Goal: Task Accomplishment & Management: Use online tool/utility

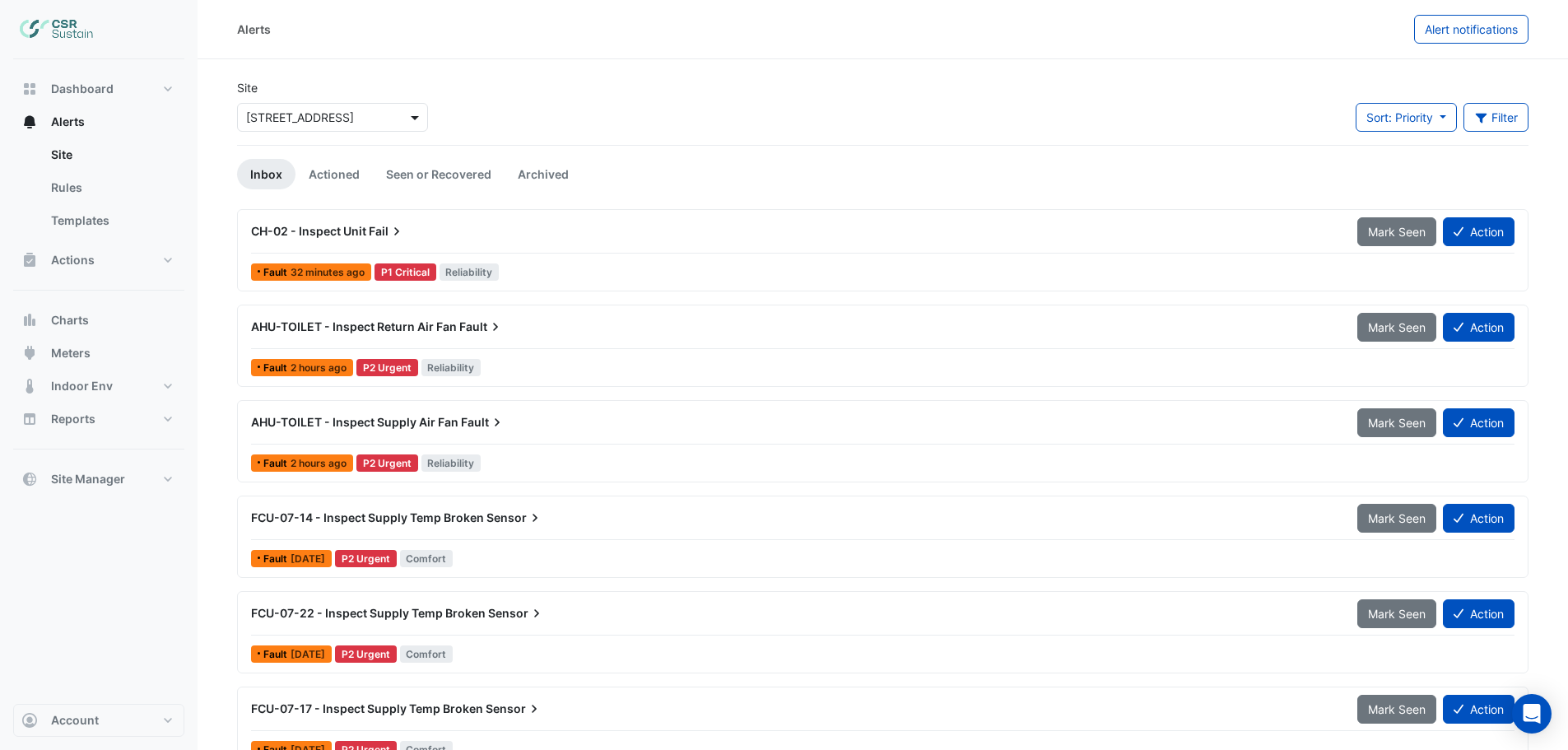
click at [421, 113] on span at bounding box center [417, 117] width 20 height 17
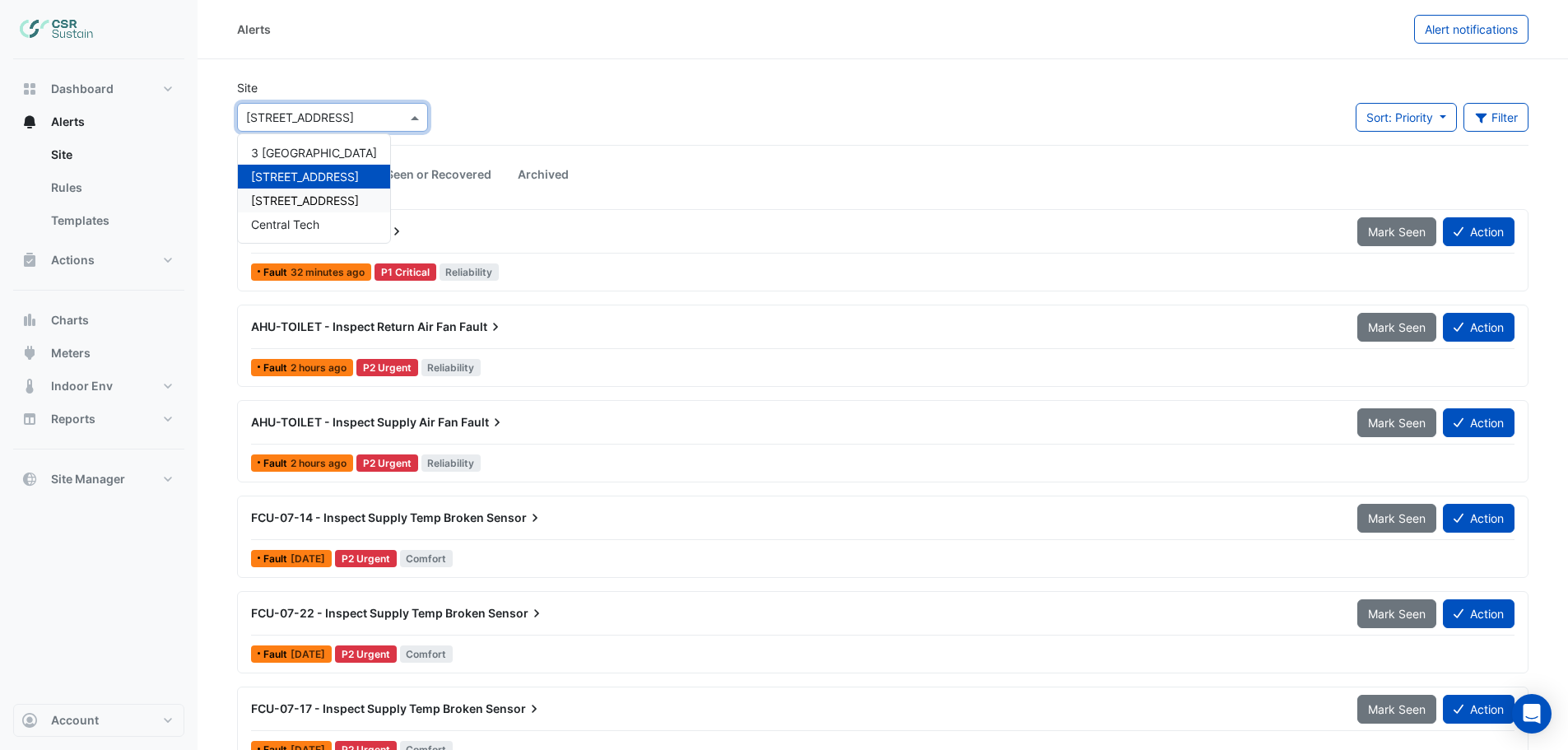
click at [830, 266] on div "Fault 32 minutes ago P1 Critical Reliability" at bounding box center [882, 271] width 1267 height 24
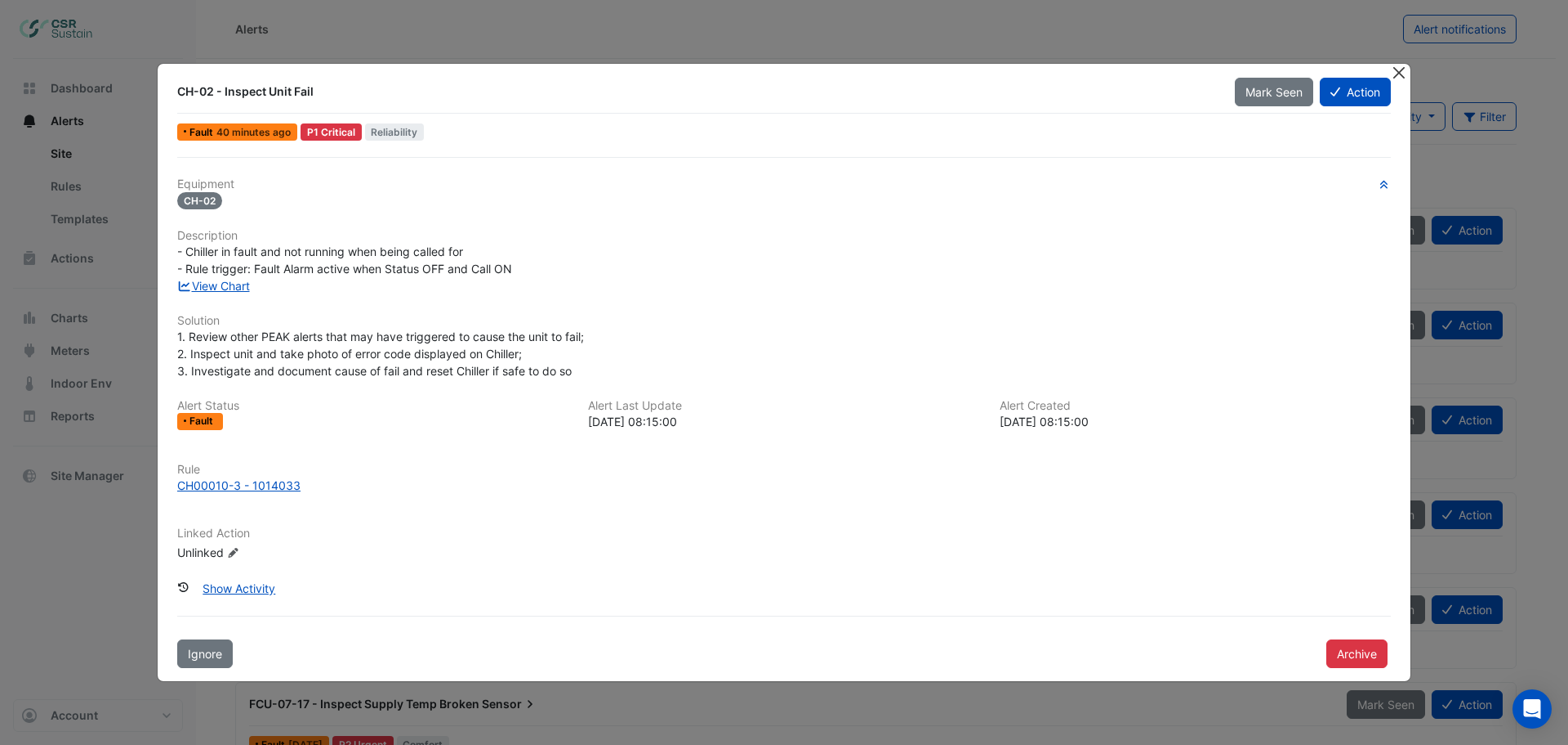
click at [1402, 71] on button "Close" at bounding box center [1399, 72] width 17 height 17
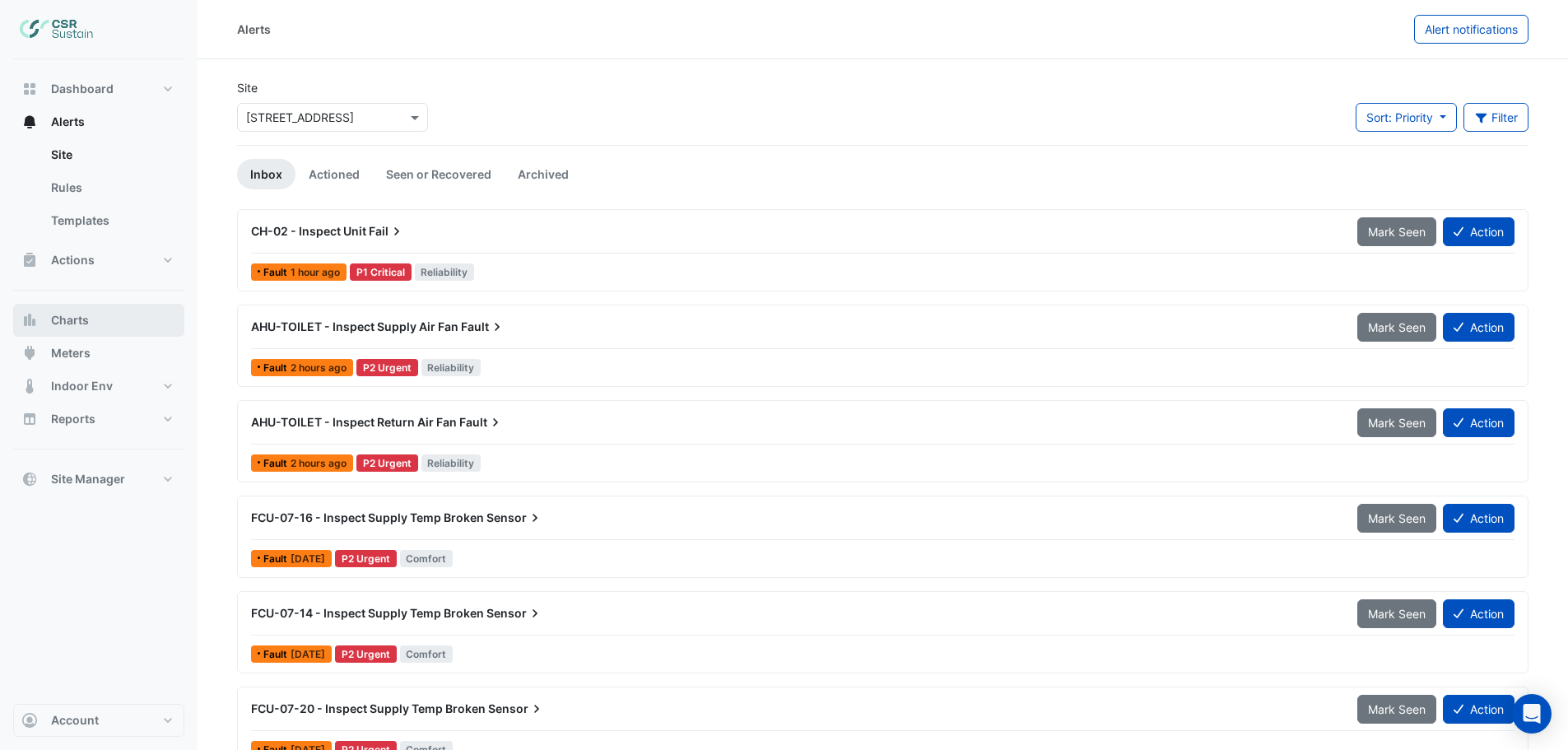
click at [74, 317] on span "Charts" at bounding box center [70, 320] width 38 height 16
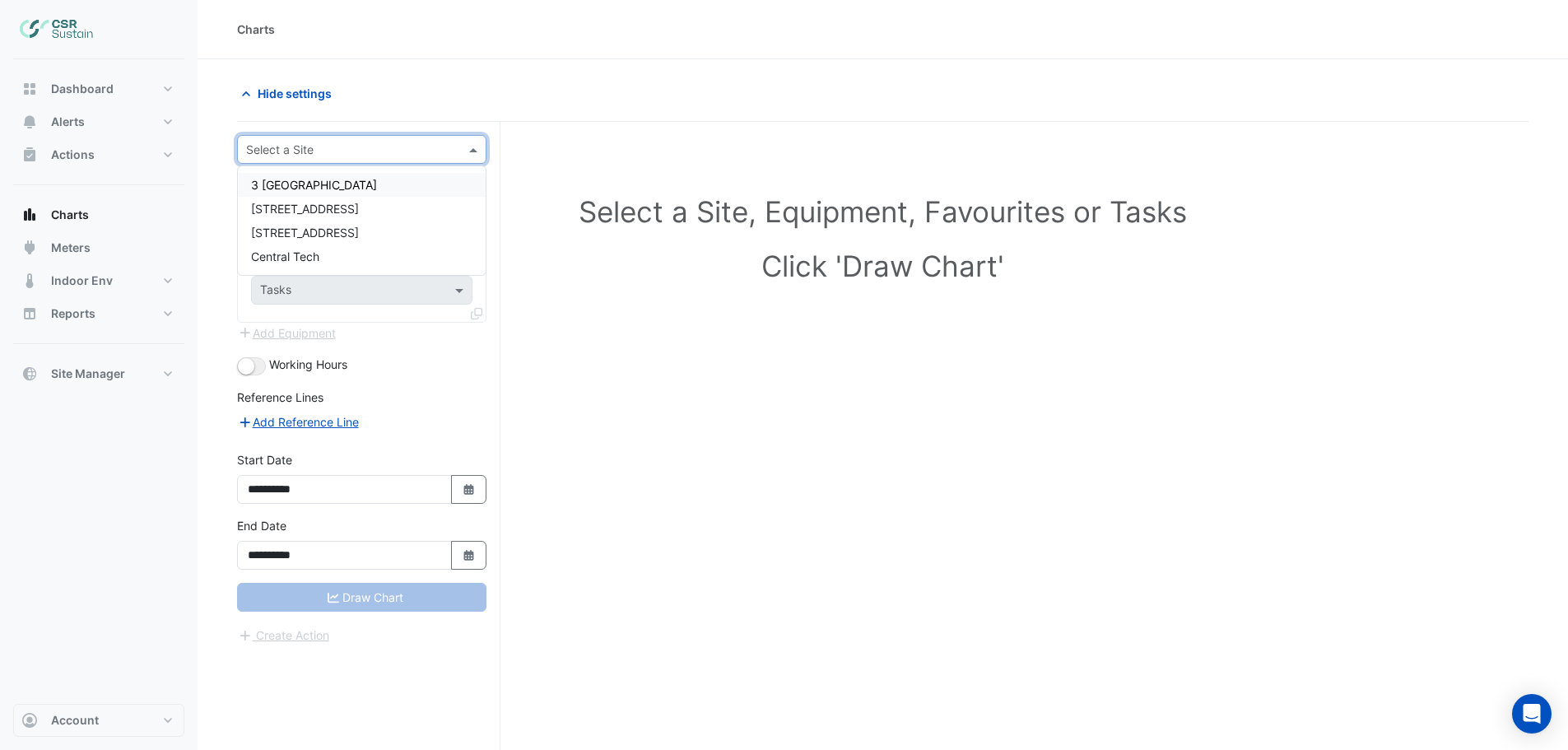
click at [315, 146] on input "text" at bounding box center [345, 150] width 199 height 17
click at [320, 211] on span "[STREET_ADDRESS]" at bounding box center [304, 208] width 108 height 14
click at [318, 193] on input "text" at bounding box center [345, 200] width 171 height 17
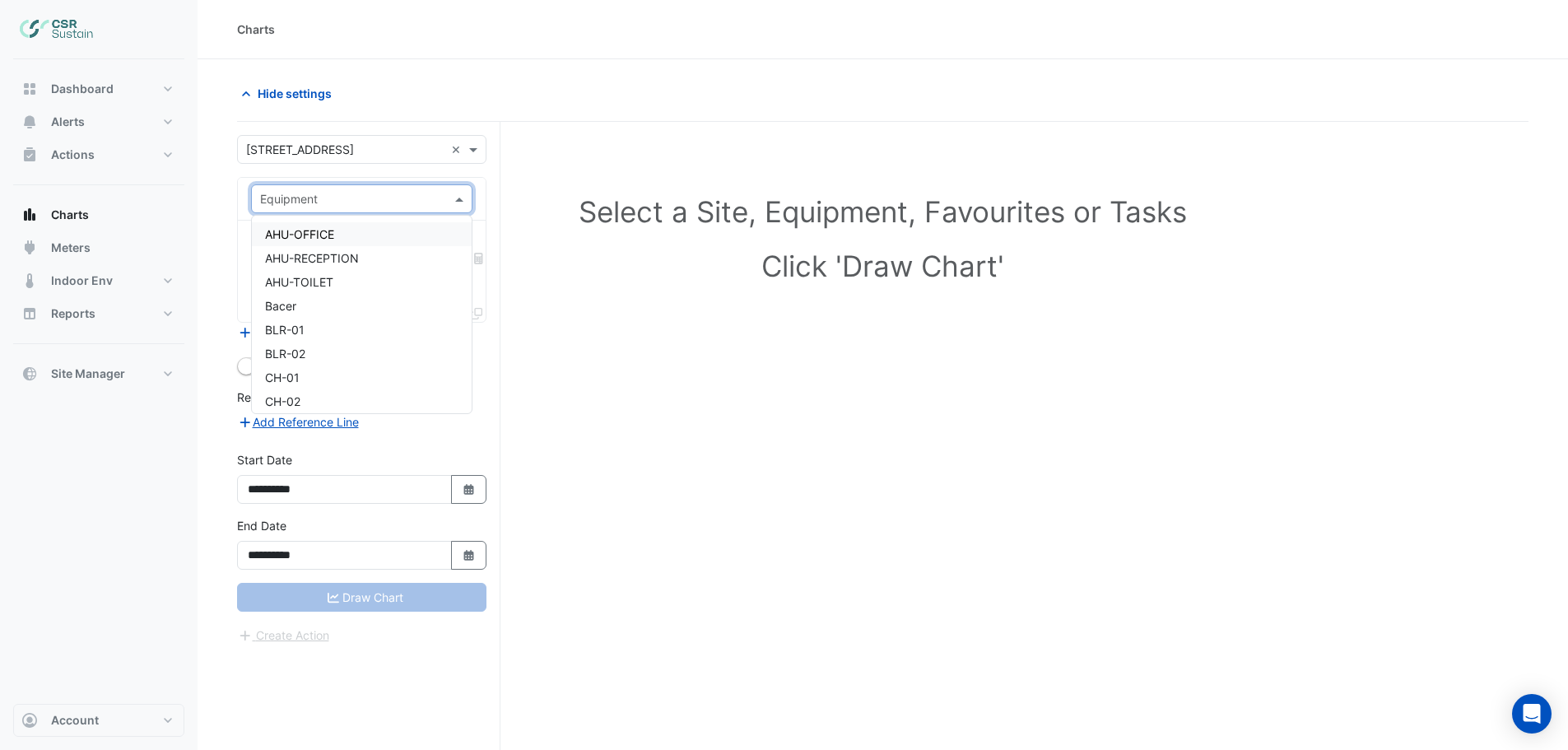
click at [312, 232] on span "AHU-OFFICE" at bounding box center [298, 234] width 69 height 14
click at [308, 248] on input "text" at bounding box center [343, 250] width 167 height 17
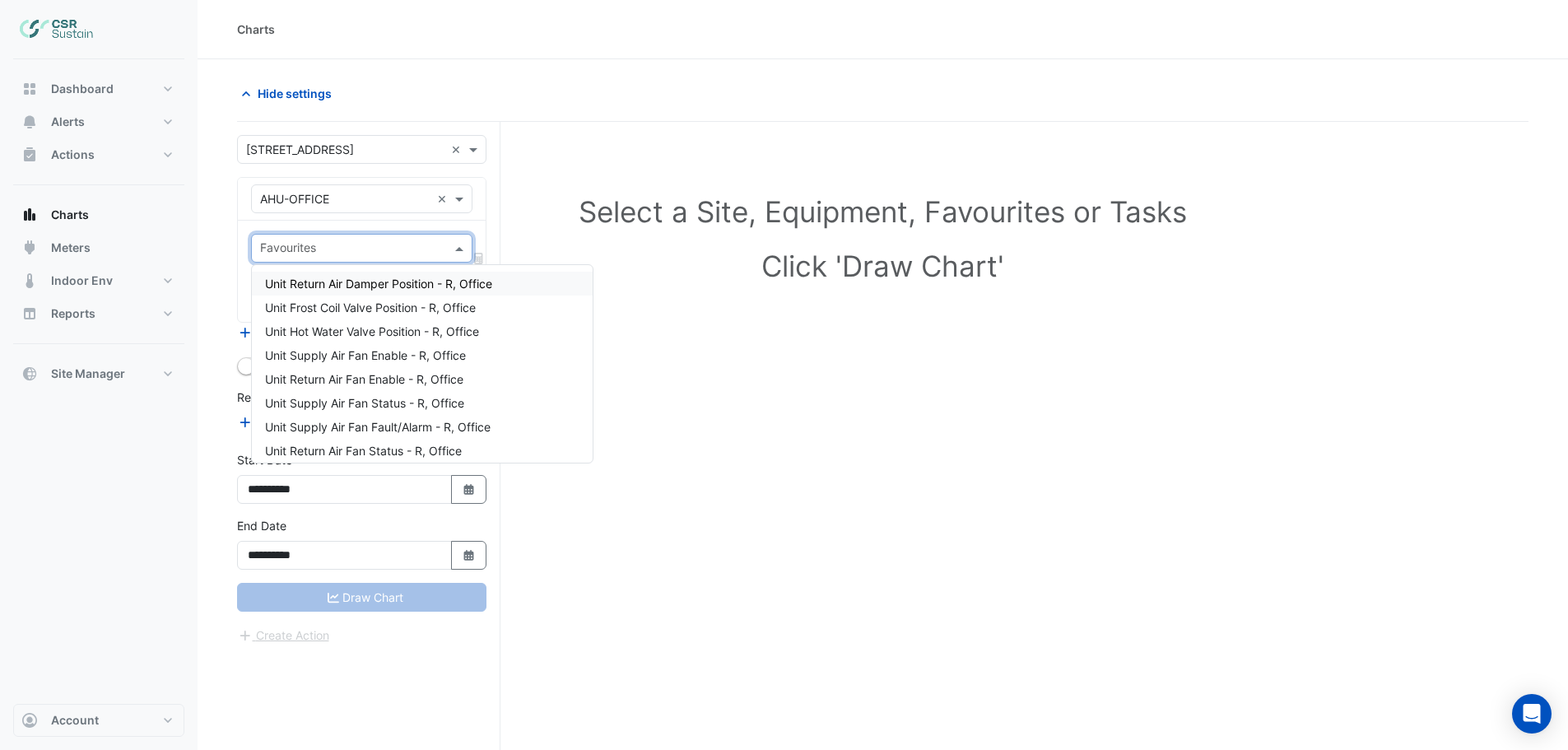
click at [342, 280] on span "Unit Return Air Damper Position - R, Office" at bounding box center [378, 283] width 227 height 14
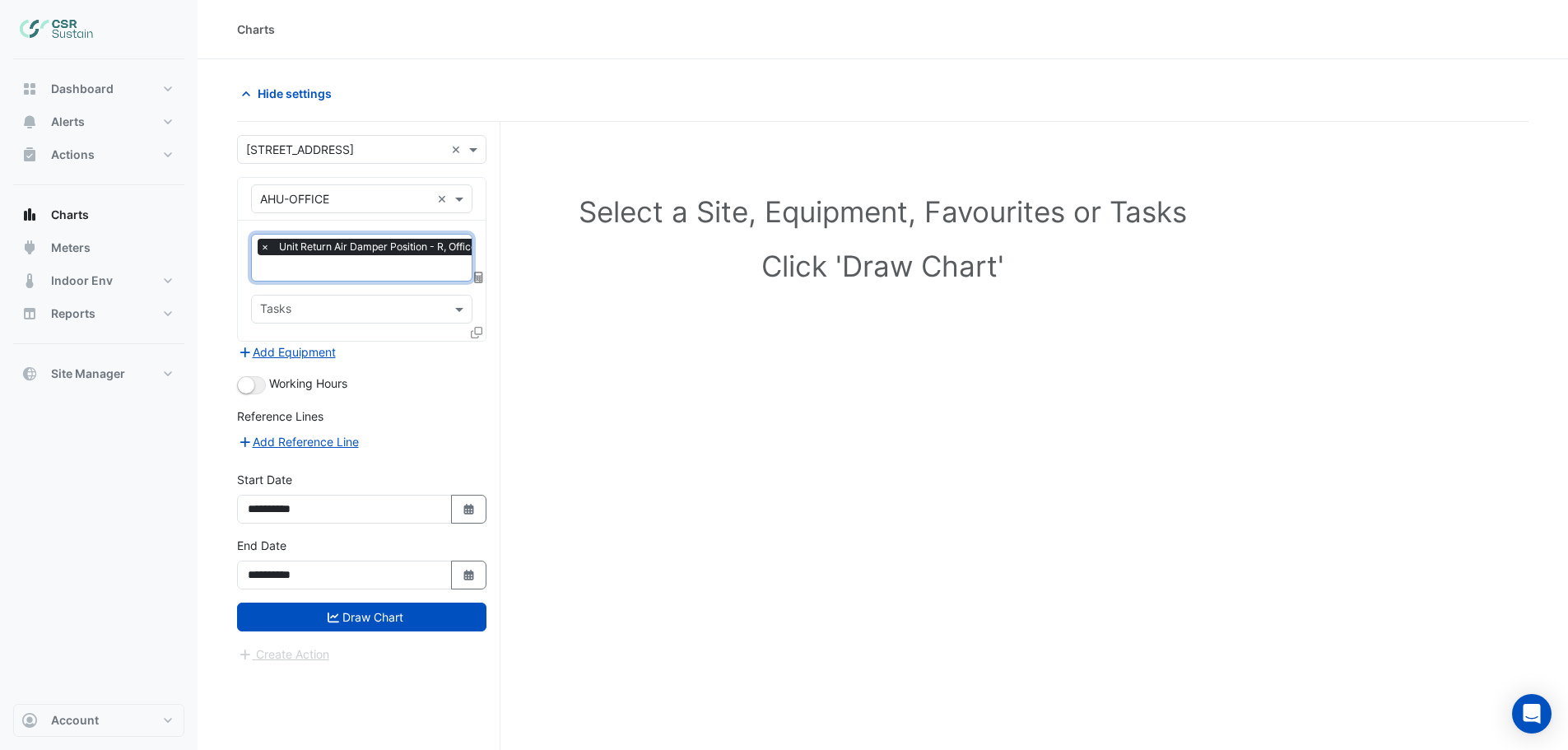
click at [335, 272] on input "text" at bounding box center [372, 269] width 225 height 17
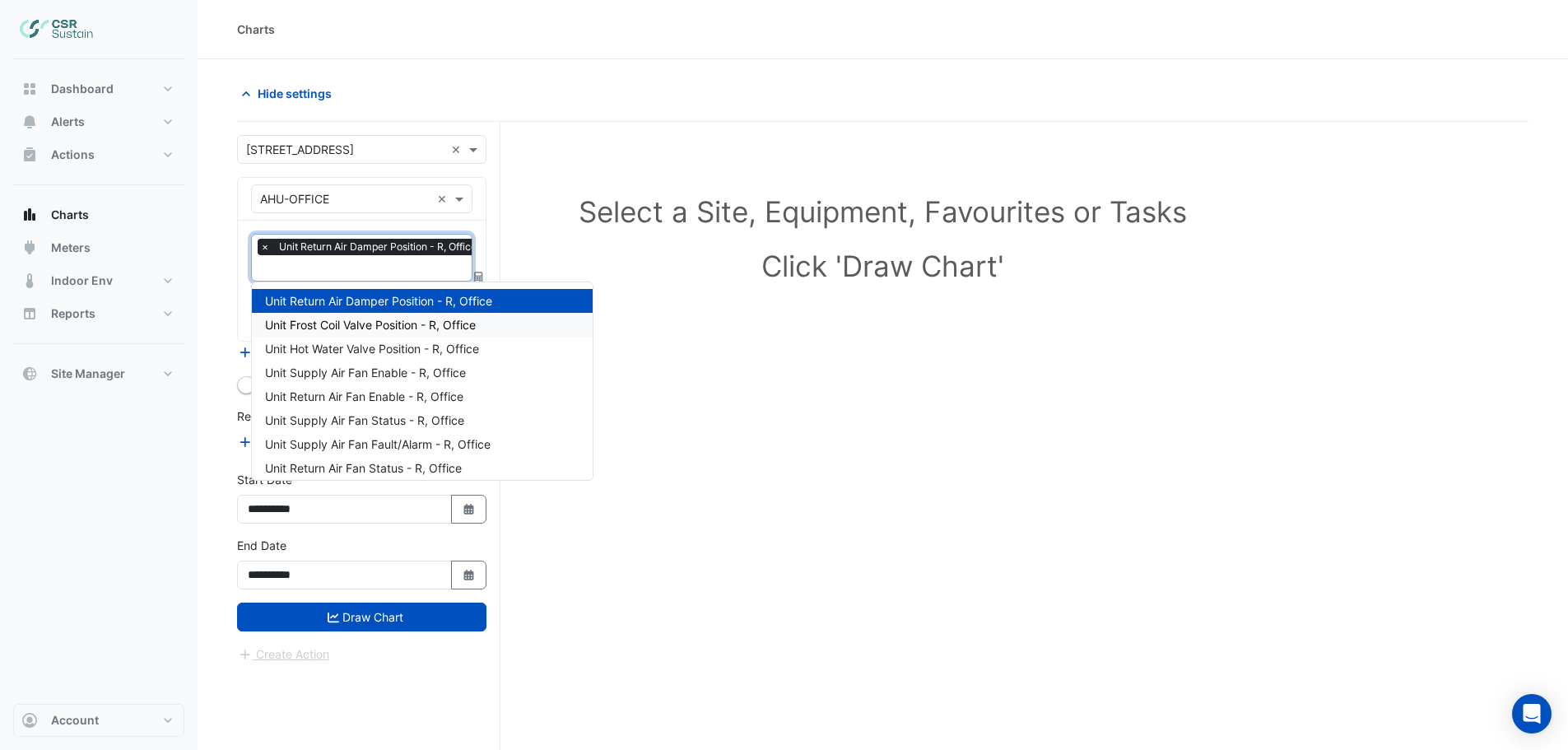
click at [334, 319] on span "Unit Frost Coil Valve Position - R, Office" at bounding box center [369, 325] width 210 height 14
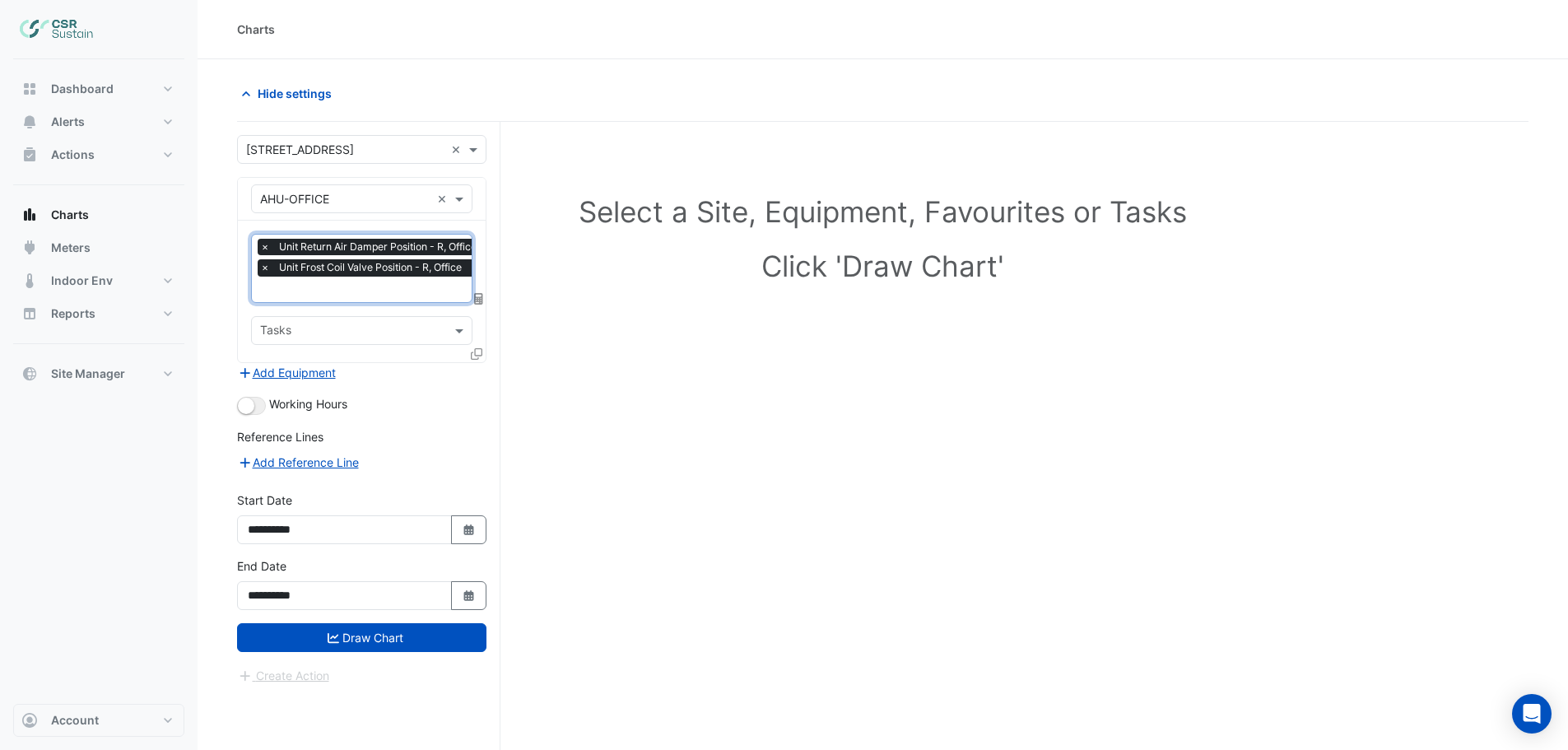
click at [330, 284] on input "text" at bounding box center [372, 291] width 225 height 17
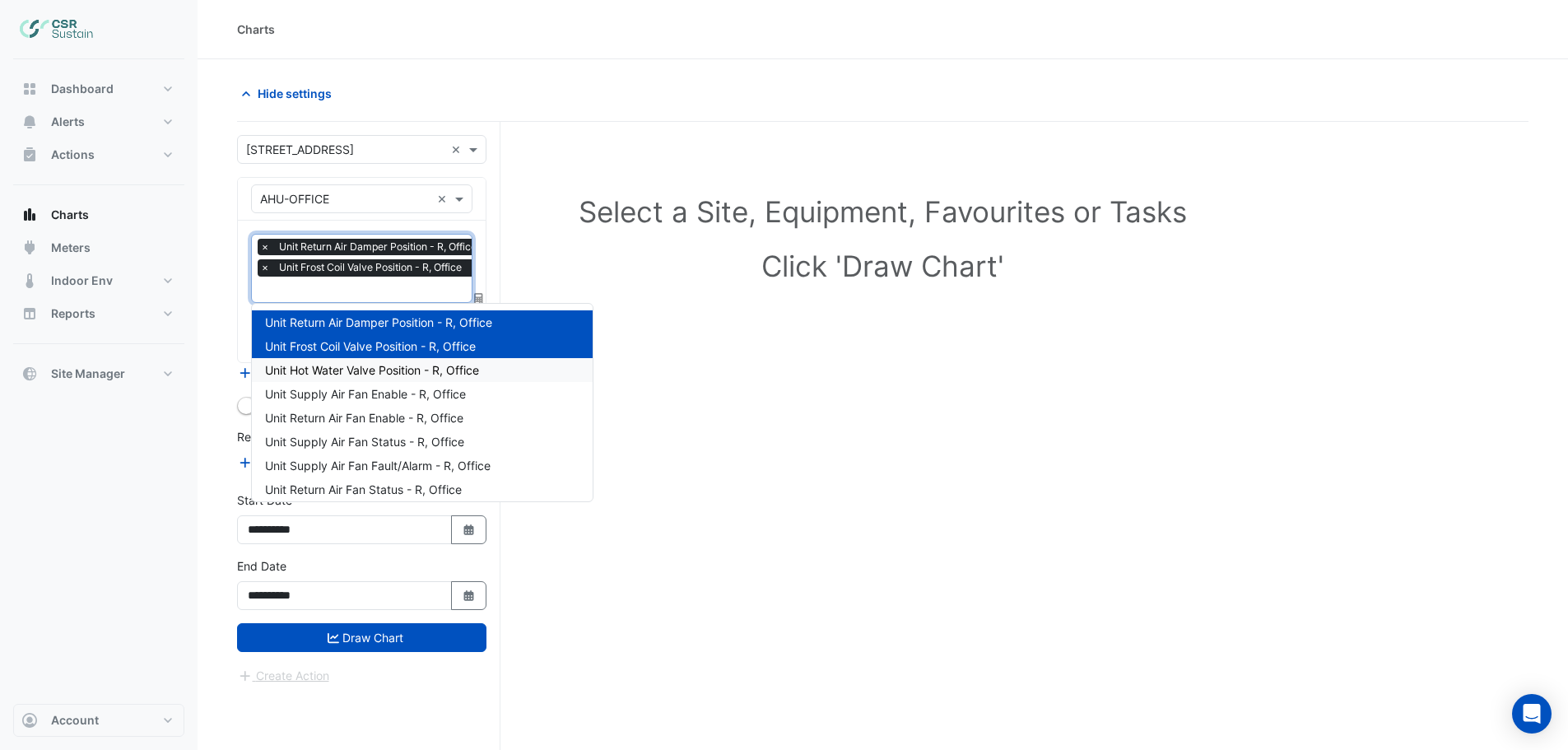
click at [328, 374] on span "Unit Hot Water Valve Position - R, Office" at bounding box center [371, 369] width 214 height 14
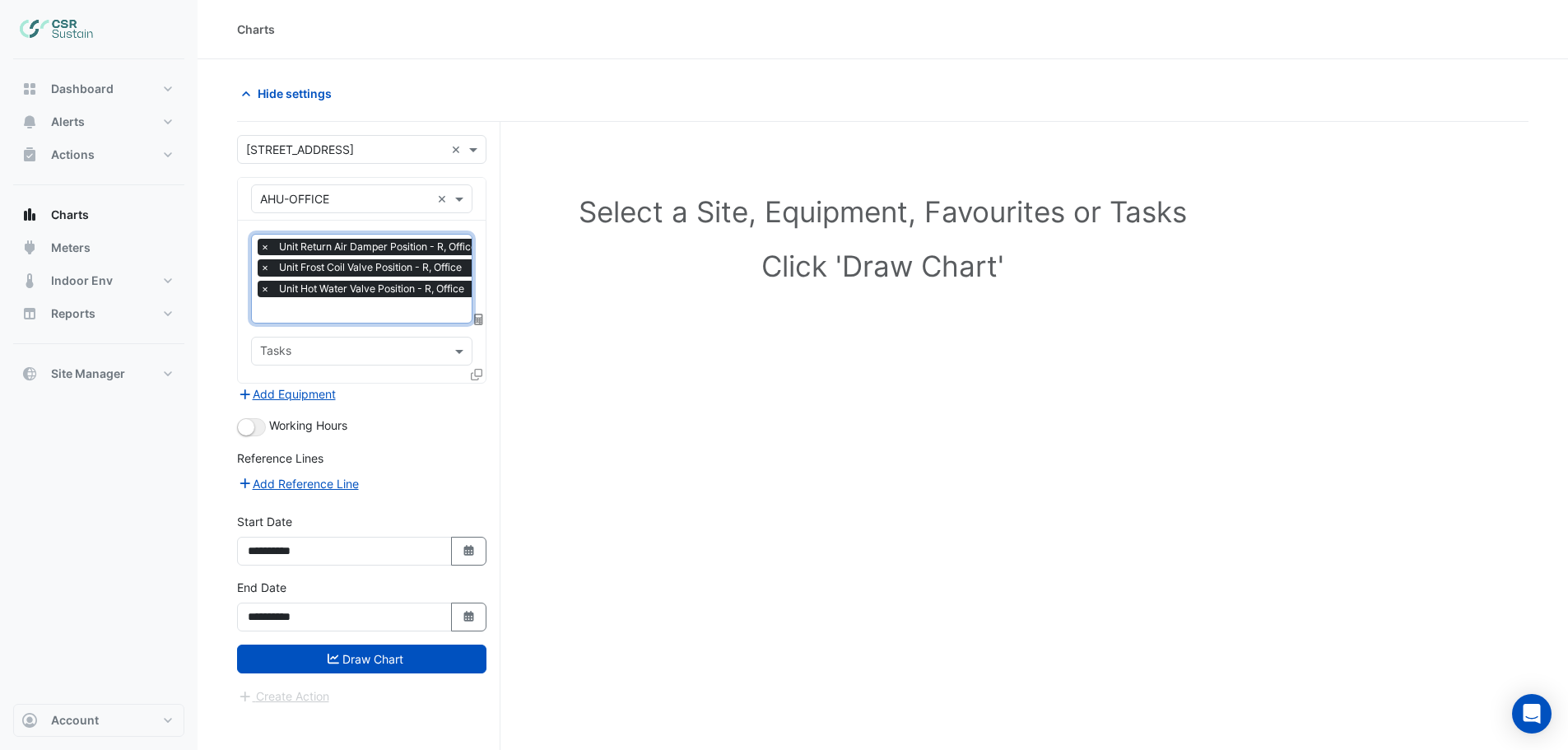
click at [329, 309] on input "text" at bounding box center [372, 312] width 225 height 17
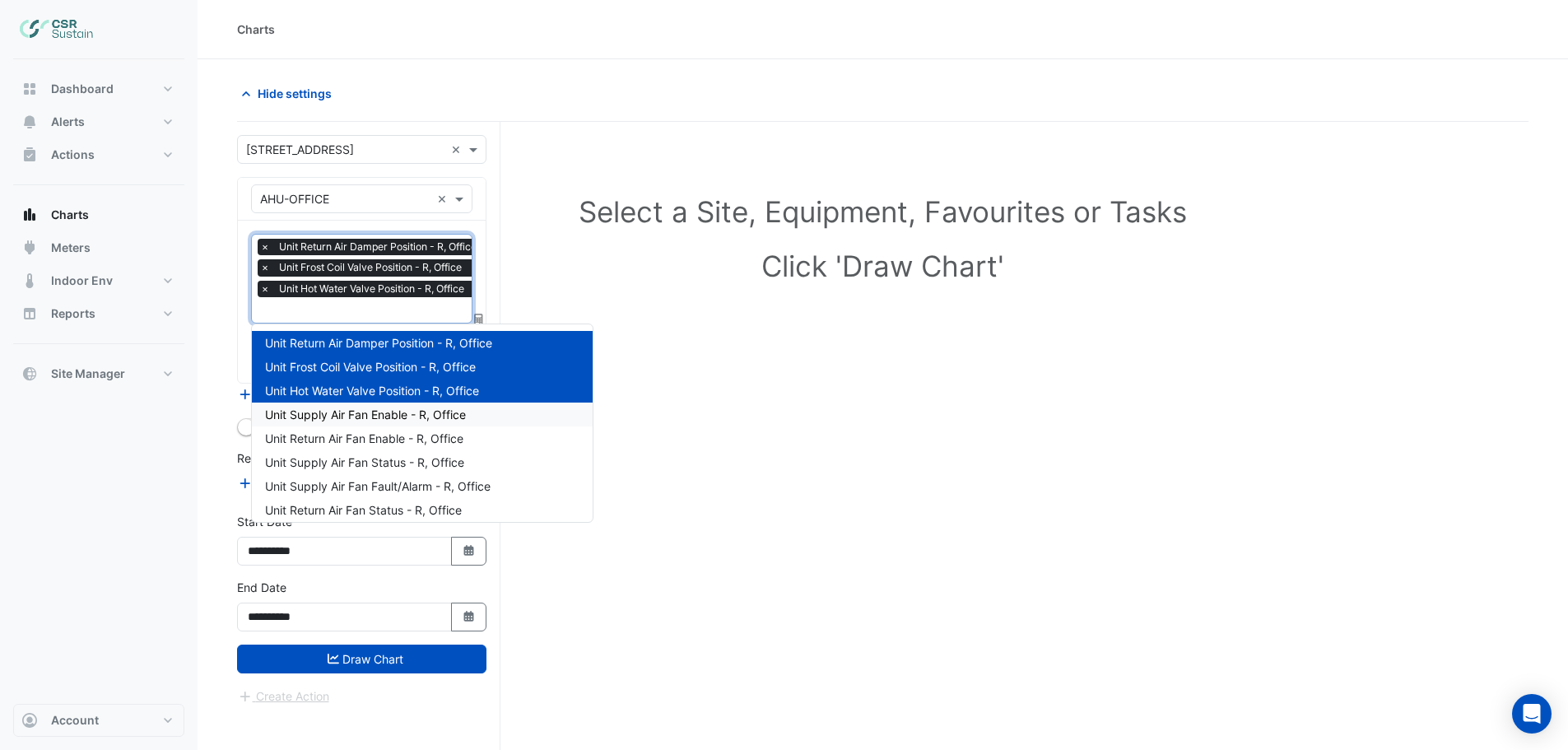
click at [328, 412] on span "Unit Supply Air Fan Enable - R, Office" at bounding box center [364, 414] width 201 height 14
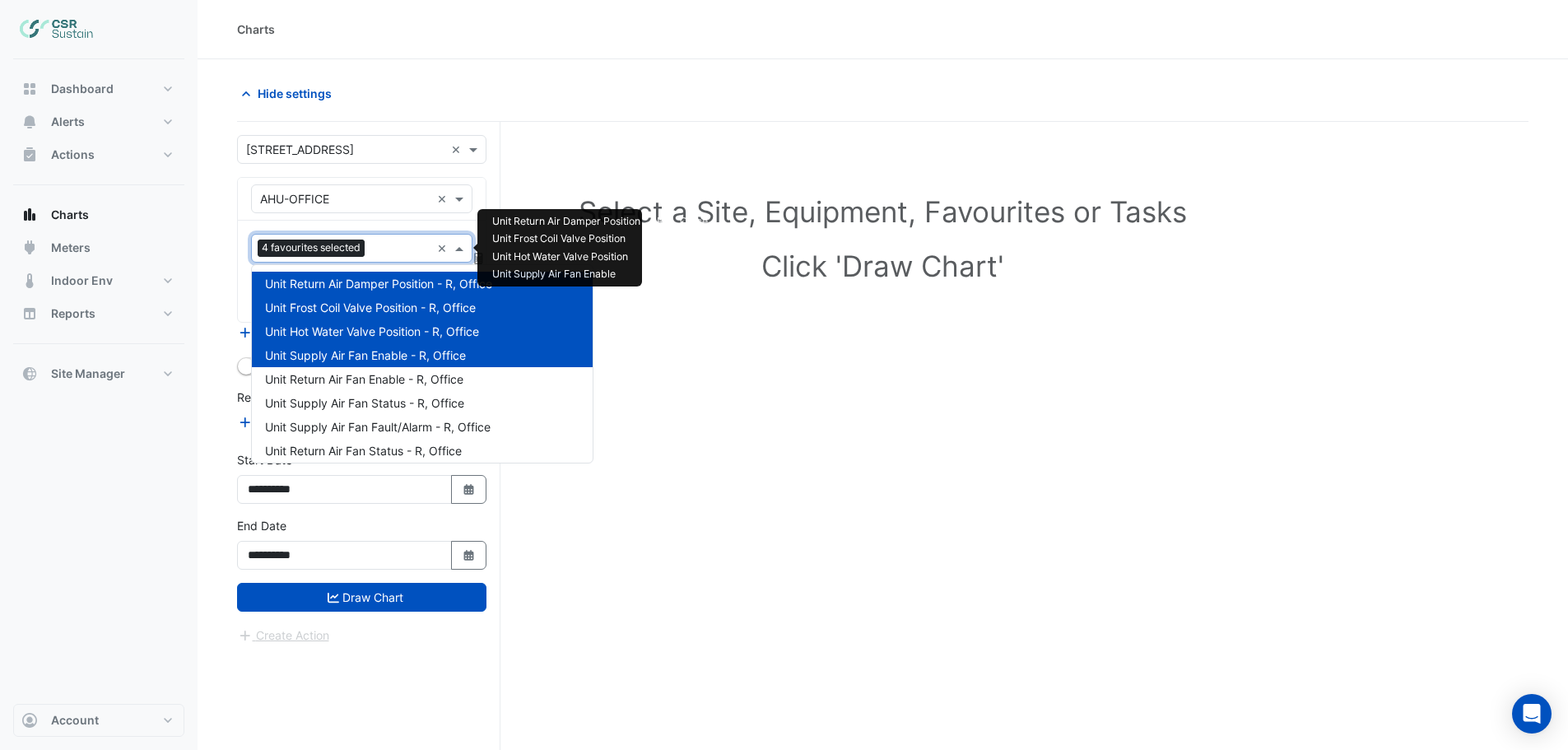
click at [390, 243] on input "text" at bounding box center [400, 250] width 59 height 17
click at [352, 379] on span "Unit Return Air Fan Enable - R, Office" at bounding box center [363, 379] width 199 height 14
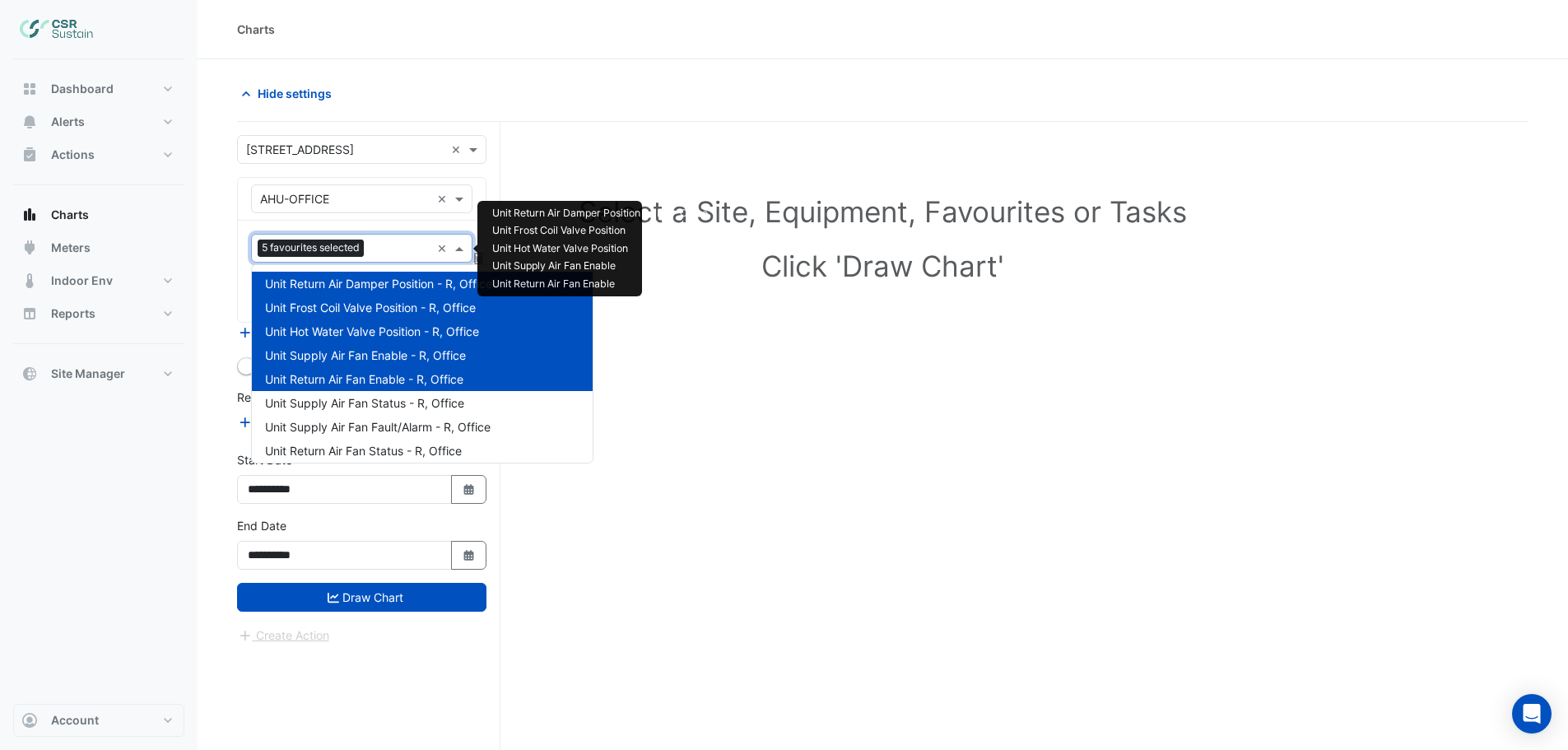
drag, startPoint x: 379, startPoint y: 249, endPoint x: 362, endPoint y: 298, distance: 51.9
click at [379, 250] on input "text" at bounding box center [400, 250] width 60 height 17
click at [342, 400] on span "Unit Supply Air Fan Status - R, Office" at bounding box center [364, 402] width 200 height 14
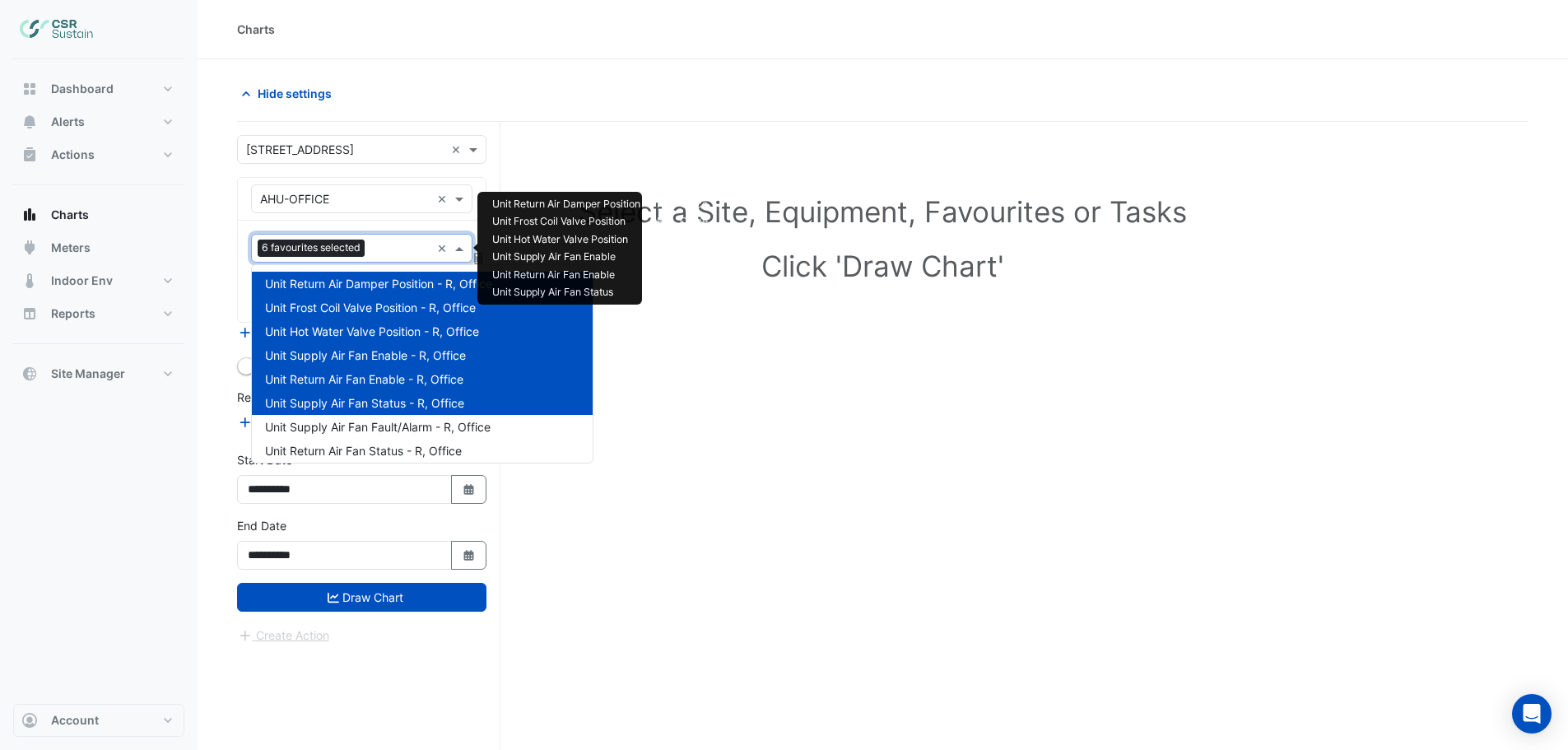
click at [385, 246] on input "text" at bounding box center [400, 250] width 59 height 17
click at [350, 428] on span "Unit Supply Air Fan Fault/Alarm - R, Office" at bounding box center [377, 426] width 226 height 14
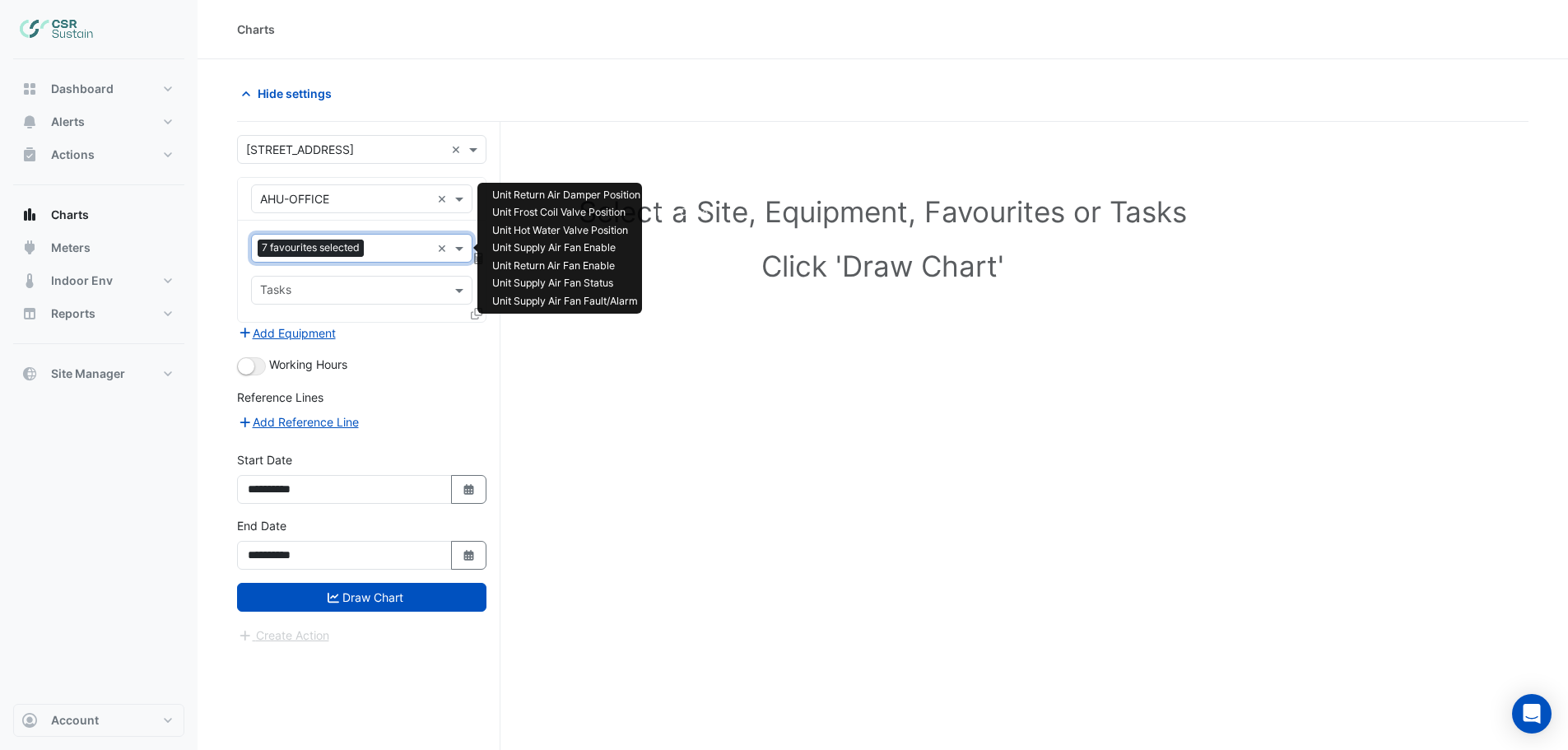
click at [385, 243] on input "text" at bounding box center [400, 250] width 60 height 17
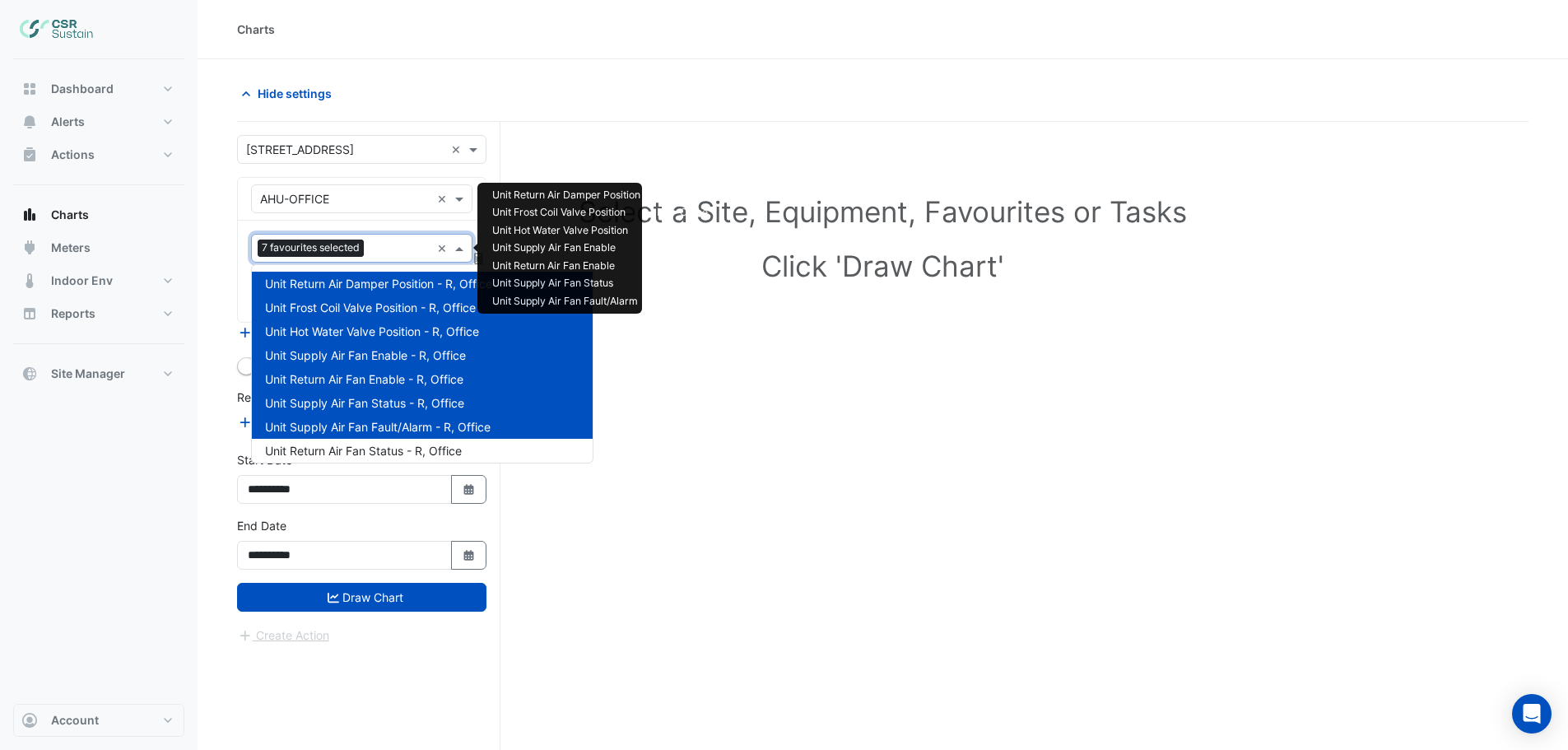
scroll to position [82, 0]
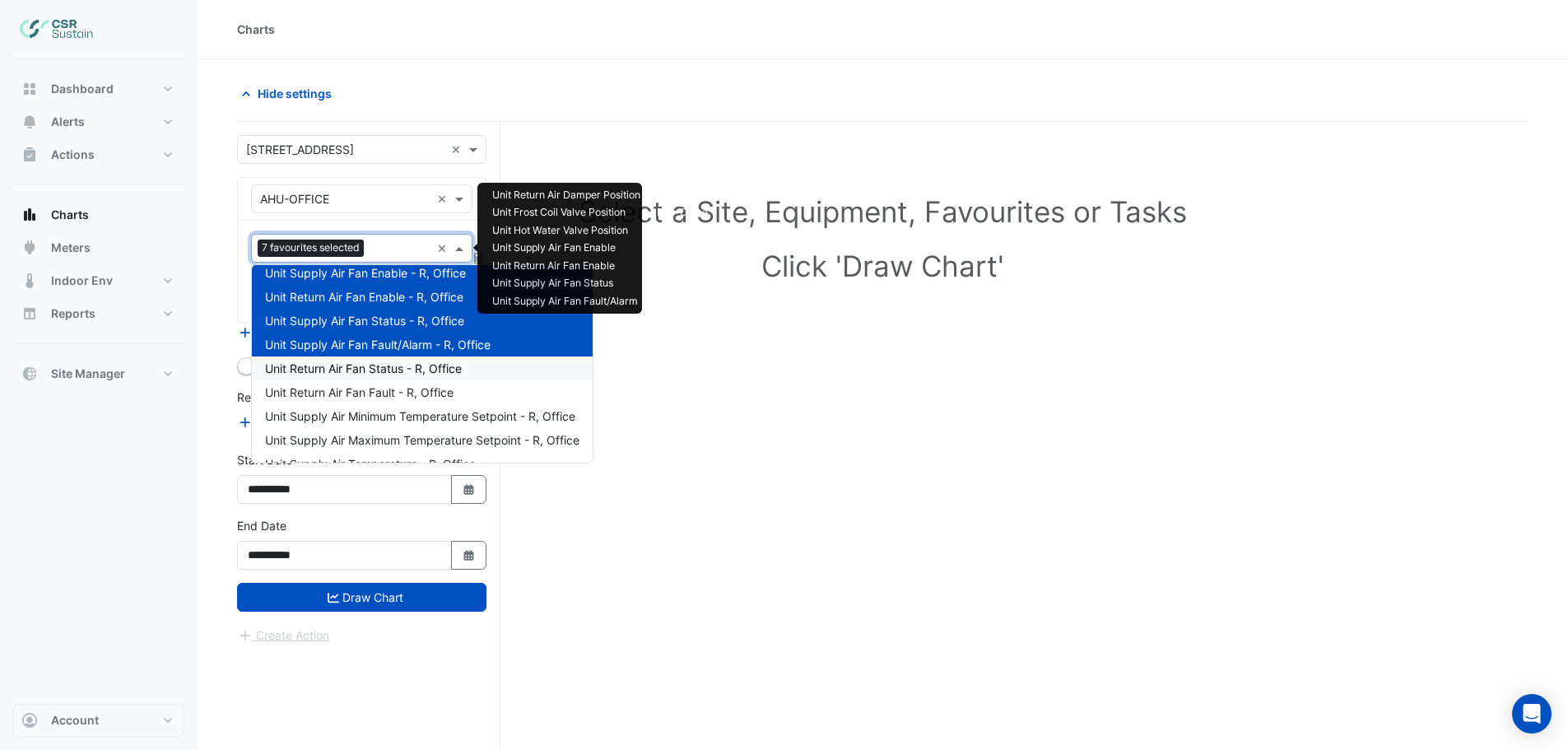
click at [360, 369] on span "Unit Return Air Fan Status - R, Office" at bounding box center [362, 368] width 197 height 14
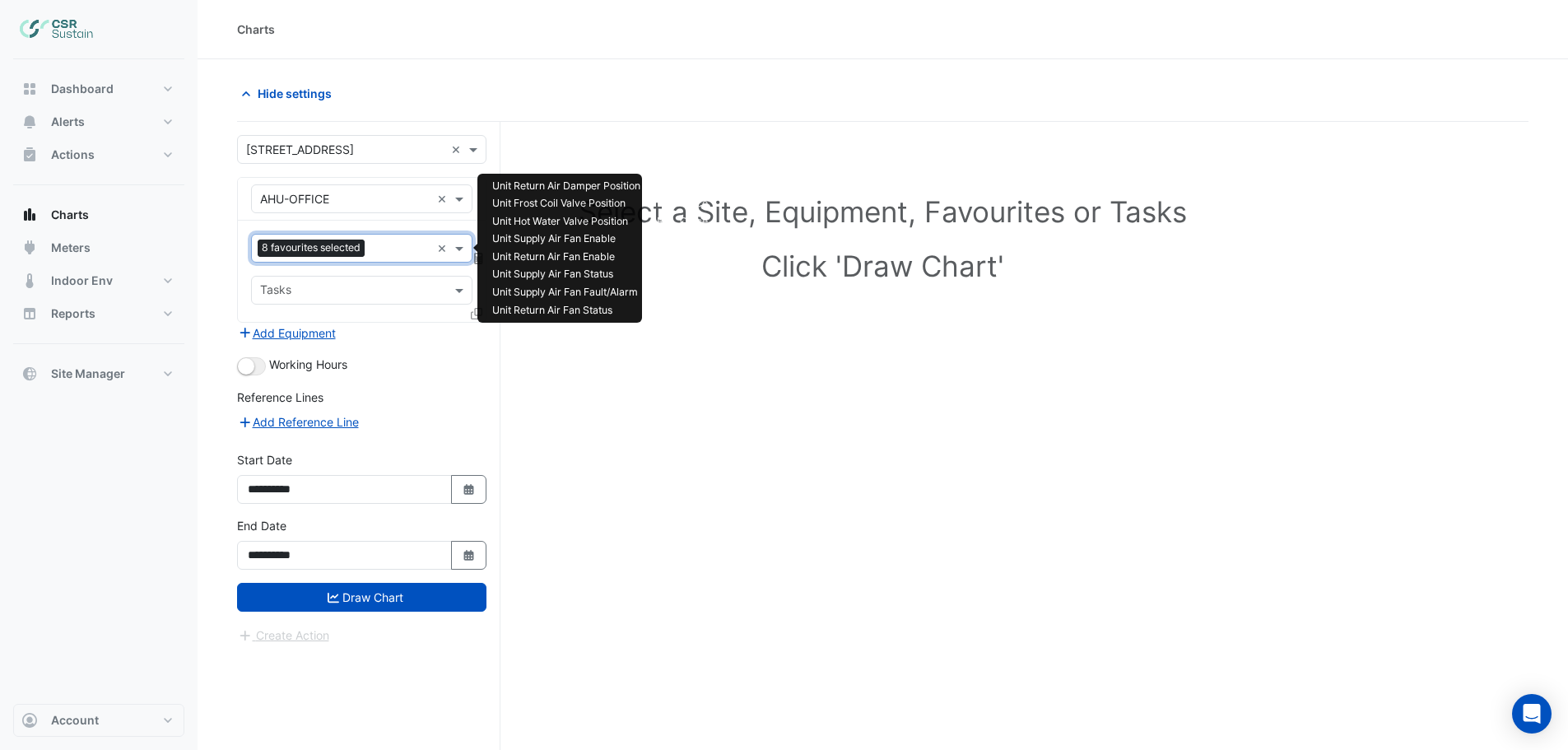
click at [385, 254] on input "text" at bounding box center [400, 250] width 59 height 17
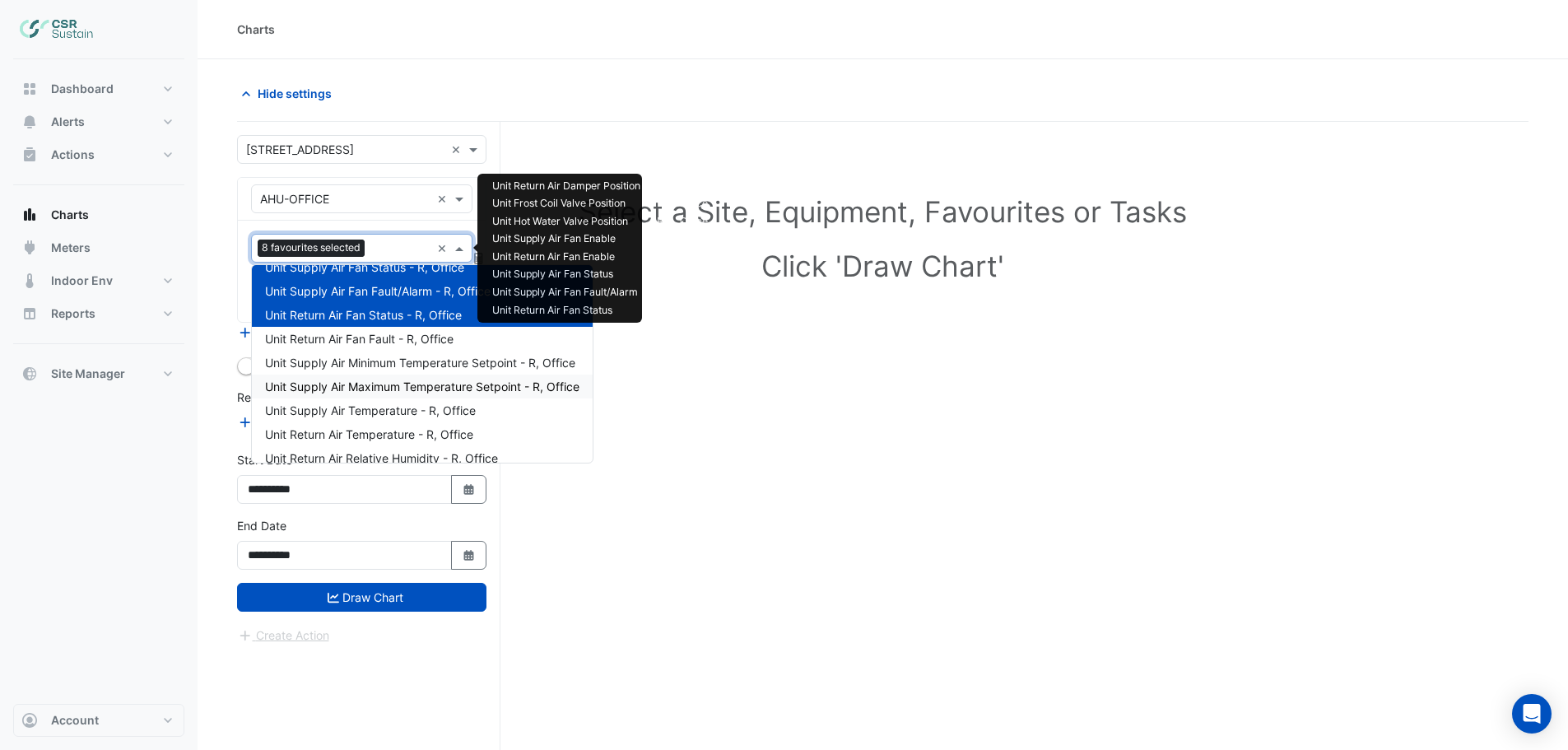
scroll to position [165, 0]
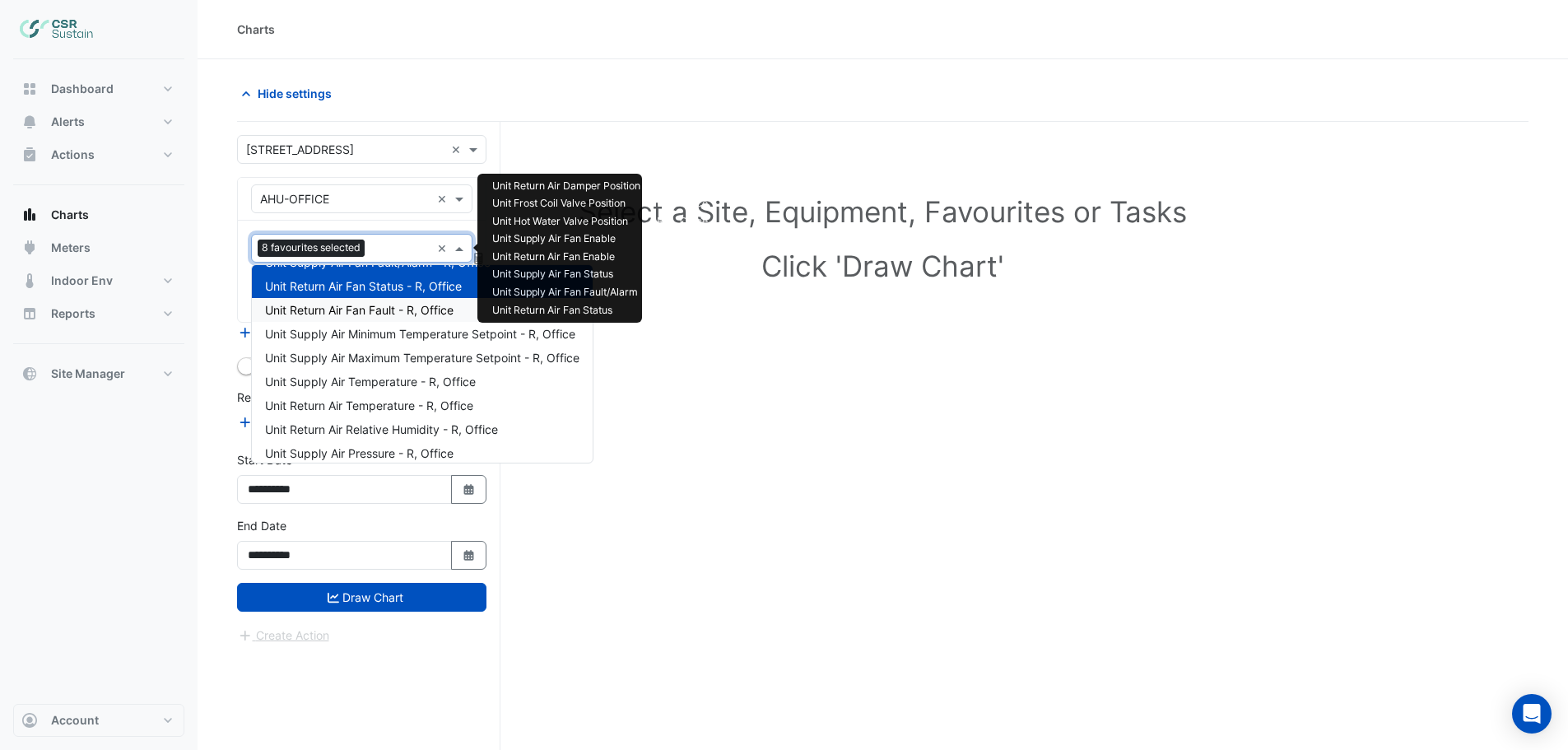
click at [367, 314] on span "Unit Return Air Fan Fault - R, Office" at bounding box center [359, 310] width 188 height 14
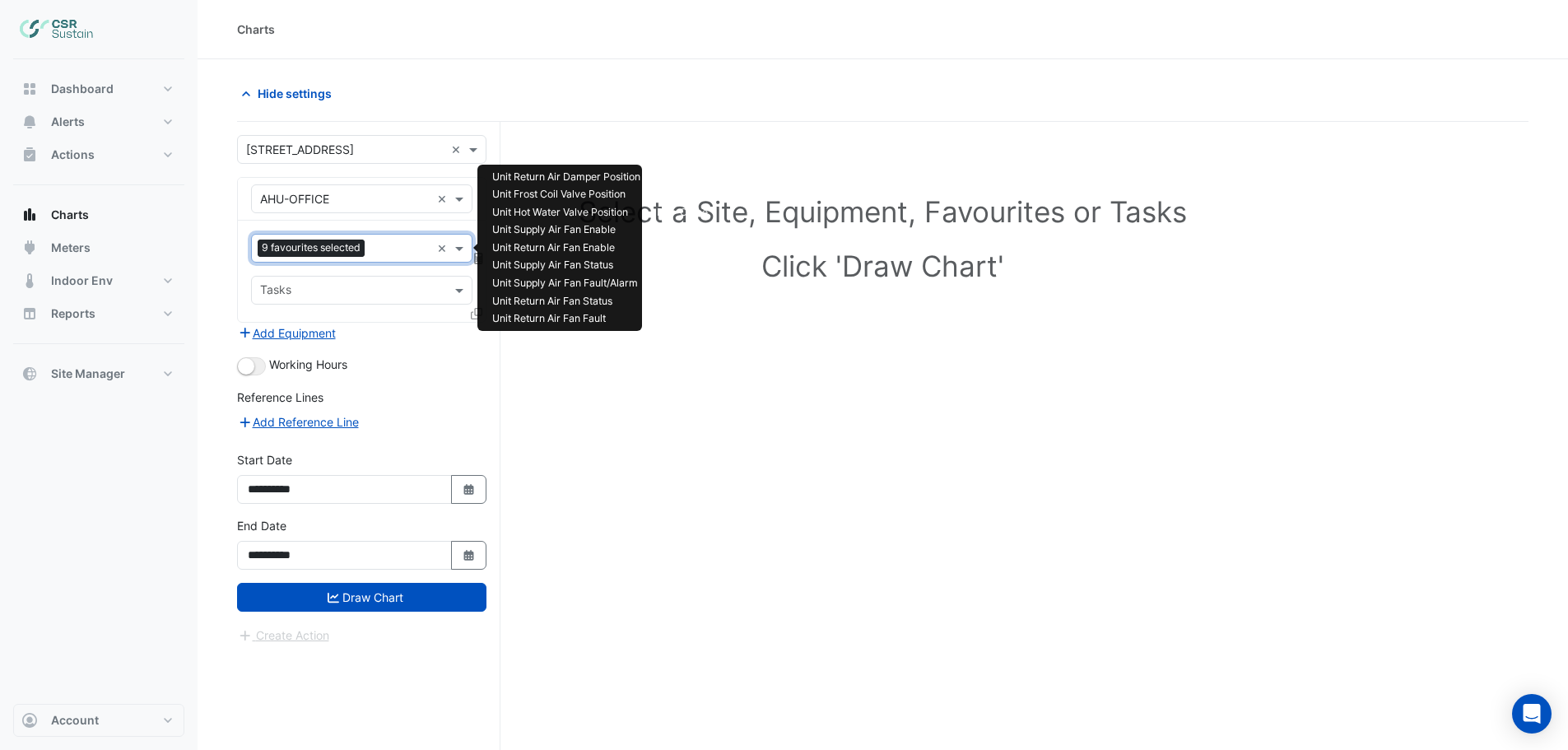
click at [376, 250] on input "text" at bounding box center [400, 250] width 59 height 17
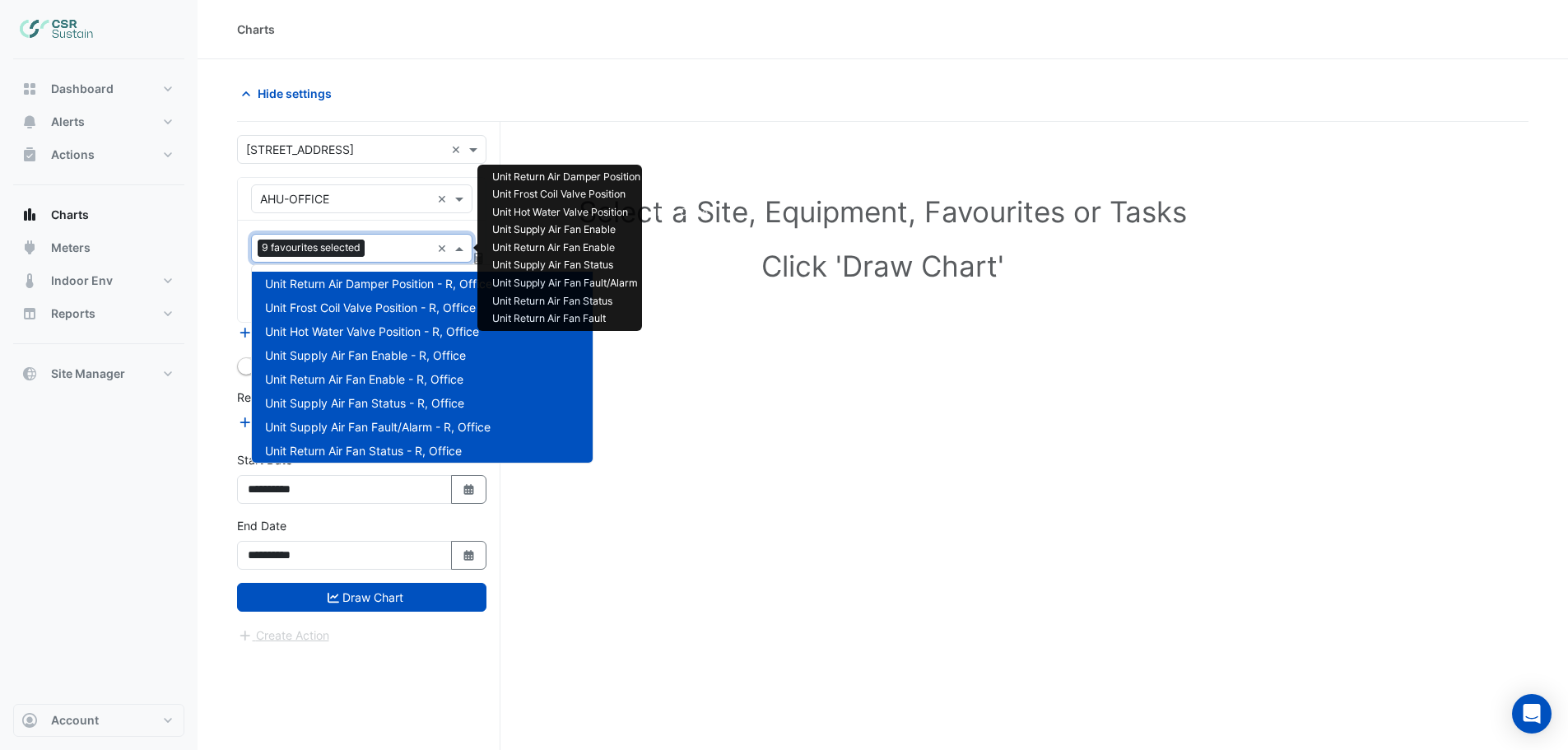
scroll to position [198, 0]
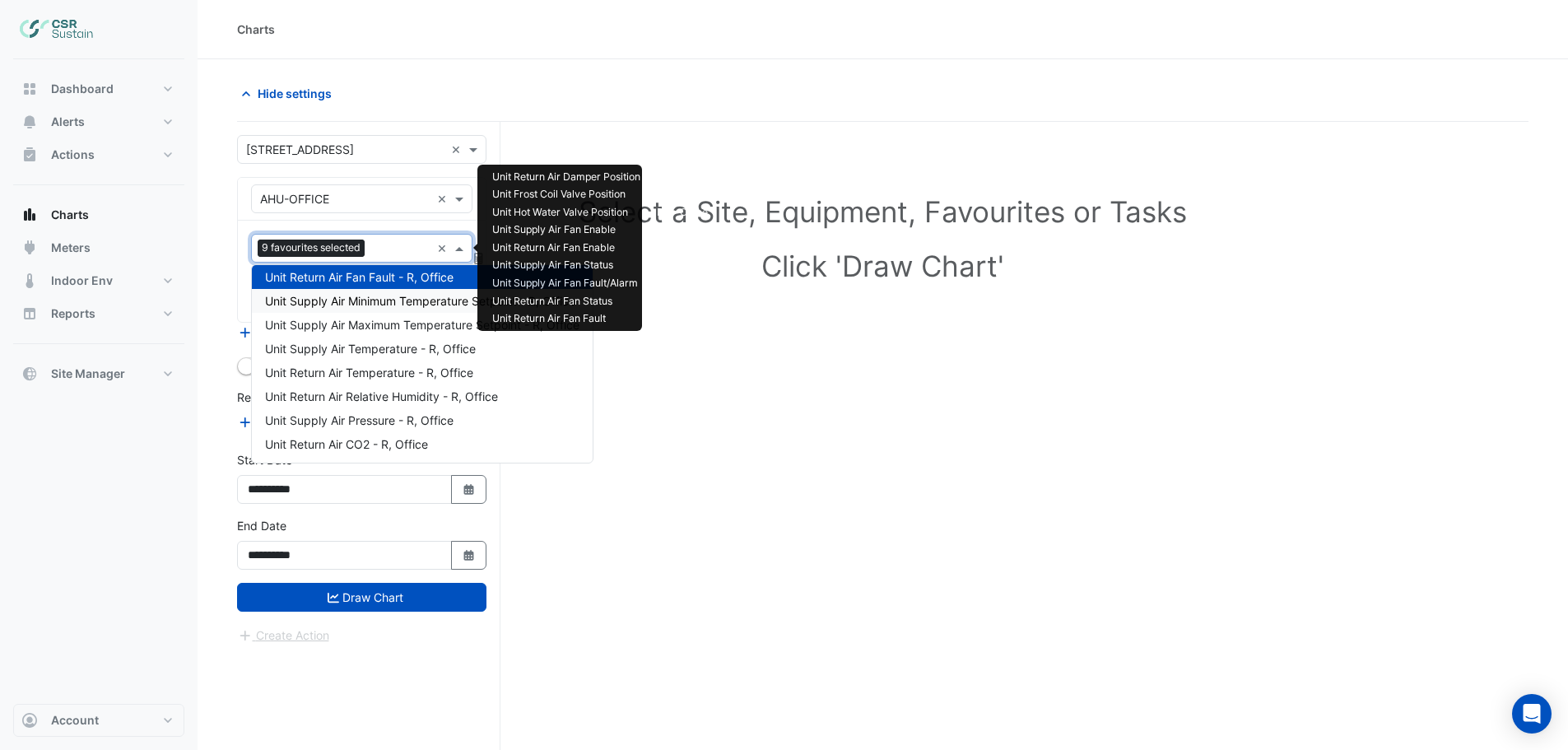
click at [378, 299] on span "Unit Supply Air Minimum Temperature Setpoint - R, Office" at bounding box center [420, 300] width 310 height 14
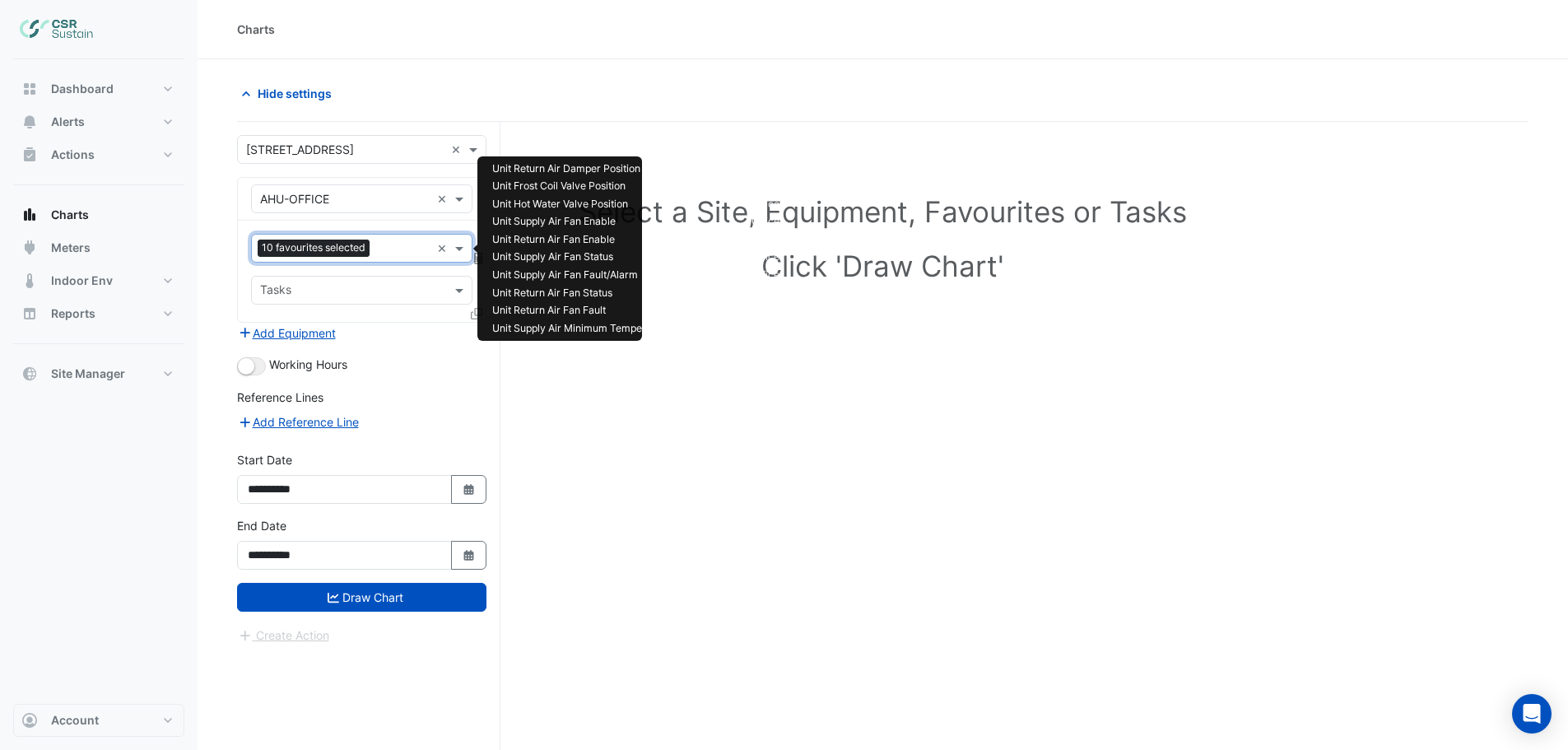
click at [390, 249] on input "text" at bounding box center [403, 250] width 54 height 17
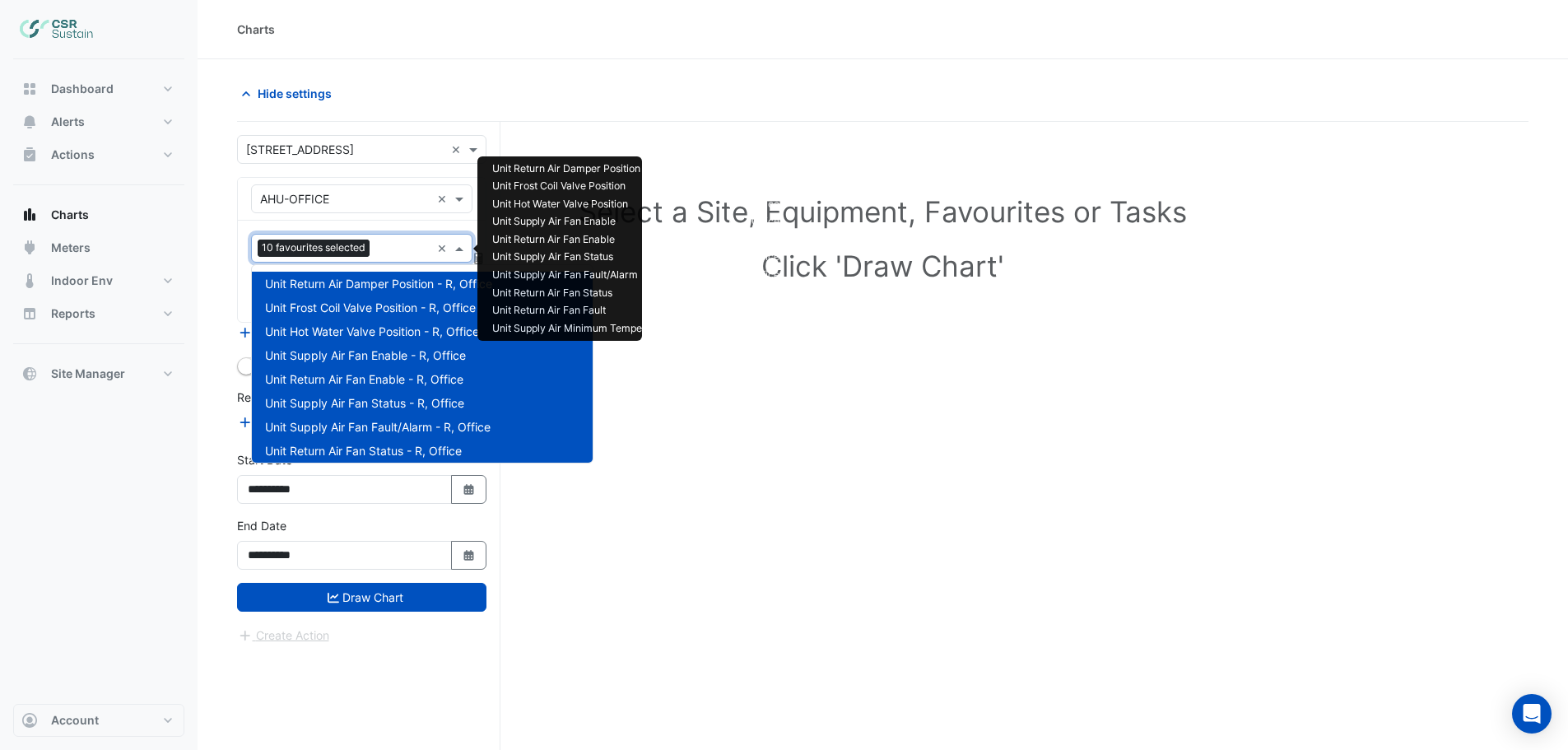
scroll to position [221, 0]
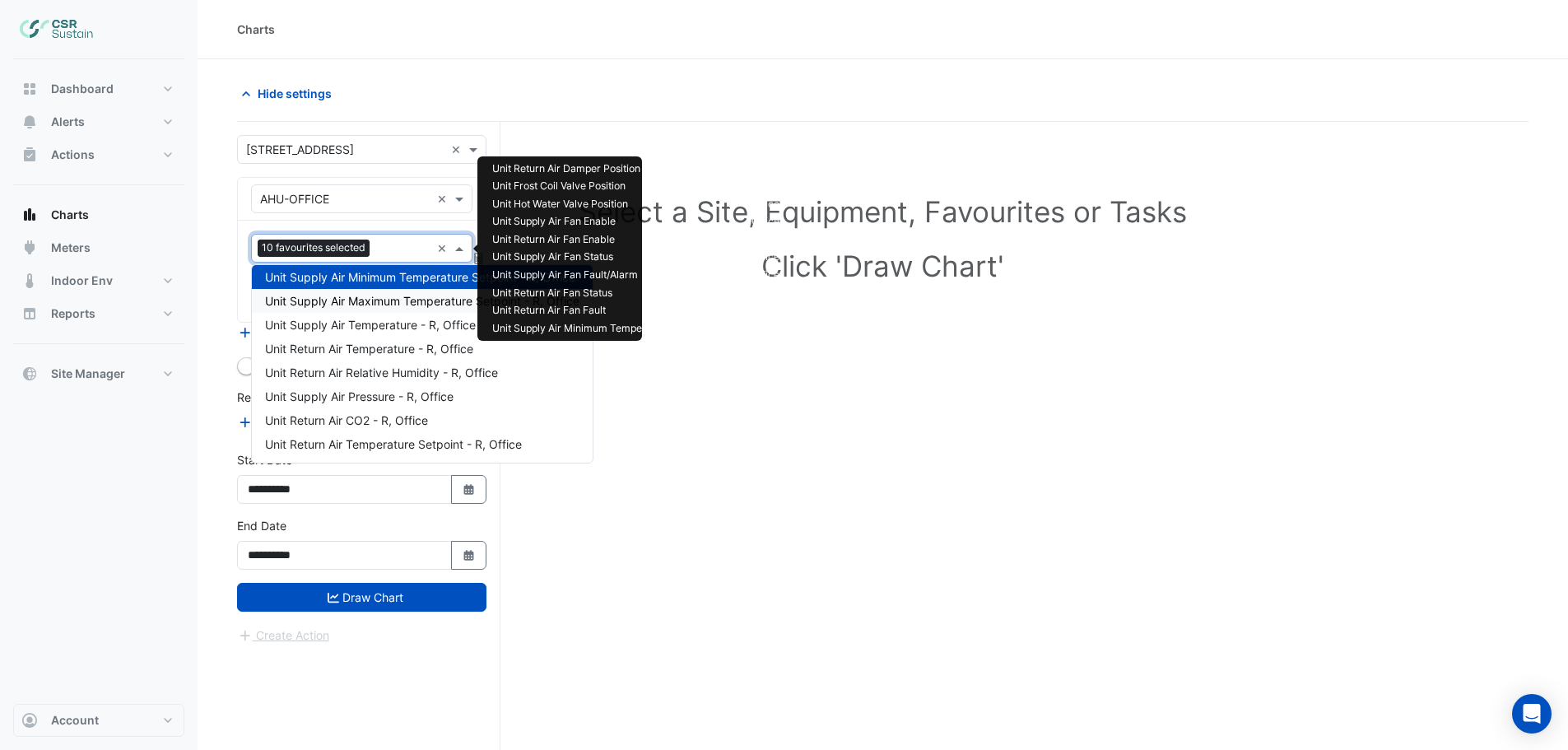
click at [374, 297] on span "Unit Supply Air Maximum Temperature Setpoint - R, Office" at bounding box center [422, 300] width 314 height 14
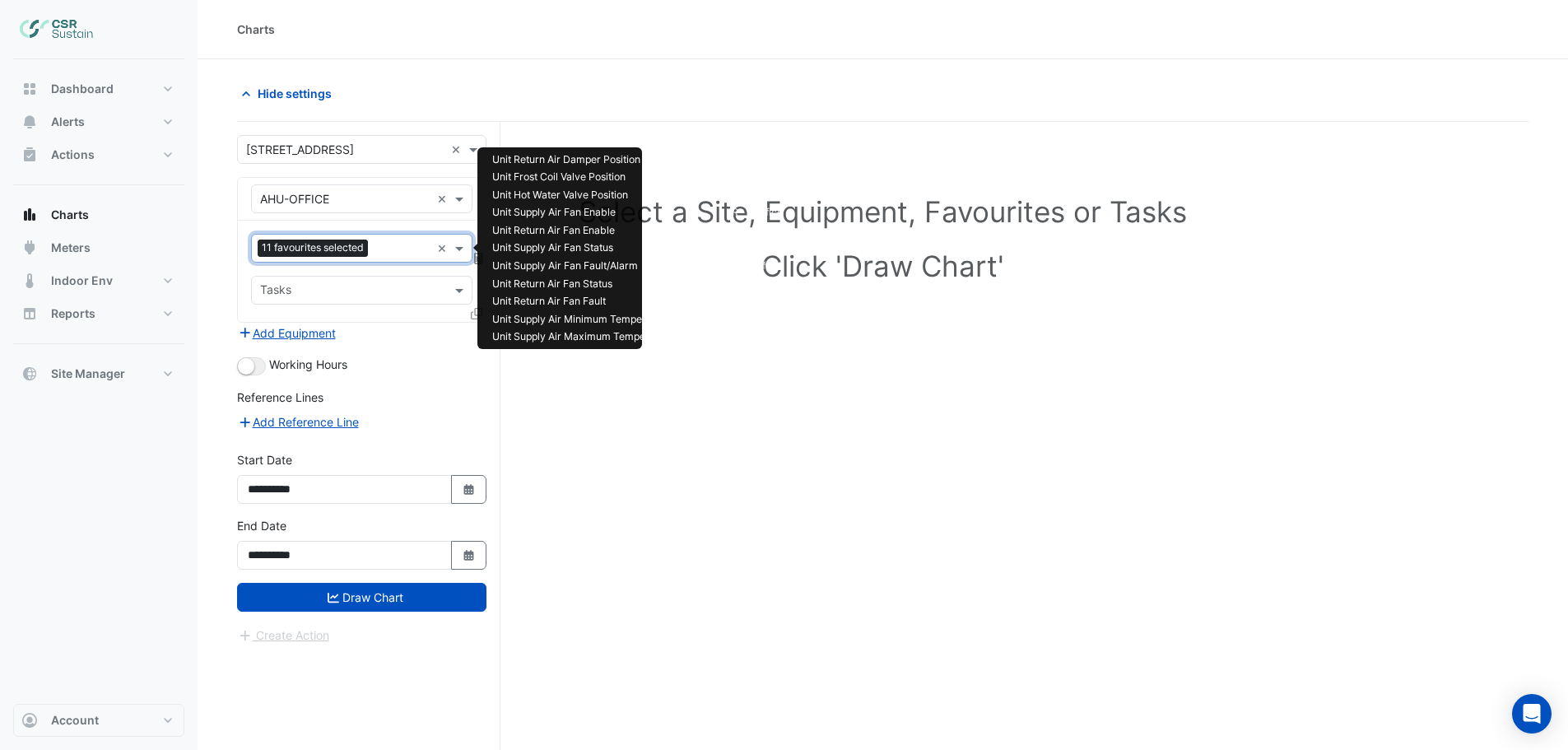
click at [385, 252] on input "text" at bounding box center [402, 250] width 56 height 17
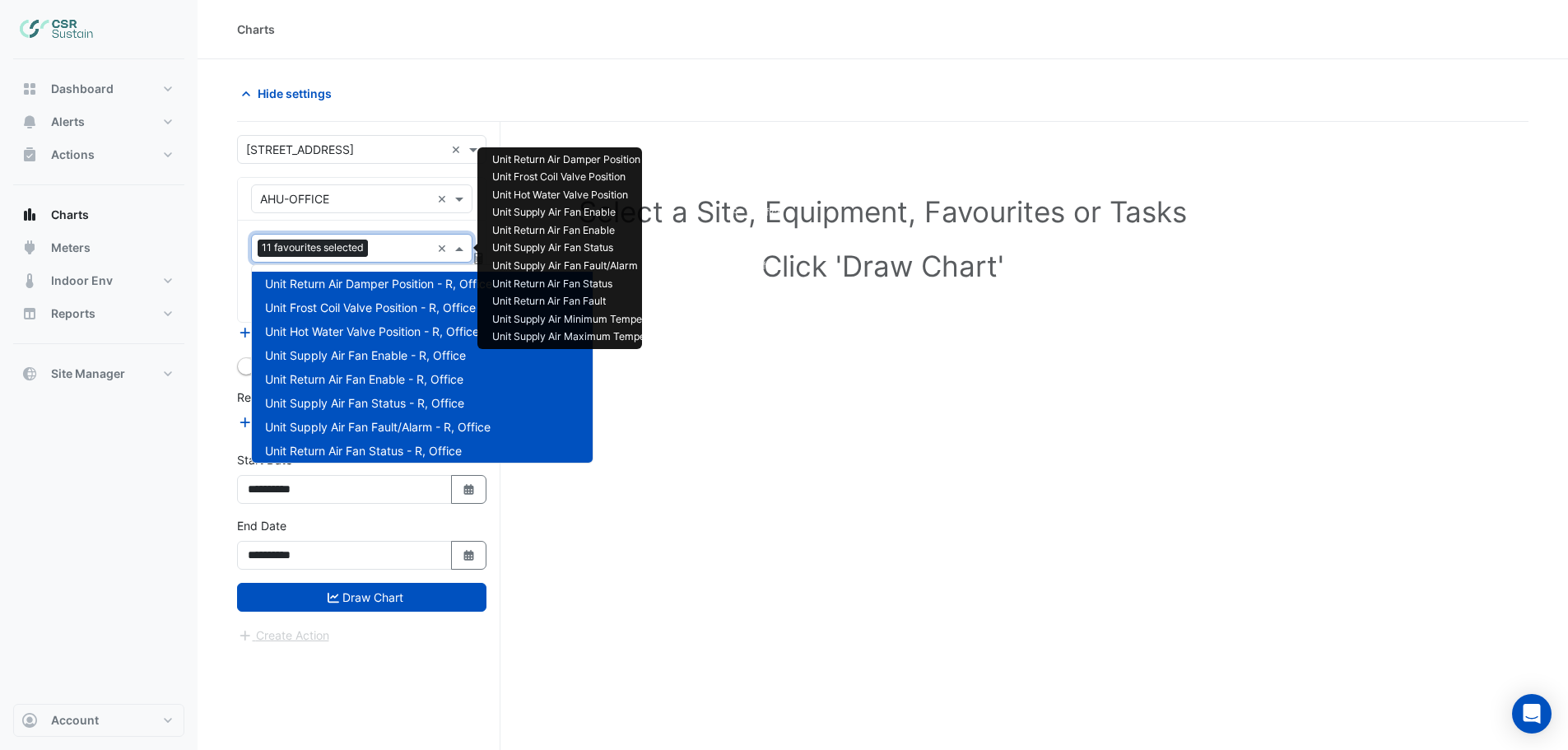
scroll to position [245, 0]
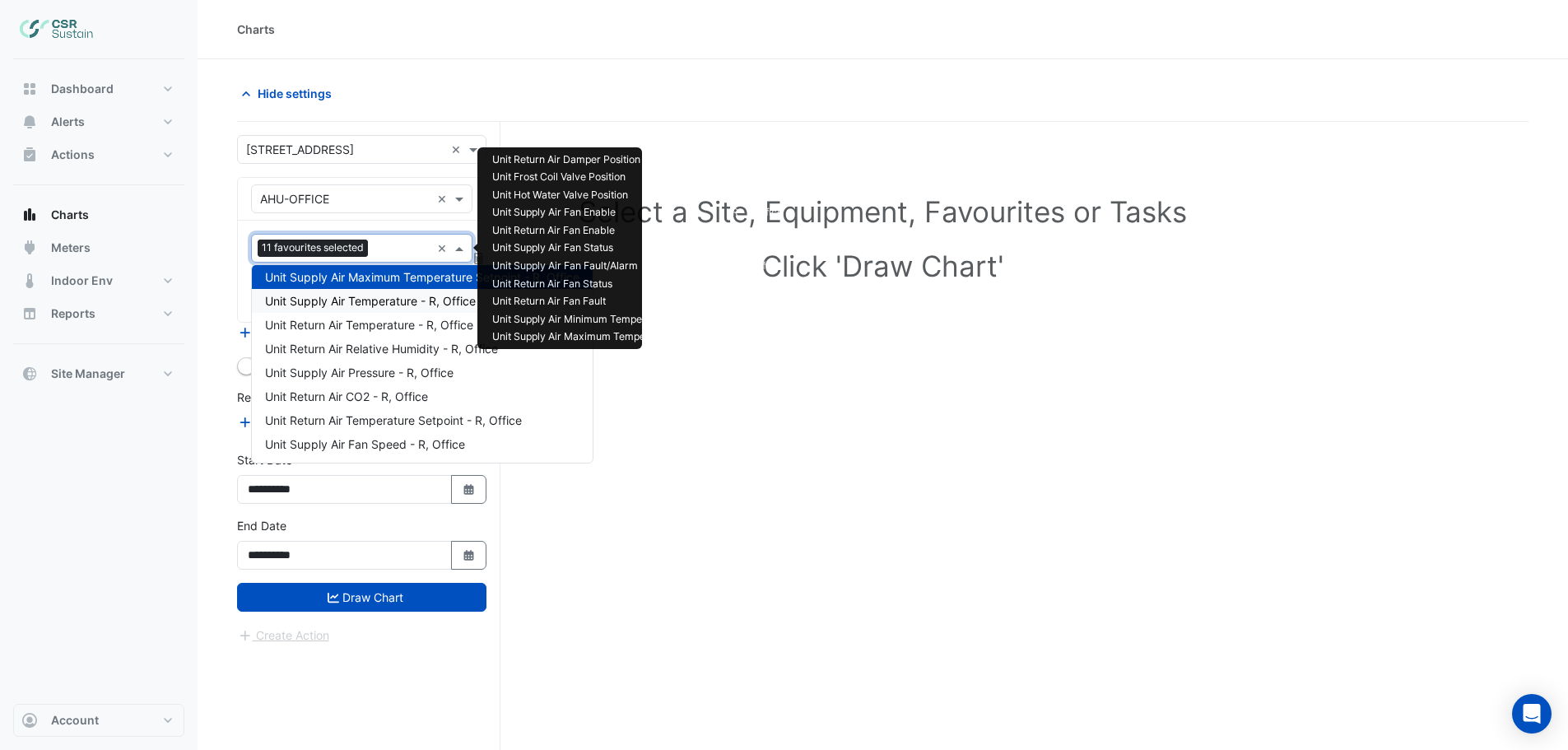
click at [376, 302] on span "Unit Supply Air Temperature - R, Office" at bounding box center [369, 300] width 210 height 14
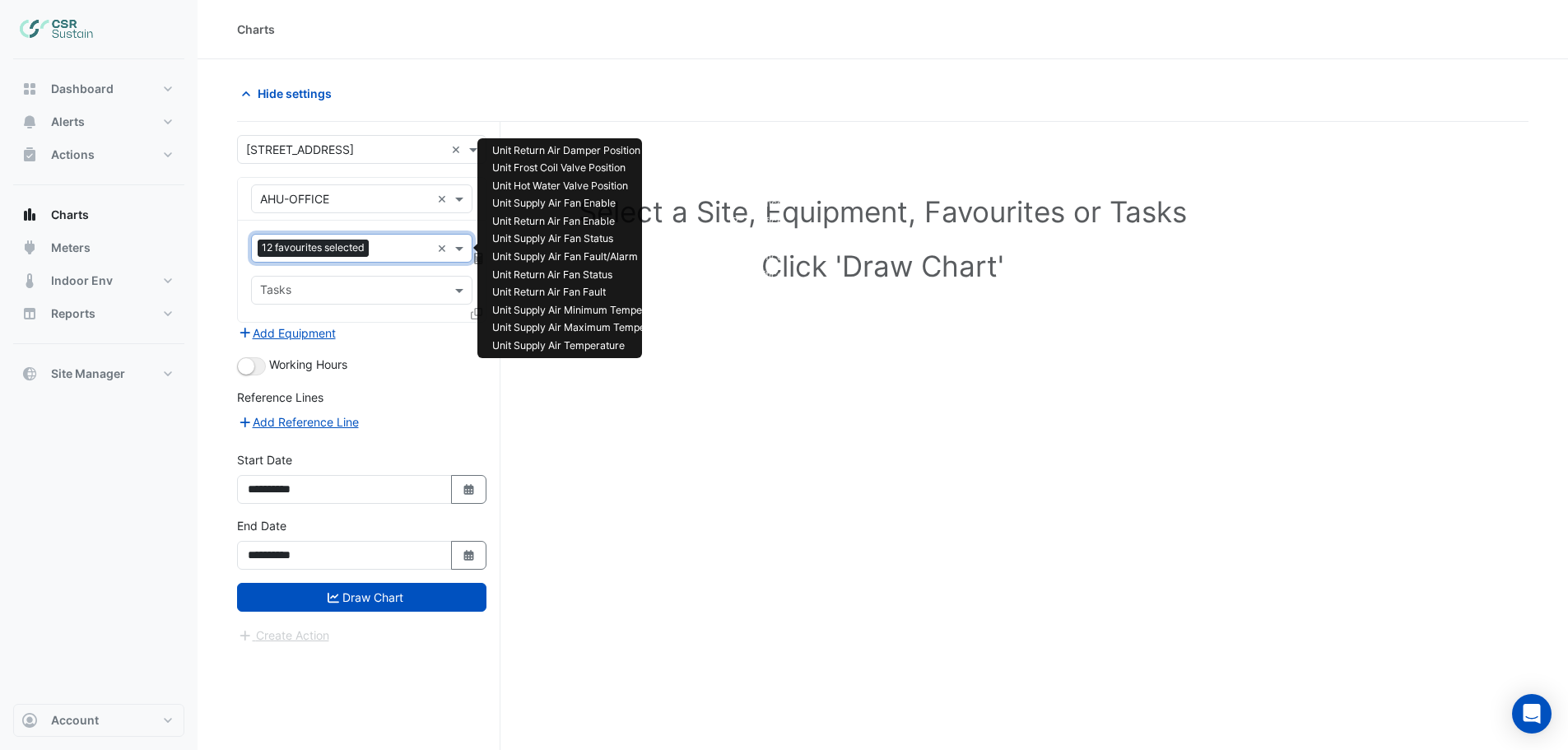
click at [382, 251] on input "text" at bounding box center [402, 250] width 55 height 17
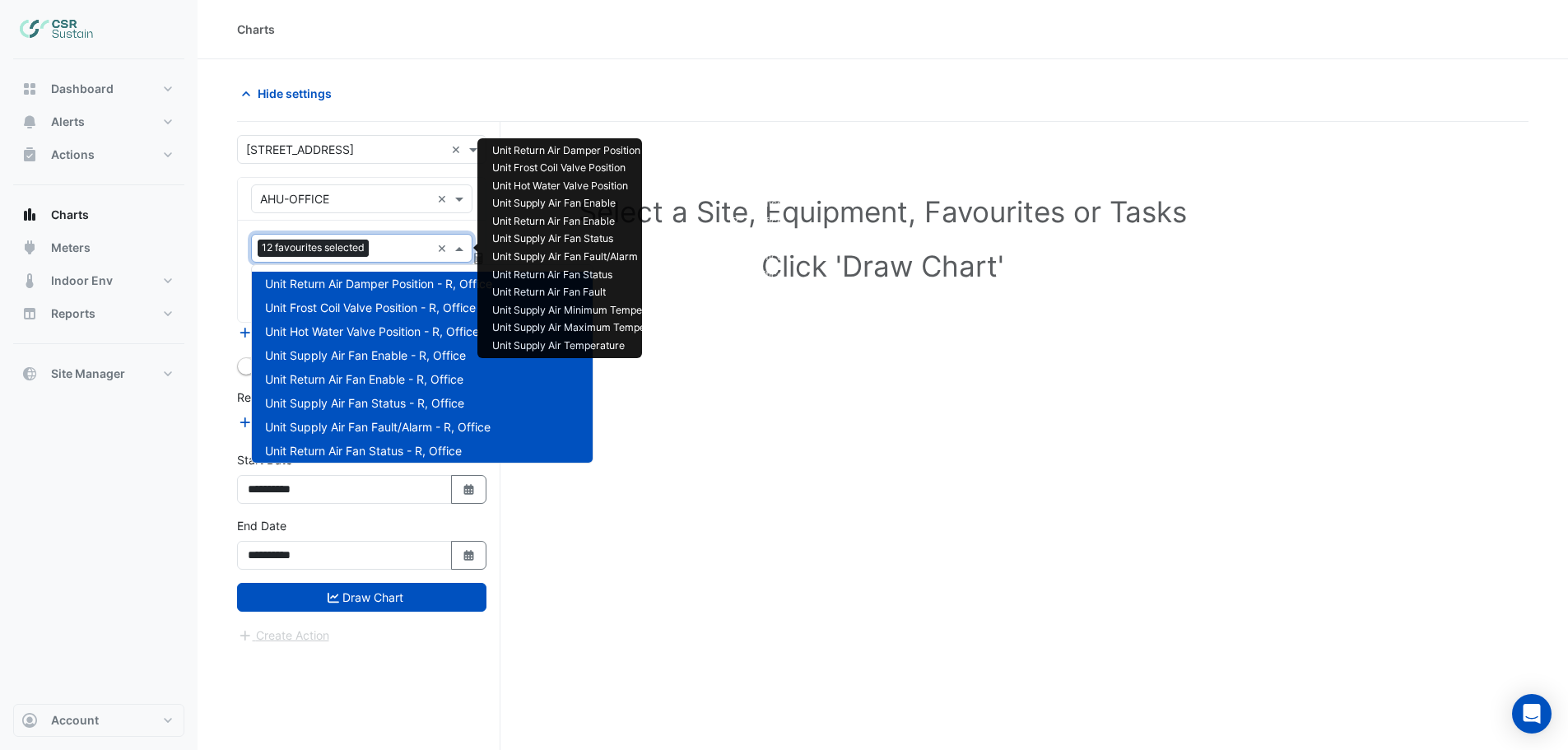
scroll to position [269, 0]
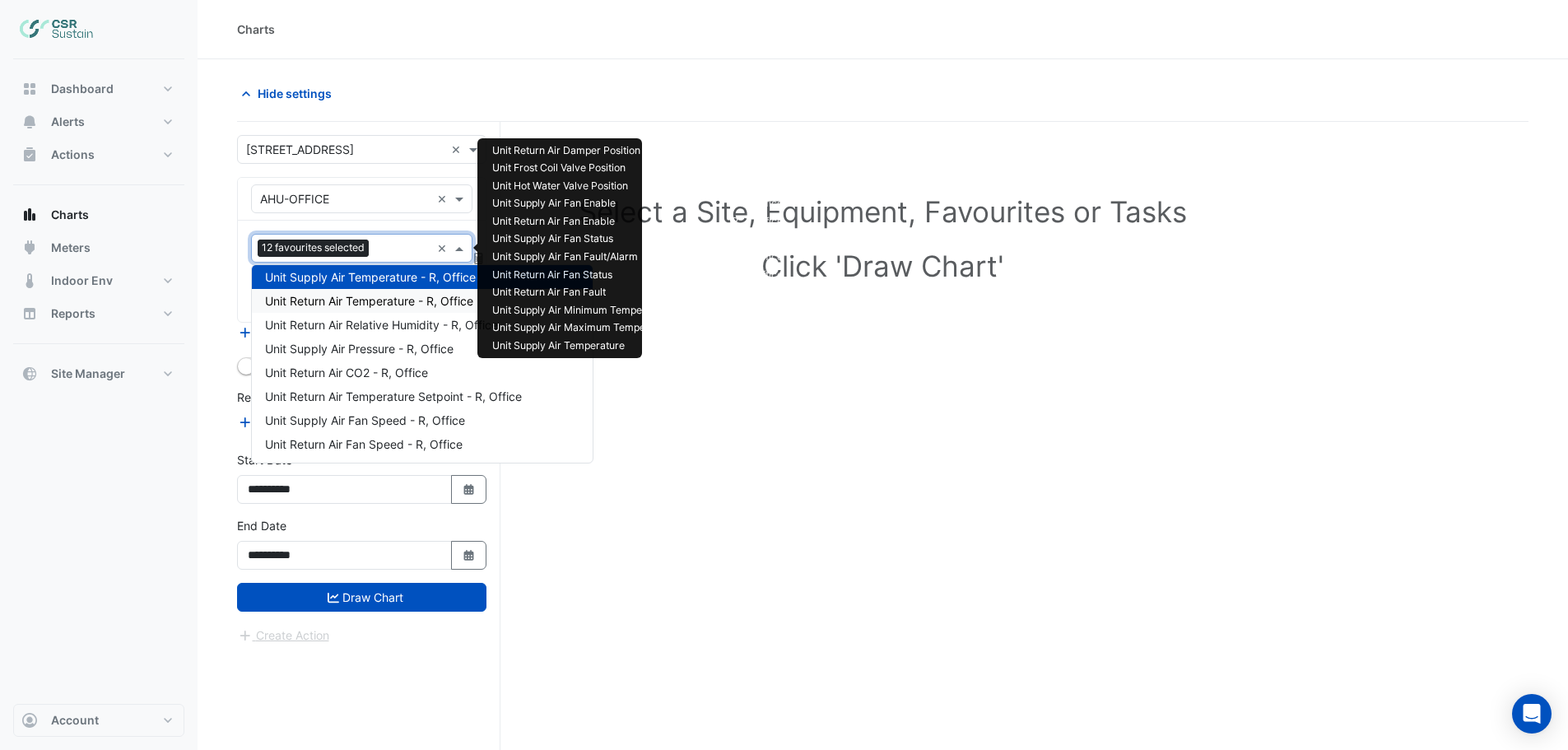
click at [367, 307] on span "Unit Return Air Temperature - R, Office" at bounding box center [368, 300] width 208 height 14
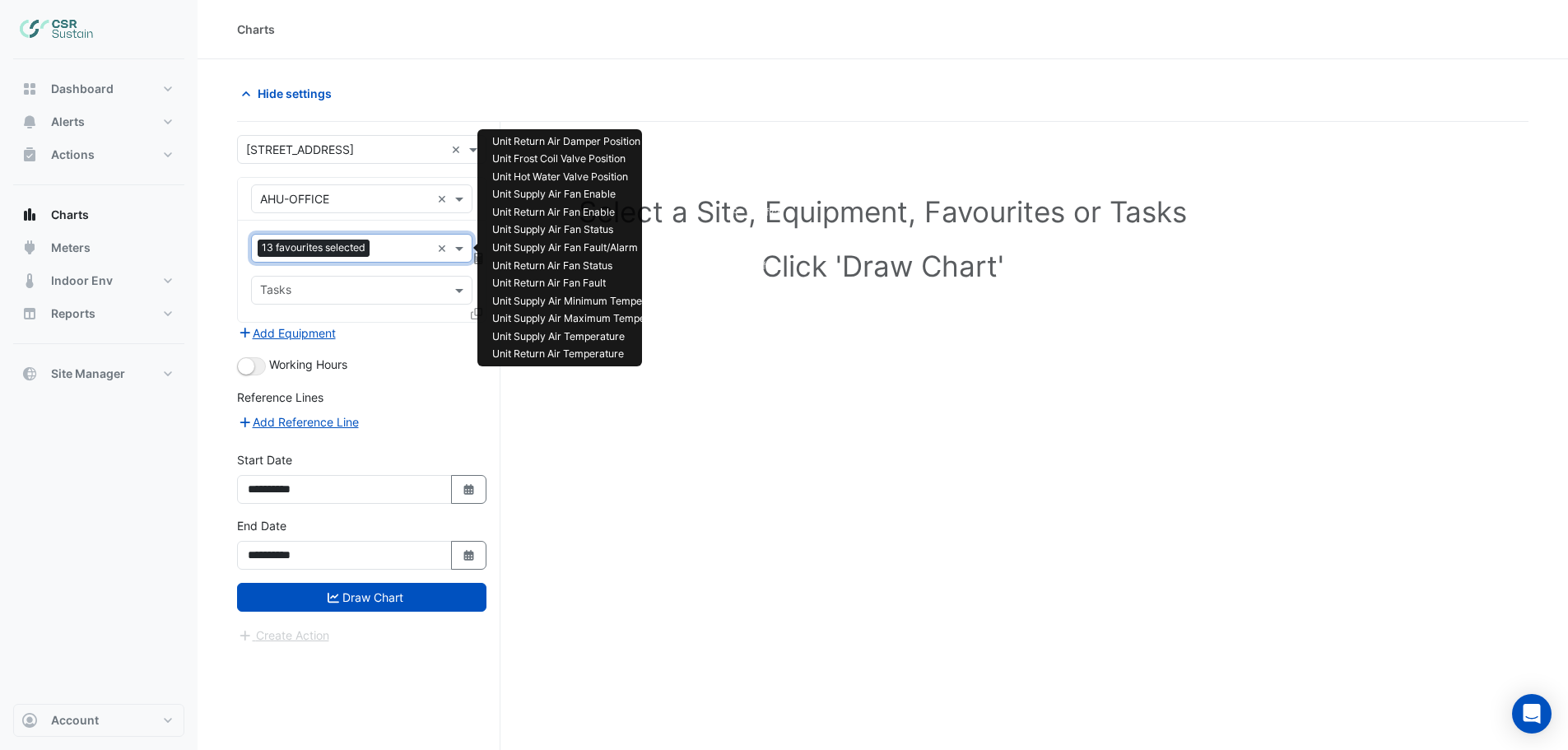
click at [381, 247] on input "text" at bounding box center [403, 250] width 54 height 17
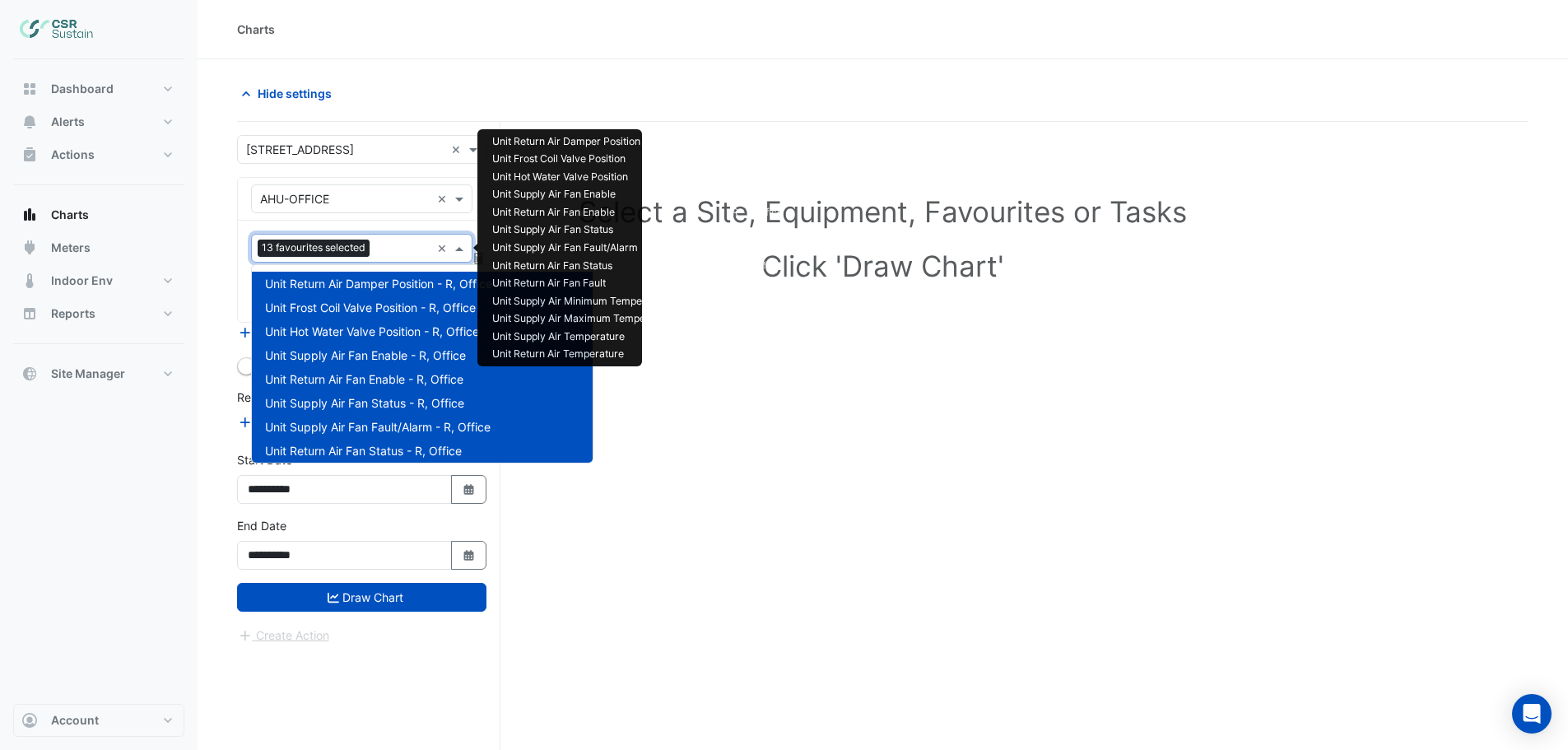
scroll to position [293, 0]
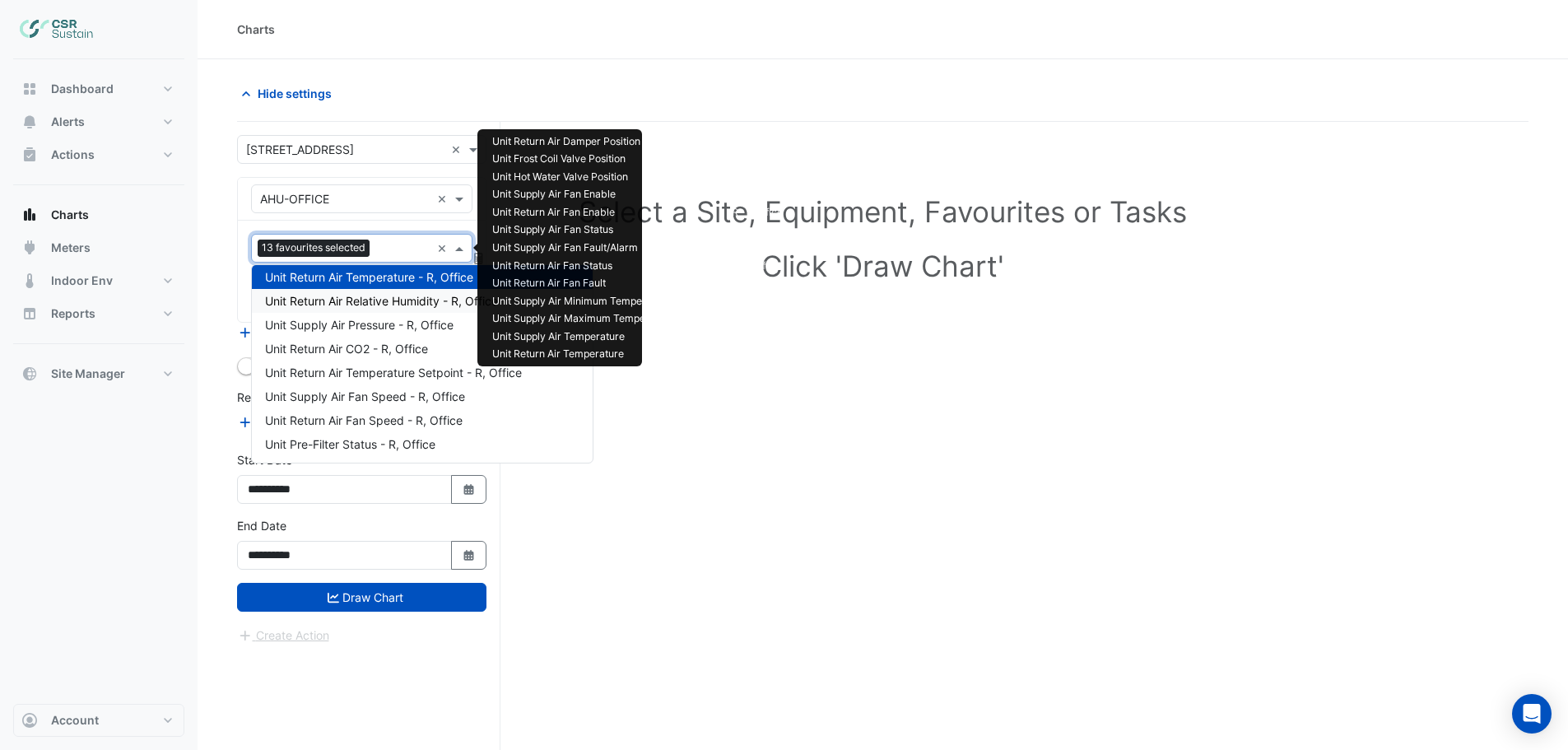
click at [370, 303] on span "Unit Return Air Relative Humidity - R, Office" at bounding box center [381, 300] width 233 height 14
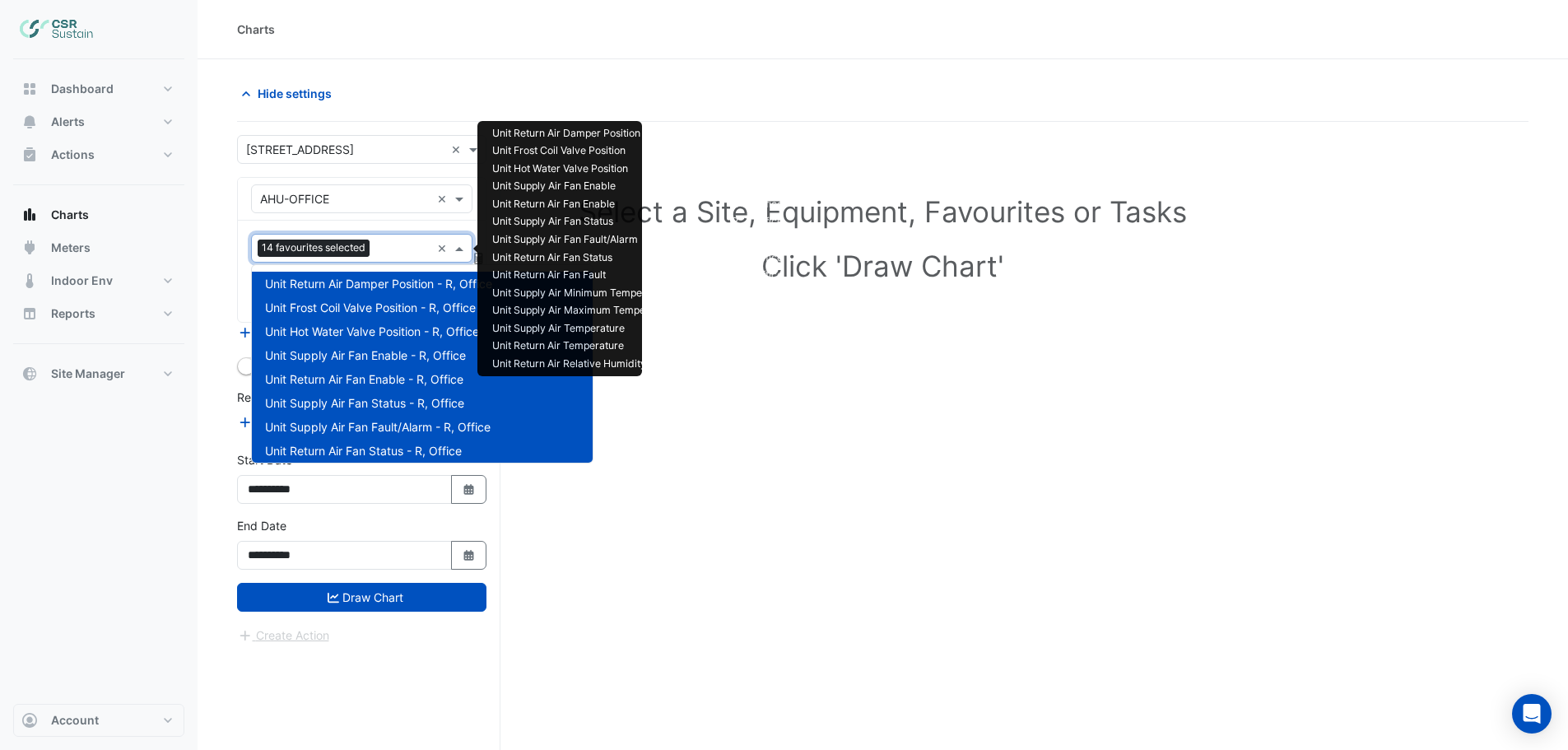
click at [384, 251] on input "text" at bounding box center [403, 250] width 54 height 17
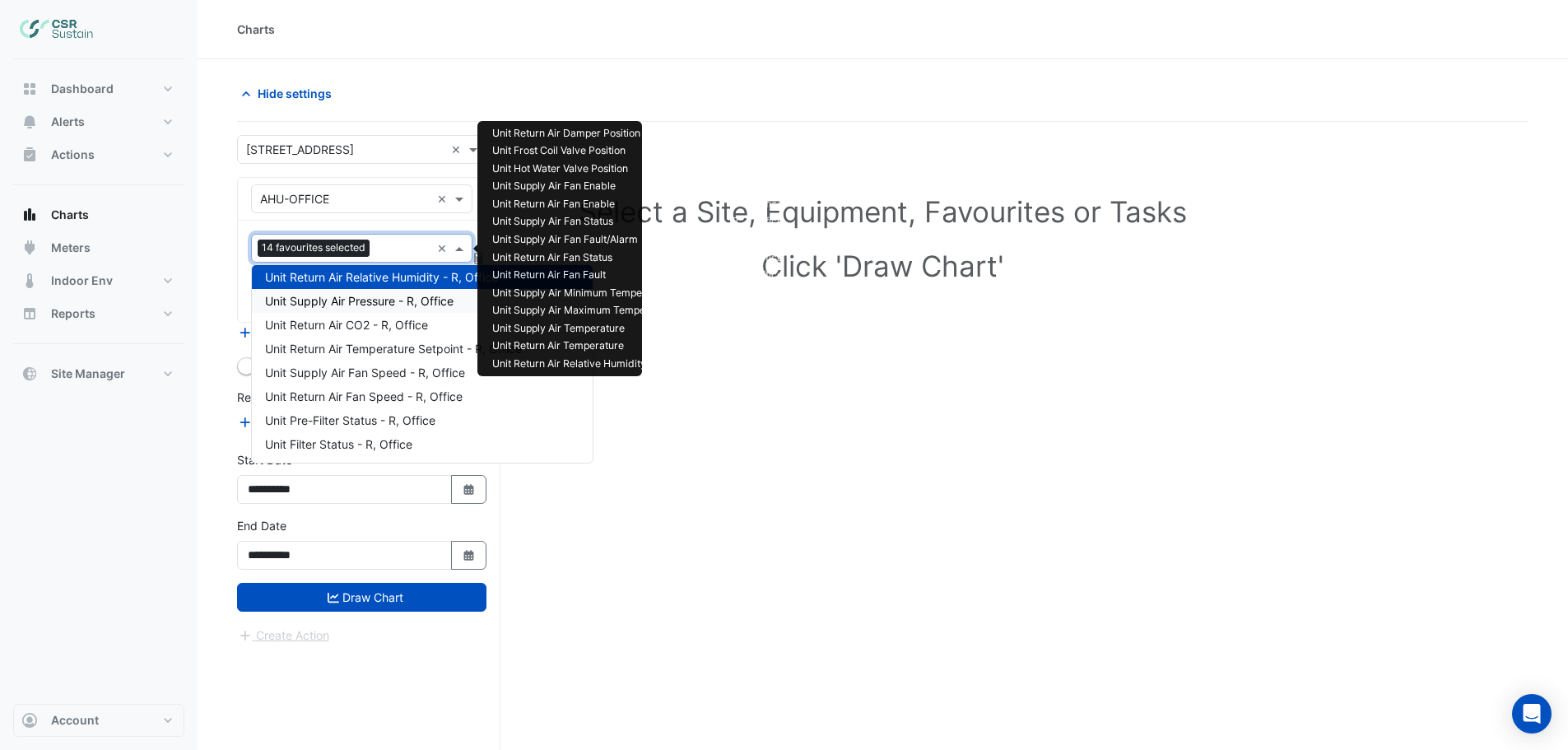
click at [368, 302] on span "Unit Supply Air Pressure - R, Office" at bounding box center [359, 300] width 188 height 14
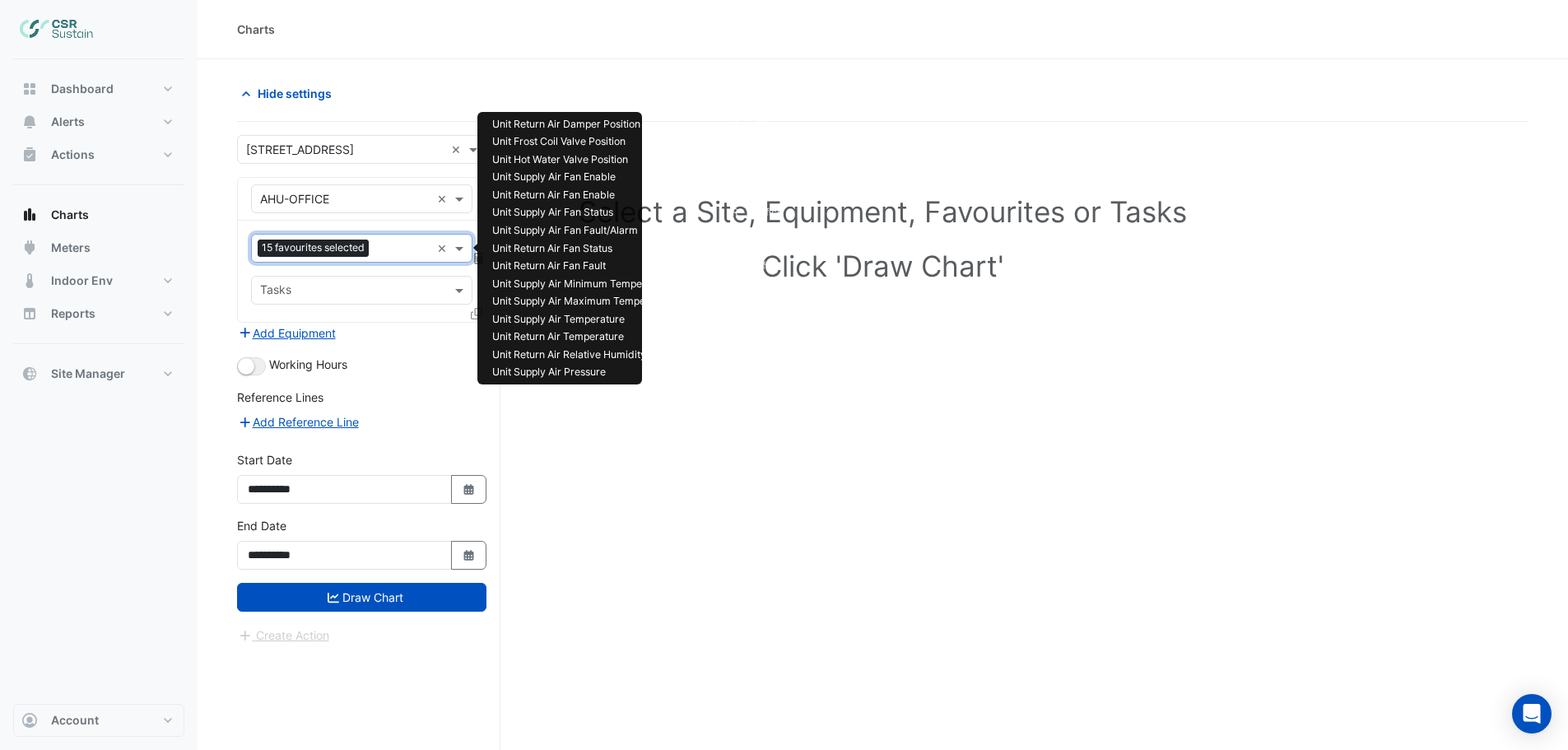
click at [387, 245] on input "text" at bounding box center [402, 250] width 55 height 17
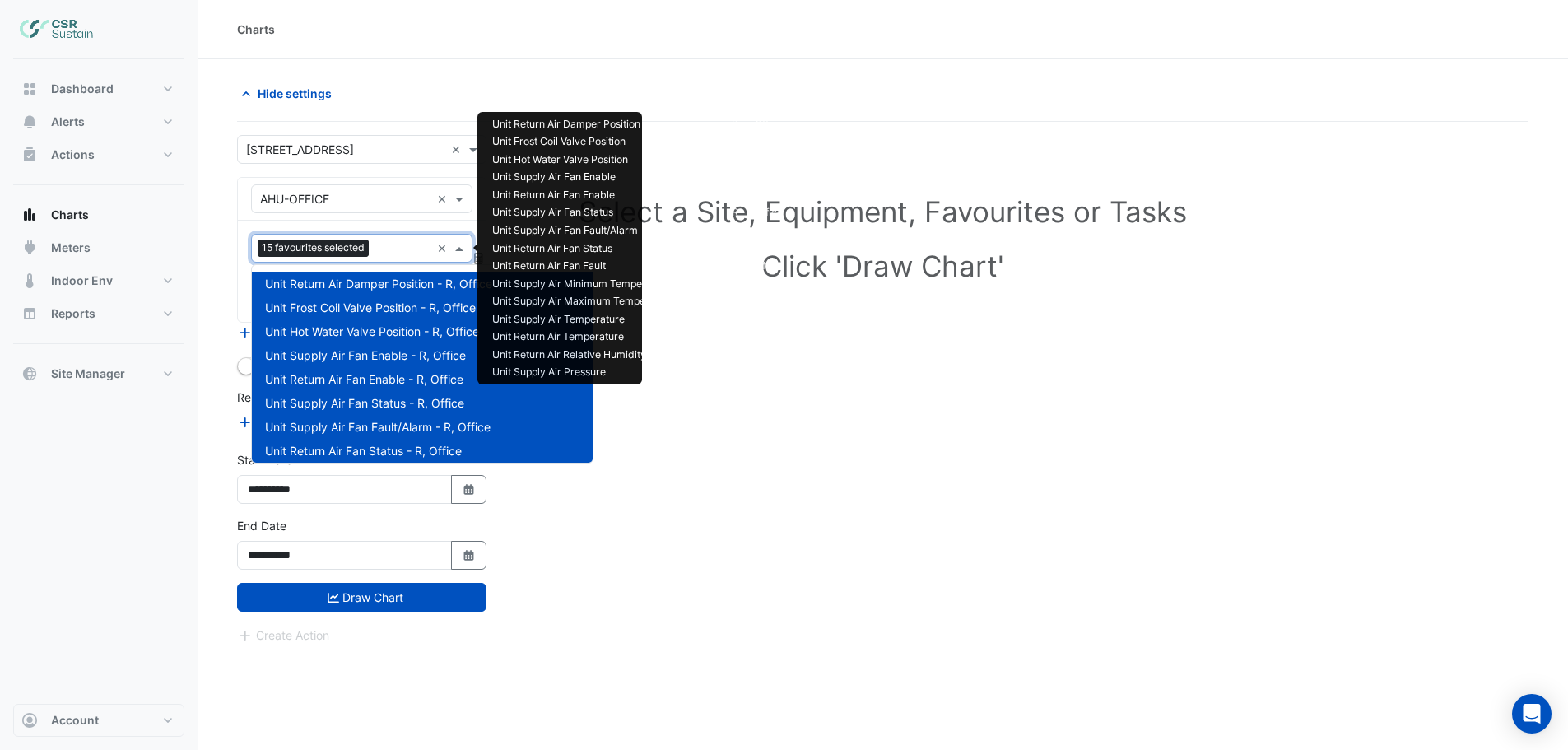
scroll to position [341, 0]
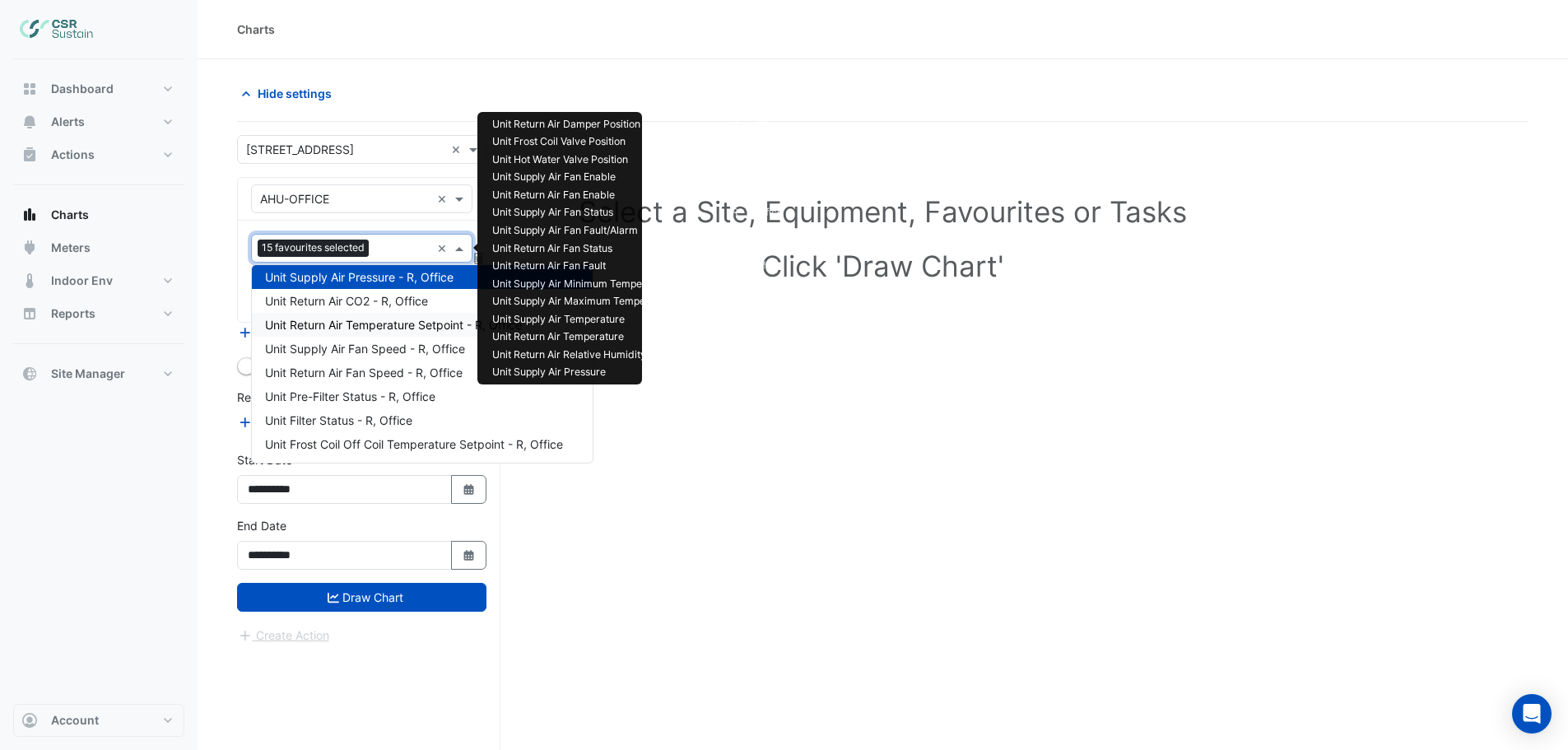
click at [358, 321] on span "Unit Return Air Temperature Setpoint - R, Office" at bounding box center [392, 325] width 257 height 14
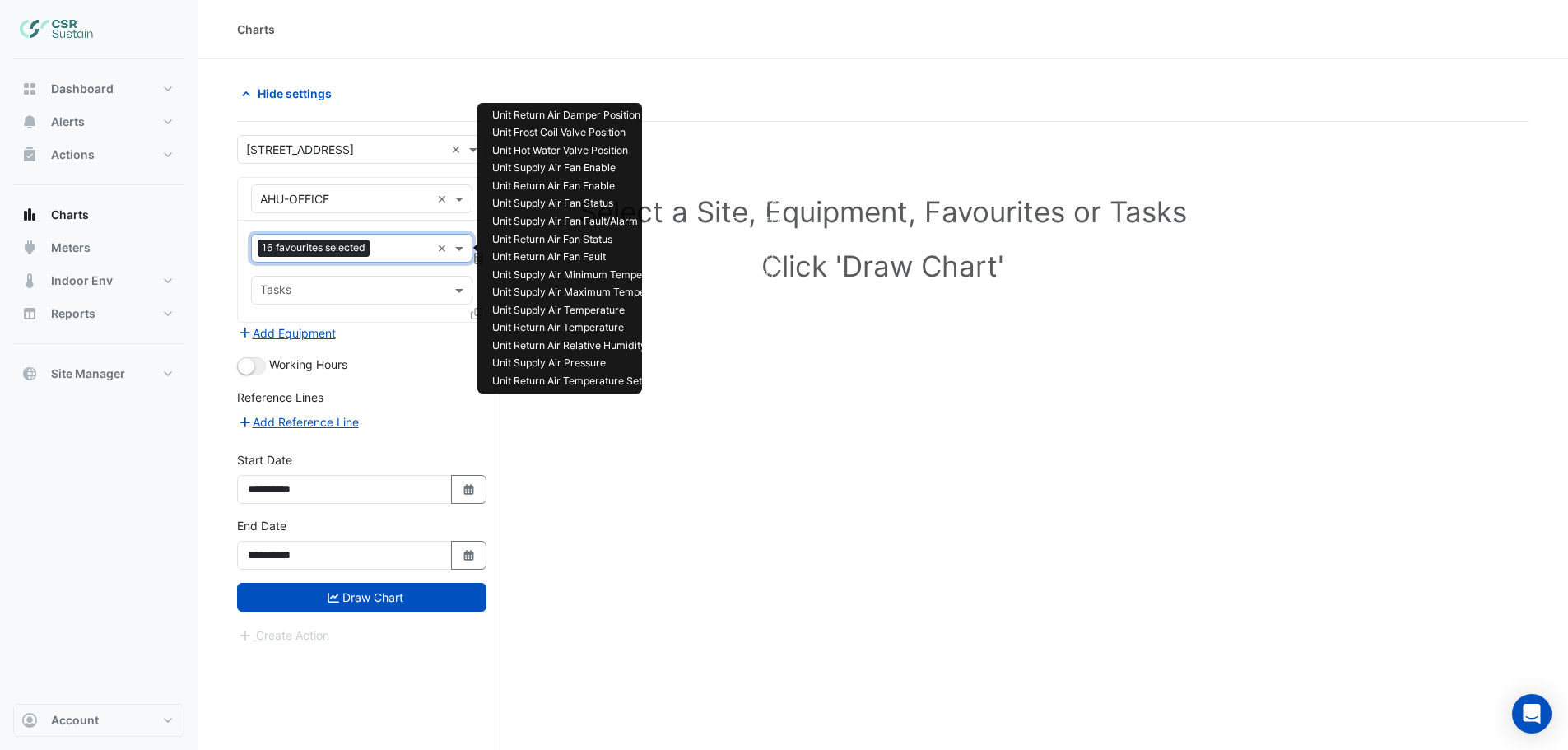
click at [402, 237] on div "16 favourites selected" at bounding box center [341, 248] width 178 height 25
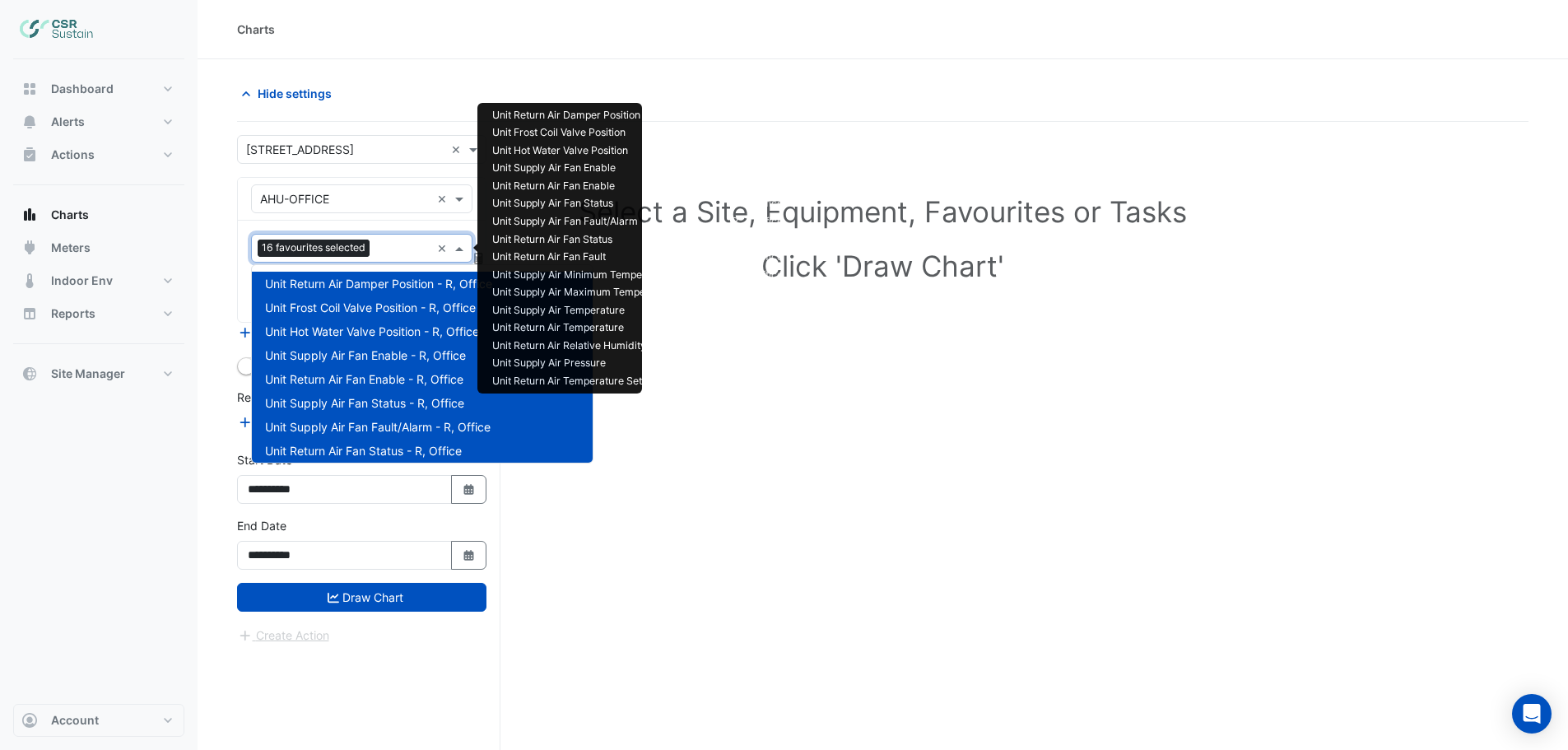
scroll to position [364, 0]
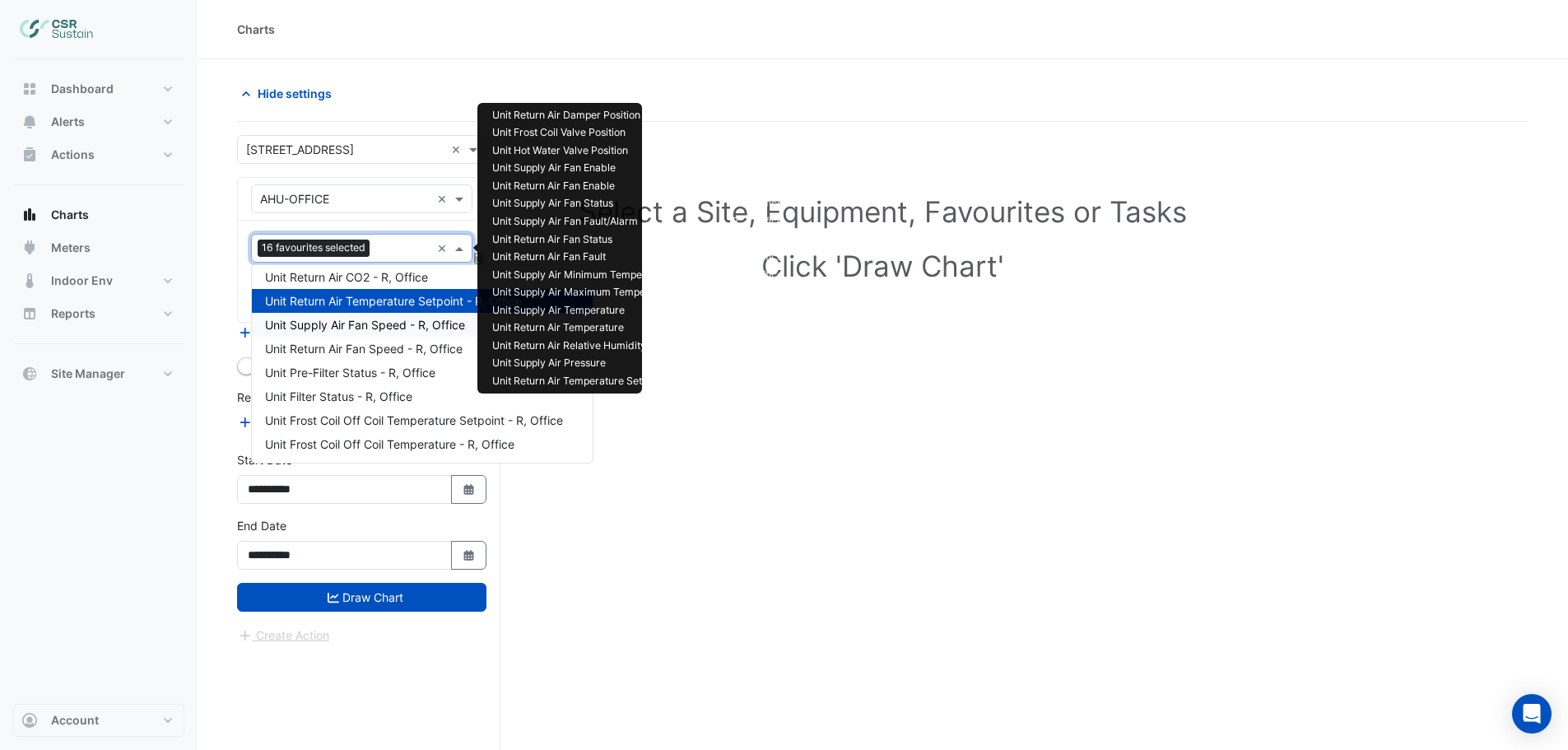
click at [344, 325] on span "Unit Supply Air Fan Speed - R, Office" at bounding box center [364, 325] width 200 height 14
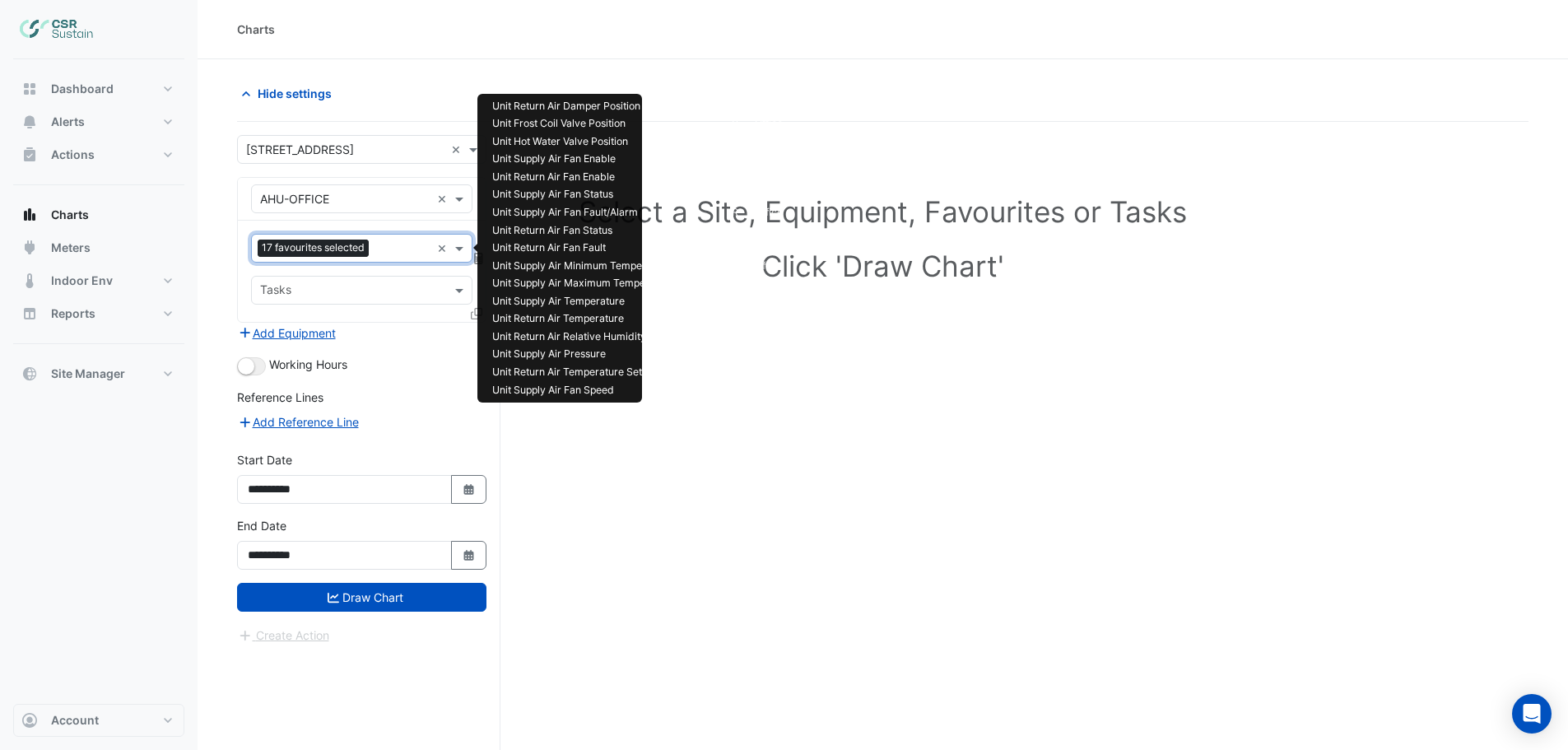
click at [385, 249] on input "text" at bounding box center [402, 250] width 55 height 17
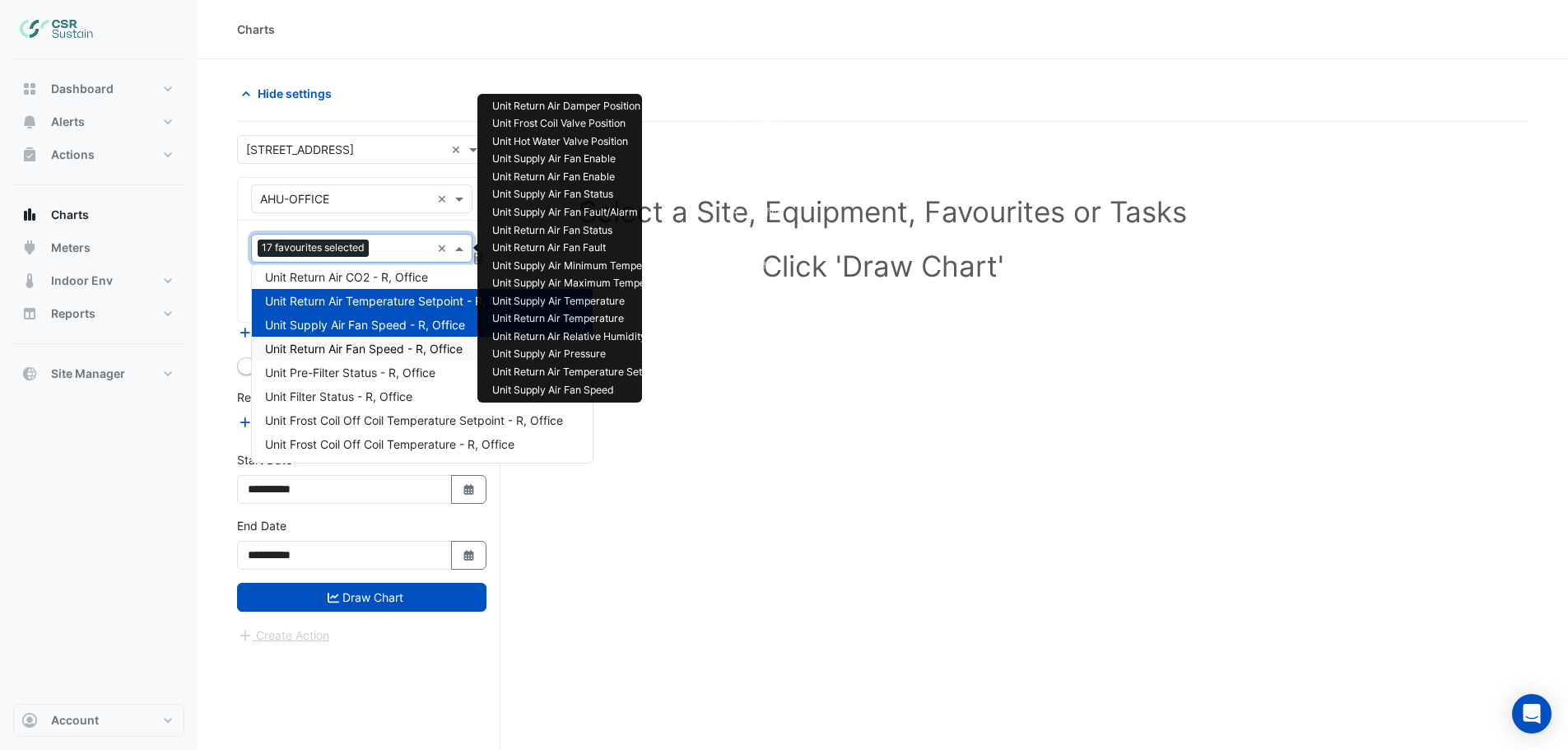
drag, startPoint x: 357, startPoint y: 345, endPoint x: 362, endPoint y: 314, distance: 31.4
click at [359, 337] on div "Unit Return Air Fan Speed - R, Office" at bounding box center [423, 348] width 341 height 24
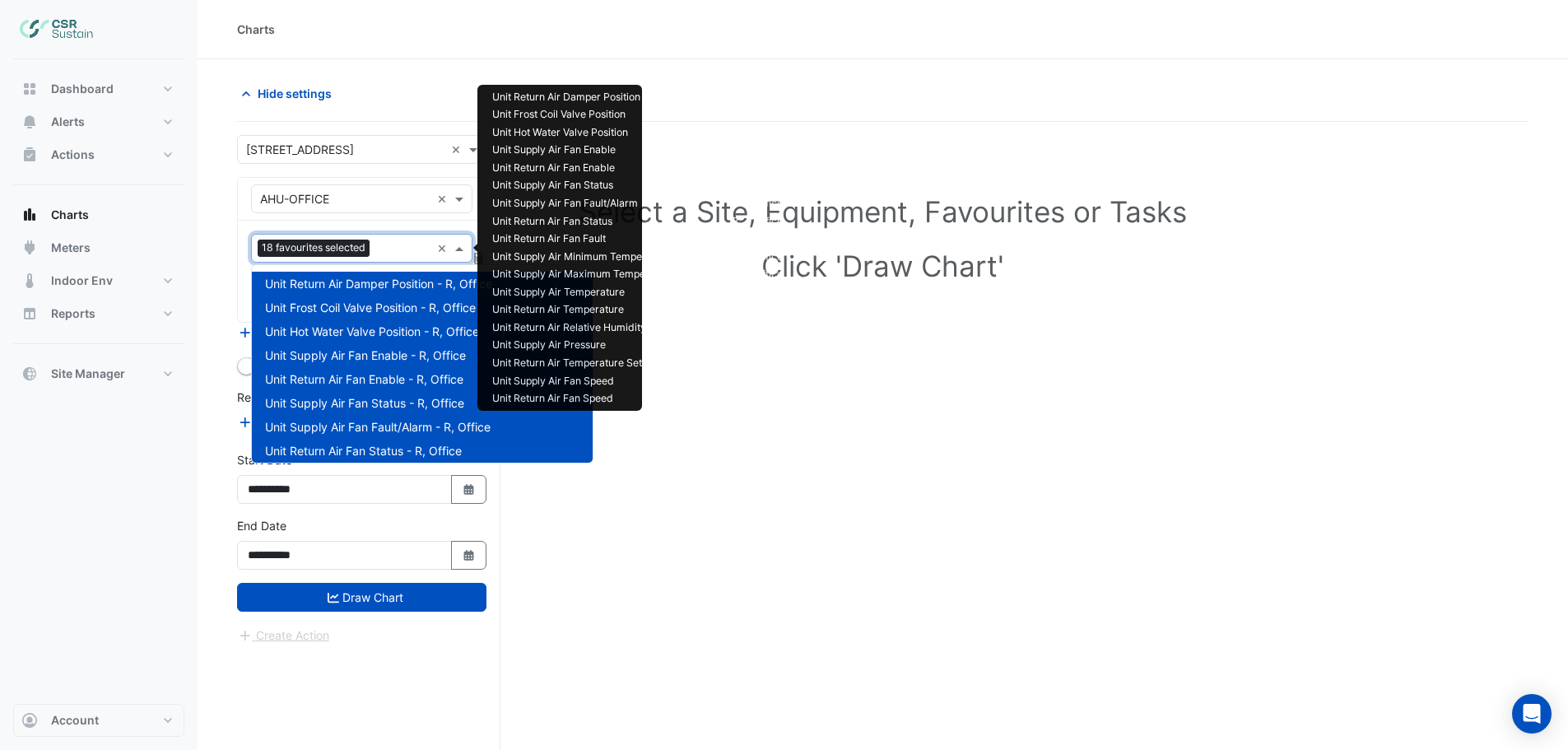
click at [376, 239] on div "18 favourites selected" at bounding box center [341, 248] width 178 height 25
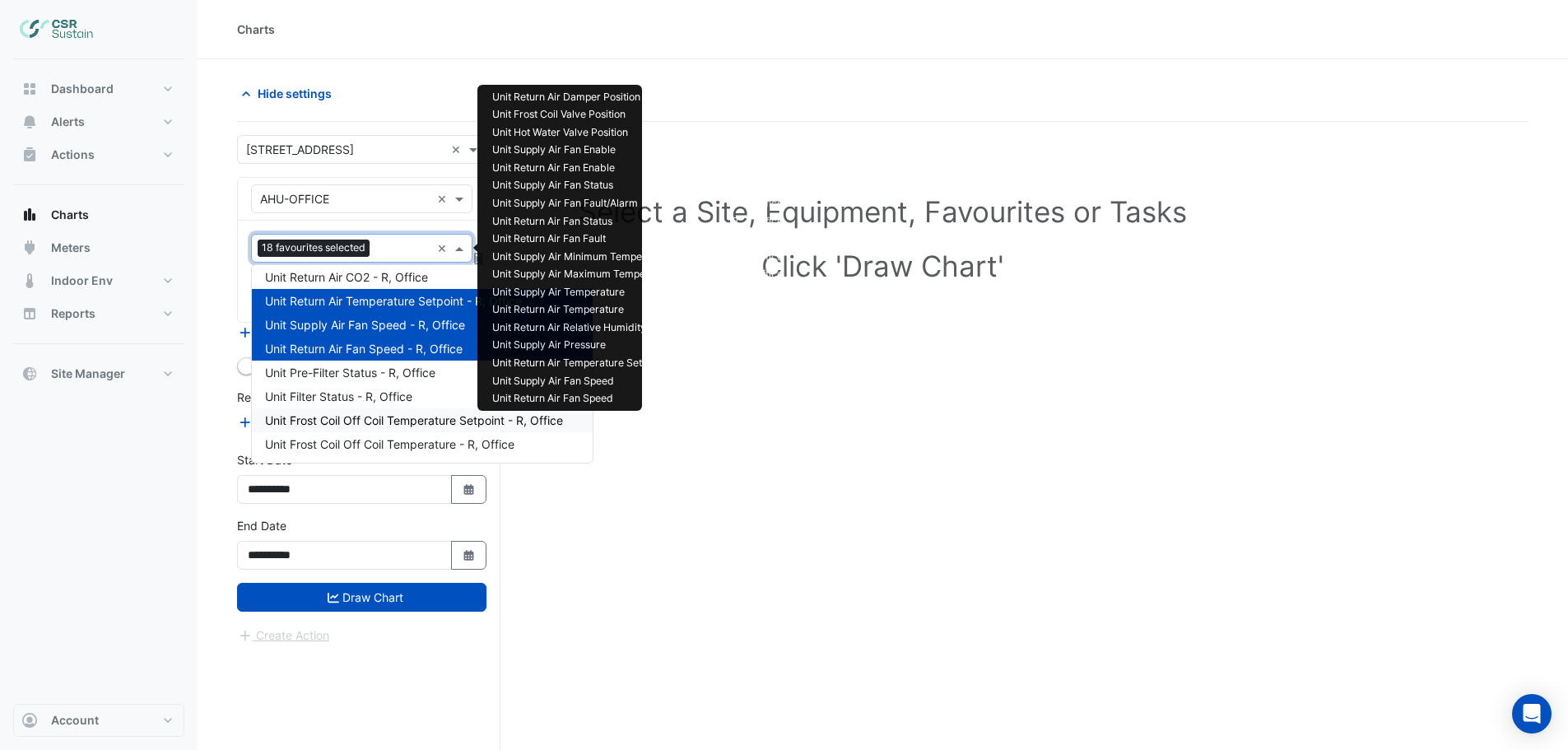
drag, startPoint x: 341, startPoint y: 414, endPoint x: 342, endPoint y: 405, distance: 9.1
click at [341, 414] on span "Unit Frost Coil Off Coil Temperature Setpoint - R, Office" at bounding box center [413, 420] width 298 height 14
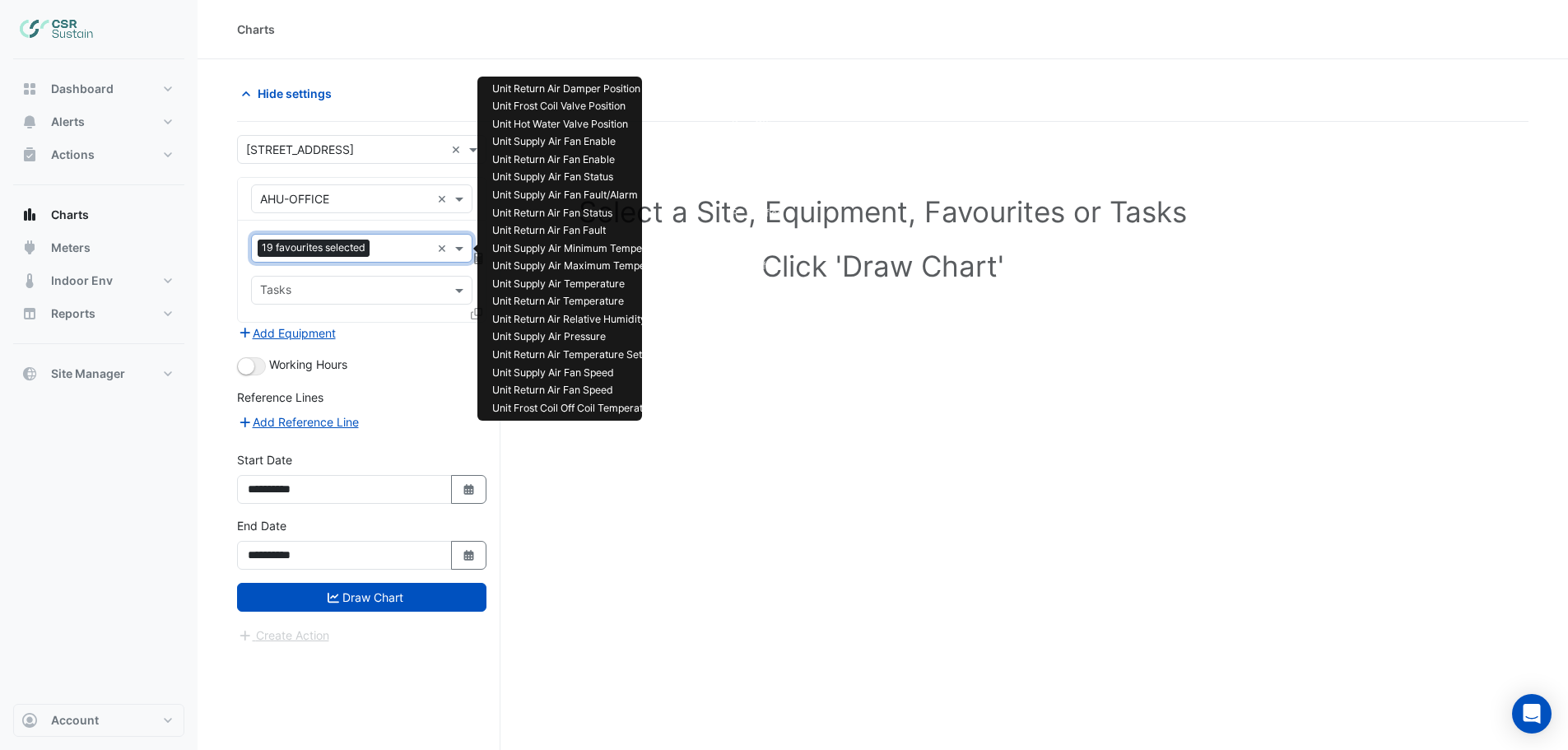
click at [378, 242] on input "text" at bounding box center [403, 250] width 54 height 17
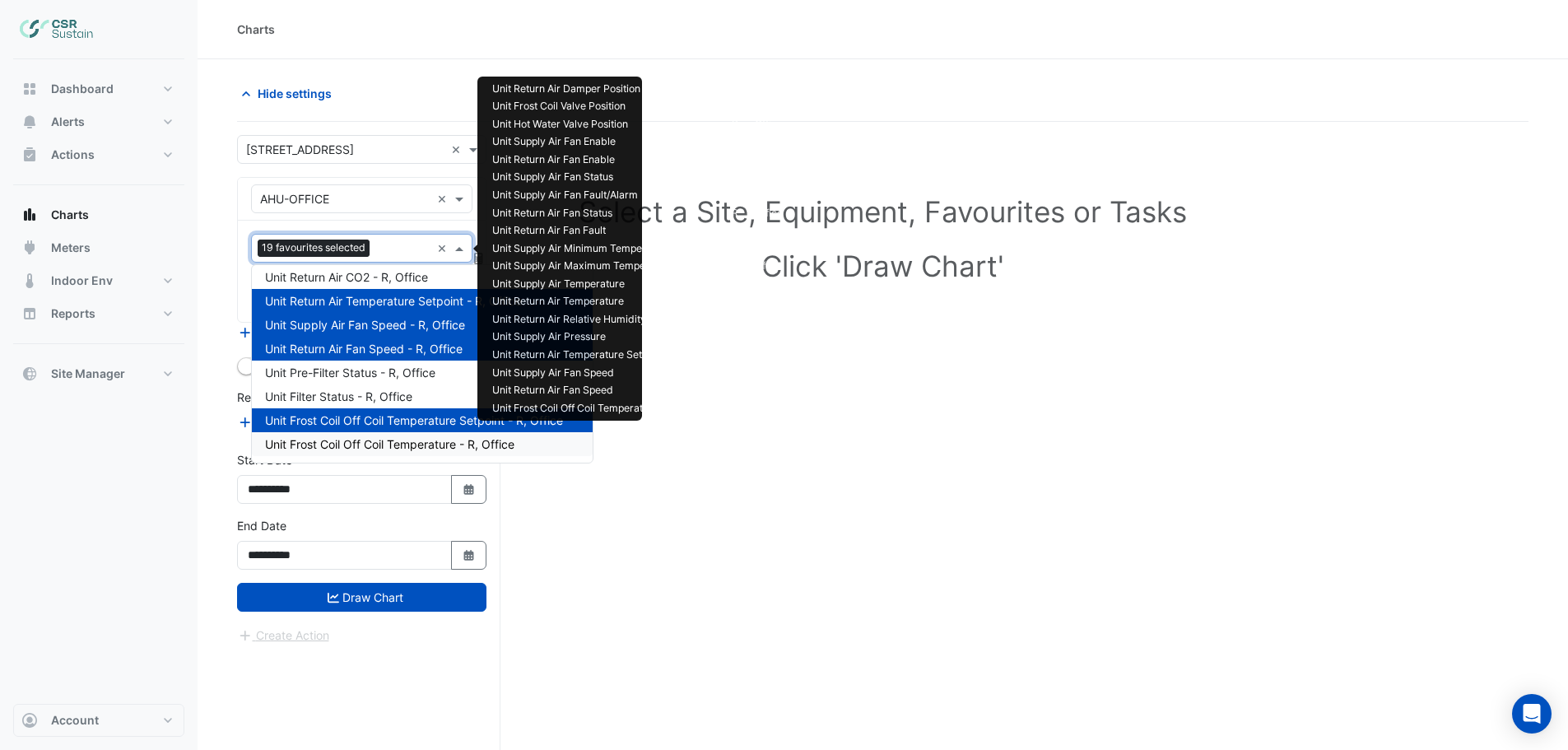
click at [341, 436] on div "Unit Frost Coil Off Coil Temperature - R, Office" at bounding box center [423, 444] width 341 height 24
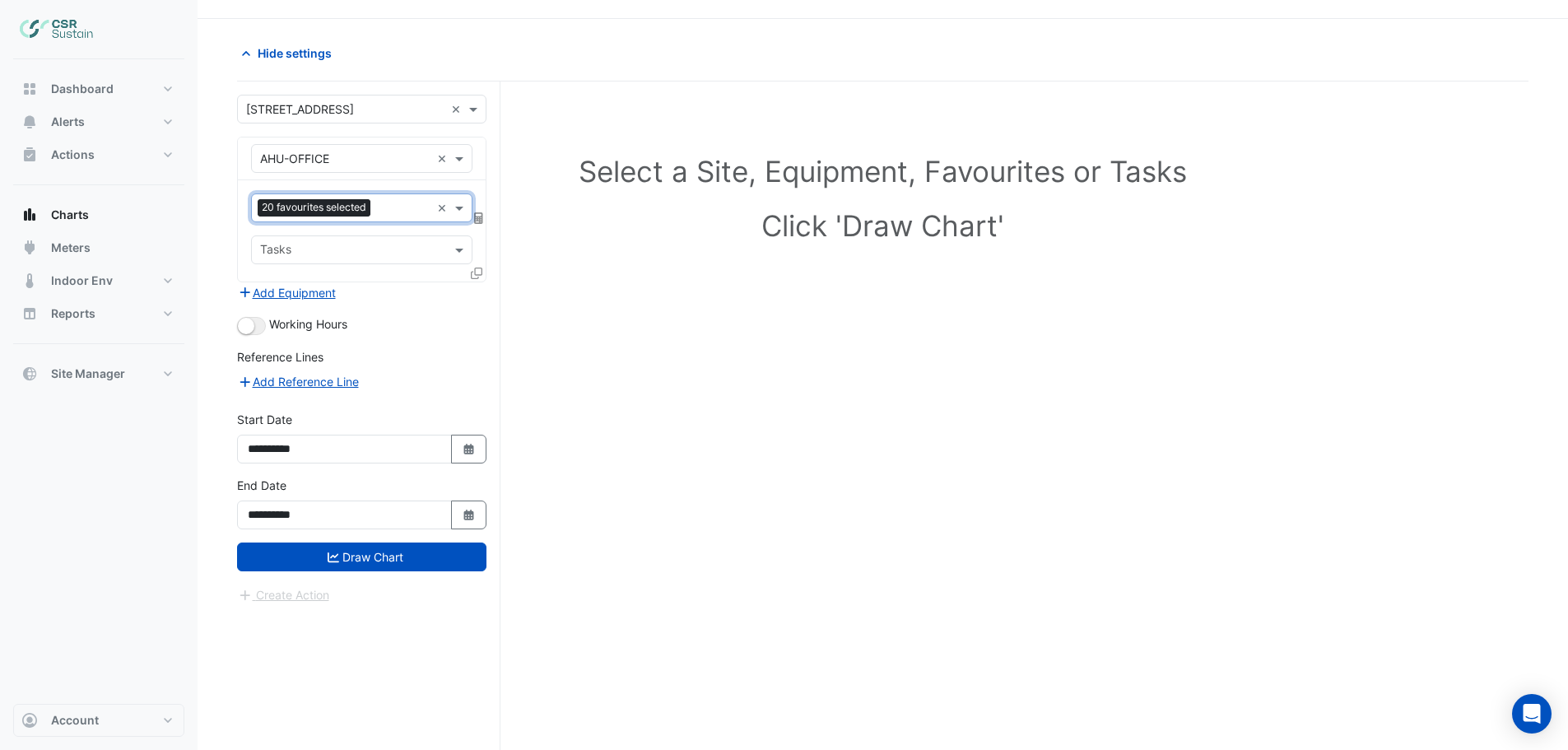
scroll to position [63, 0]
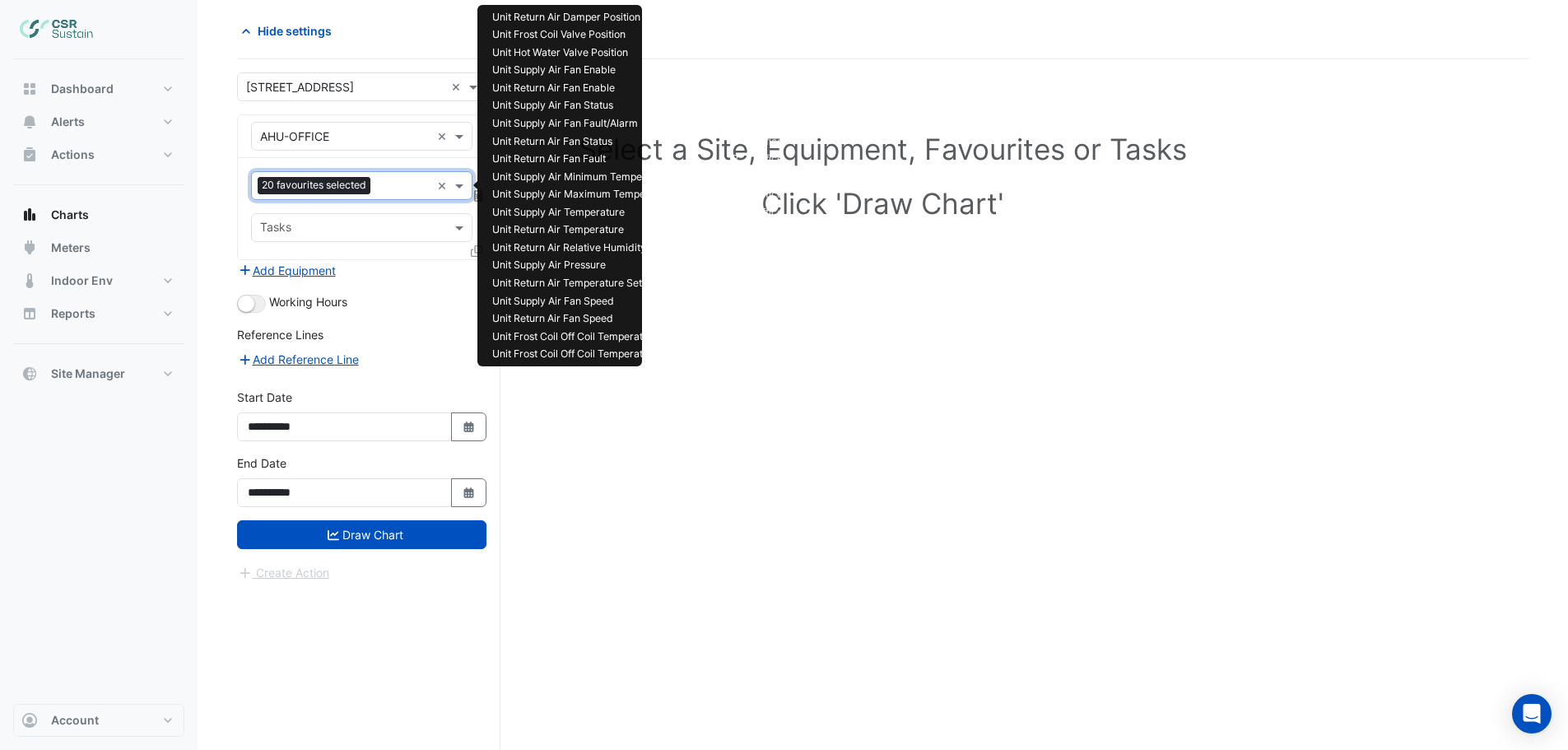
click at [395, 189] on input "text" at bounding box center [403, 187] width 53 height 17
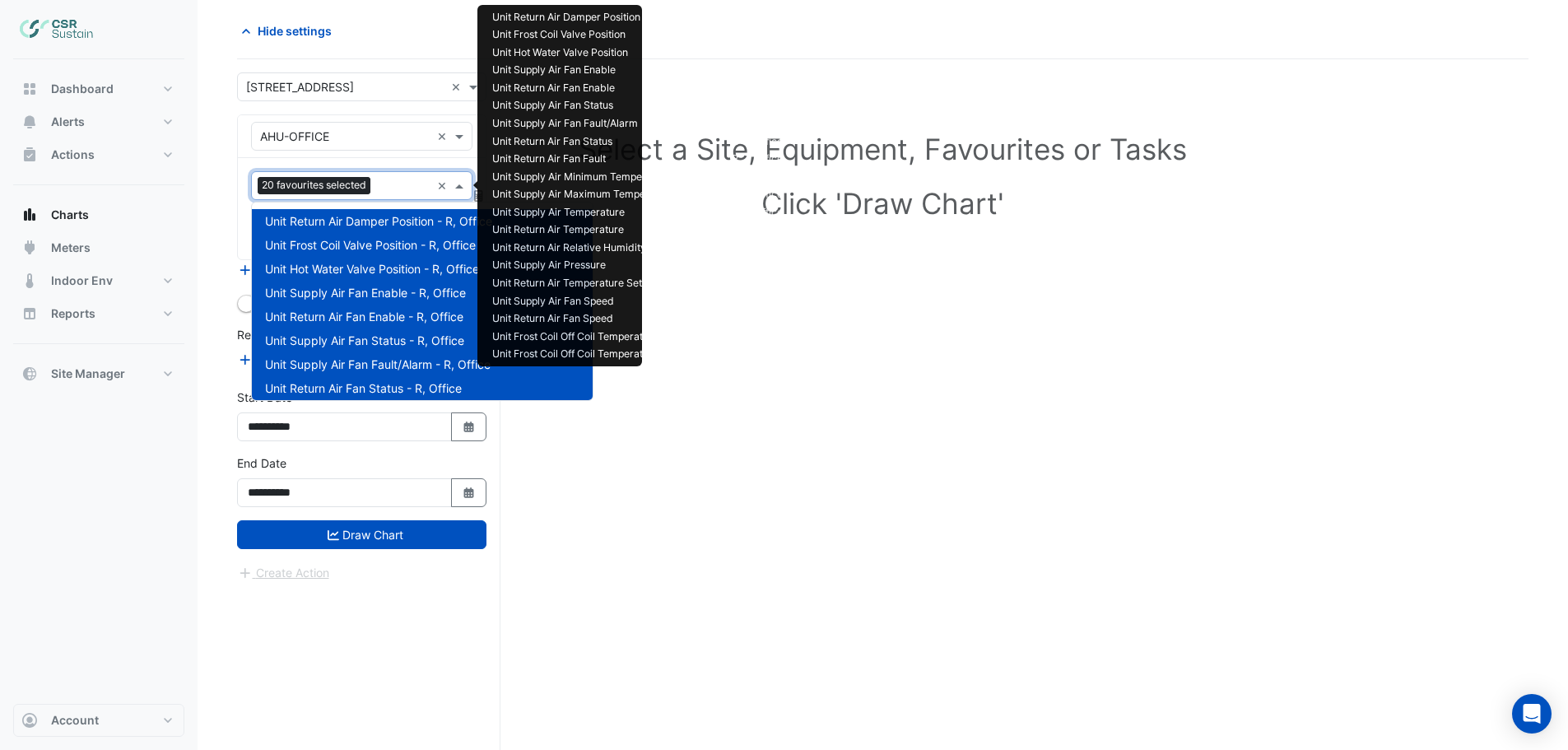
scroll to position [364, 0]
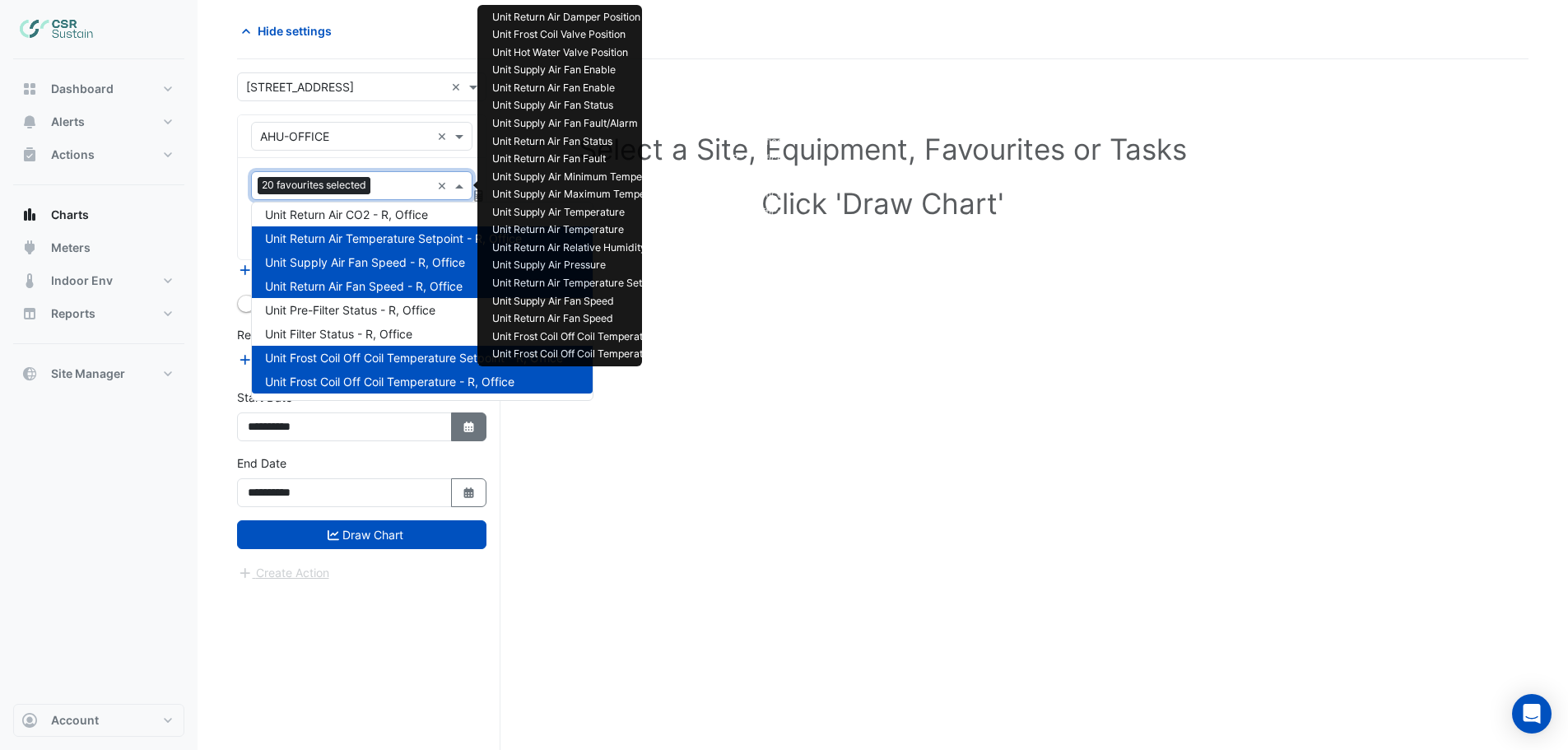
click at [463, 428] on icon "Select Date" at bounding box center [468, 427] width 15 height 12
select select "*"
select select "****"
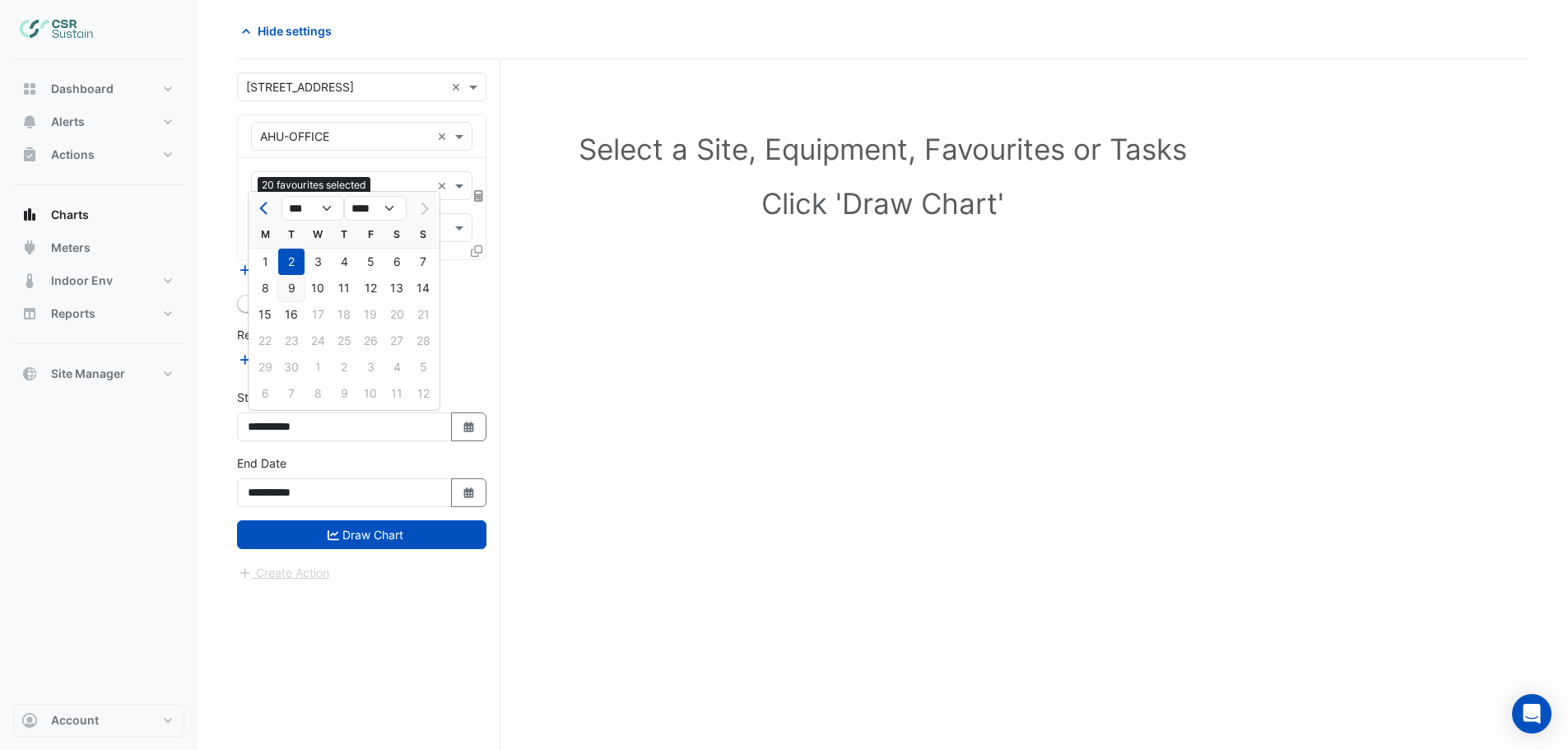
click at [292, 287] on div "9" at bounding box center [291, 288] width 26 height 26
type input "**********"
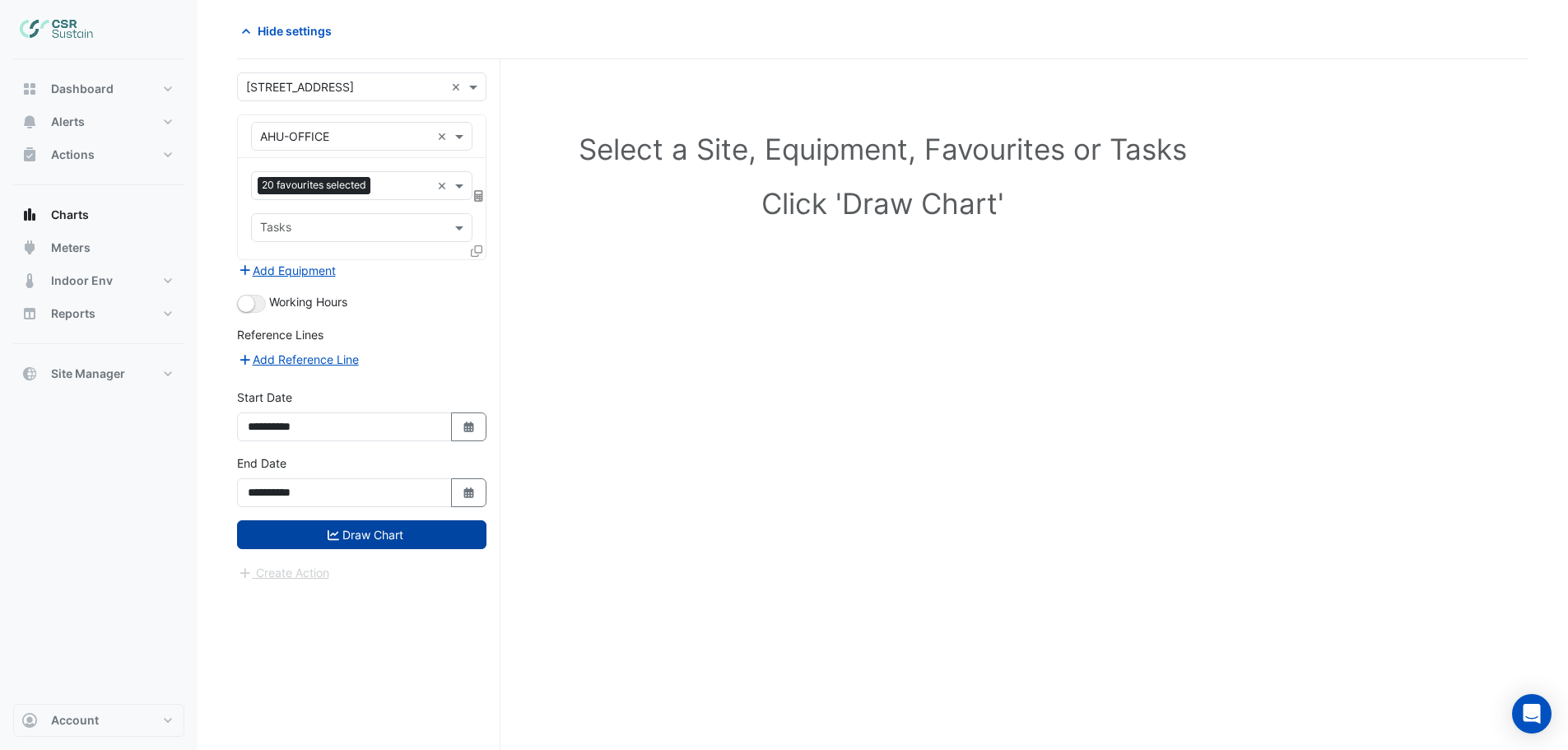
click at [343, 519] on div "**********" at bounding box center [361, 487] width 269 height 66
click at [341, 532] on button "Draw Chart" at bounding box center [361, 535] width 249 height 29
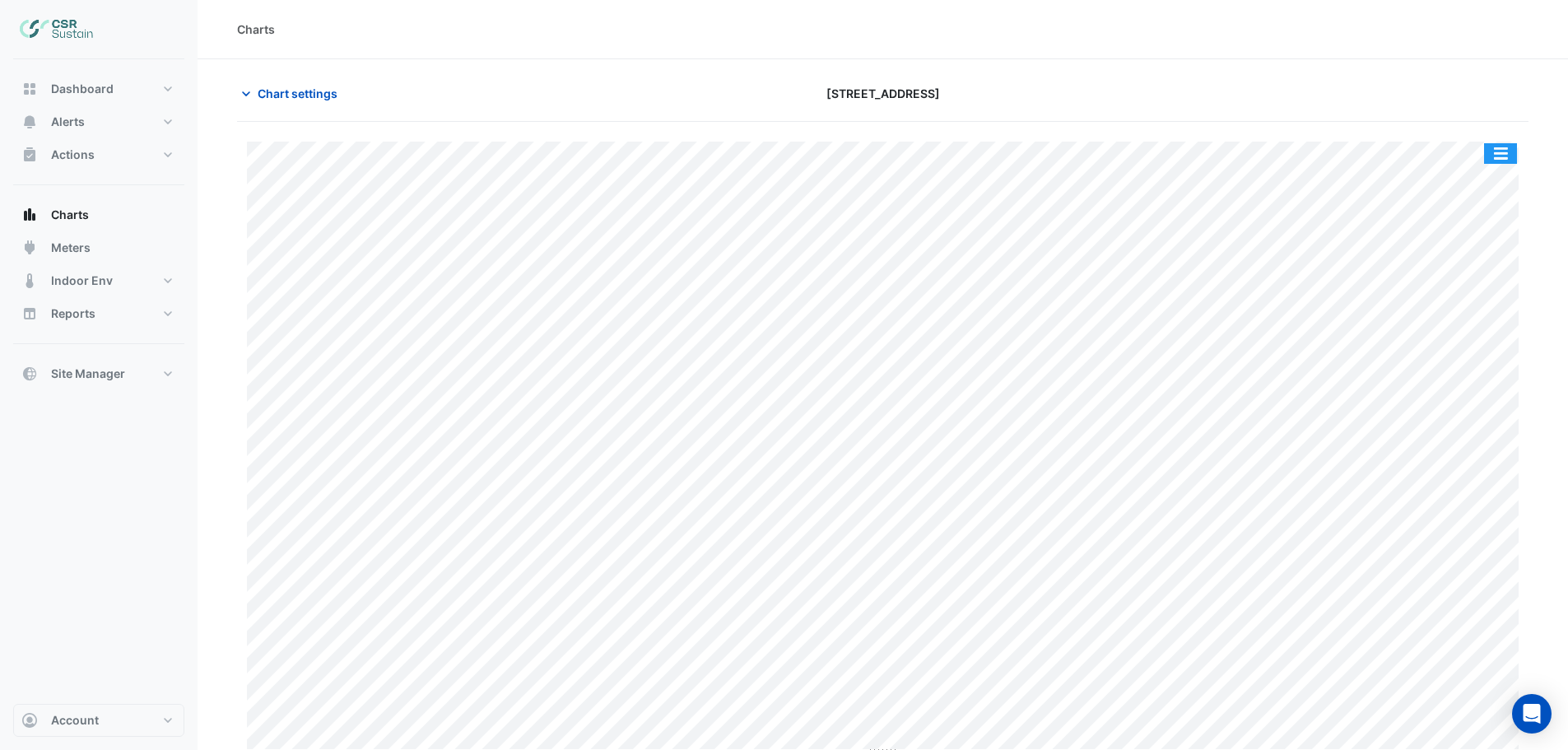
click at [1506, 150] on button "button" at bounding box center [1500, 153] width 33 height 20
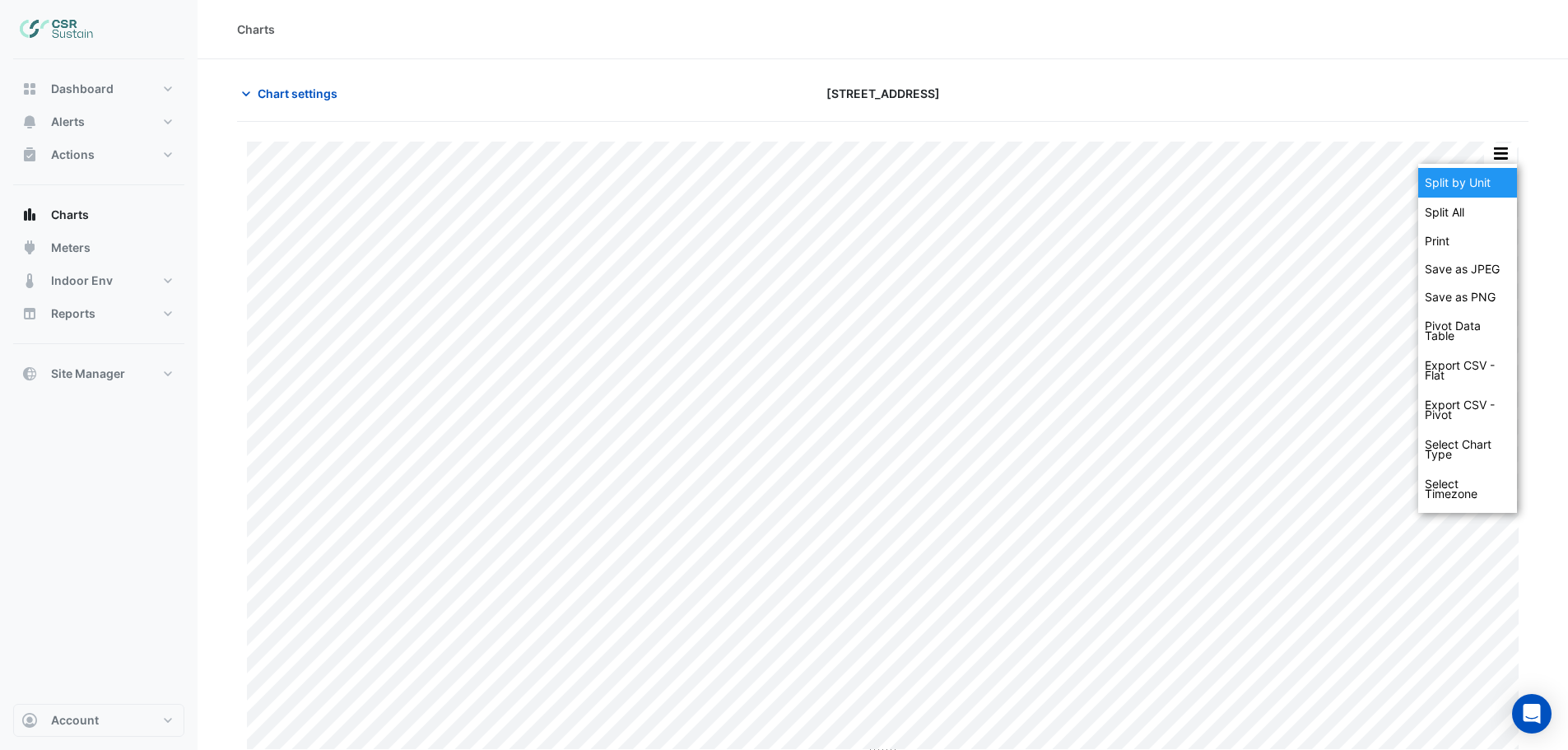
click at [1470, 179] on div "Split by Unit" at bounding box center [1467, 182] width 99 height 30
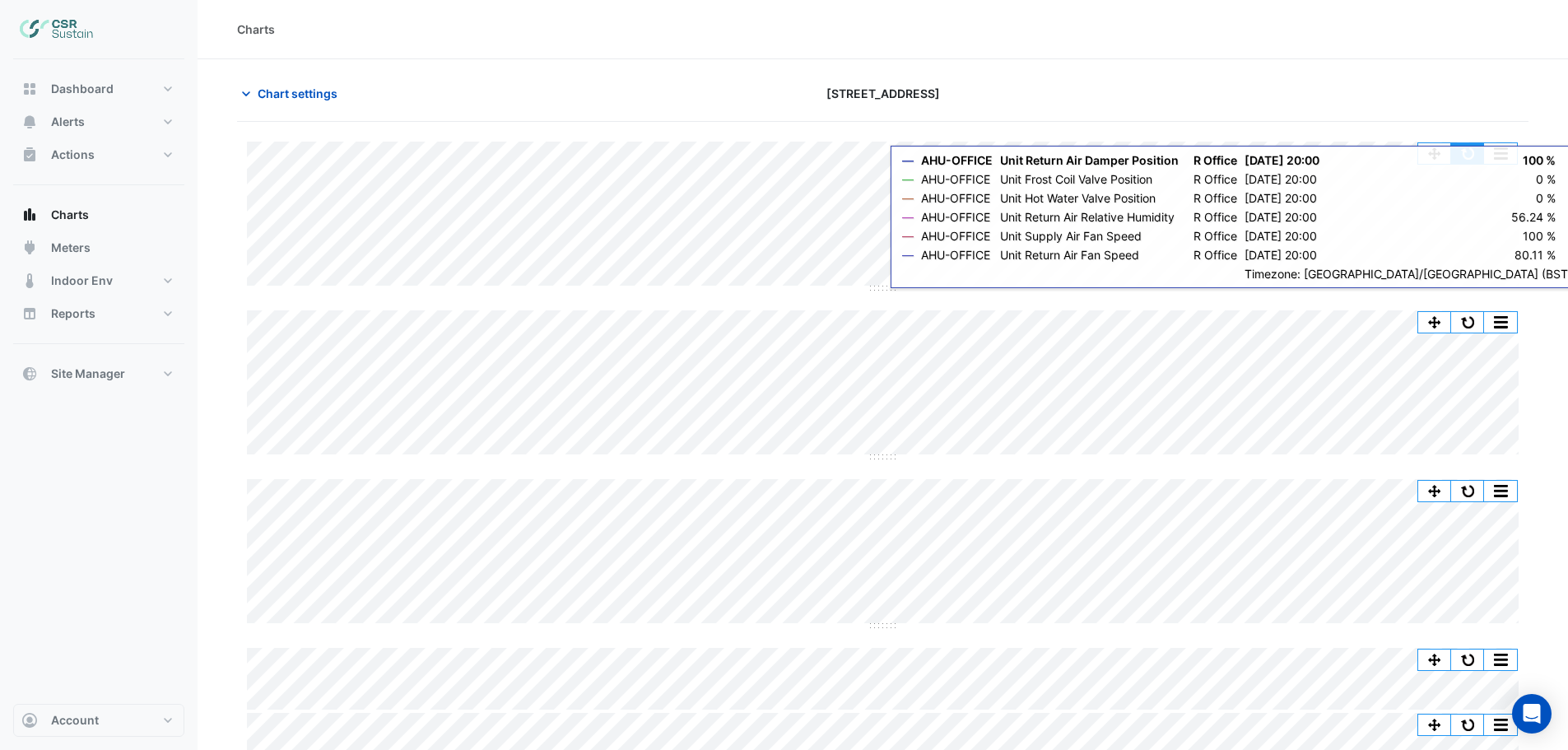
click at [1465, 148] on button "button" at bounding box center [1467, 153] width 33 height 20
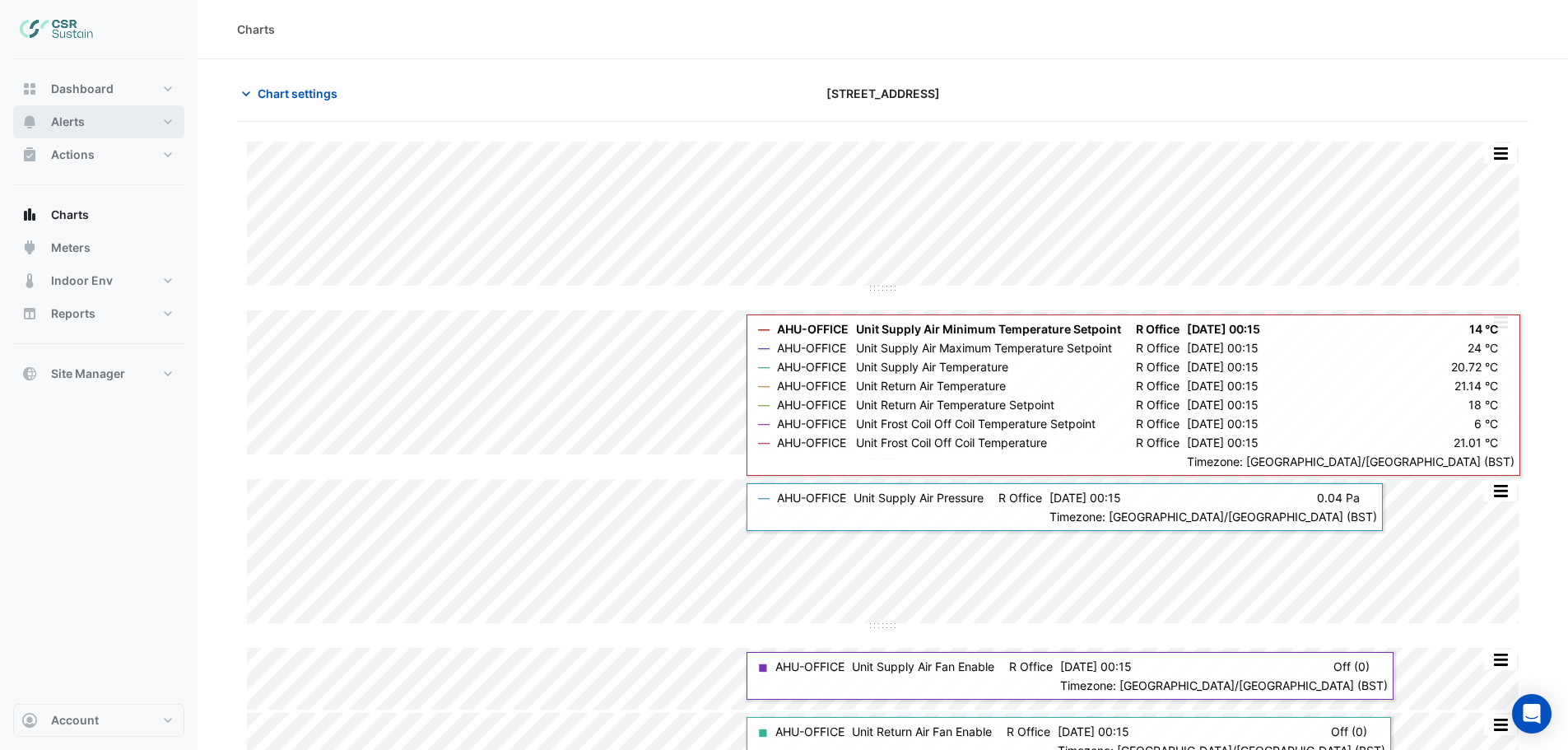
click at [74, 120] on span "Alerts" at bounding box center [68, 121] width 34 height 16
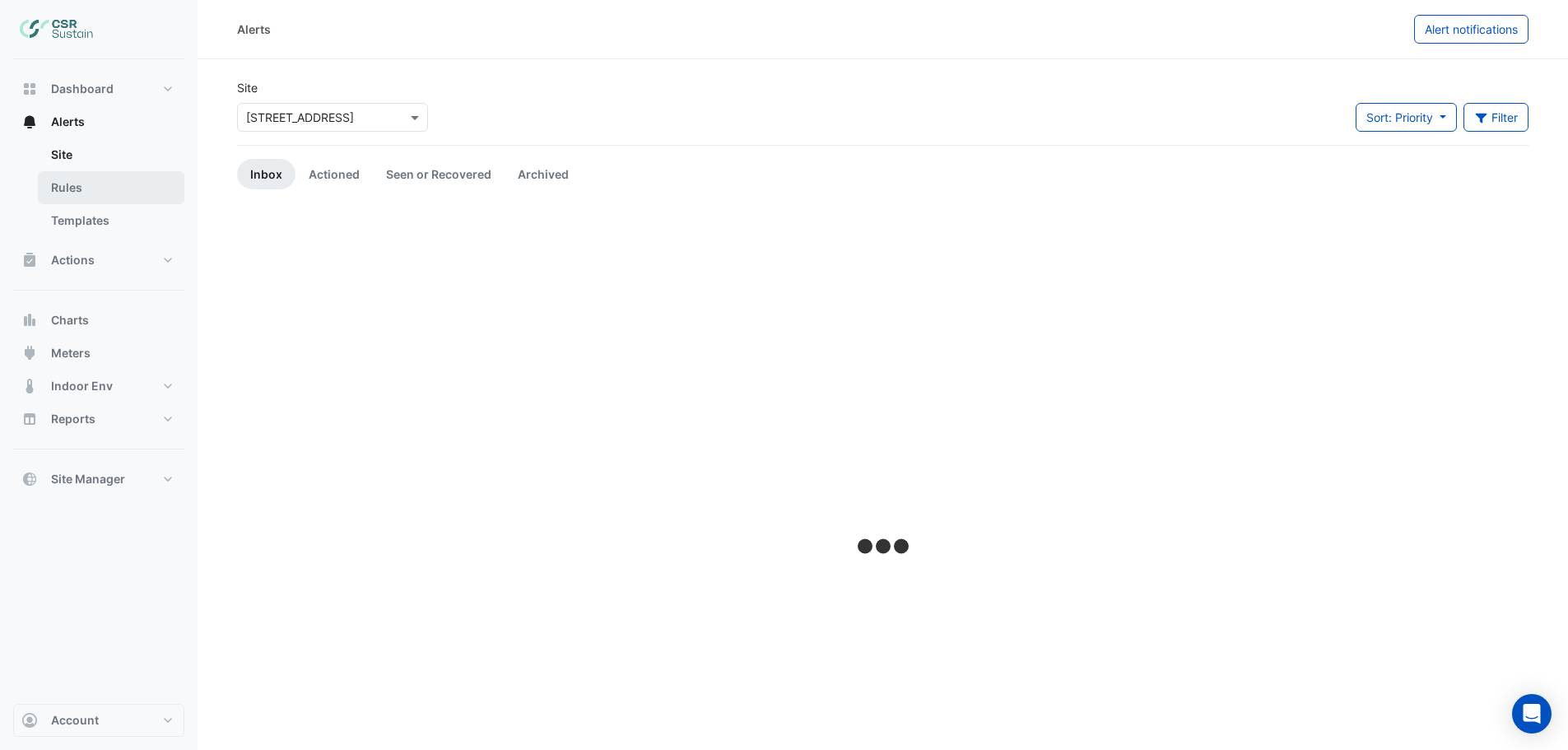
click at [76, 188] on link "Rules" at bounding box center [110, 188] width 146 height 33
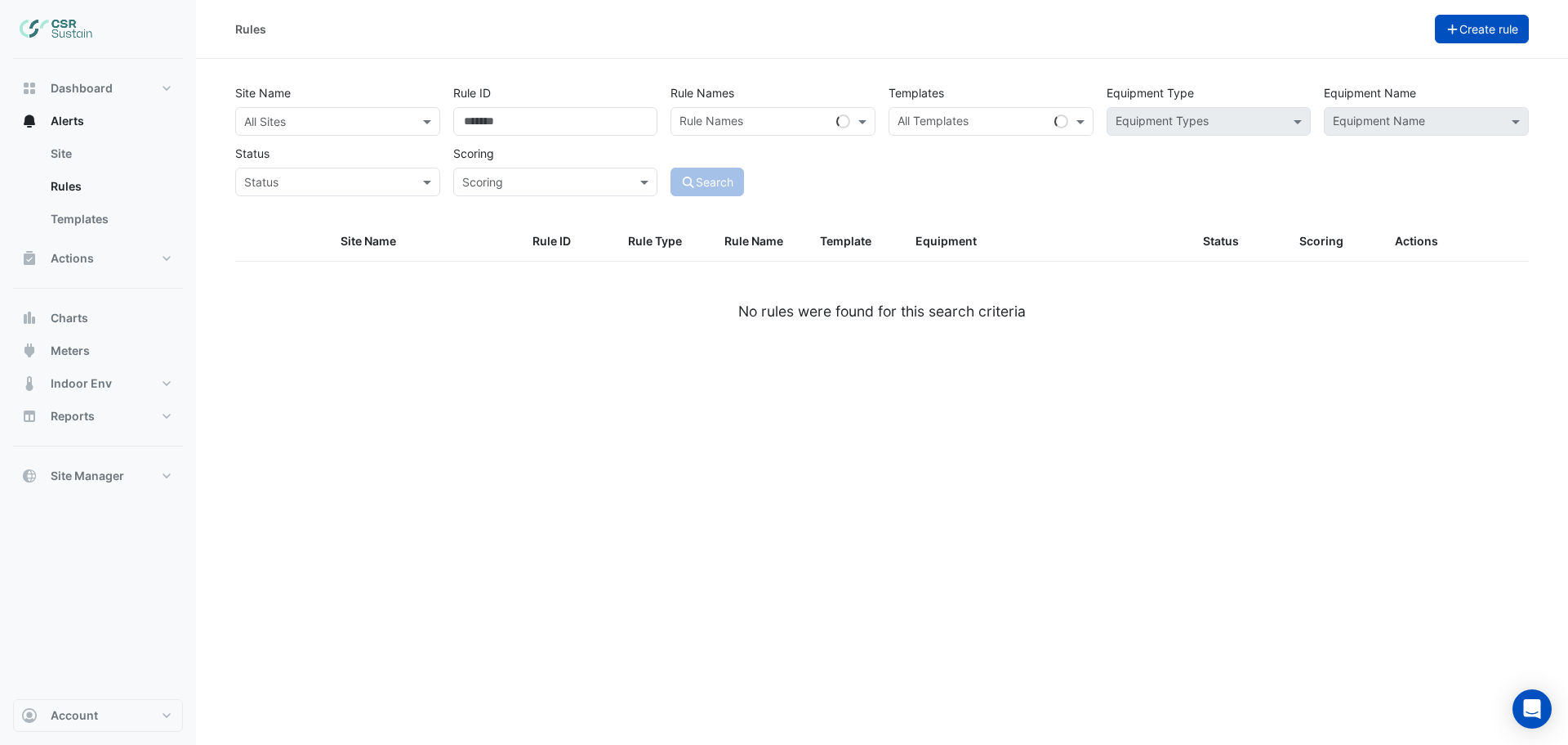
click at [1458, 36] on button "Create rule" at bounding box center [1482, 29] width 95 height 29
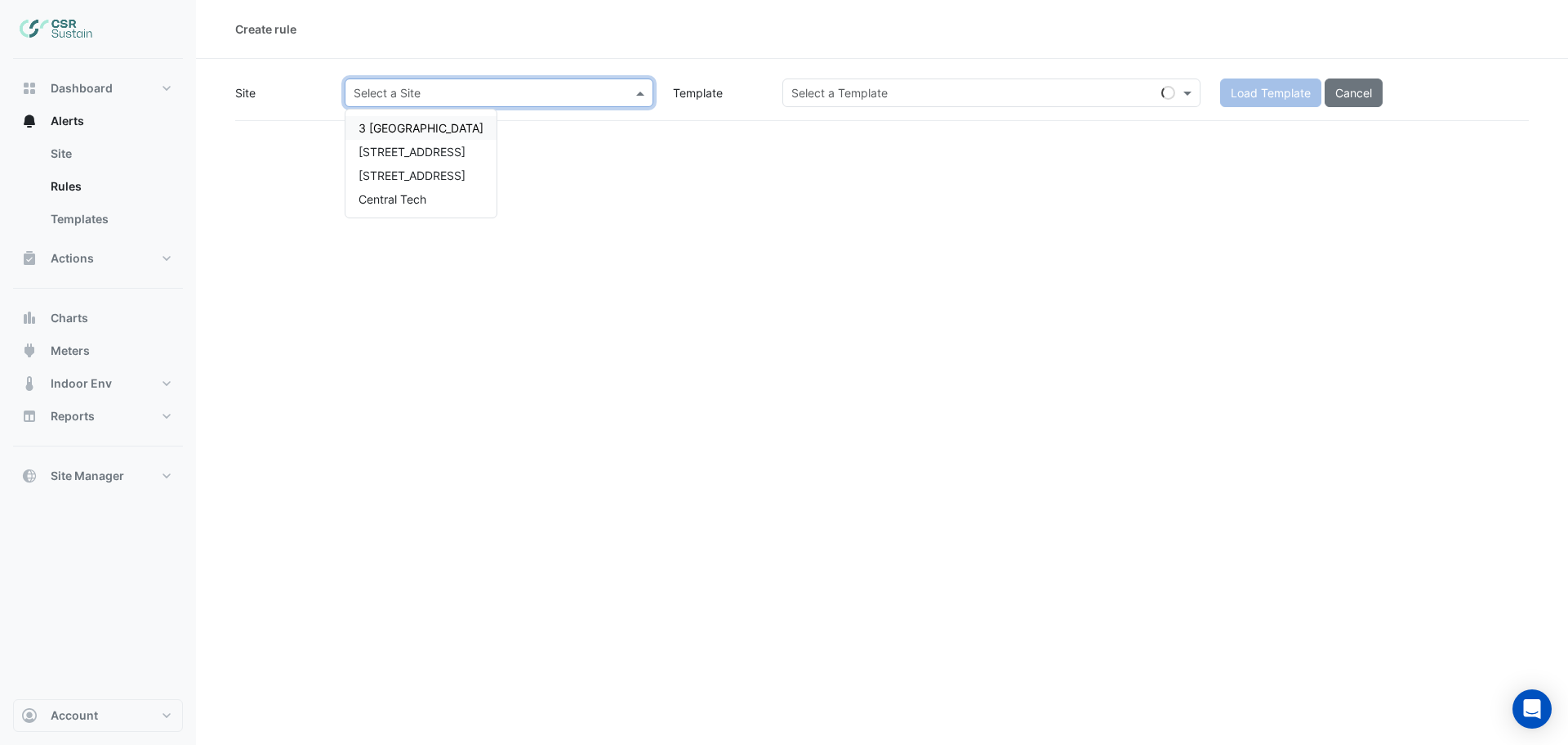
click at [469, 92] on input "text" at bounding box center [483, 93] width 258 height 17
click at [426, 158] on span "[STREET_ADDRESS]" at bounding box center [412, 151] width 107 height 13
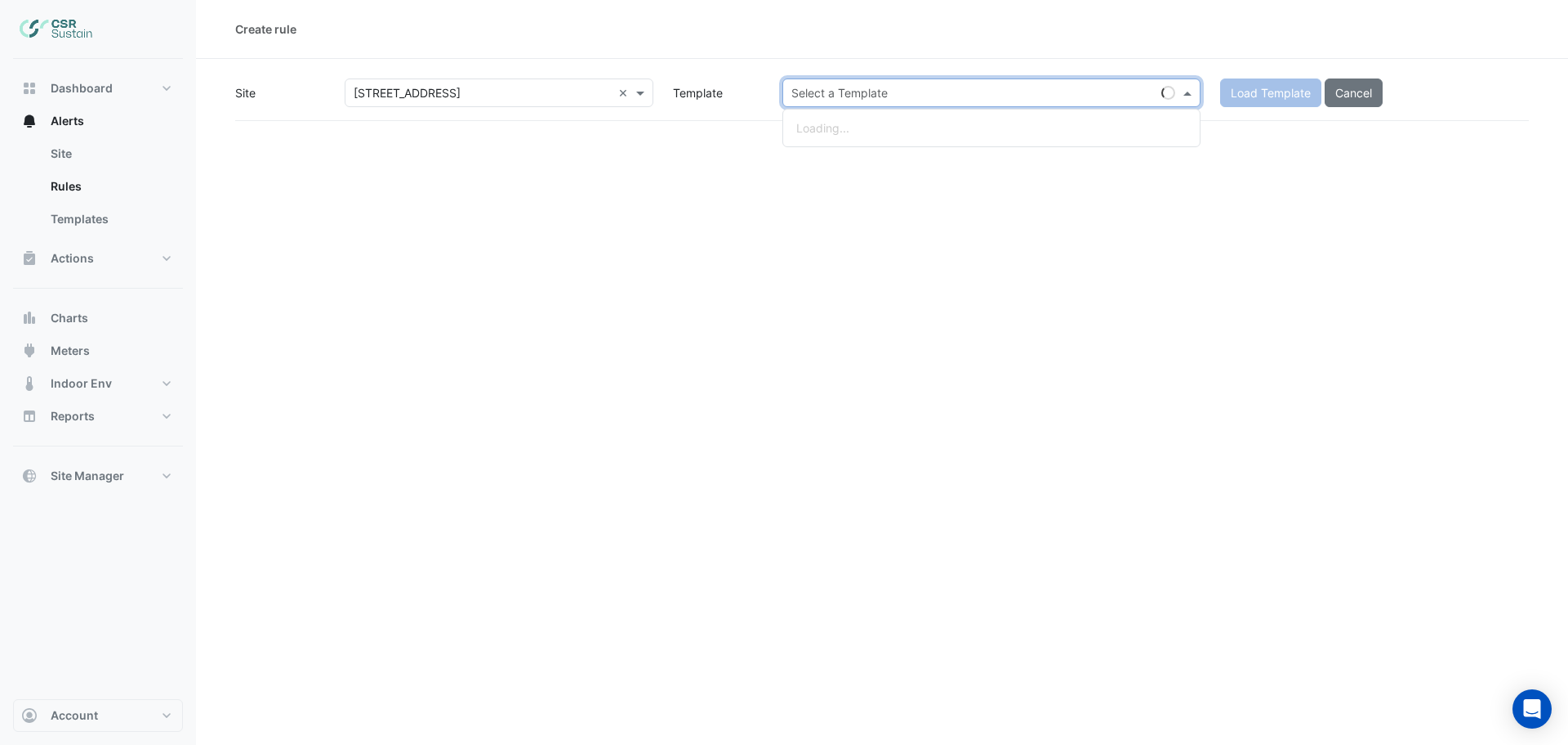
click at [936, 95] on input "text" at bounding box center [975, 93] width 367 height 17
type input "********"
click at [887, 124] on small "- Inspect Return Air Fan Fault" at bounding box center [926, 128] width 135 height 13
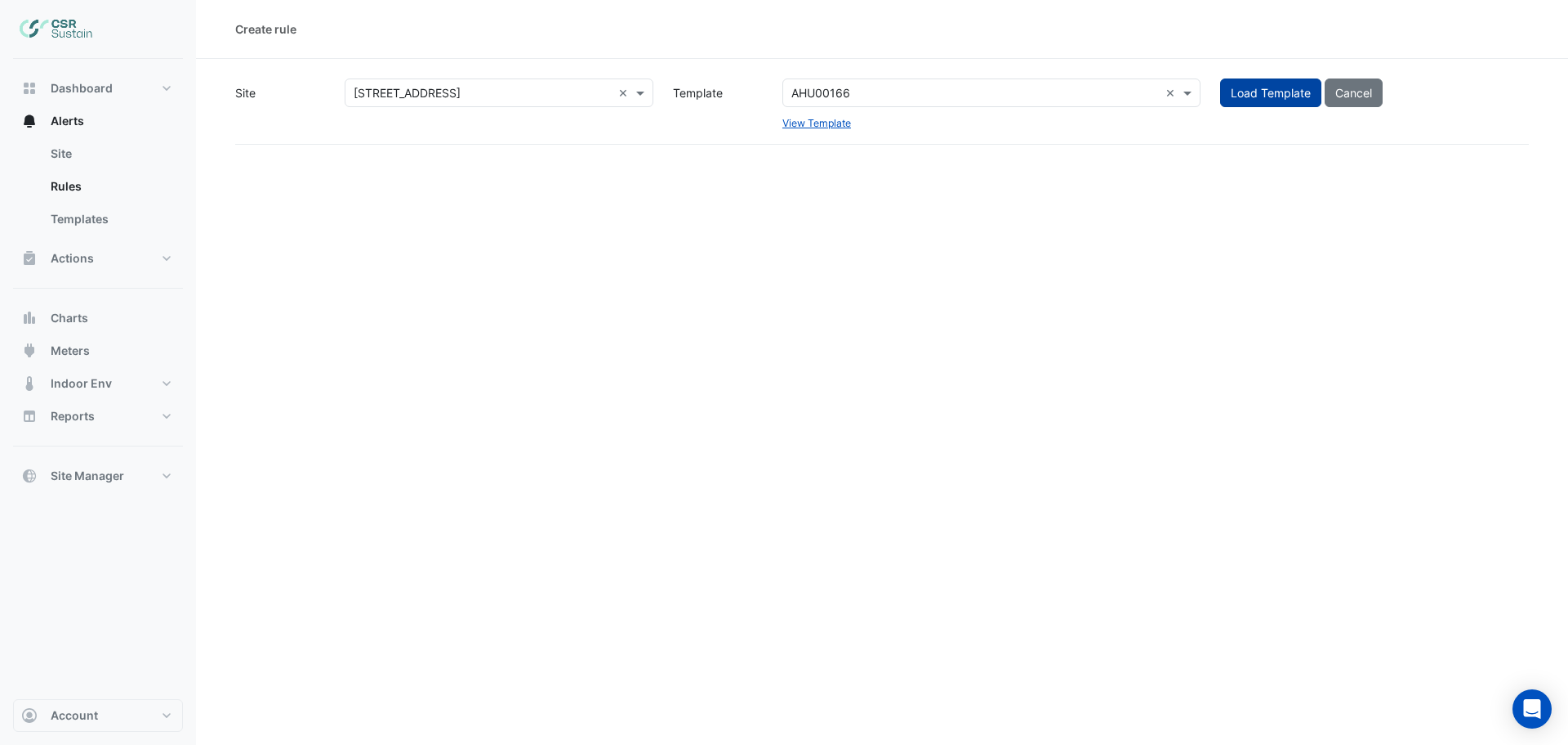
click at [1269, 94] on span "Load Template" at bounding box center [1271, 92] width 80 height 13
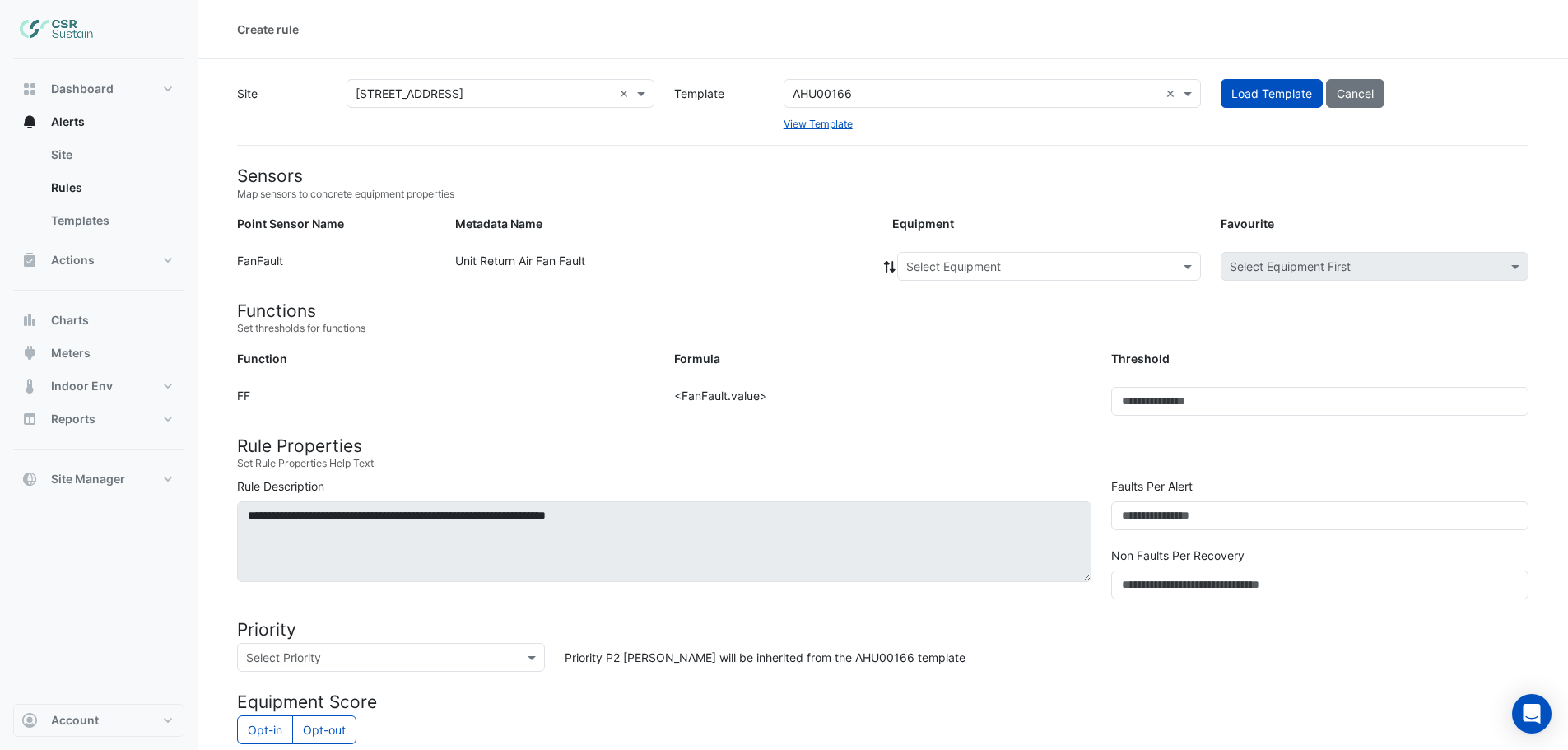
click at [1052, 272] on input "text" at bounding box center [1032, 267] width 253 height 17
click at [950, 306] on span "AHU-OFFICE" at bounding box center [945, 301] width 69 height 14
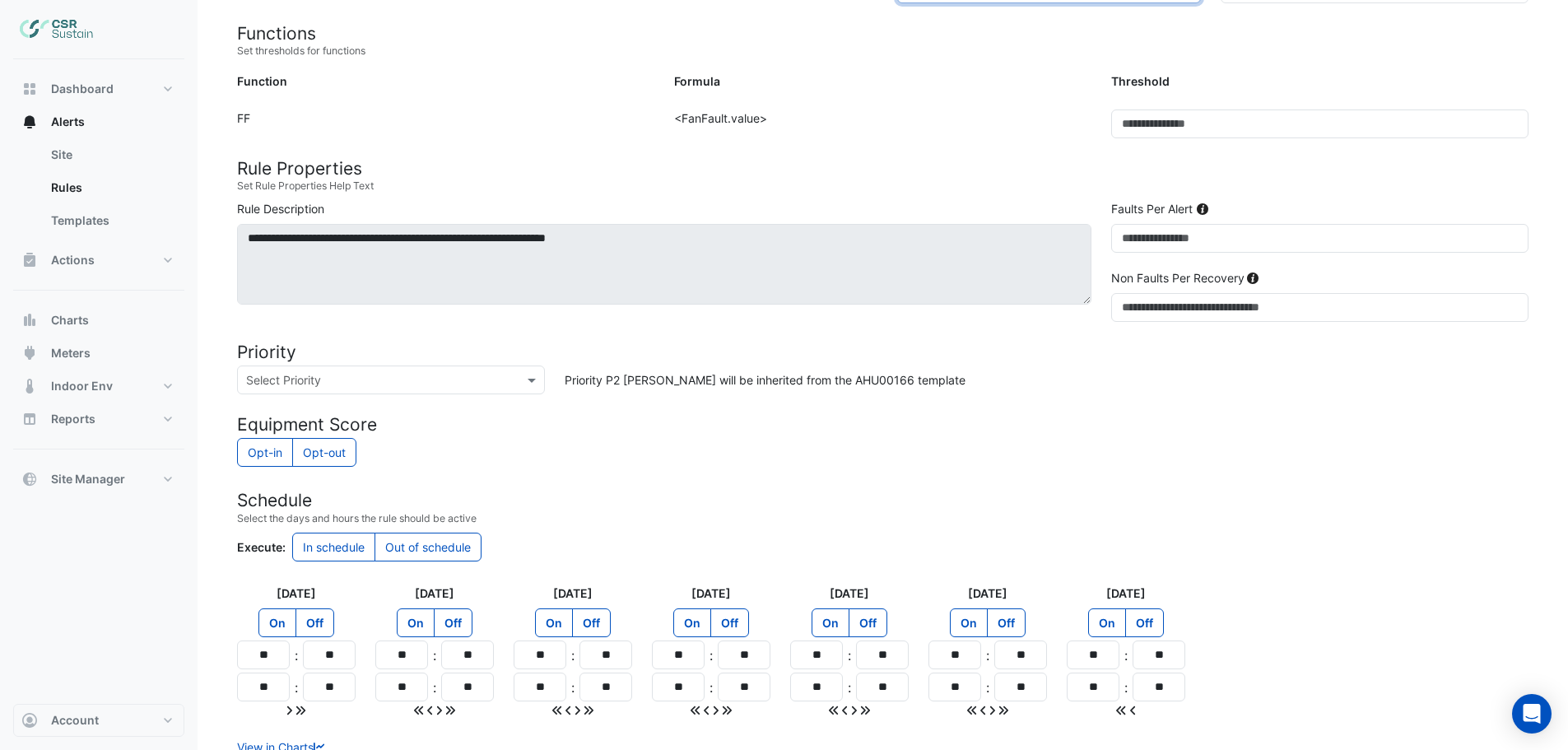
scroll to position [395, 0]
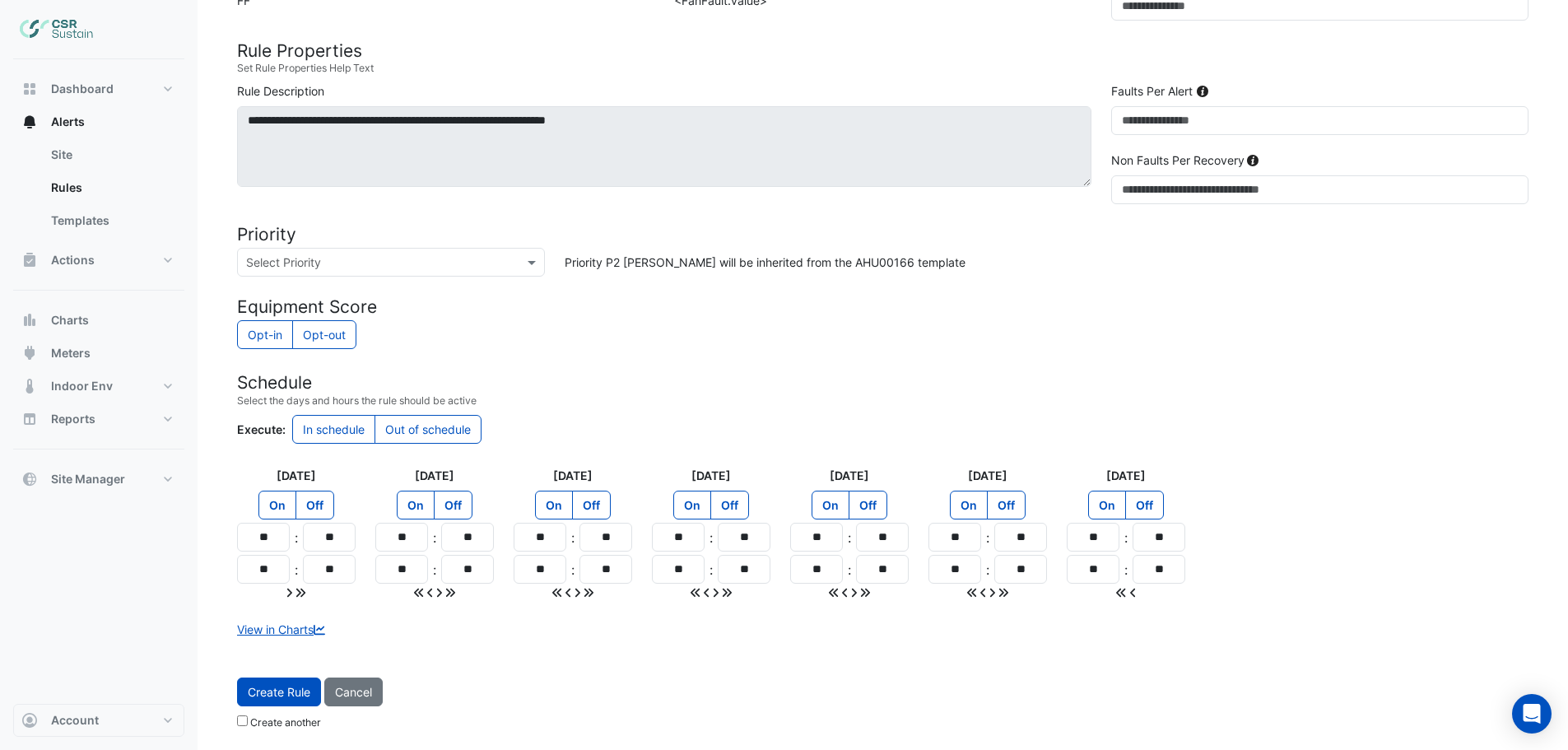
click at [249, 721] on small "Create another" at bounding box center [279, 722] width 84 height 13
click at [276, 693] on span "Create Rule" at bounding box center [279, 692] width 63 height 14
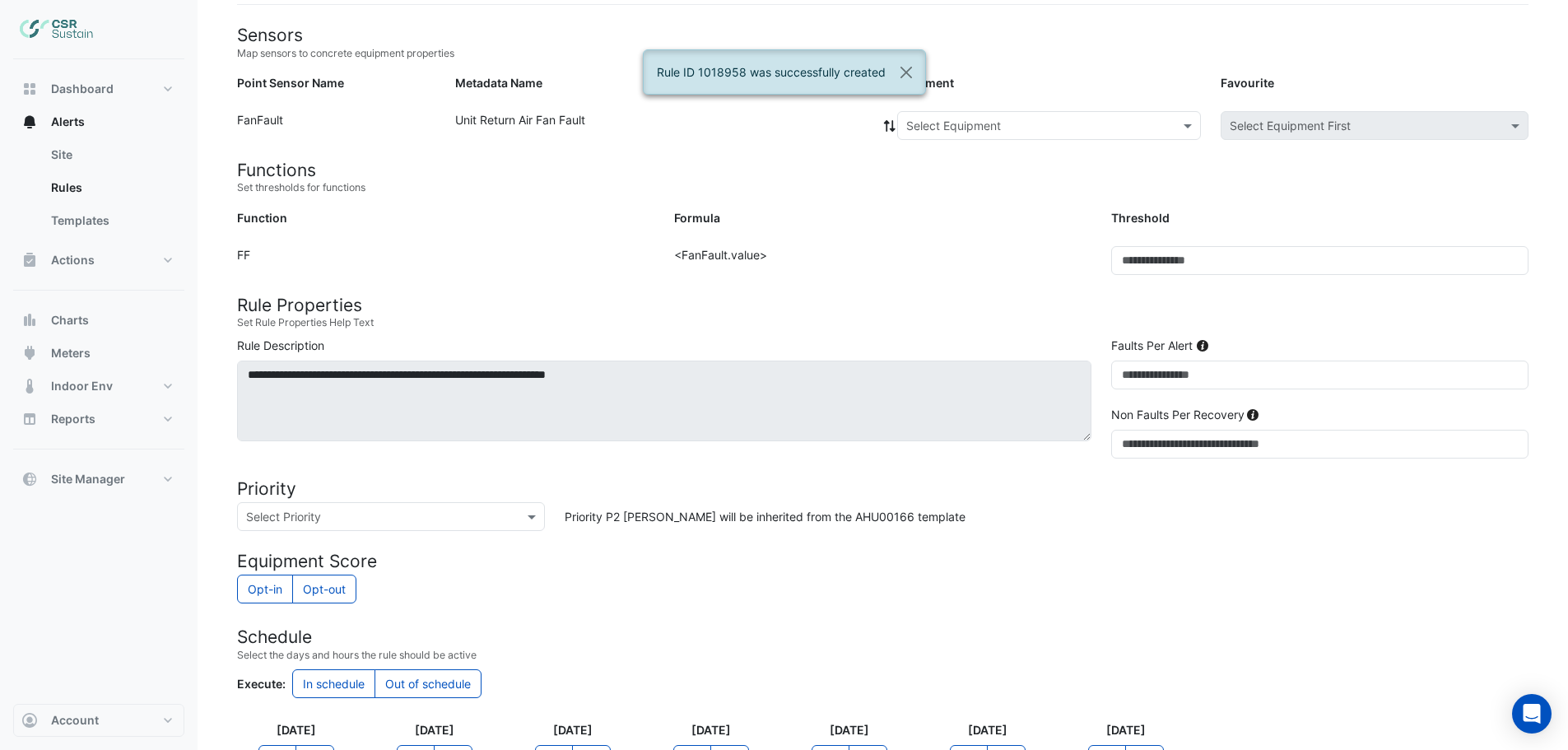
scroll to position [0, 0]
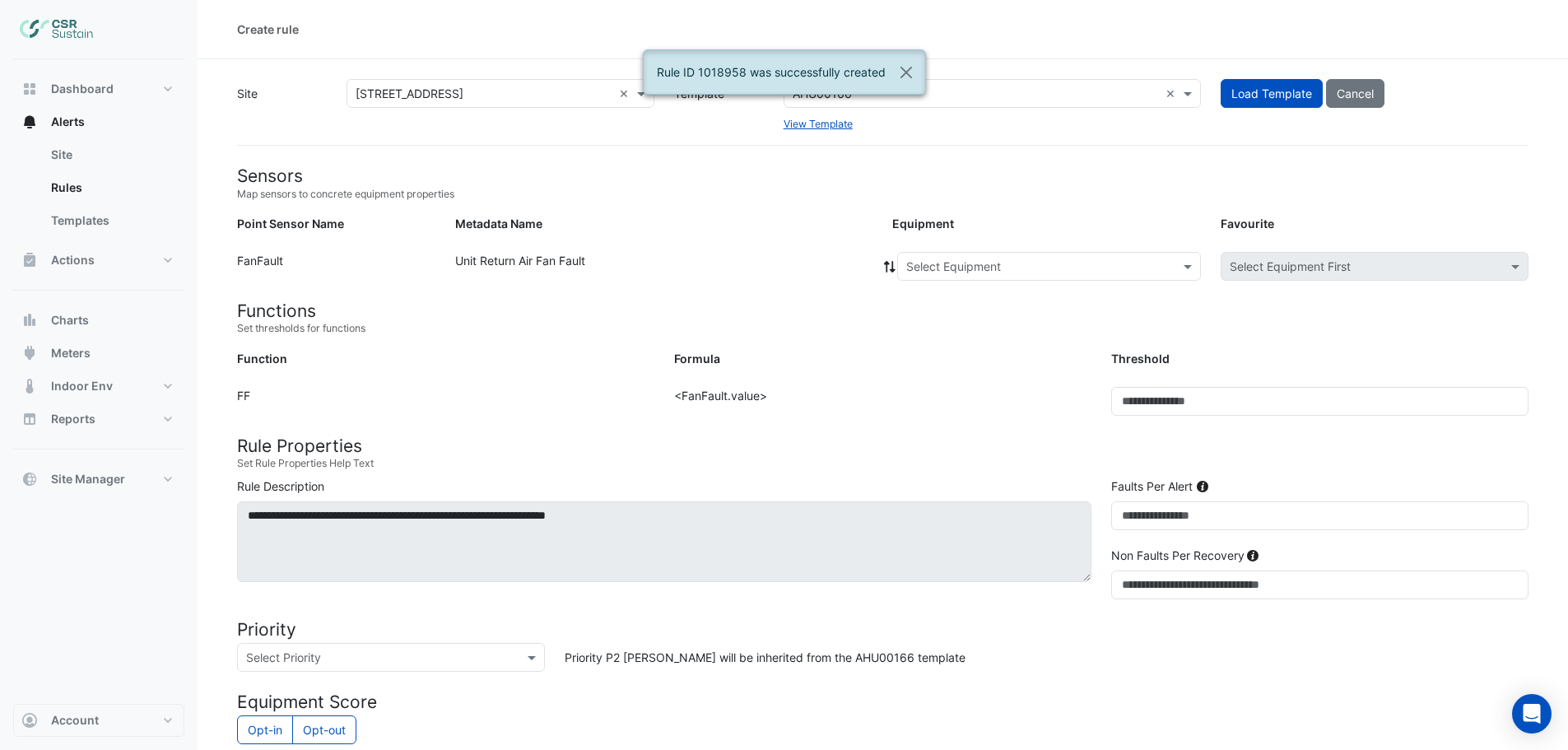
drag, startPoint x: 721, startPoint y: 179, endPoint x: 1072, endPoint y: 68, distance: 368.1
click at [742, 161] on app-rules-upsert "Site × 5 Exchange Quay × Template AHU00166 × View Template Load Template Cancel…" at bounding box center [883, 587] width 1291 height 1016
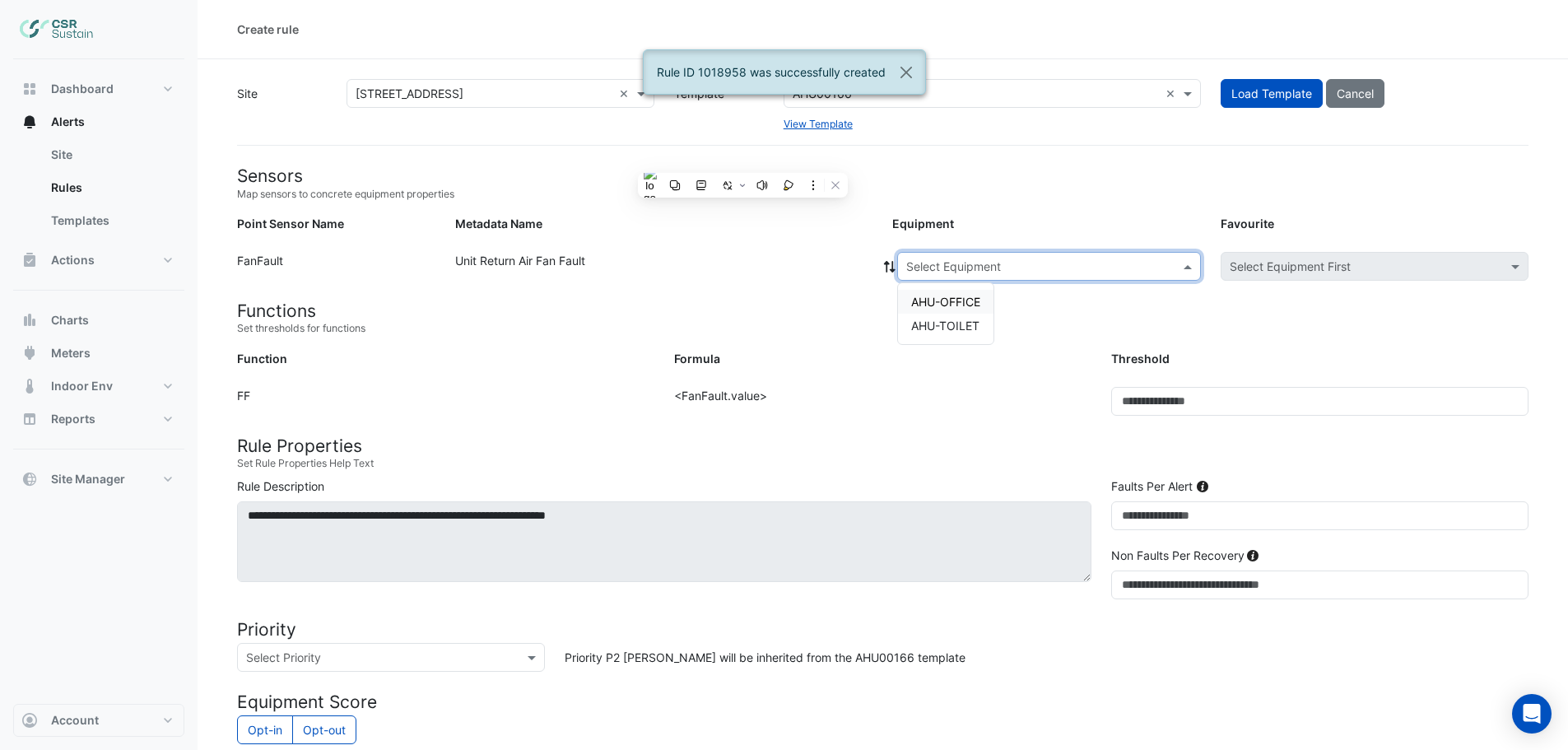
click at [1003, 268] on input "text" at bounding box center [1032, 267] width 253 height 17
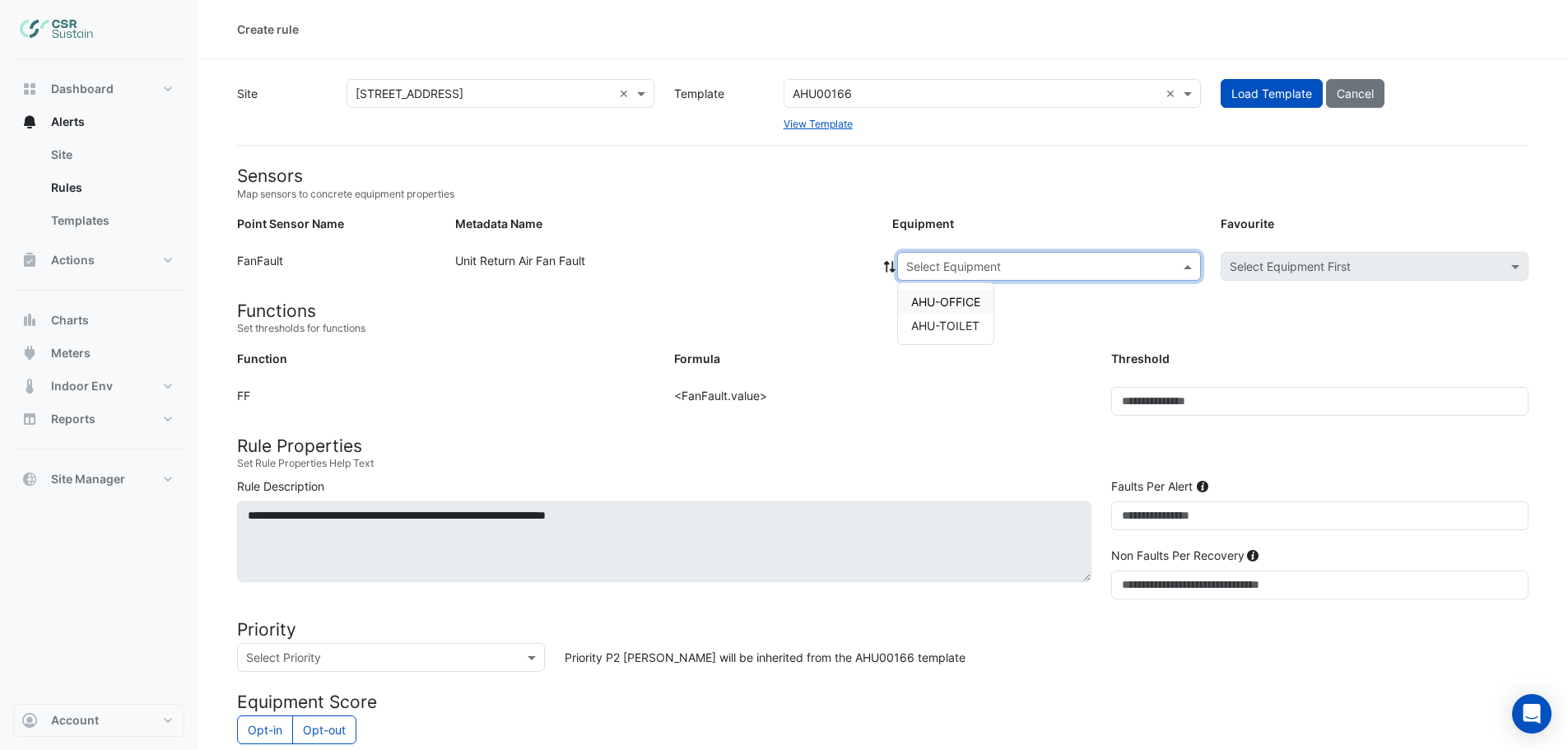
click at [876, 92] on input "text" at bounding box center [976, 94] width 366 height 17
drag, startPoint x: 876, startPoint y: 92, endPoint x: 1168, endPoint y: 91, distance: 292.0
click at [874, 92] on input "text" at bounding box center [976, 94] width 366 height 17
click at [849, 87] on input "text" at bounding box center [976, 94] width 366 height 17
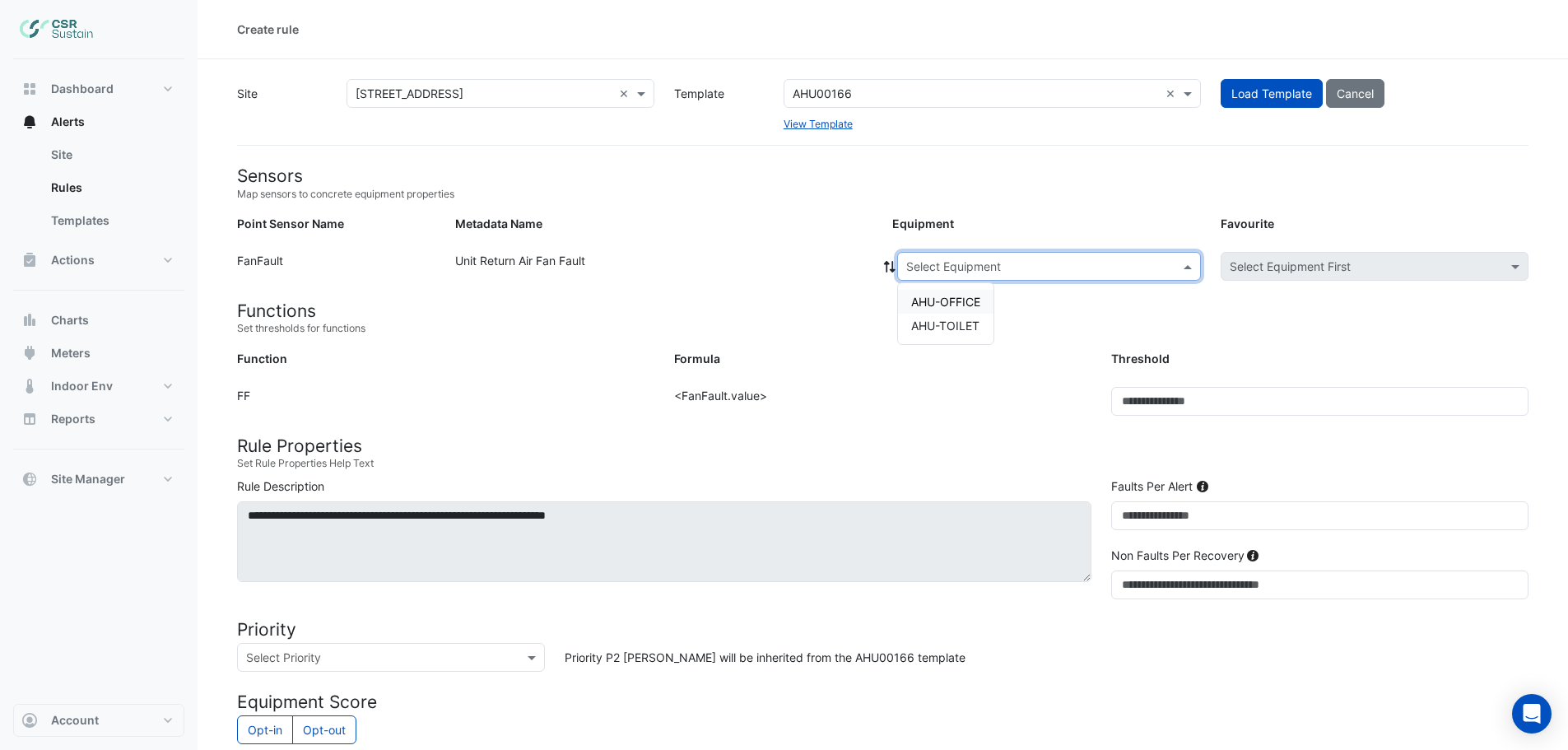
click at [1185, 94] on span at bounding box center [1189, 93] width 20 height 17
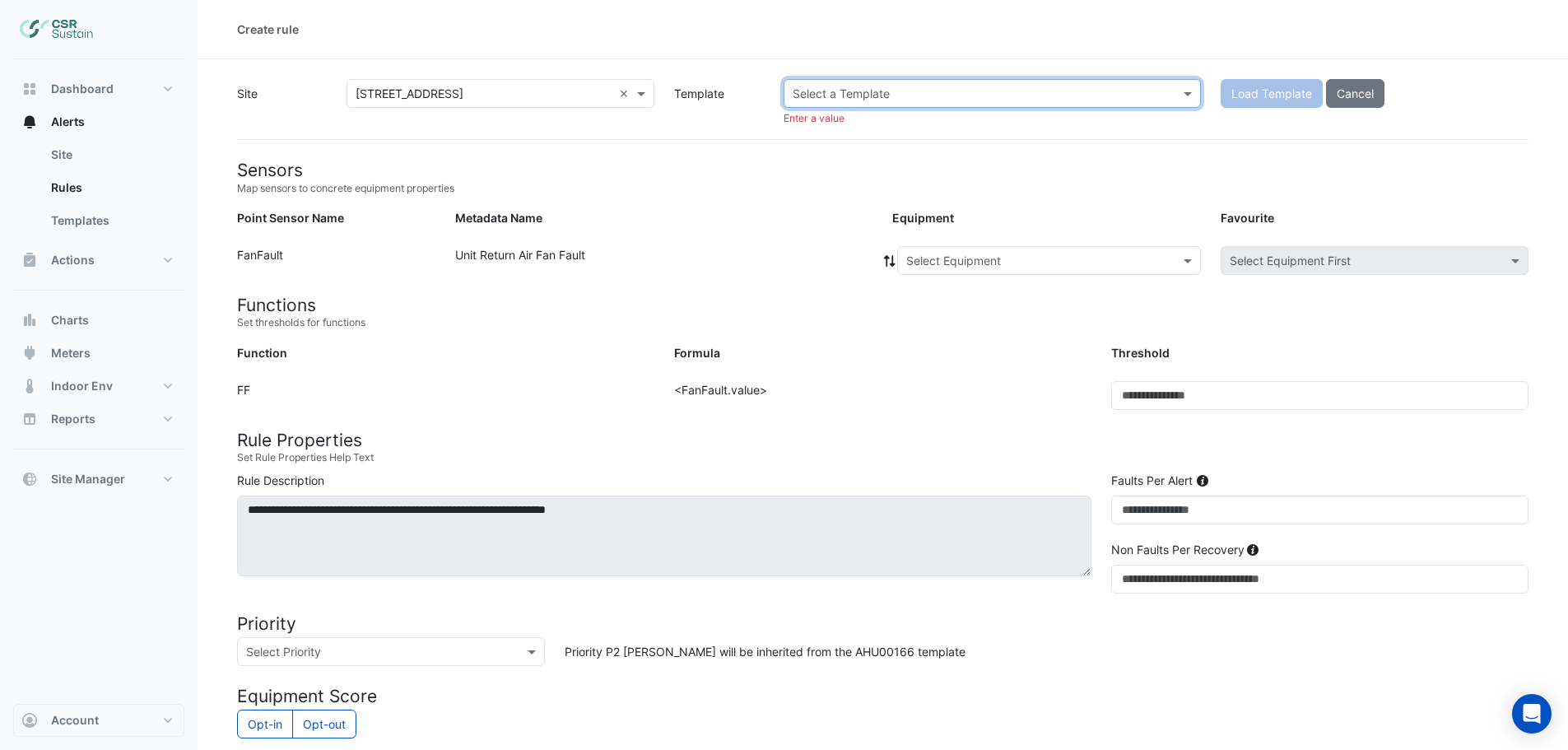
click at [876, 90] on input "text" at bounding box center [976, 94] width 366 height 17
type input "********"
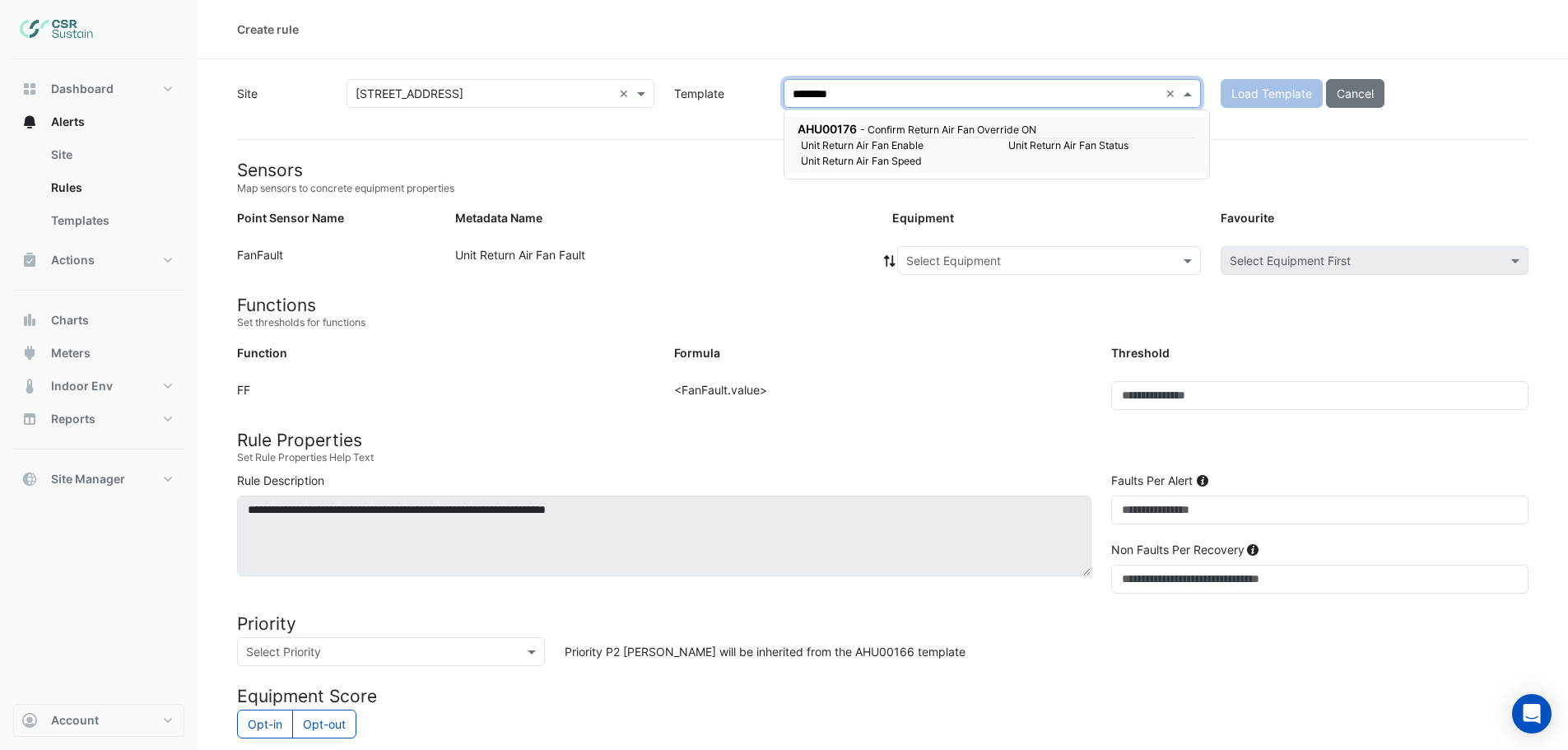
click at [863, 148] on small "Unit Return Air Fan Enable" at bounding box center [894, 145] width 207 height 15
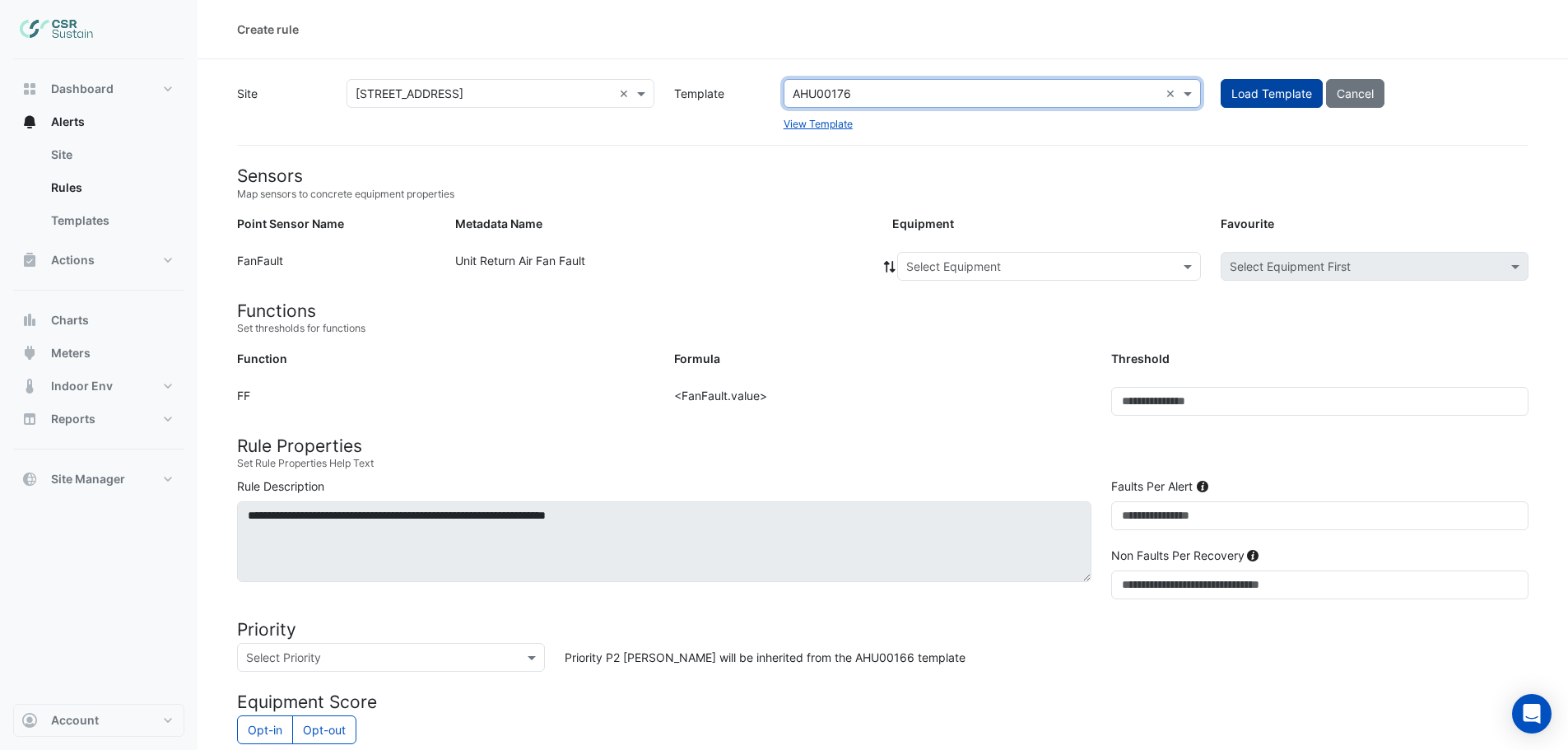
click at [1264, 97] on span "Load Template" at bounding box center [1270, 93] width 80 height 14
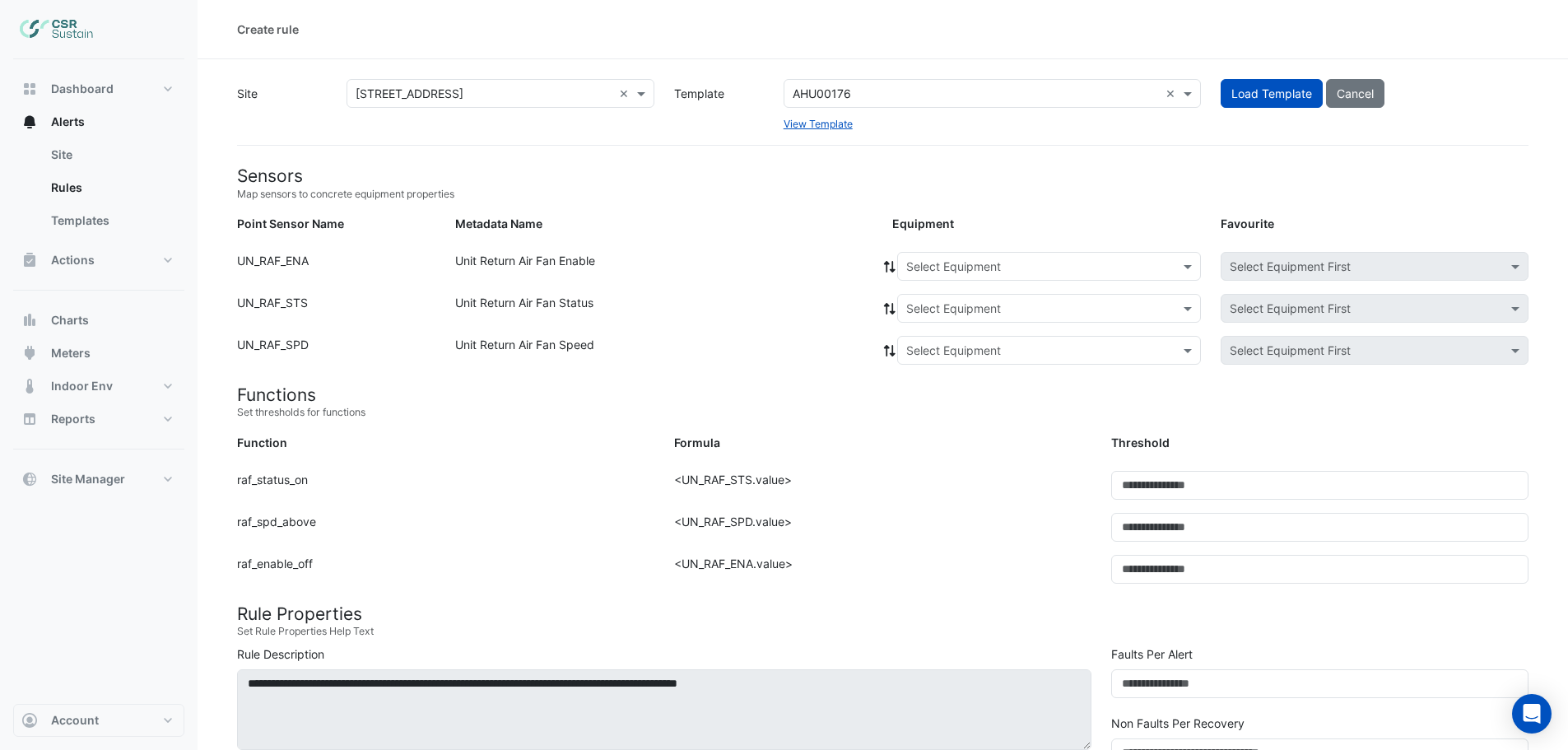
click at [963, 261] on input "text" at bounding box center [1032, 267] width 253 height 17
click at [953, 301] on span "AHU-OFFICE" at bounding box center [945, 301] width 69 height 14
click at [894, 260] on fa-icon at bounding box center [889, 266] width 15 height 14
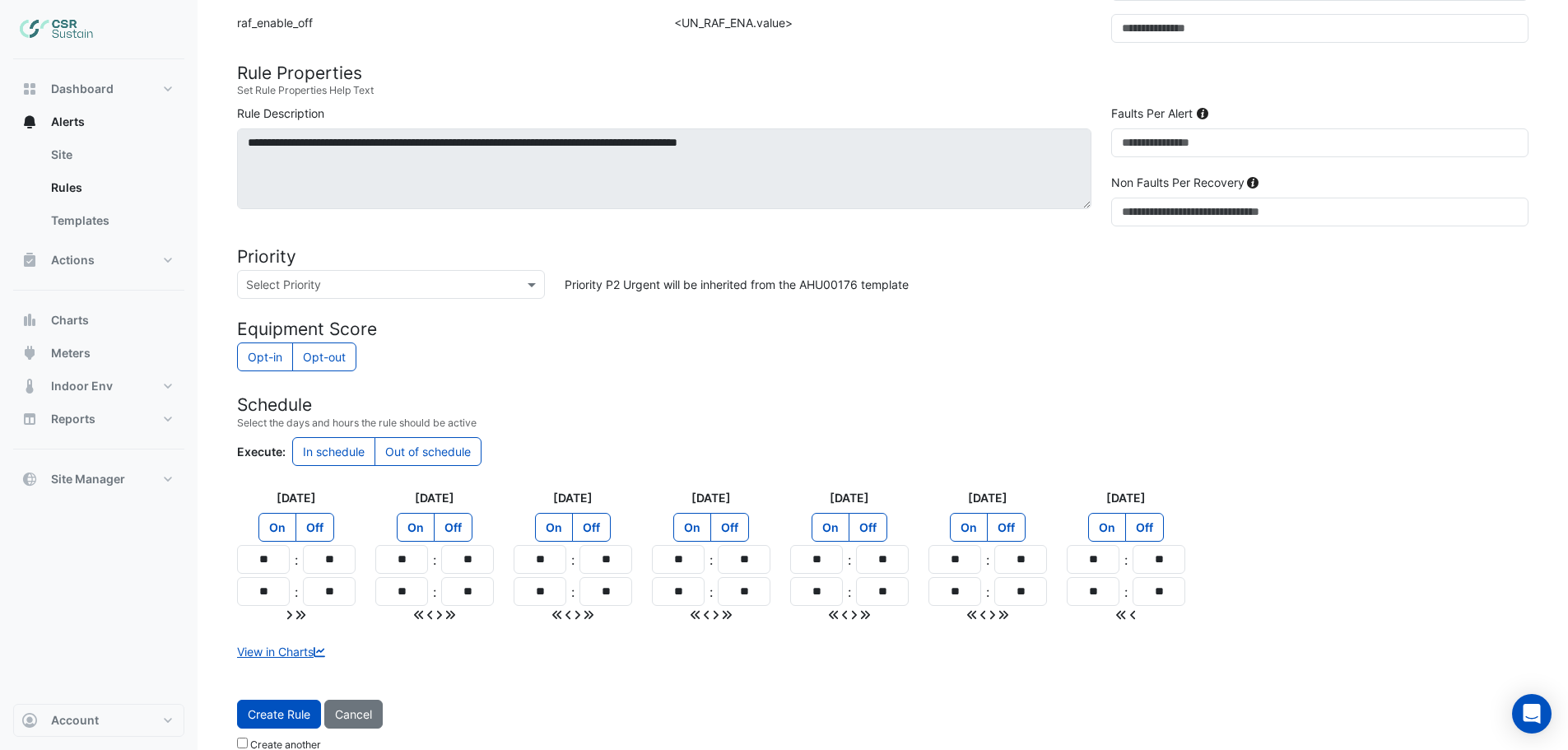
scroll to position [563, 0]
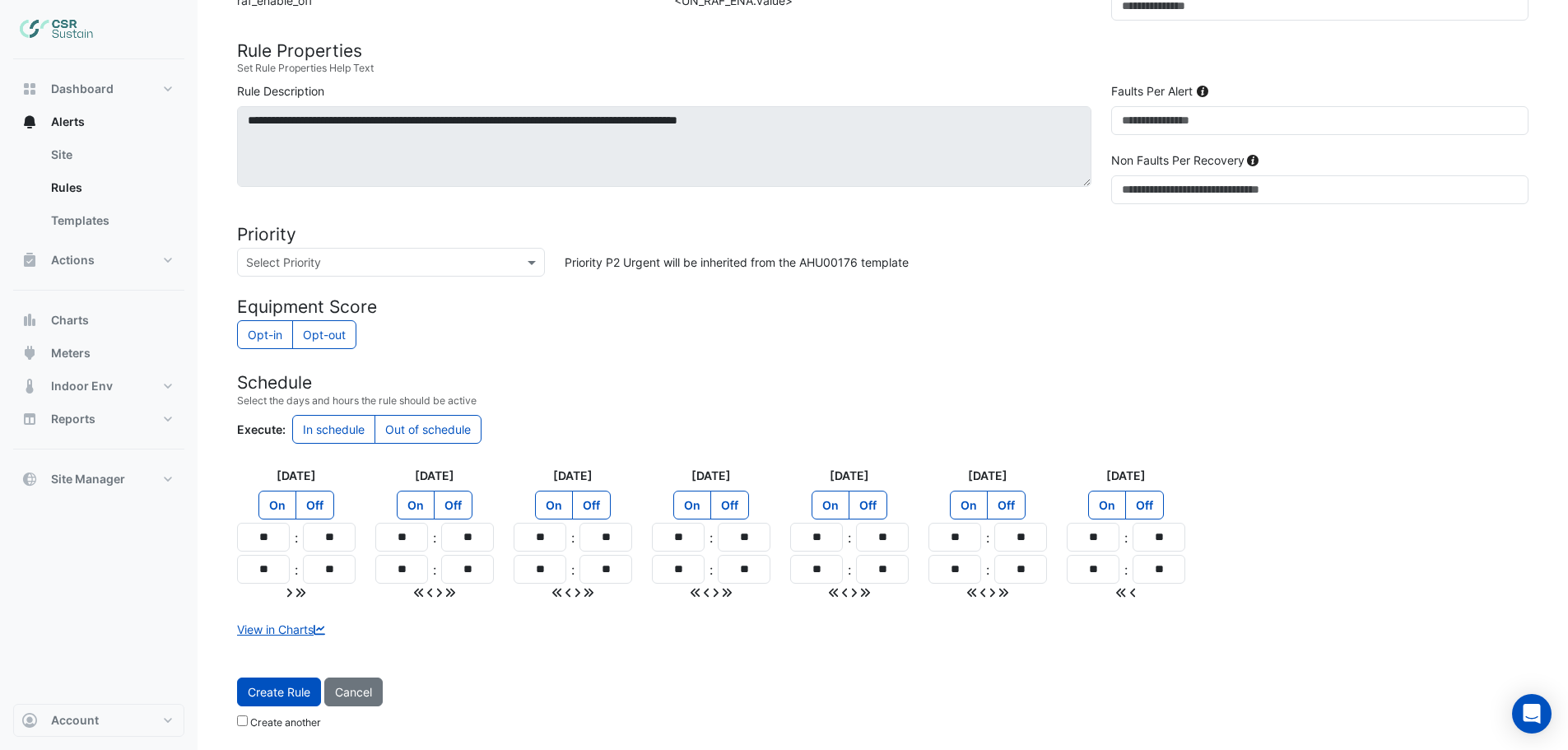
click at [283, 691] on span "Create Rule" at bounding box center [279, 692] width 63 height 14
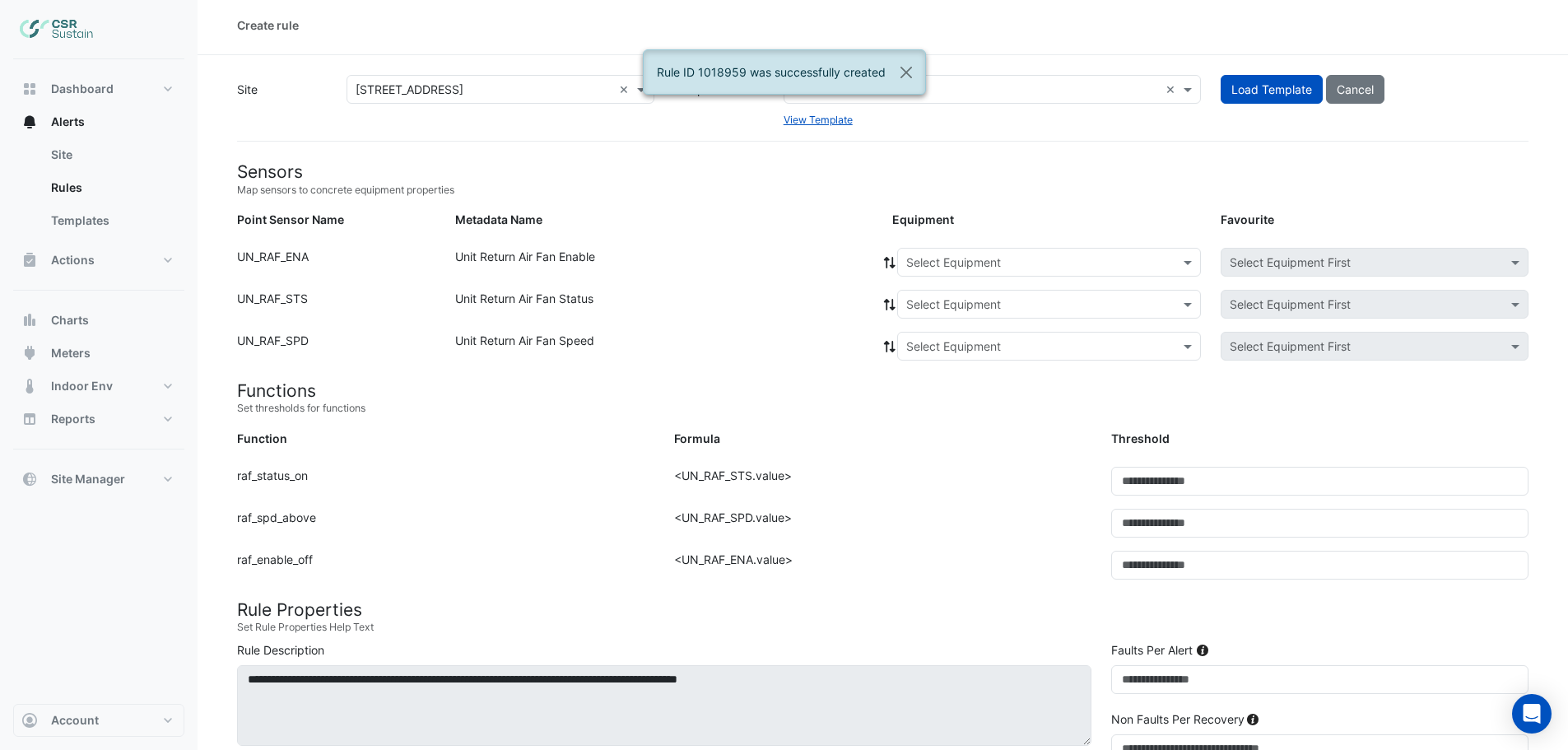
scroll to position [0, 0]
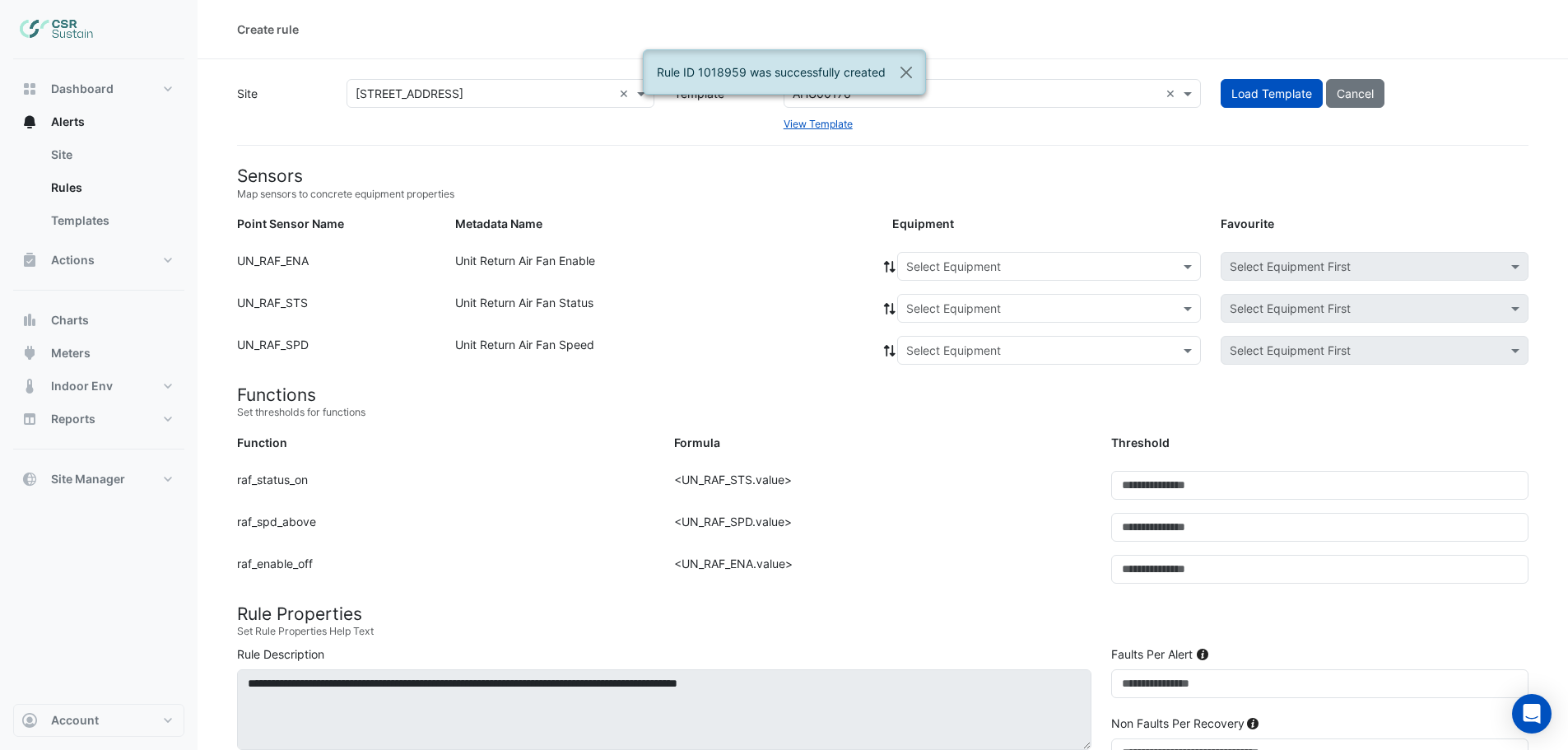
click at [978, 90] on input "text" at bounding box center [976, 94] width 366 height 17
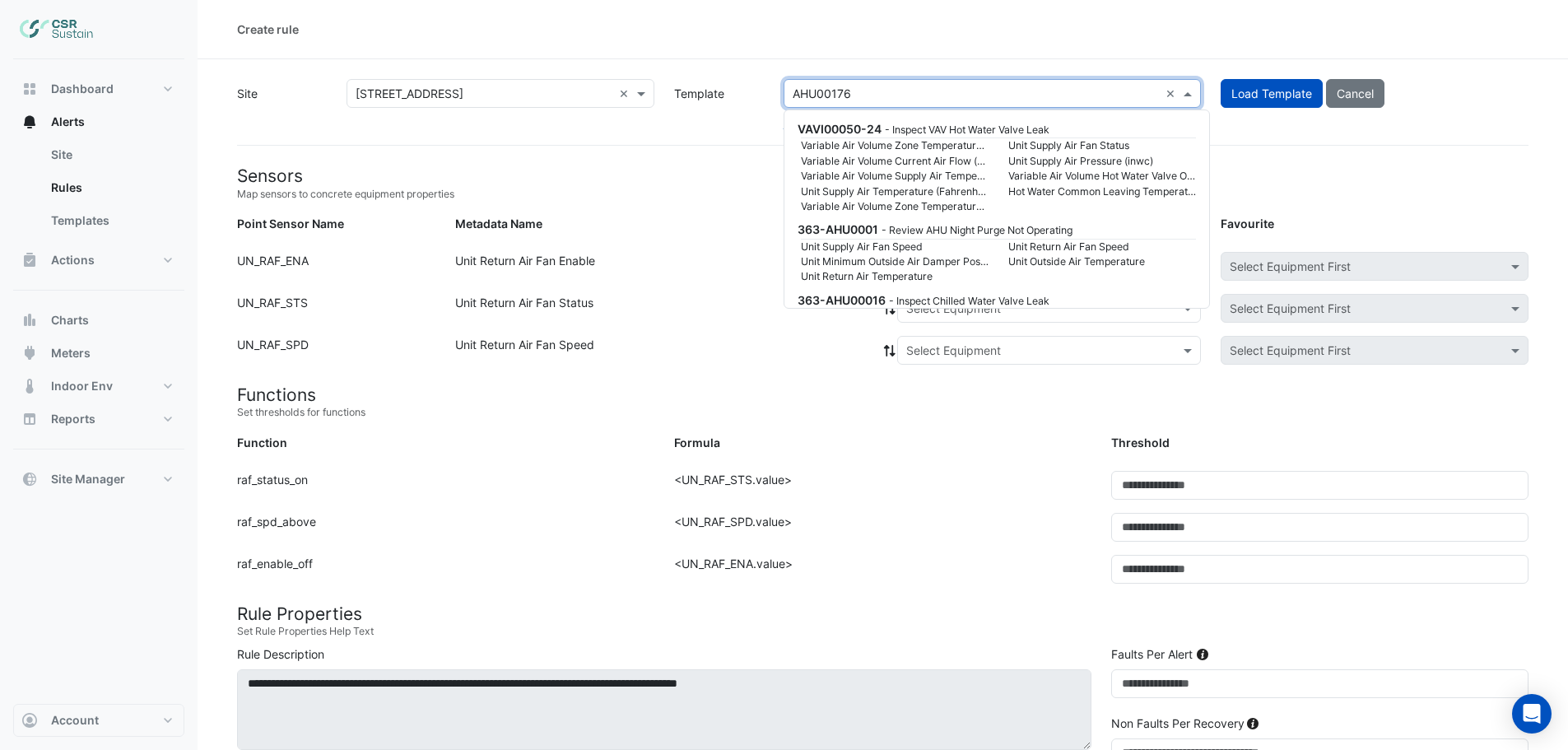
scroll to position [54763, 0]
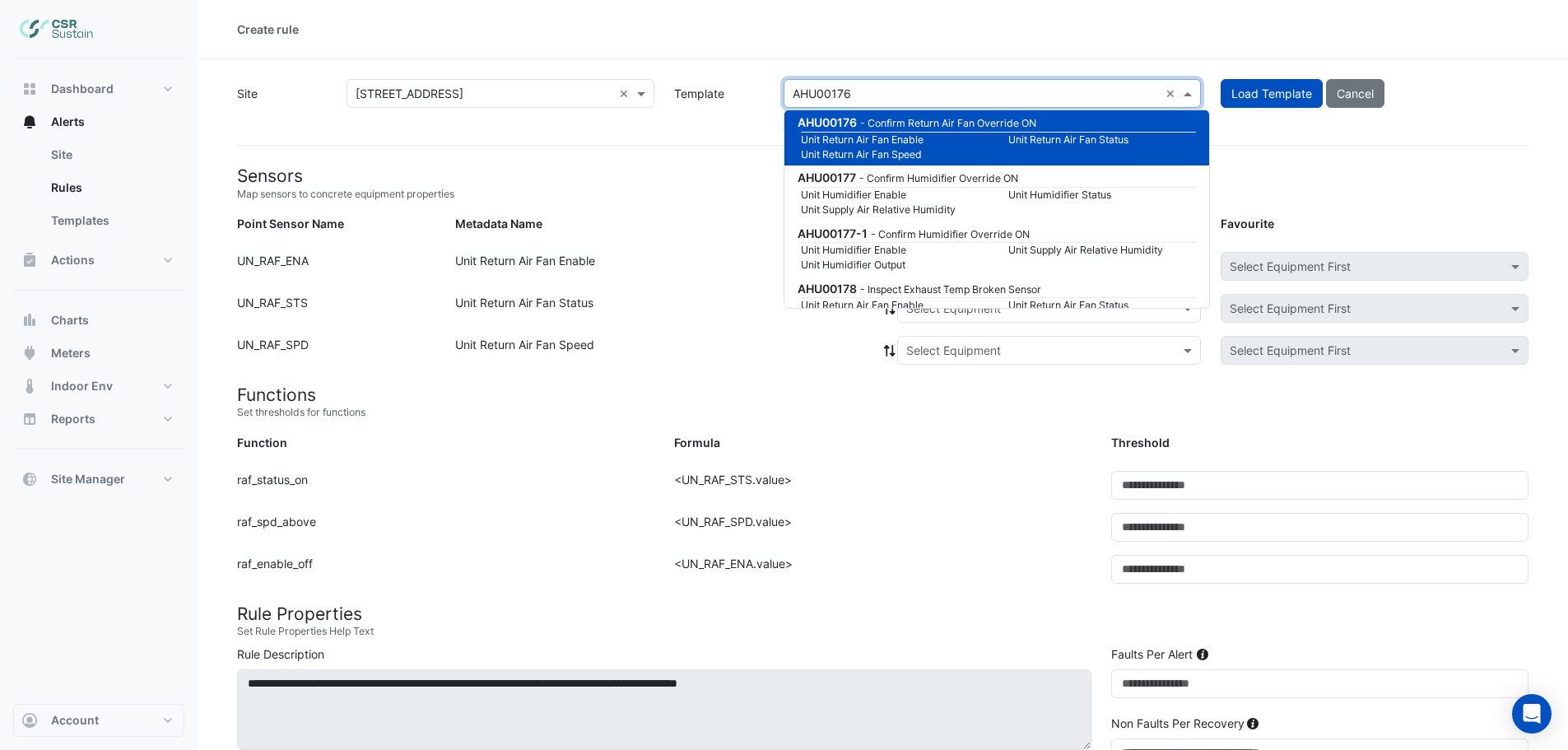
click at [947, 95] on input "text" at bounding box center [976, 94] width 366 height 17
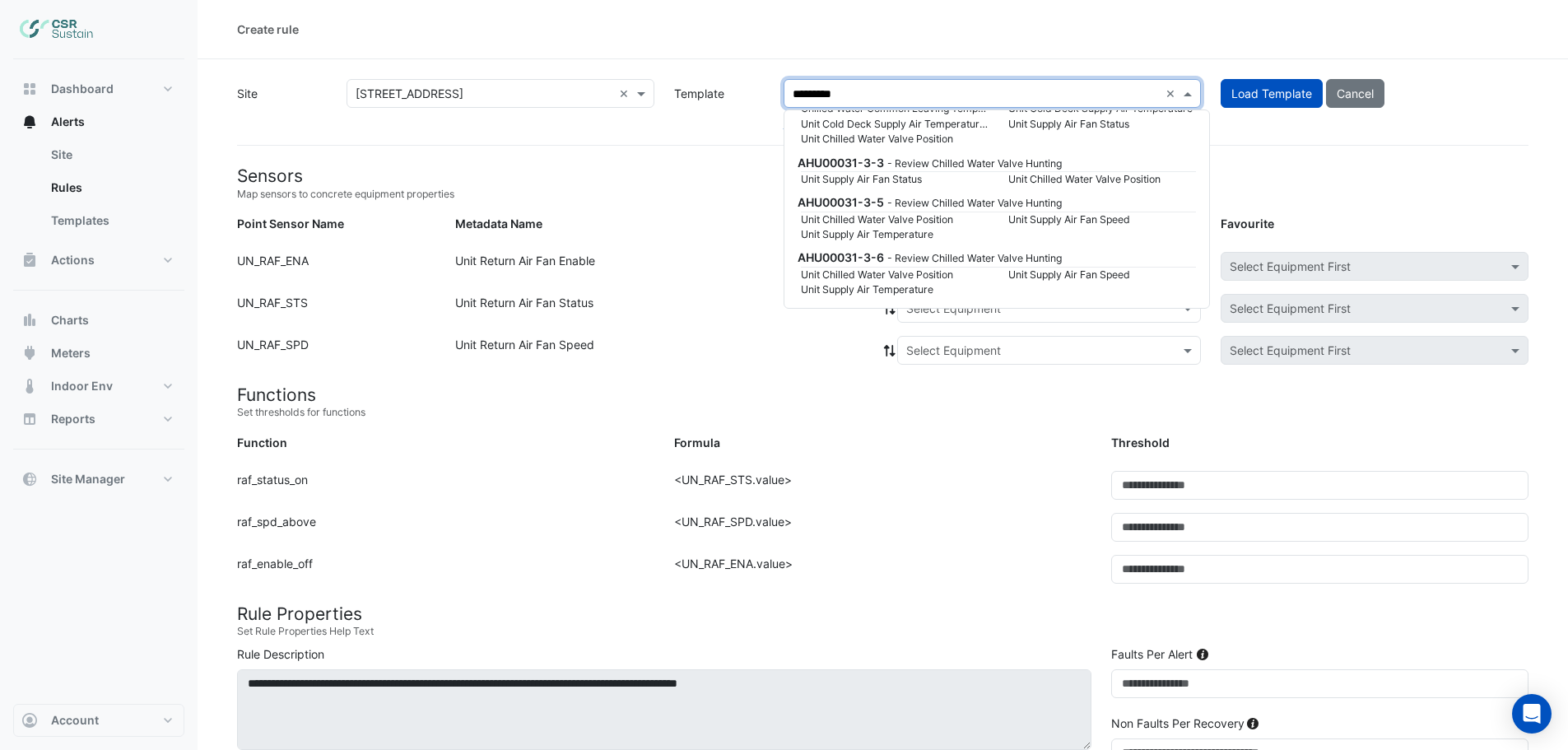
scroll to position [272, 0]
type input "**********"
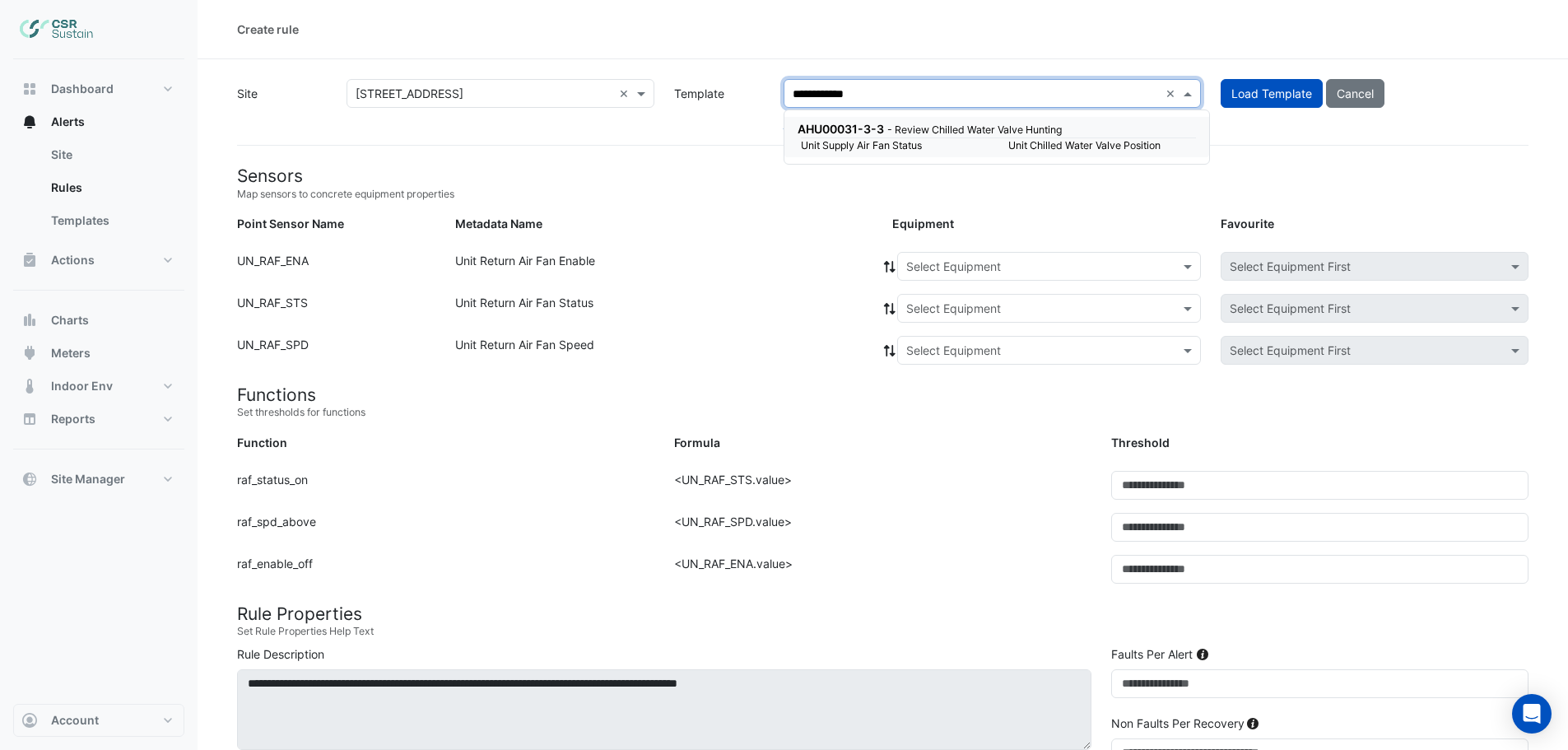
scroll to position [0, 0]
drag, startPoint x: 891, startPoint y: 135, endPoint x: 1291, endPoint y: 96, distance: 401.9
click at [891, 135] on small "- Review Chilled Water Valve Hunting" at bounding box center [974, 129] width 174 height 13
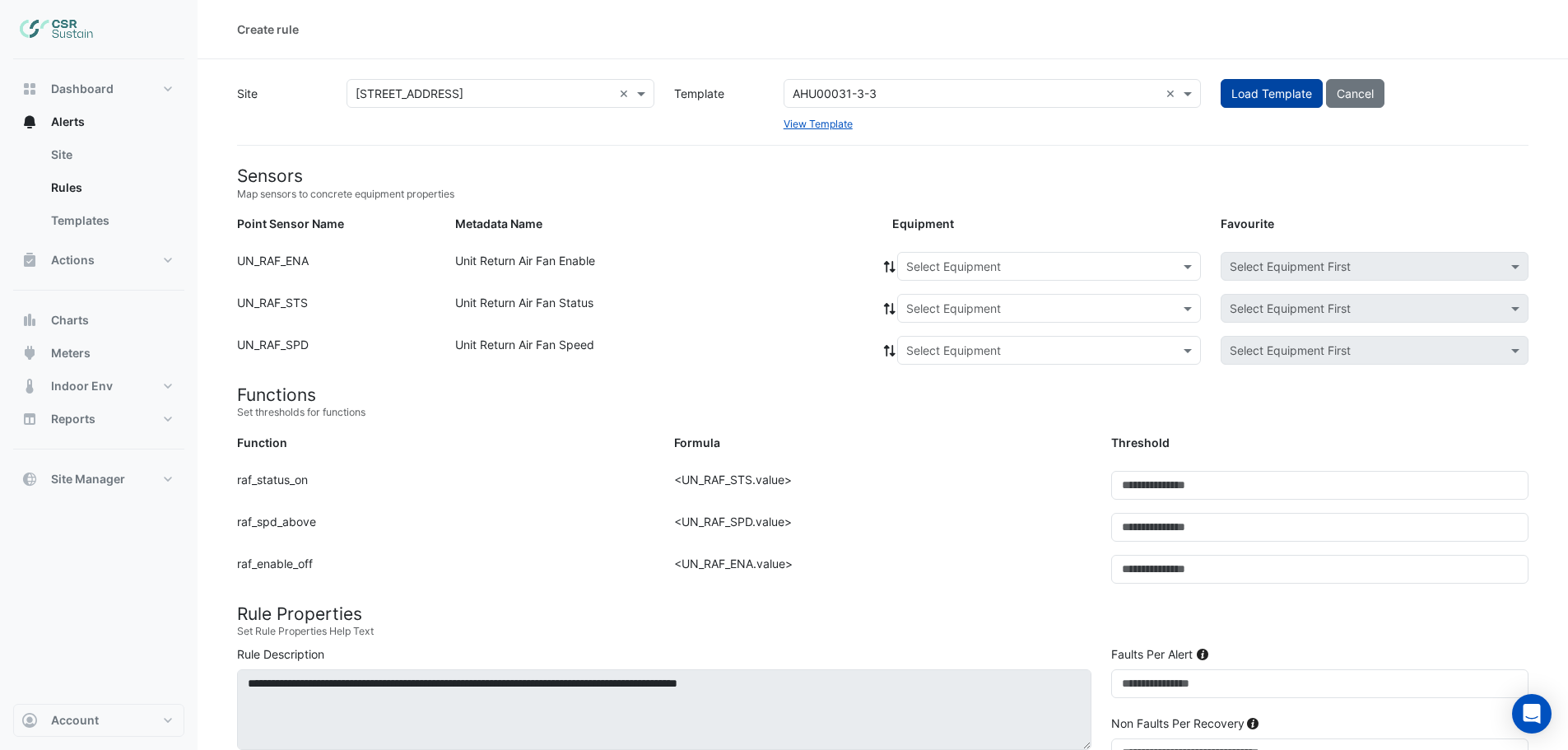
click at [1291, 96] on span "Load Template" at bounding box center [1270, 93] width 80 height 14
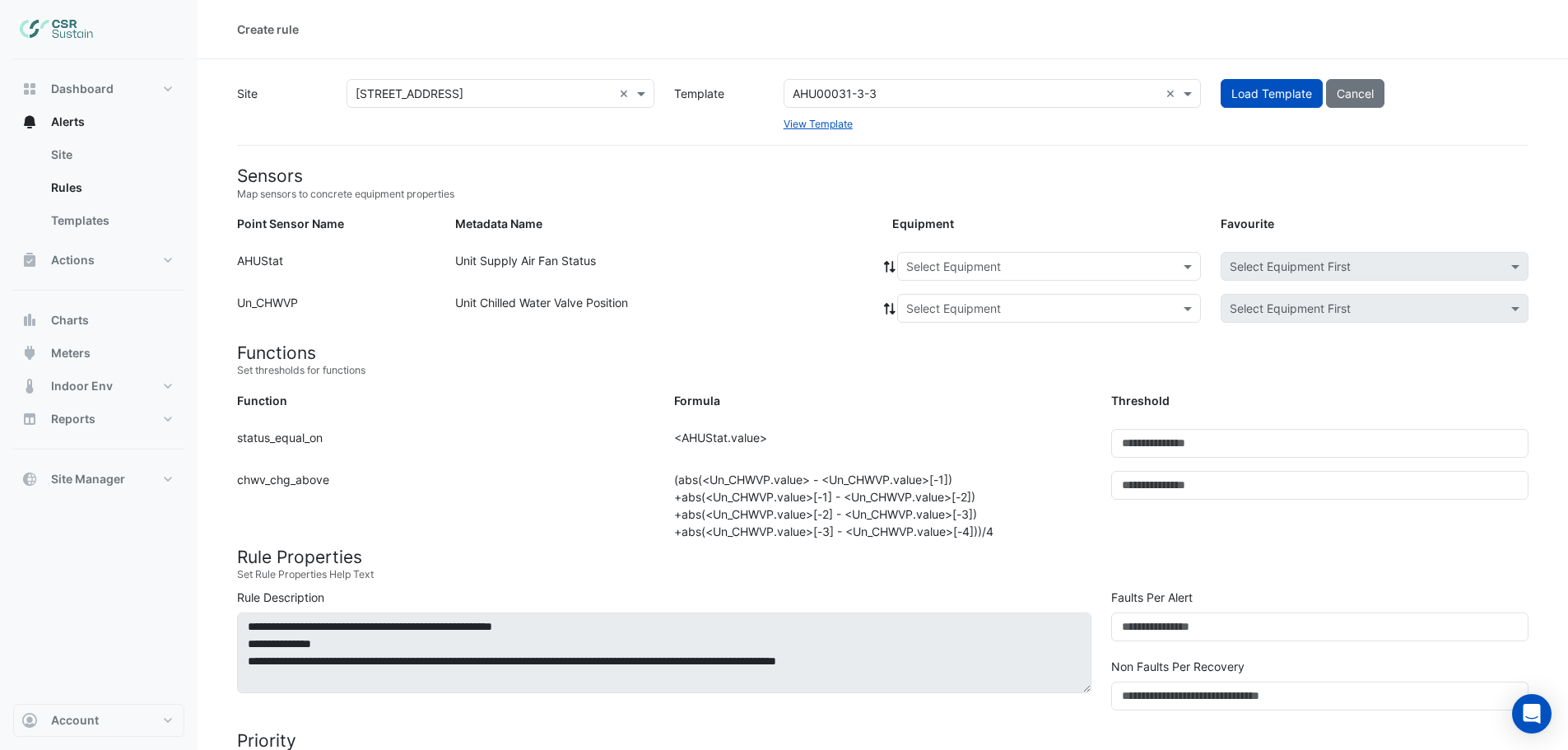
click at [969, 270] on input "text" at bounding box center [1032, 267] width 253 height 17
click at [960, 301] on span "AHU-OFFICE" at bounding box center [945, 301] width 69 height 14
click at [887, 264] on icon at bounding box center [890, 266] width 12 height 12
click at [933, 312] on input "text" at bounding box center [1032, 309] width 253 height 17
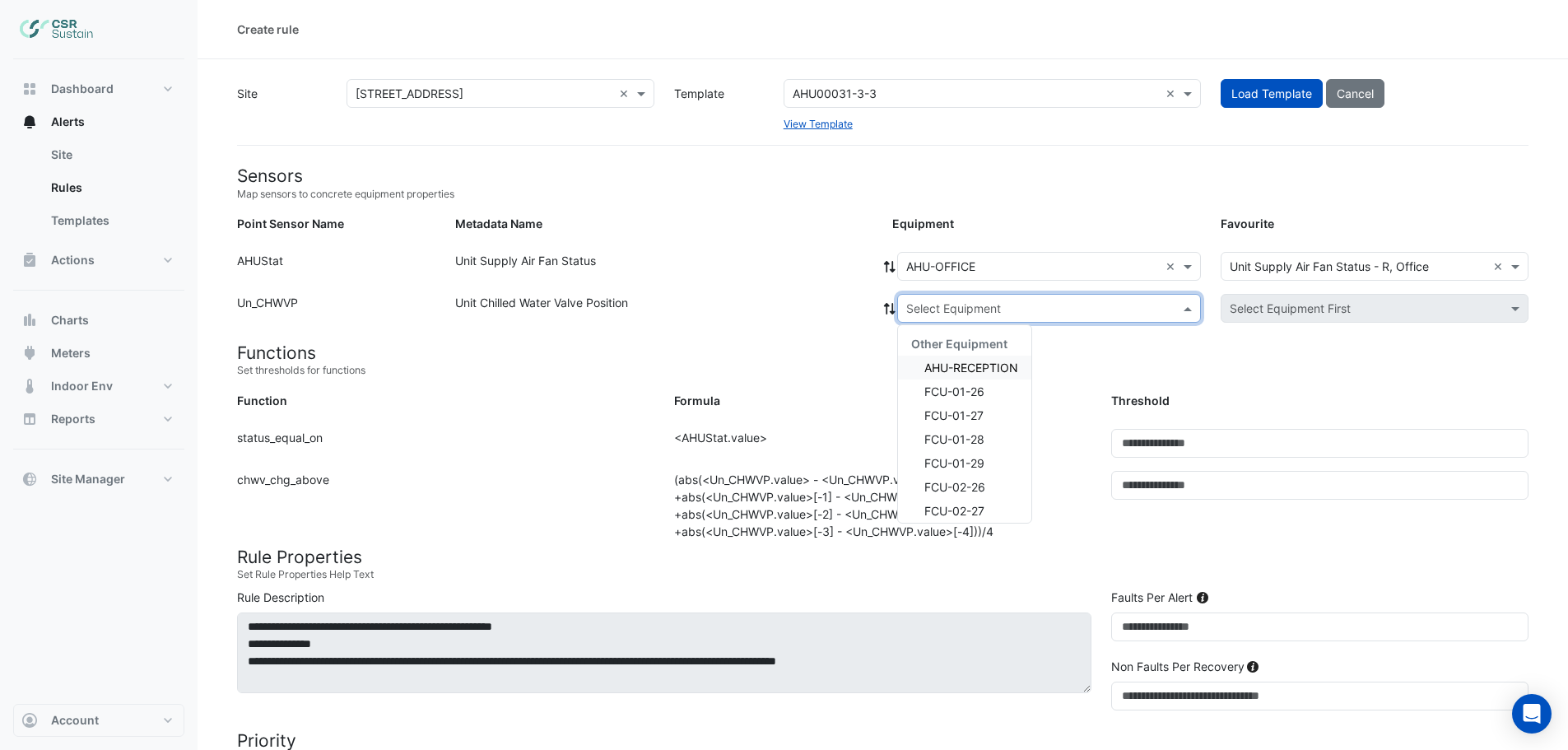
click at [919, 93] on input "text" at bounding box center [976, 94] width 366 height 17
click at [1185, 94] on span at bounding box center [1189, 93] width 20 height 17
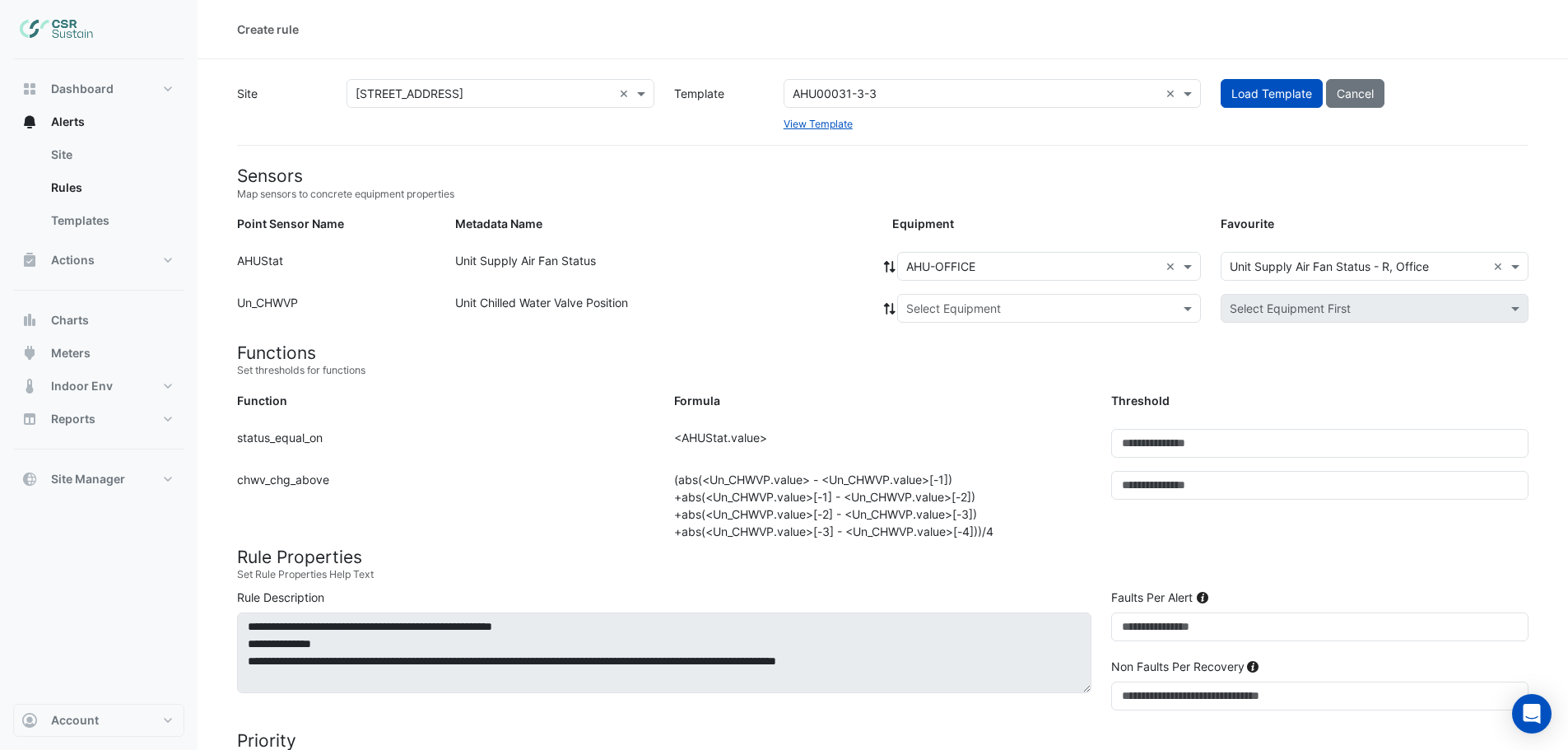
click at [832, 342] on h4 "Functions" at bounding box center [883, 352] width 1291 height 20
click at [1187, 91] on span at bounding box center [1189, 93] width 20 height 17
click at [899, 96] on input "text" at bounding box center [976, 94] width 366 height 17
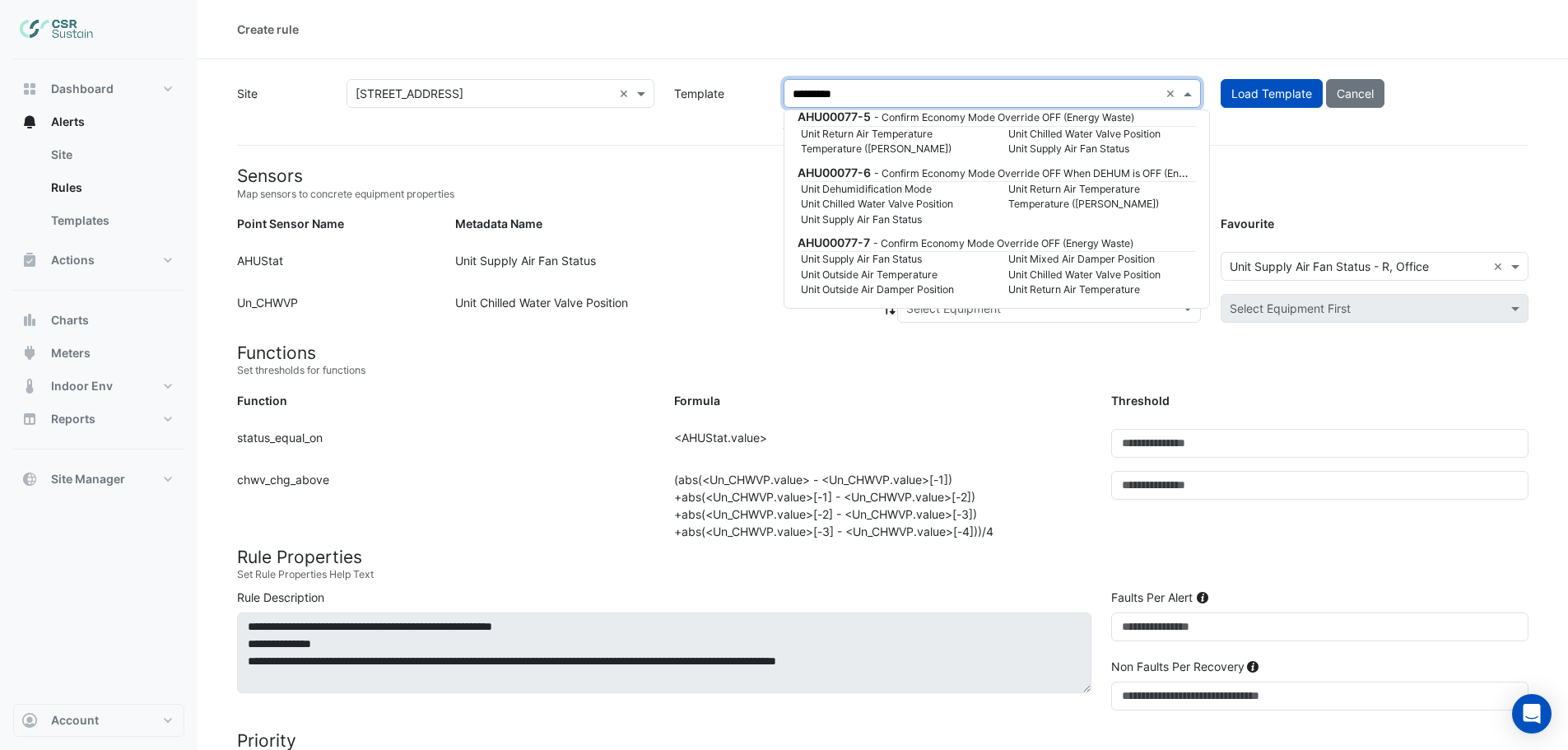
scroll to position [861, 0]
type input "**********"
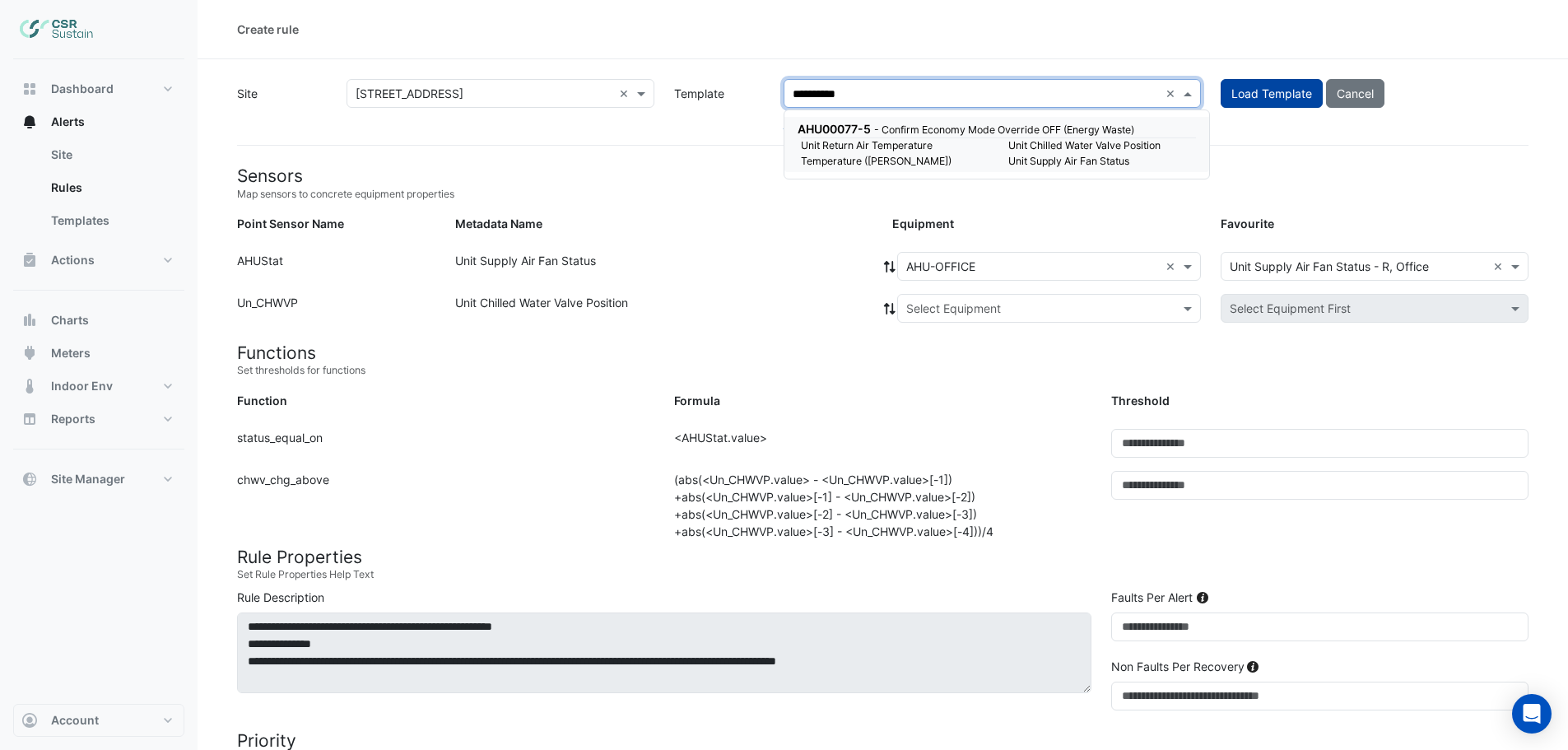
drag, startPoint x: 903, startPoint y: 148, endPoint x: 1267, endPoint y: 88, distance: 368.9
click at [903, 148] on small "Unit Return Air Temperature" at bounding box center [894, 145] width 207 height 15
click at [1267, 88] on span "Load Template" at bounding box center [1270, 93] width 80 height 14
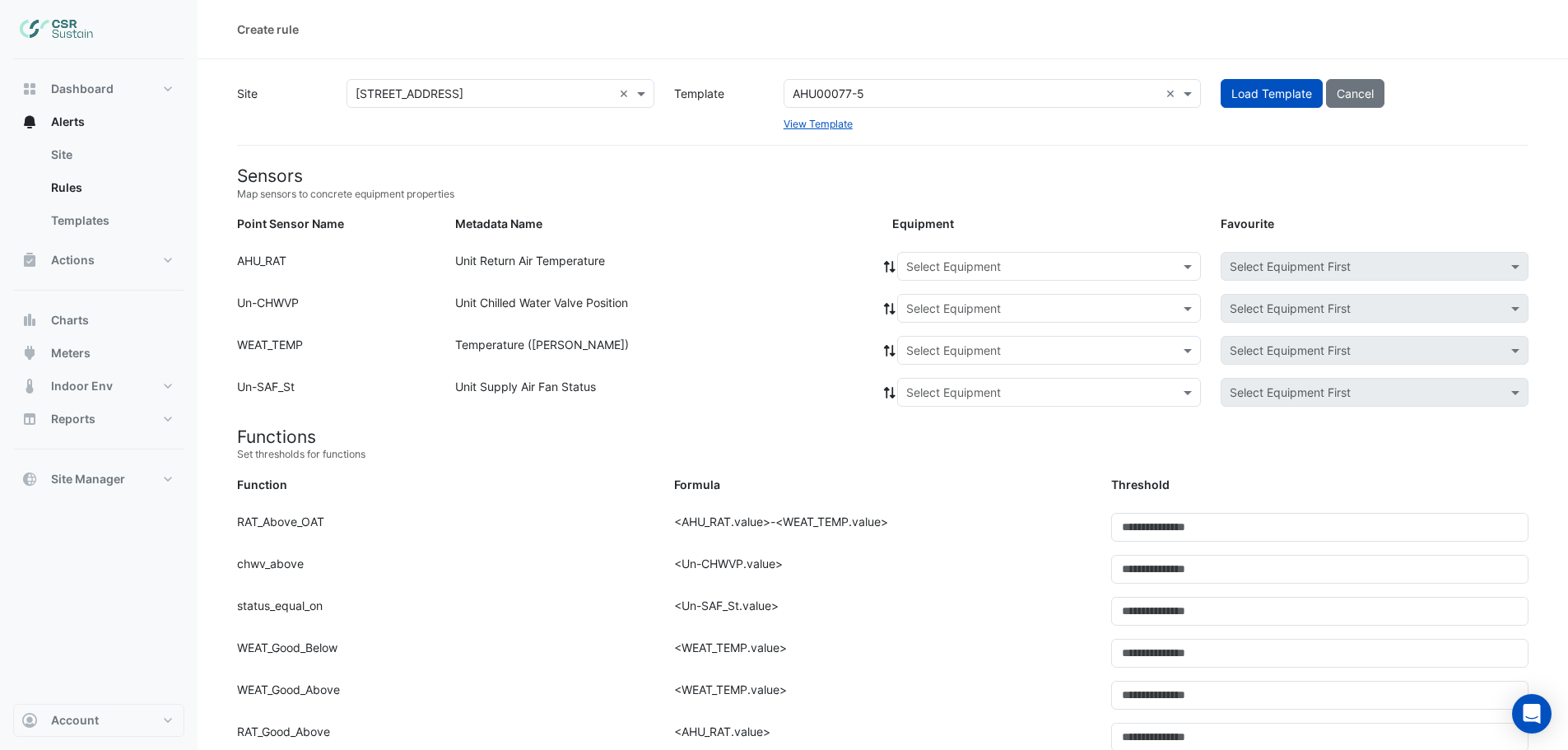
click at [925, 259] on input "text" at bounding box center [1032, 267] width 253 height 17
click at [941, 93] on input "text" at bounding box center [976, 94] width 366 height 17
click at [908, 85] on input "text" at bounding box center [976, 94] width 366 height 17
click at [903, 96] on input "text" at bounding box center [976, 94] width 366 height 17
click at [903, 95] on input "text" at bounding box center [976, 94] width 366 height 17
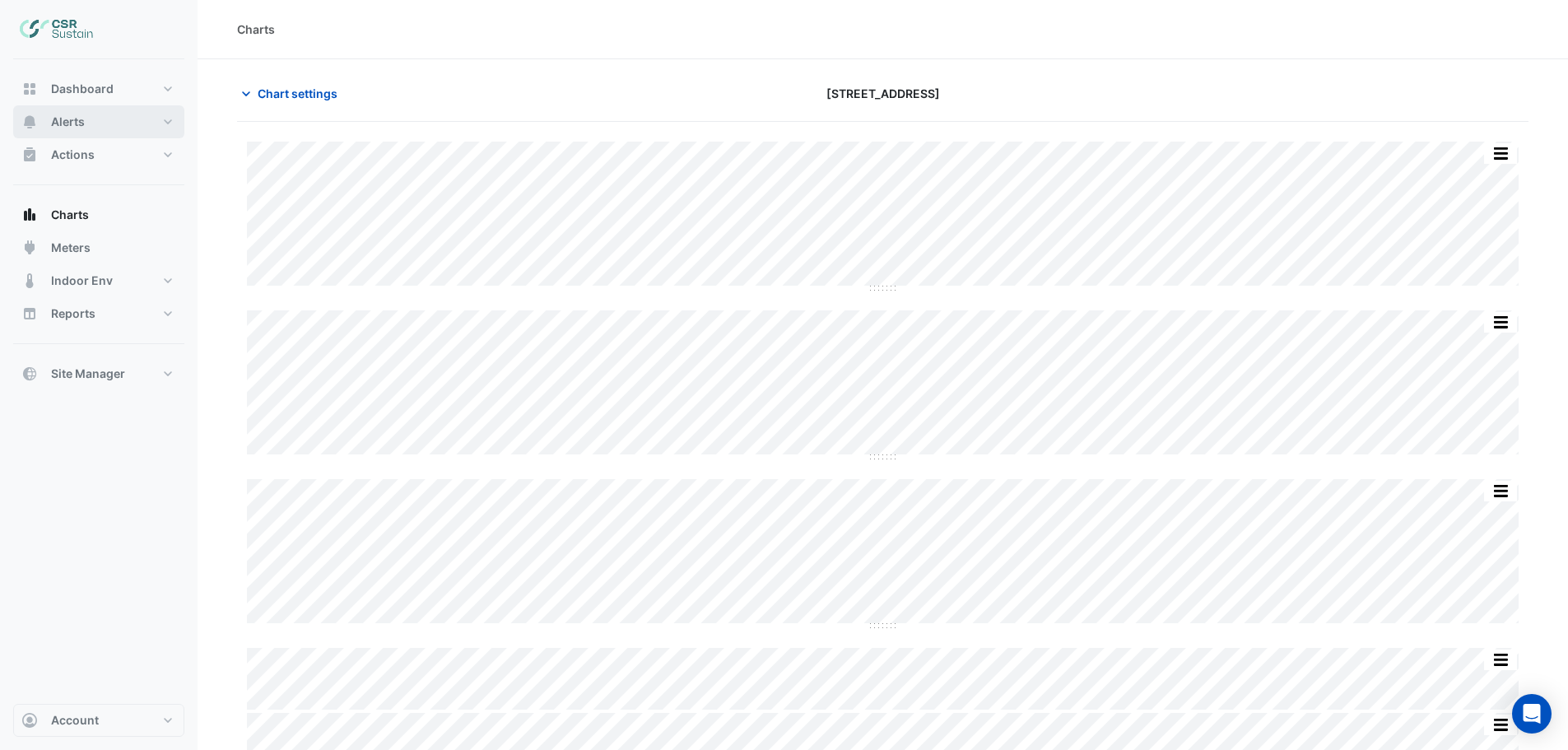
click at [74, 119] on span "Alerts" at bounding box center [68, 121] width 34 height 16
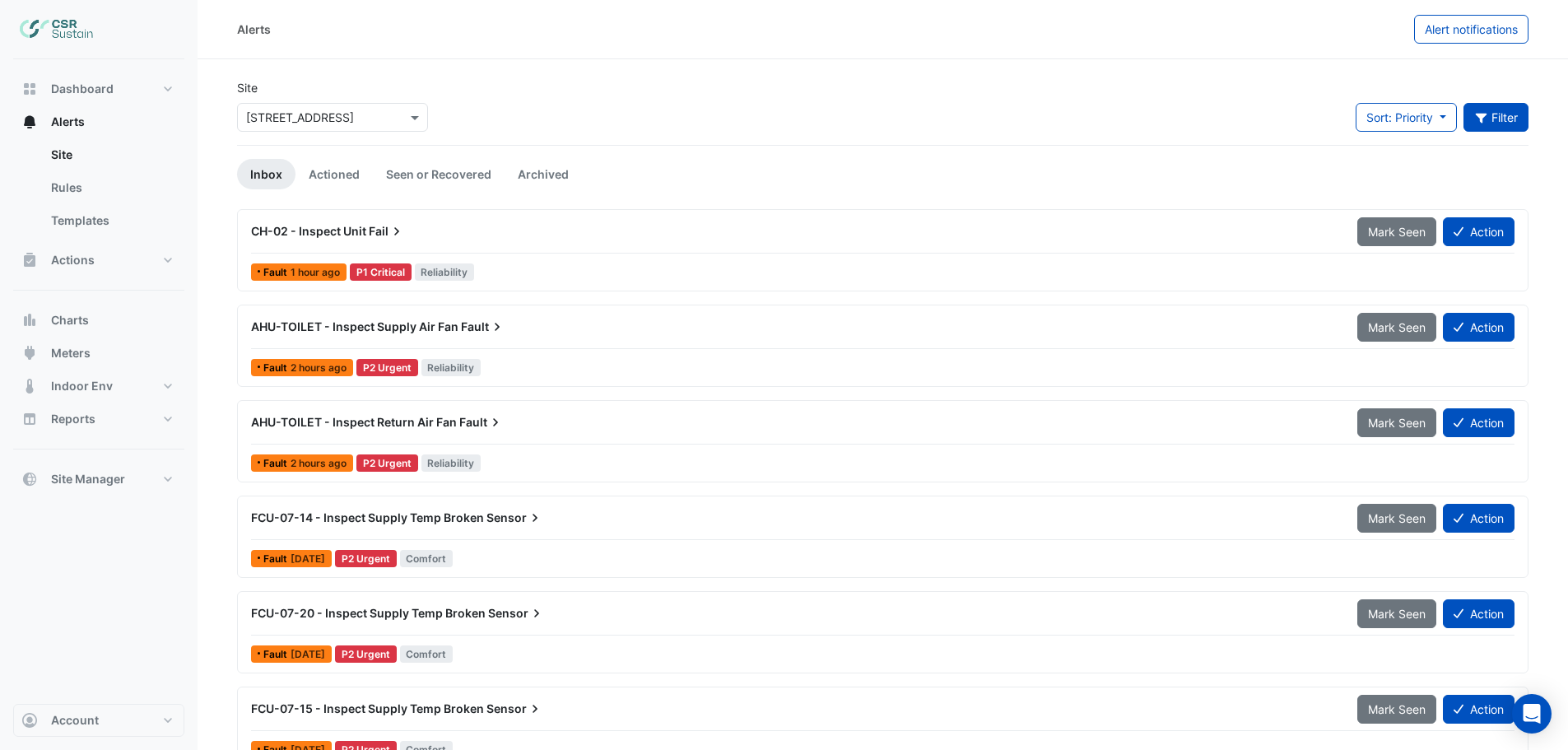
click at [1508, 116] on button "Filter" at bounding box center [1496, 117] width 66 height 29
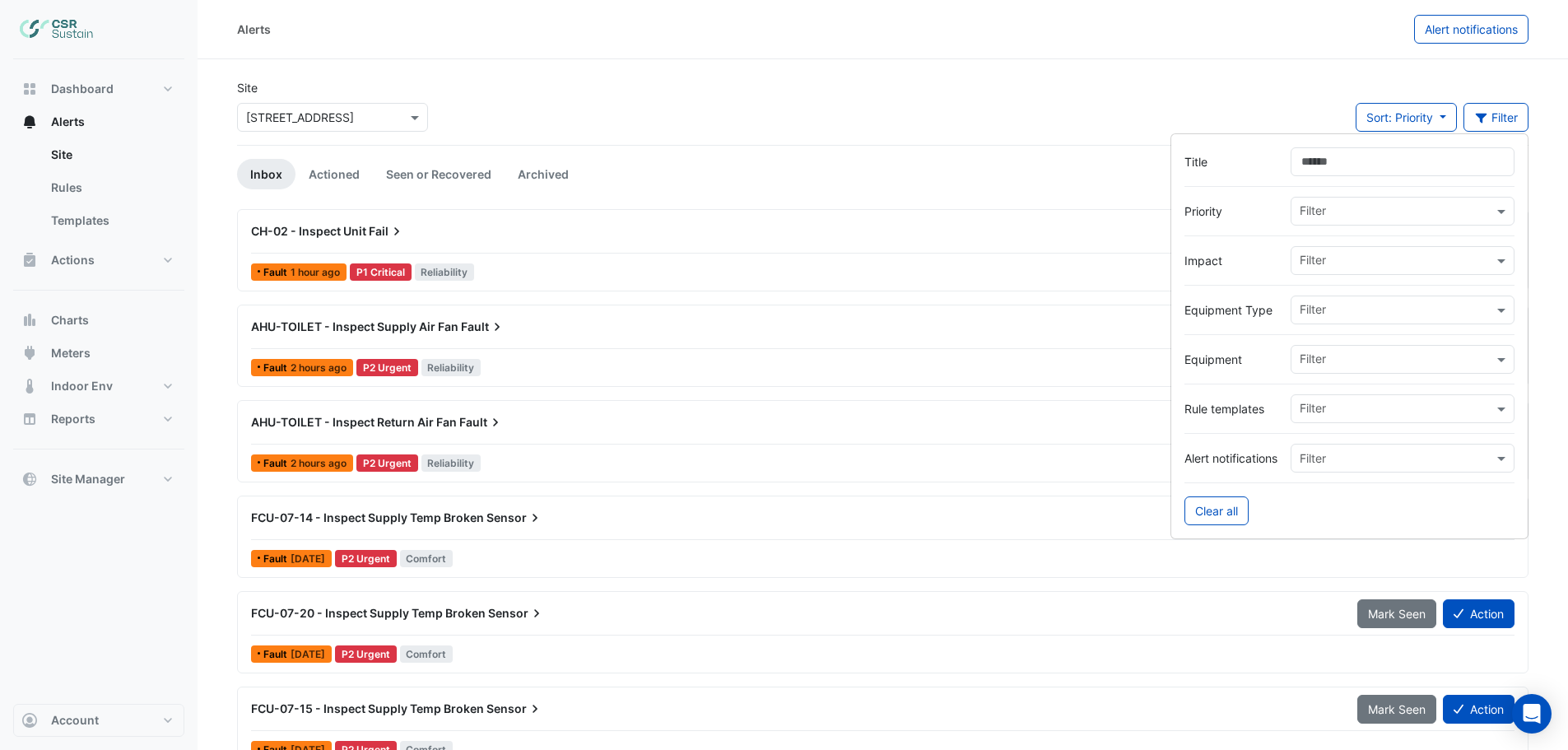
click at [1363, 359] on input "text" at bounding box center [1396, 360] width 194 height 17
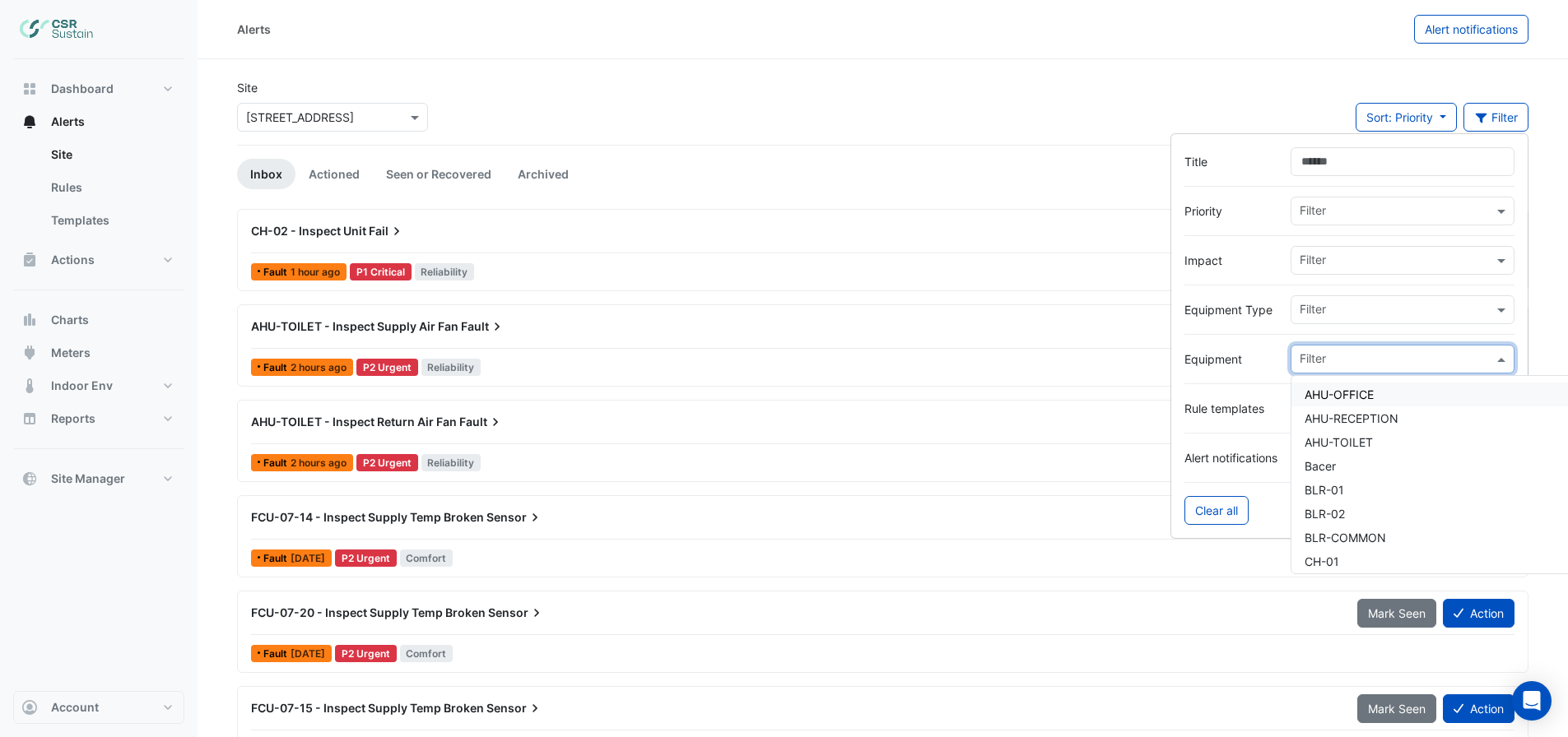
click at [1349, 388] on span "AHU-OFFICE" at bounding box center [1338, 394] width 69 height 14
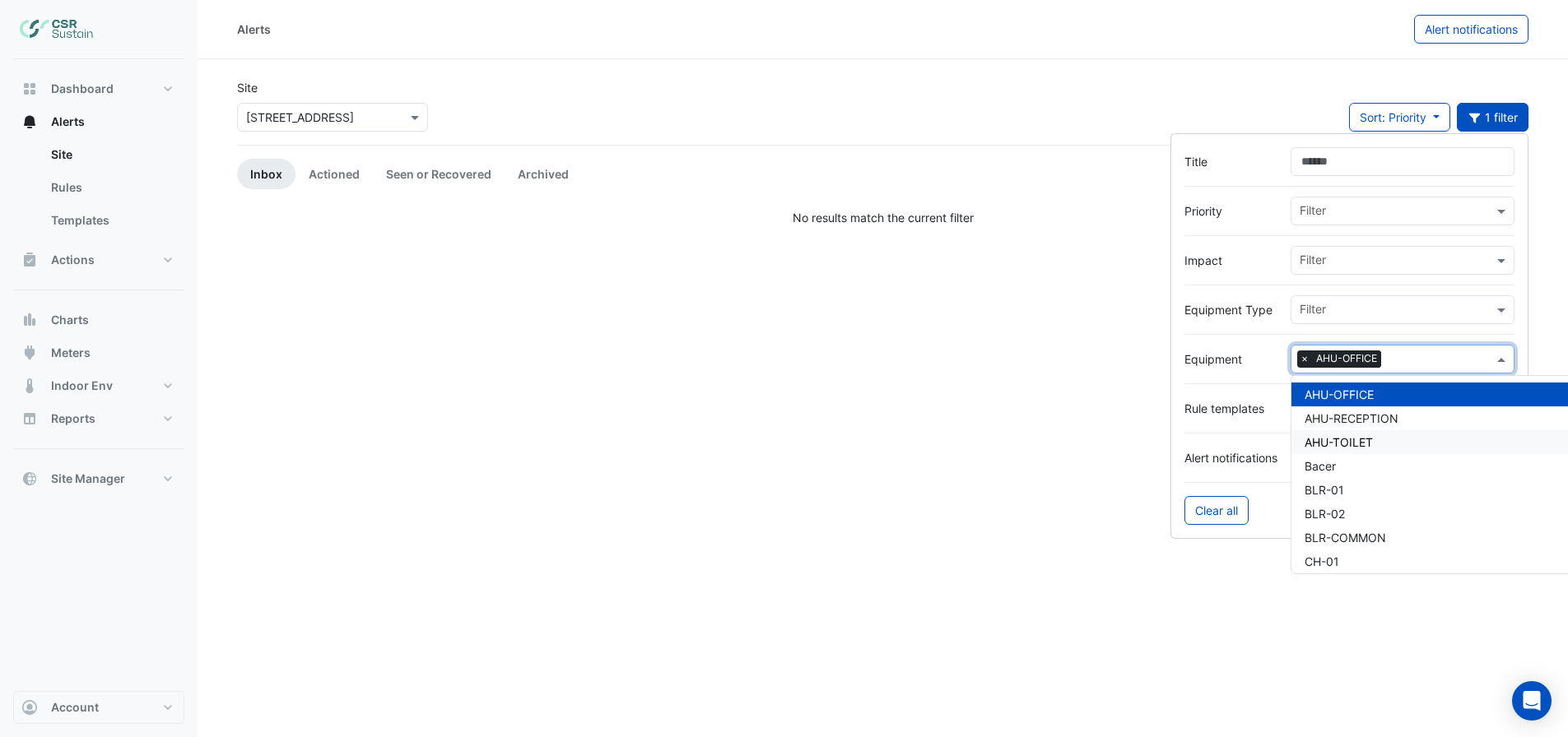
click at [850, 448] on div "Alerts Alert notifications Site × 5 Exchange Quay Sort: Priority Priority Updat…" at bounding box center [883, 368] width 1370 height 737
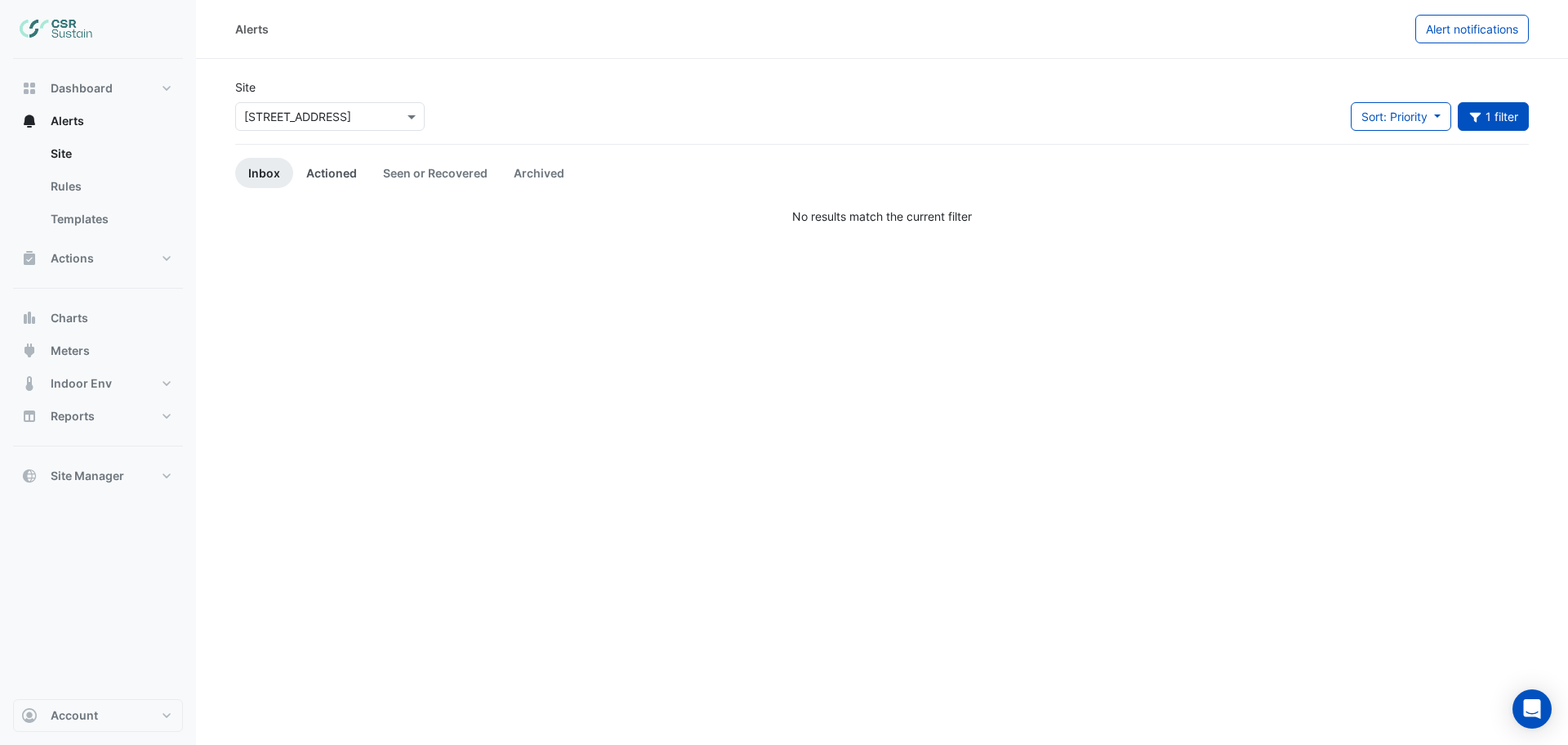
click at [337, 176] on link "Actioned" at bounding box center [332, 172] width 77 height 30
click at [425, 167] on link "Seen or Recovered" at bounding box center [436, 172] width 131 height 30
click at [522, 167] on link "Archived" at bounding box center [540, 172] width 77 height 30
click at [263, 170] on link "Inbox" at bounding box center [265, 172] width 58 height 30
click at [263, 173] on link "Inbox" at bounding box center [265, 172] width 58 height 30
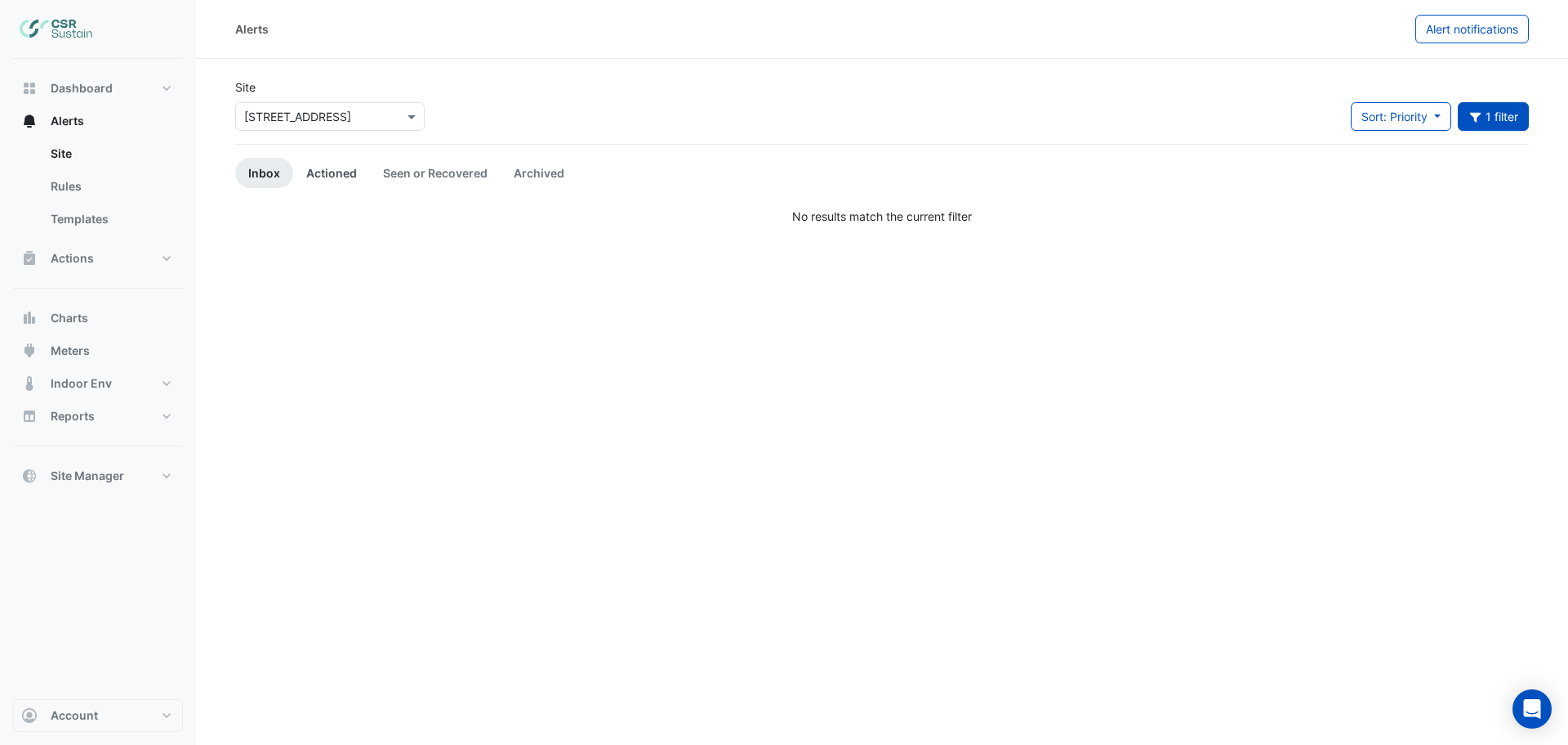
click at [333, 169] on link "Actioned" at bounding box center [332, 172] width 77 height 30
click at [425, 170] on link "Seen or Recovered" at bounding box center [436, 172] width 131 height 30
click at [533, 170] on link "Archived" at bounding box center [540, 172] width 77 height 30
click at [78, 318] on span "Charts" at bounding box center [69, 318] width 38 height 16
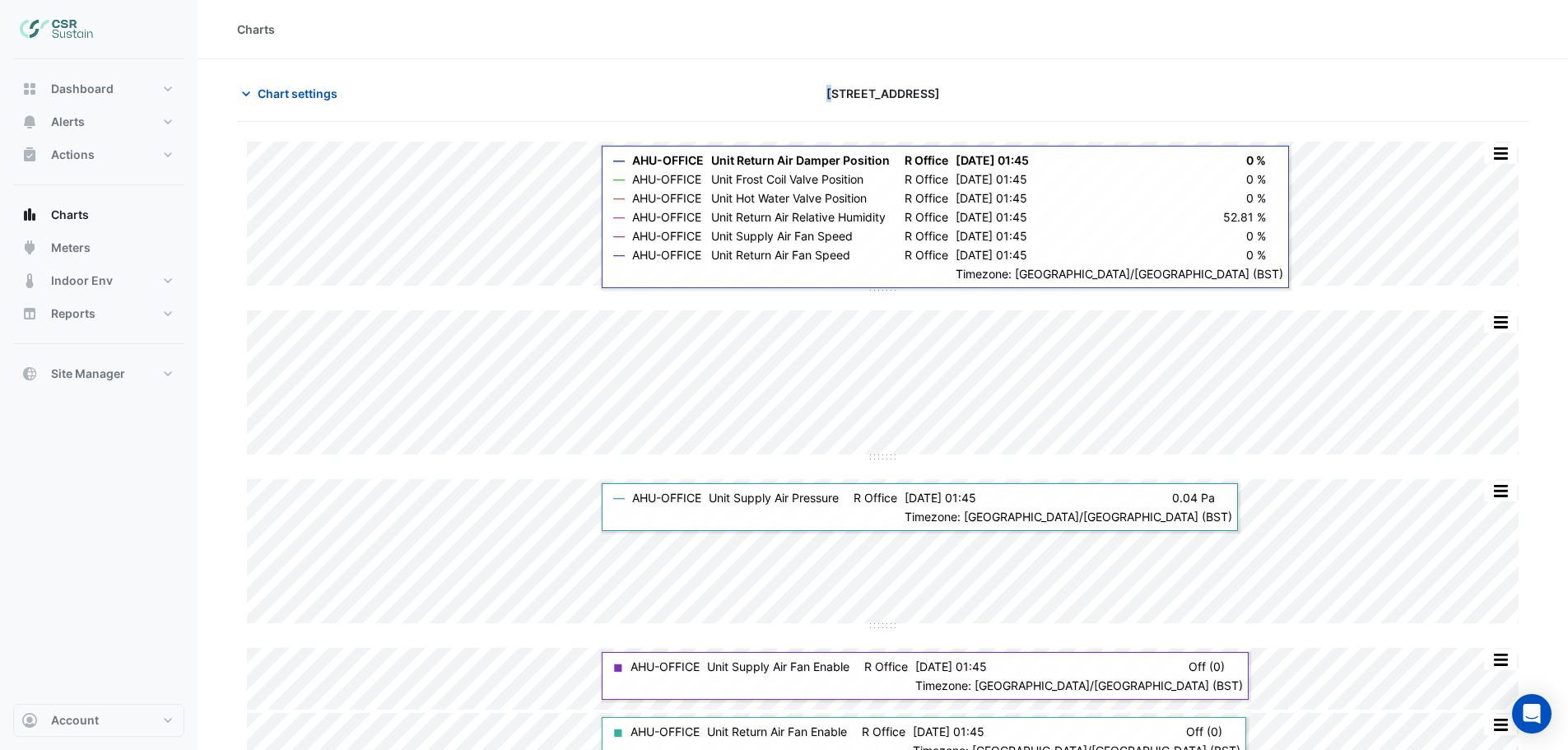
drag, startPoint x: 838, startPoint y: 100, endPoint x: 771, endPoint y: 100, distance: 67.0
click at [771, 100] on div "5 Exchange Quay" at bounding box center [882, 94] width 437 height 29
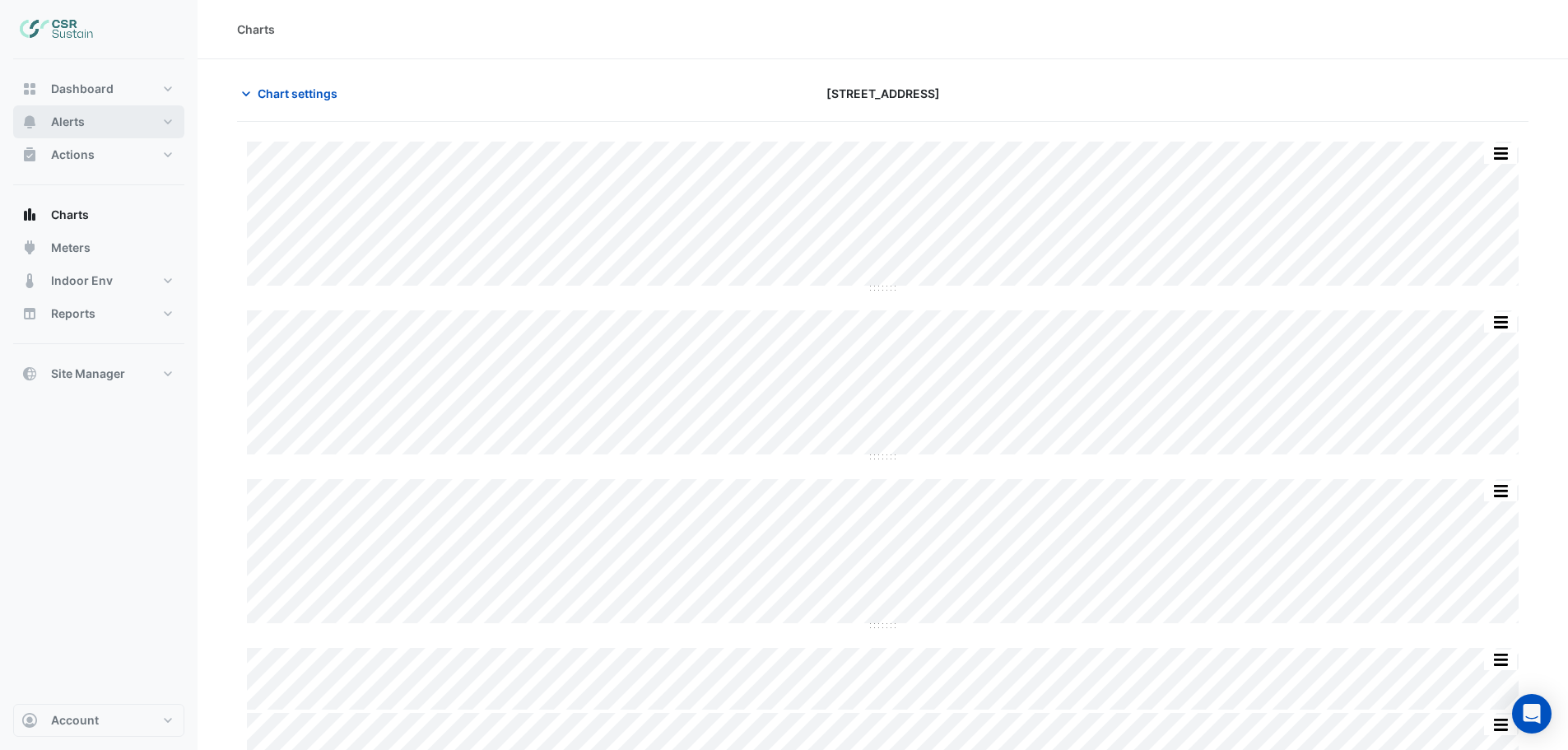
click at [160, 120] on button "Alerts" at bounding box center [99, 122] width 172 height 33
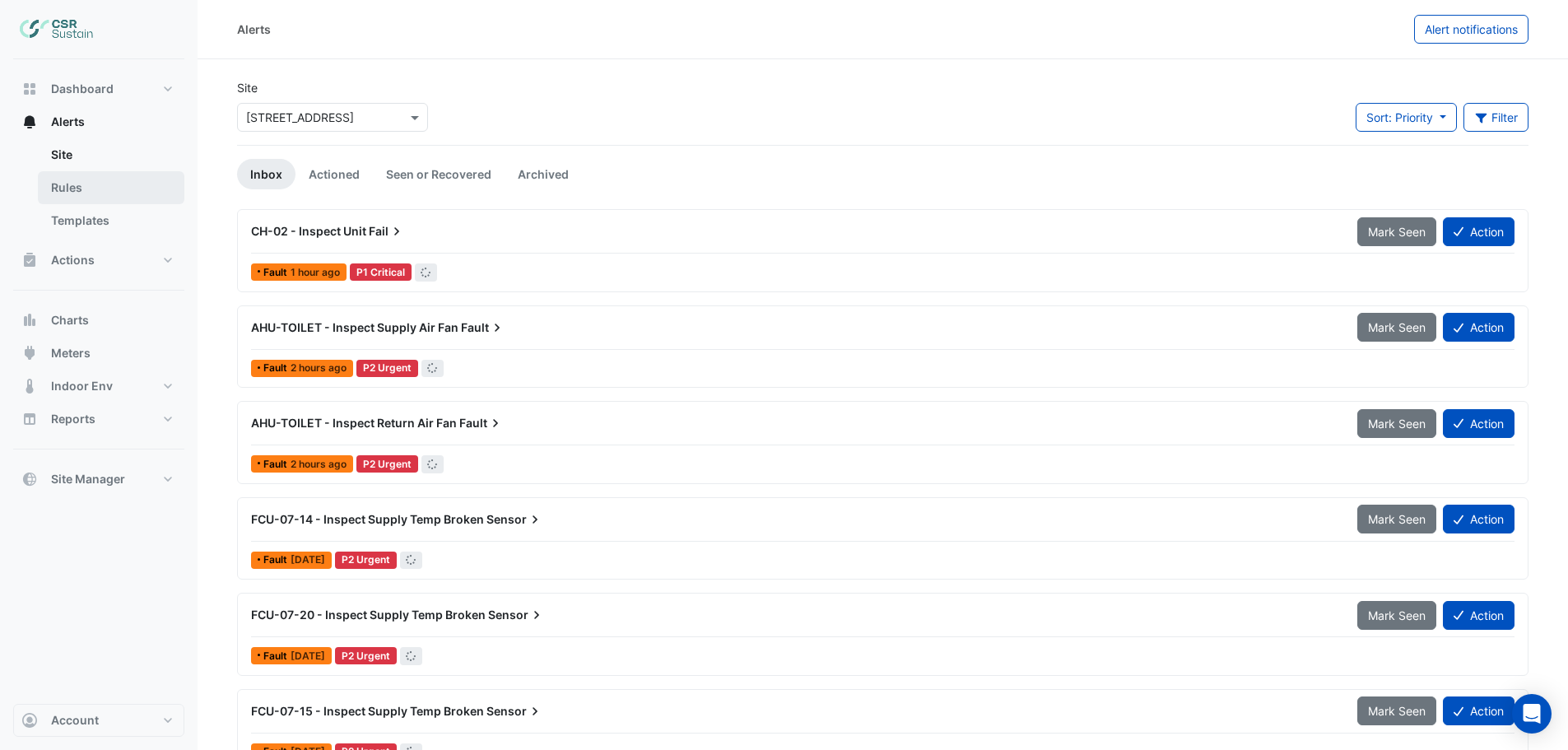
click at [72, 188] on link "Rules" at bounding box center [110, 188] width 146 height 33
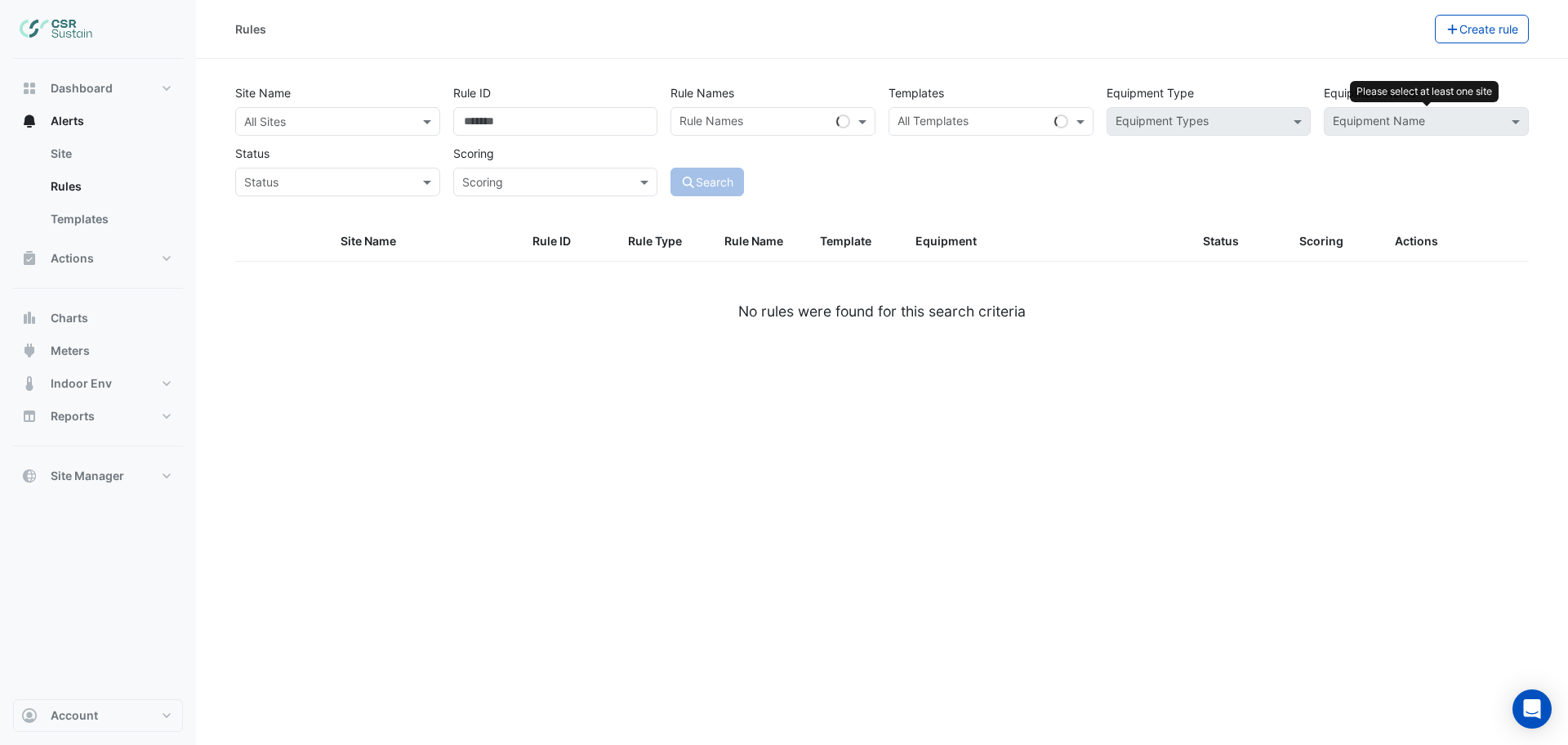
click at [1445, 113] on div "Equipment Name" at bounding box center [1412, 121] width 176 height 25
click at [322, 123] on input "text" at bounding box center [321, 122] width 154 height 17
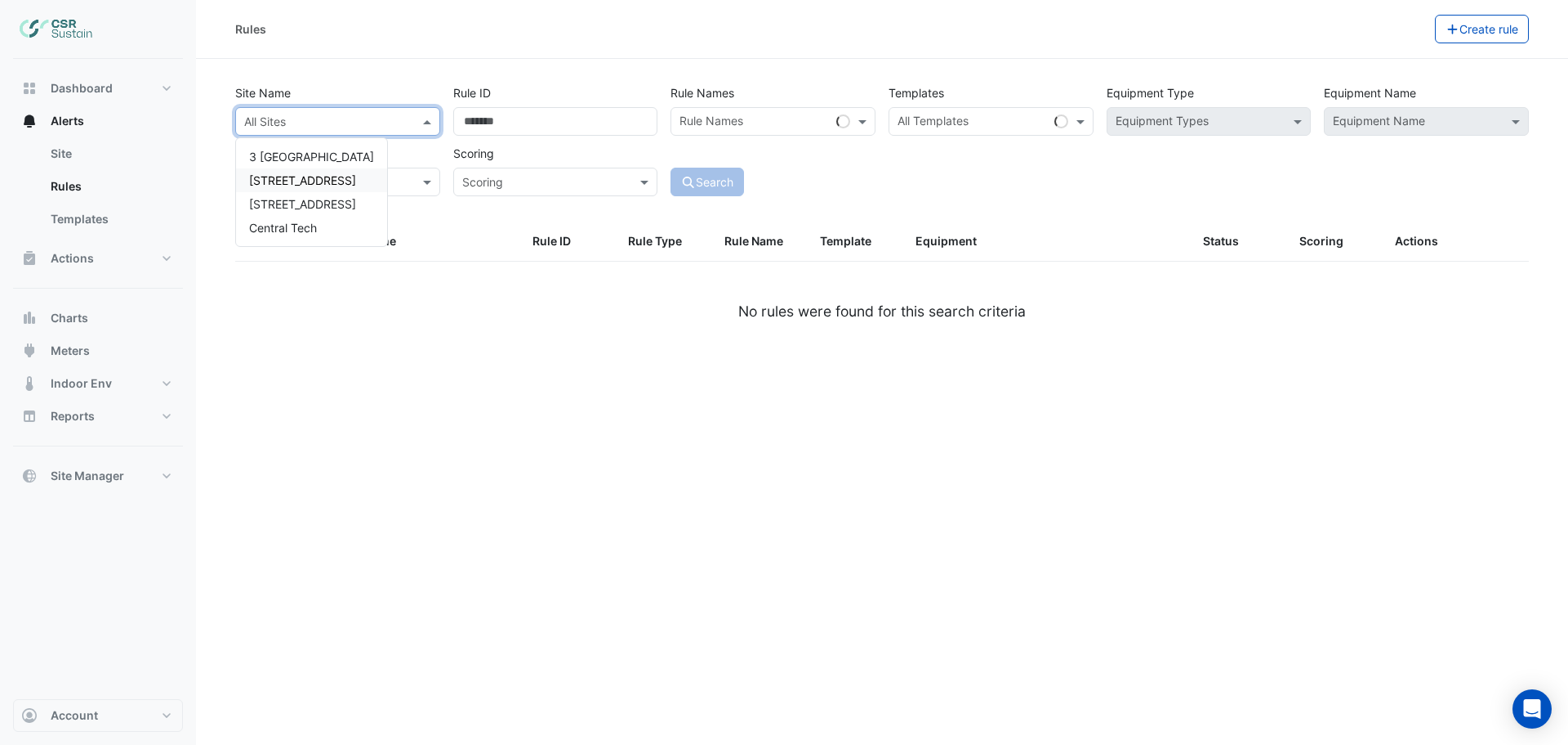
click at [304, 181] on span "[STREET_ADDRESS]" at bounding box center [302, 180] width 107 height 13
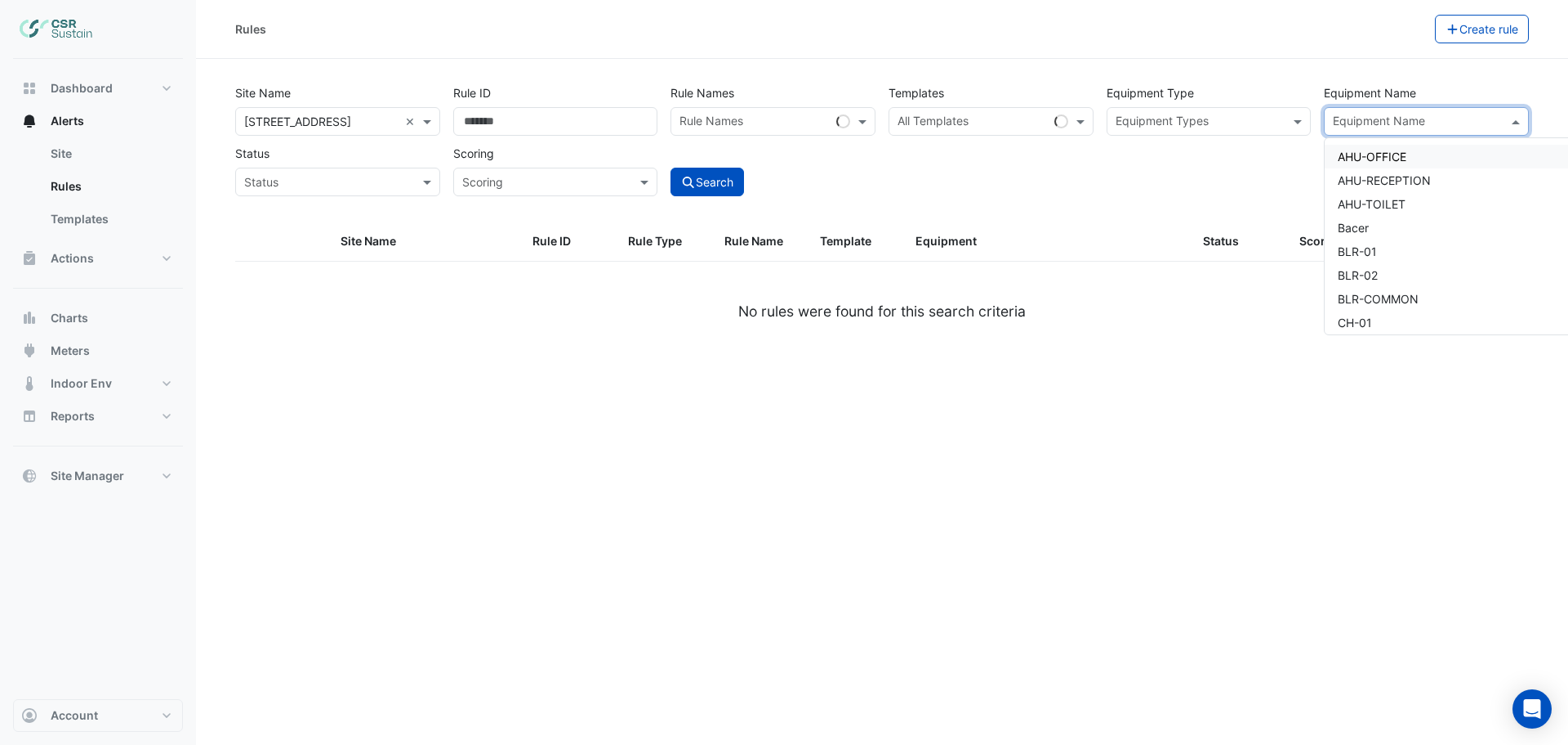
click at [1412, 128] on input "text" at bounding box center [1417, 123] width 168 height 17
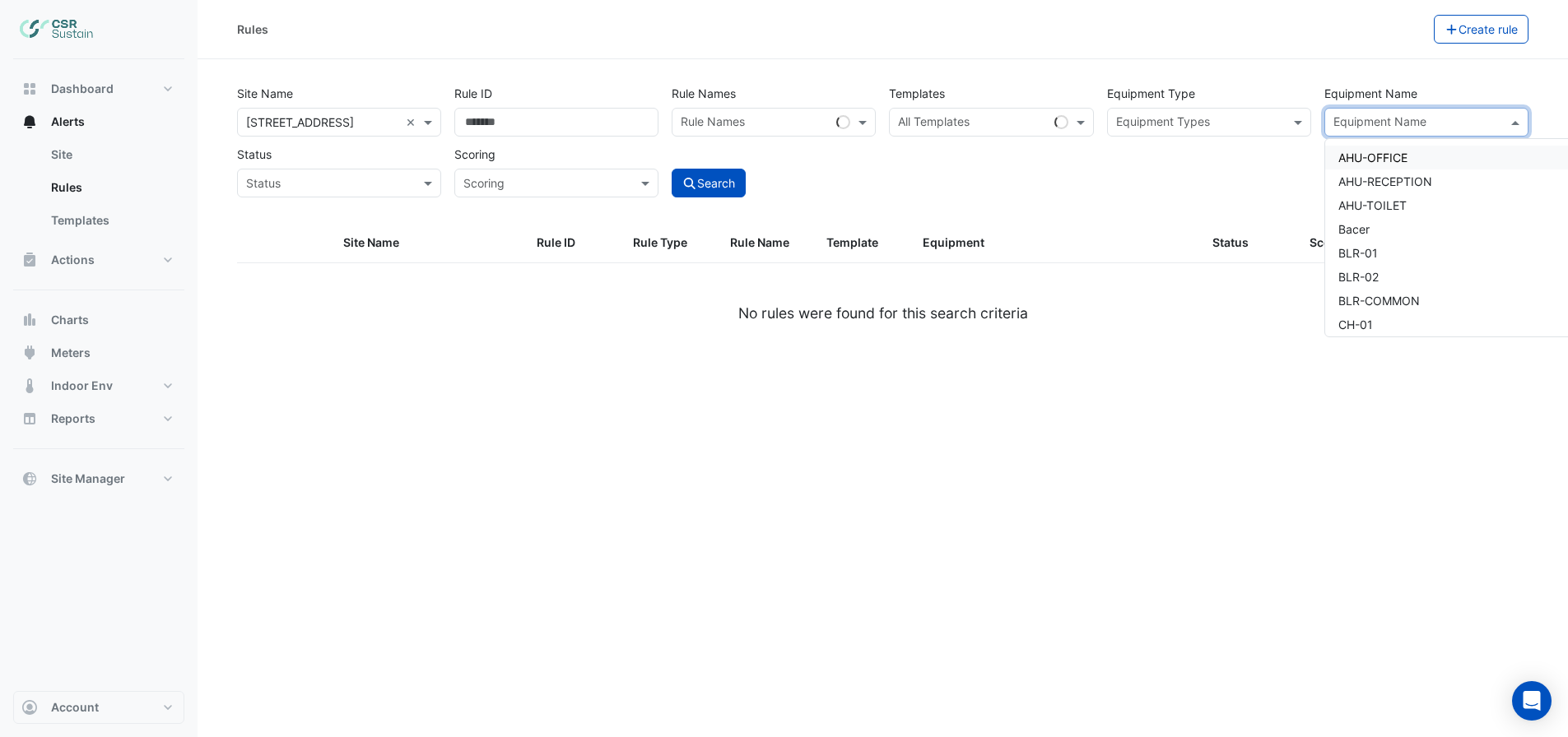
click at [1393, 153] on span "AHU-OFFICE" at bounding box center [1372, 157] width 69 height 14
click at [1212, 171] on div "Site Name × 5 Exchange Quay × Rule ID Rule Names Rule Names Templates All Templ…" at bounding box center [883, 137] width 1304 height 122
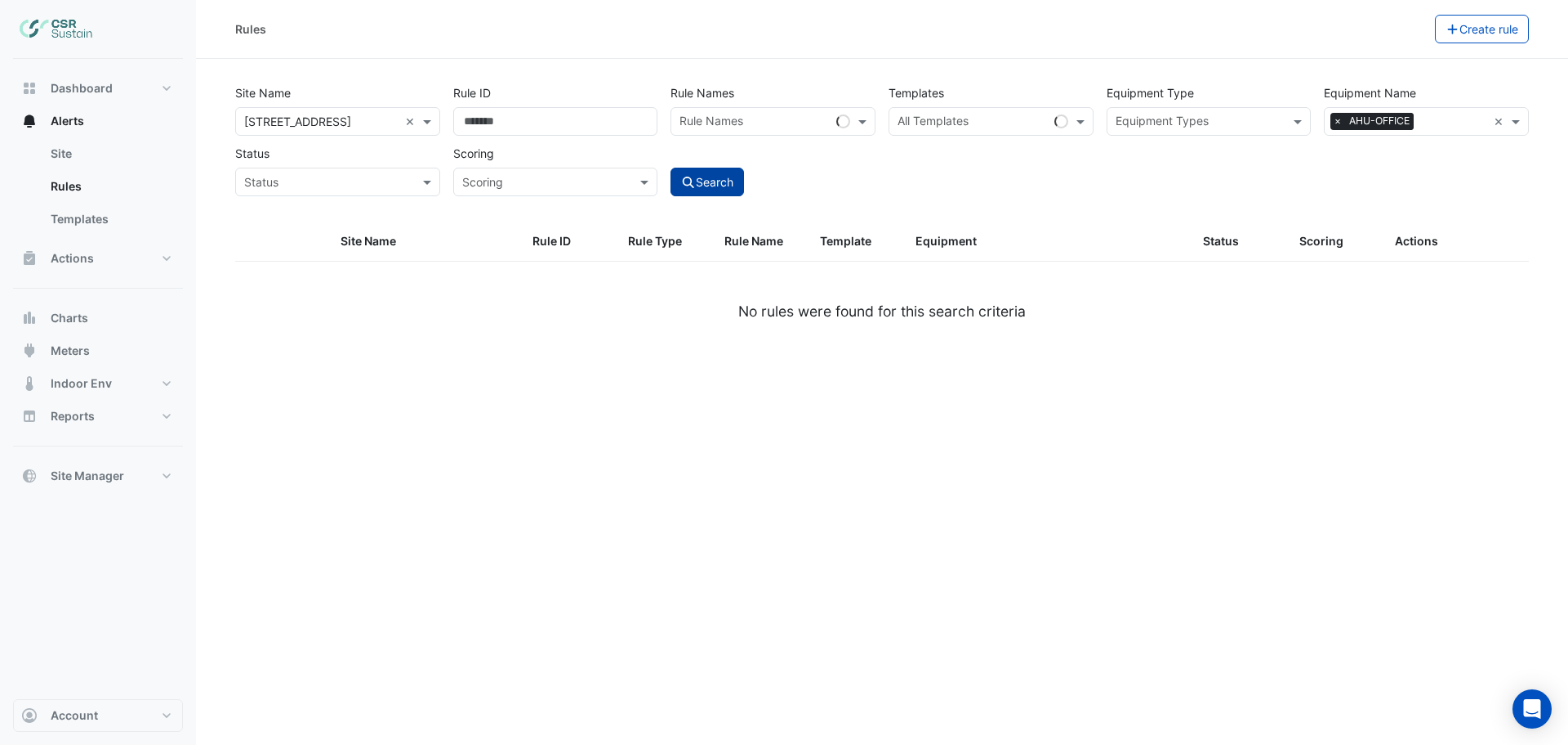
click at [691, 179] on icon "submit" at bounding box center [689, 182] width 12 height 12
click at [1474, 123] on input "text" at bounding box center [1454, 123] width 67 height 17
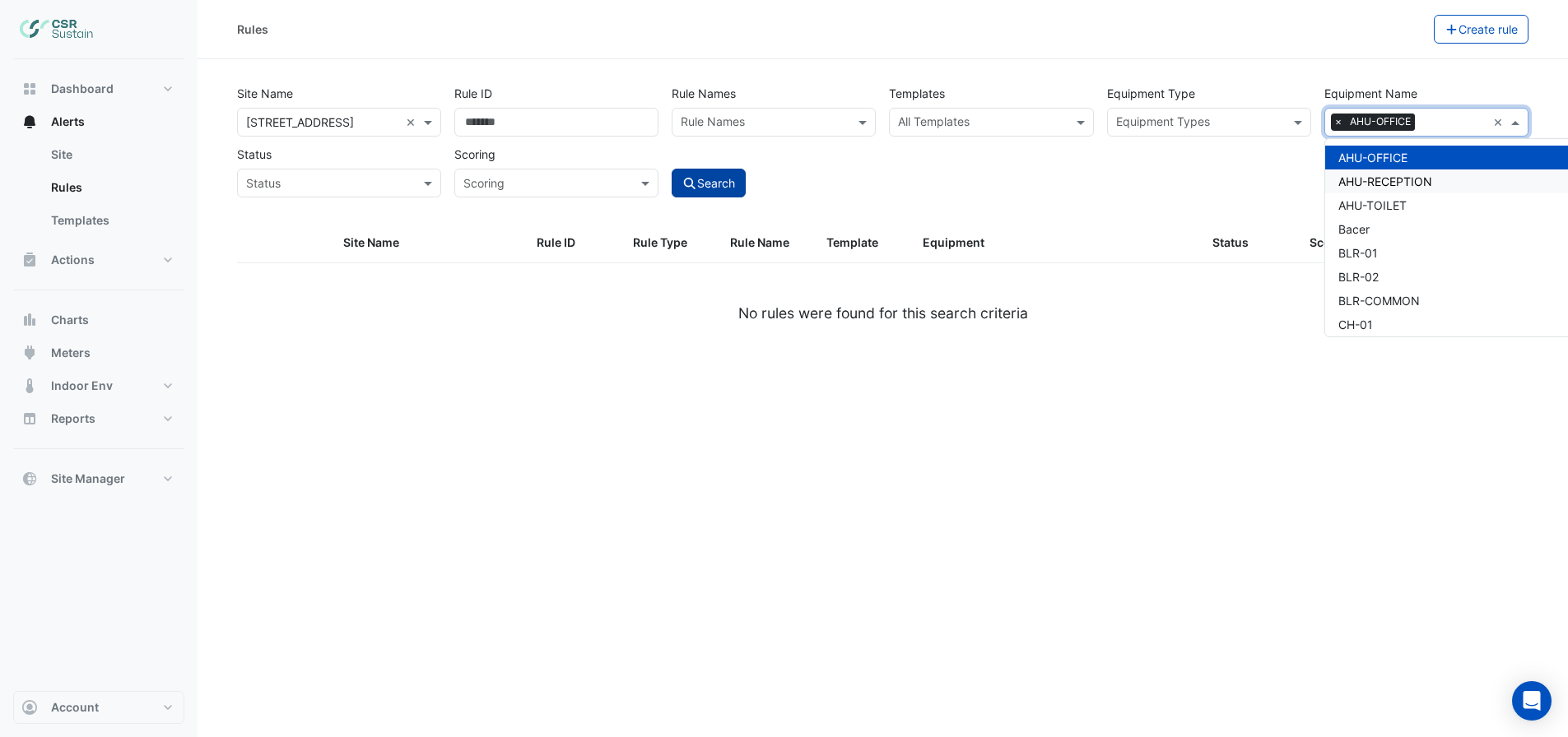
click at [1395, 183] on span "AHU-RECEPTION" at bounding box center [1385, 181] width 94 height 14
click at [1473, 123] on input "text" at bounding box center [1466, 124] width 41 height 17
click at [1394, 201] on span "AHU-TOILET" at bounding box center [1372, 205] width 68 height 14
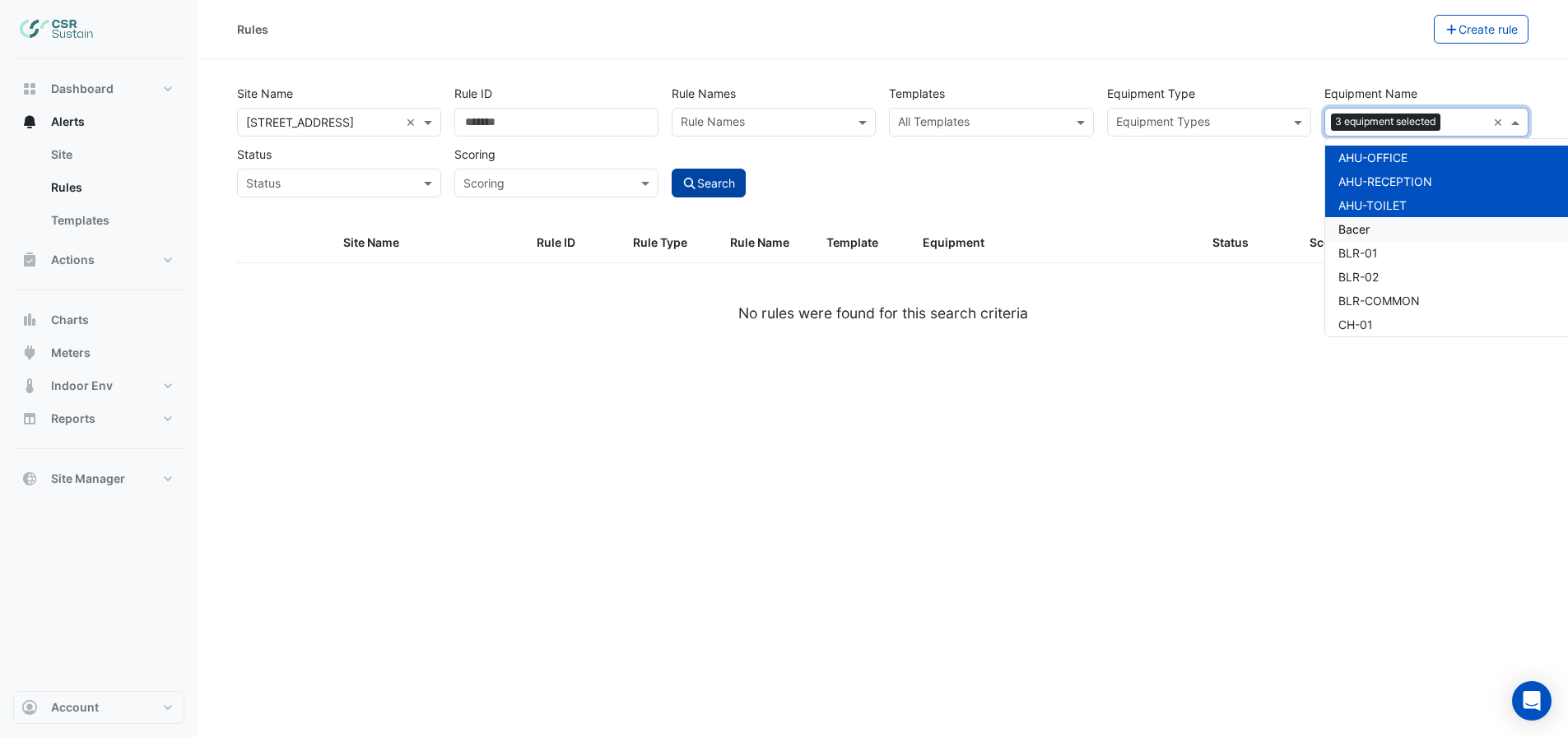
click at [712, 183] on button "Search" at bounding box center [708, 183] width 74 height 29
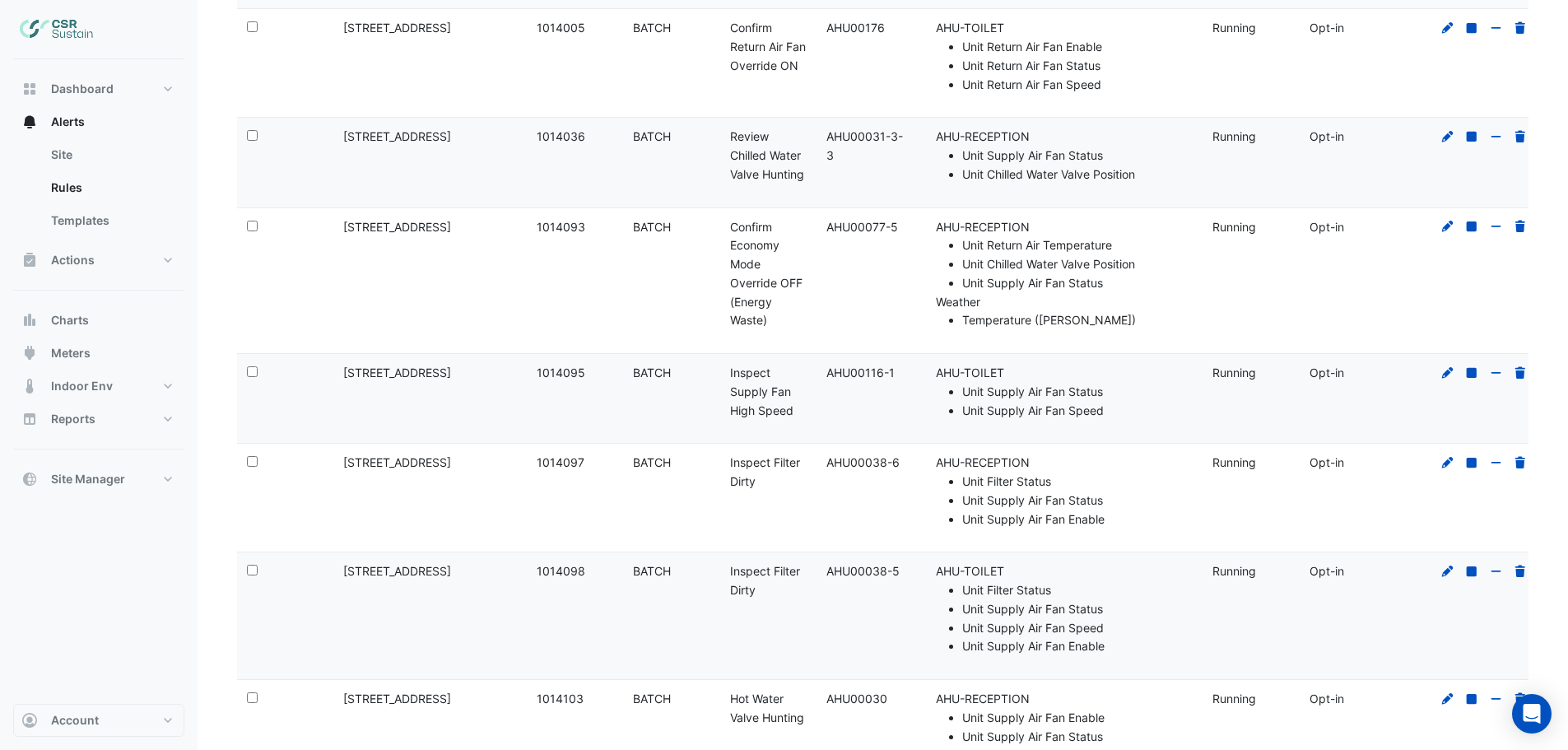
scroll to position [599, 0]
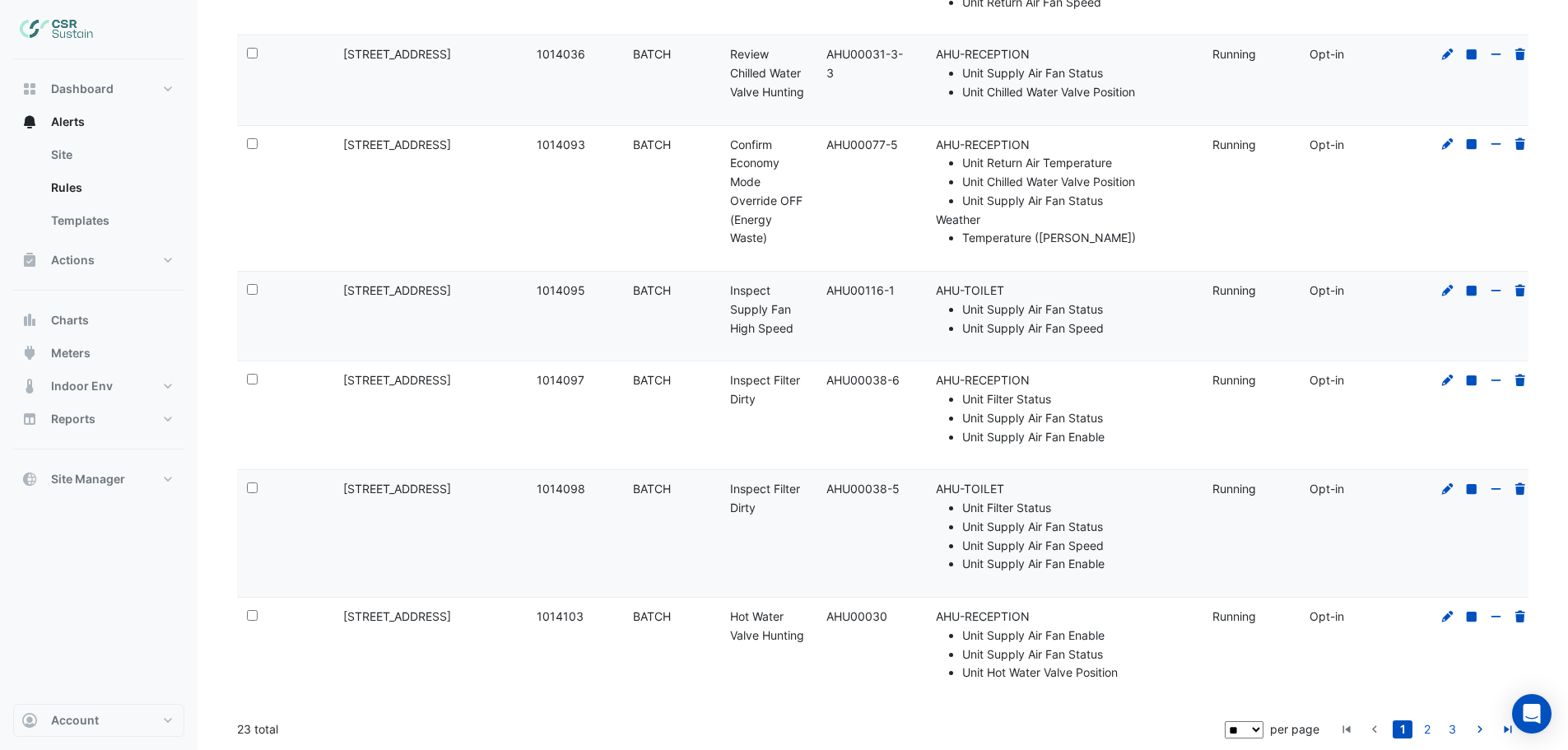
click at [1257, 729] on select "** ** ** ***" at bounding box center [1244, 730] width 39 height 17
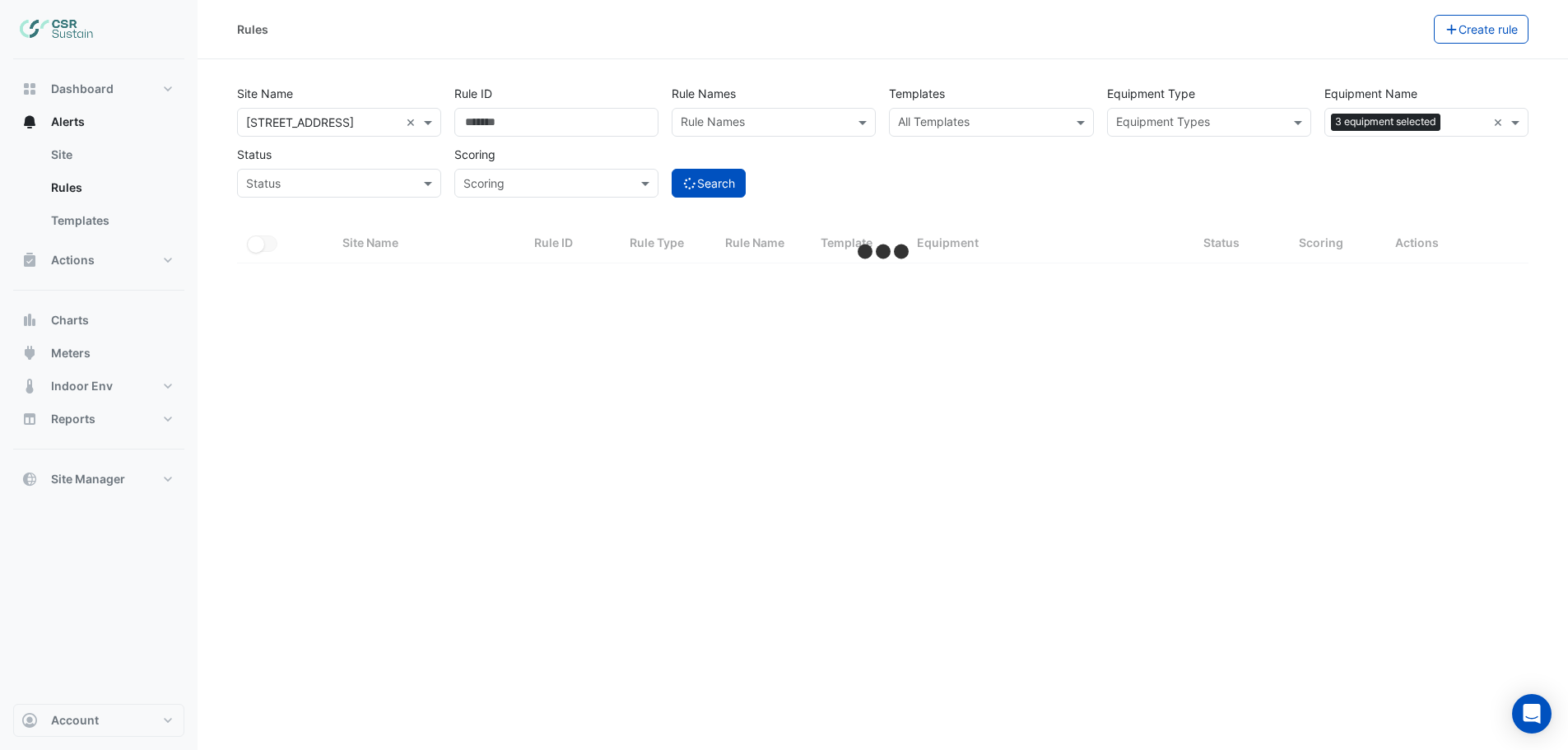
scroll to position [0, 0]
select select "***"
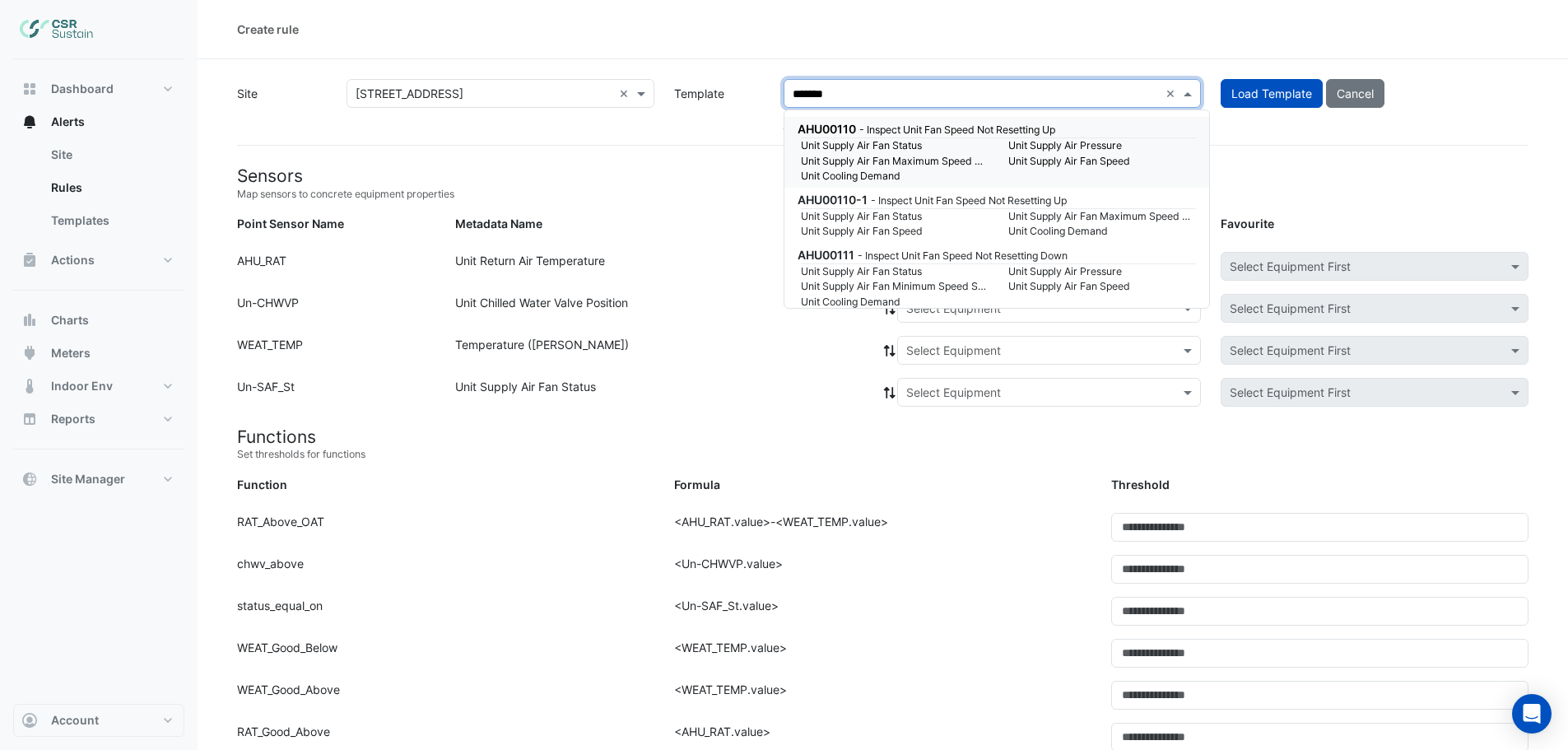
type input "********"
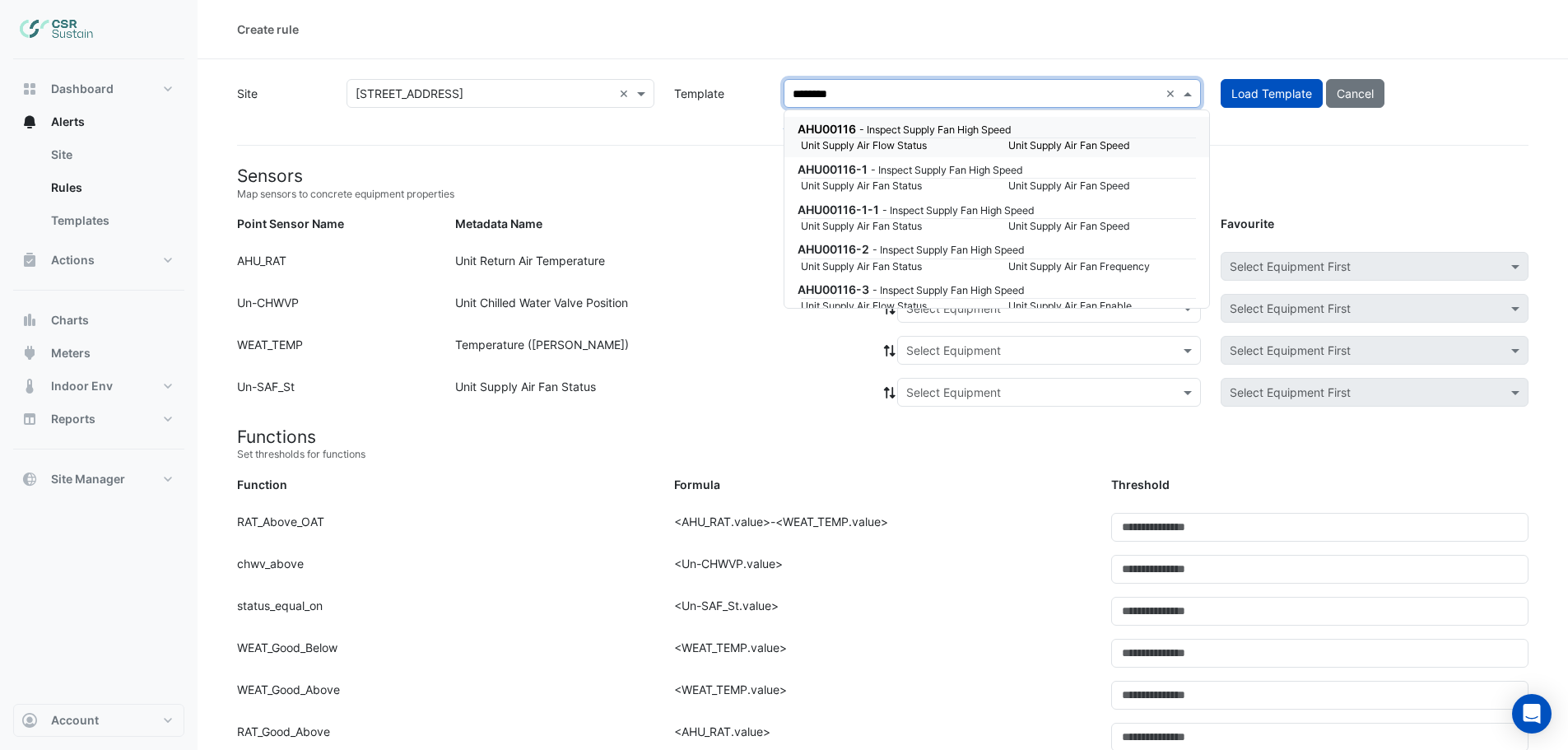
drag, startPoint x: 896, startPoint y: 131, endPoint x: 880, endPoint y: 140, distance: 18.4
click at [896, 131] on small "- Inspect Supply Fan High Speed" at bounding box center [935, 129] width 152 height 13
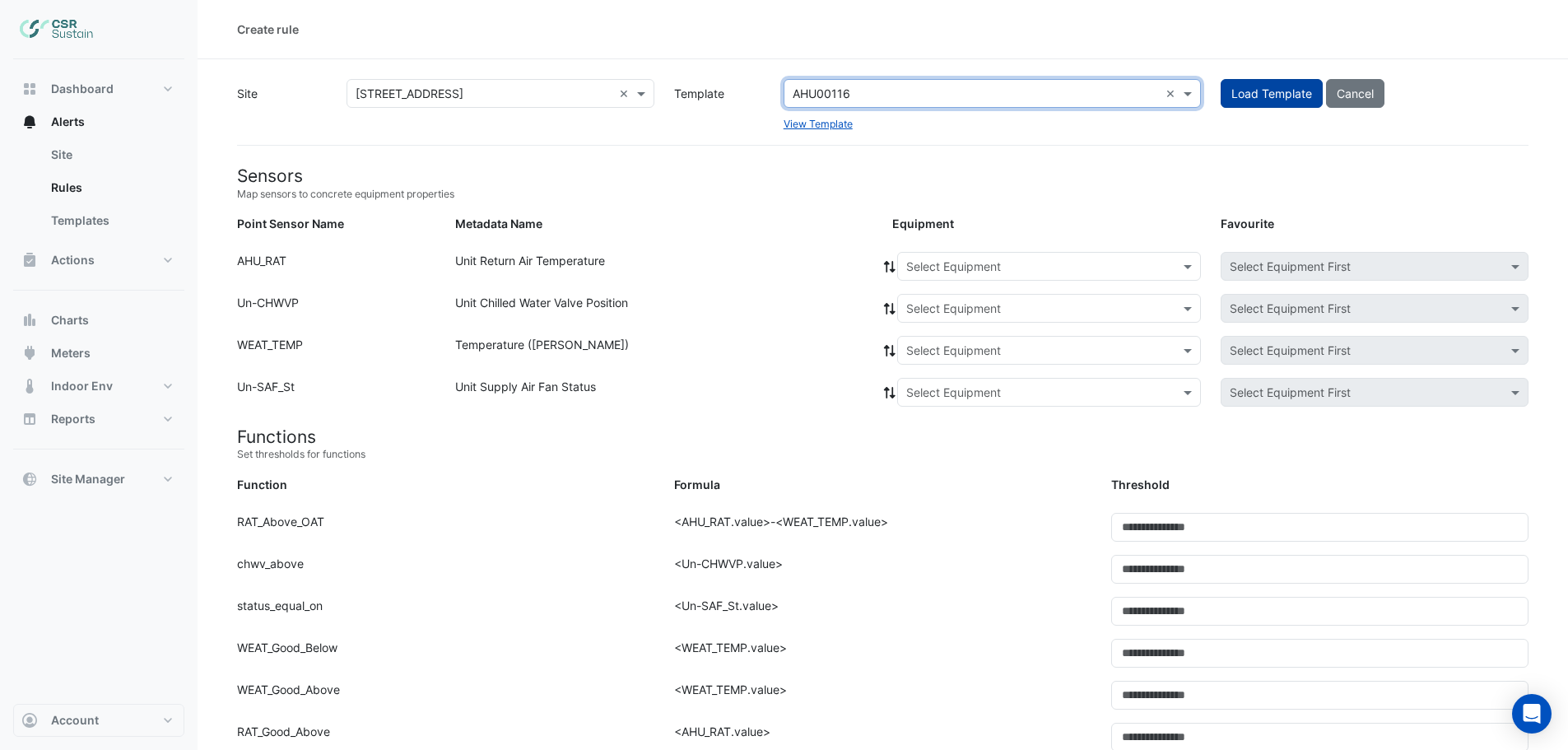
click at [1277, 99] on span "Load Template" at bounding box center [1270, 93] width 80 height 14
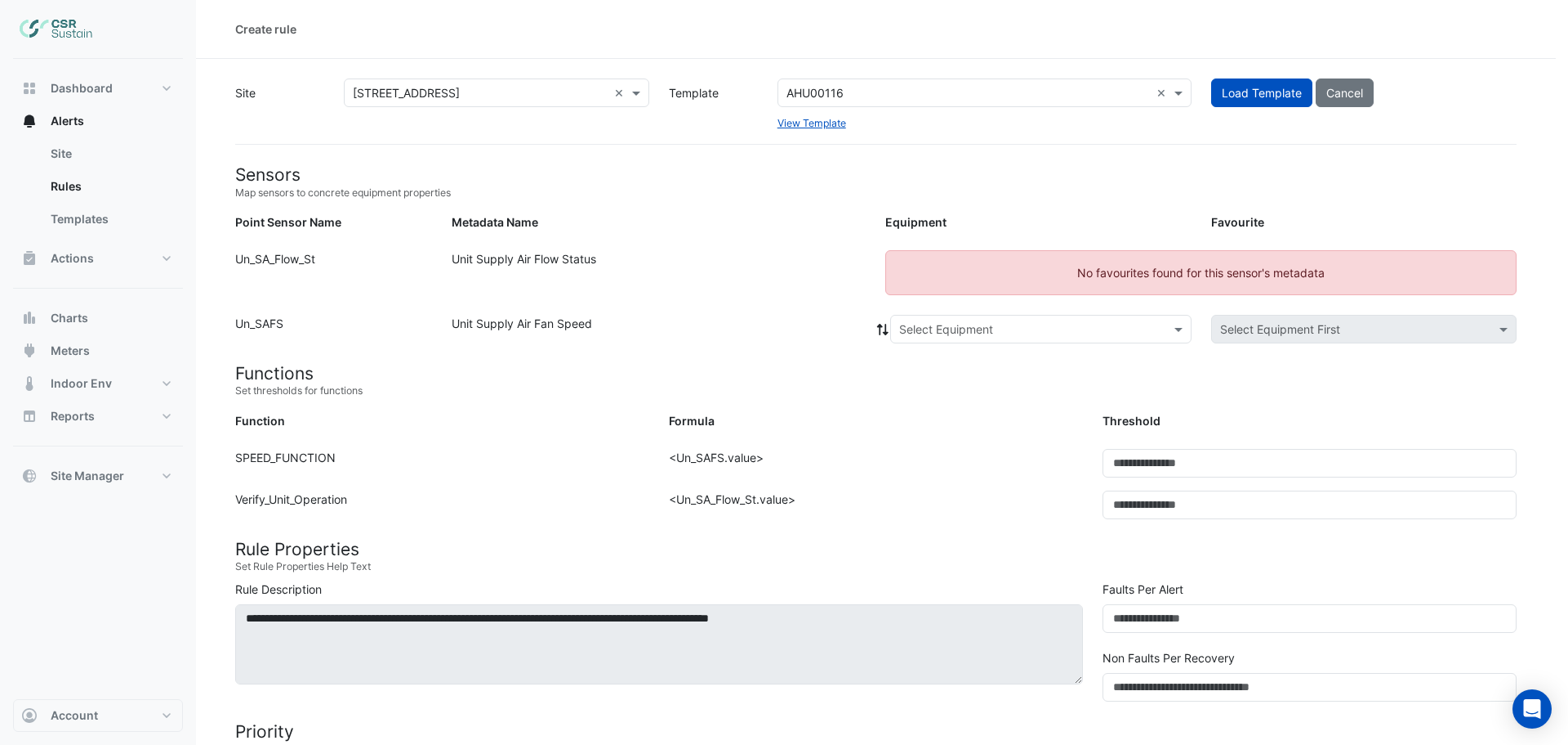
click at [907, 95] on ngb-modal-window "Loading template" at bounding box center [784, 372] width 1568 height 745
click at [1179, 90] on span at bounding box center [1180, 92] width 20 height 17
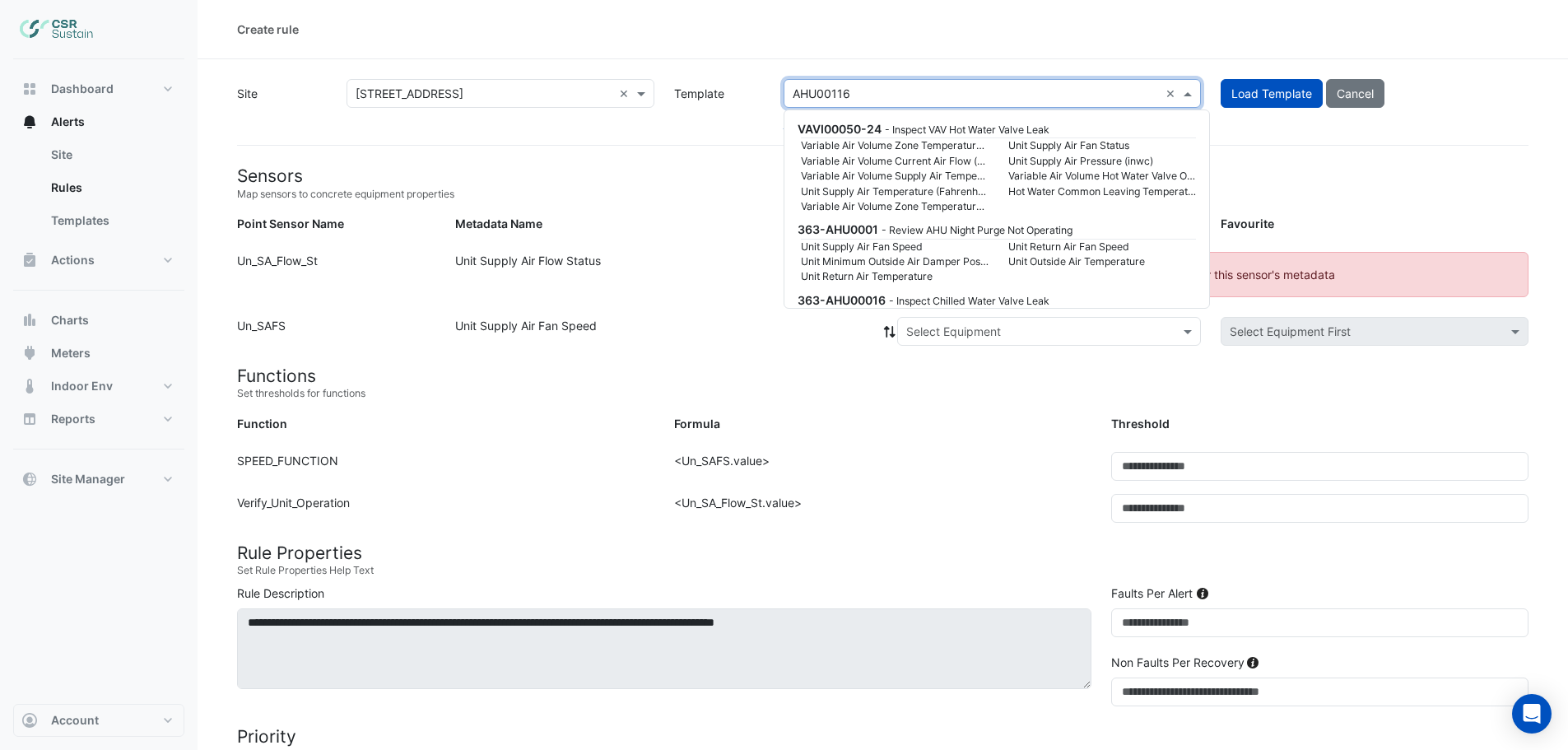
scroll to position [48134, 0]
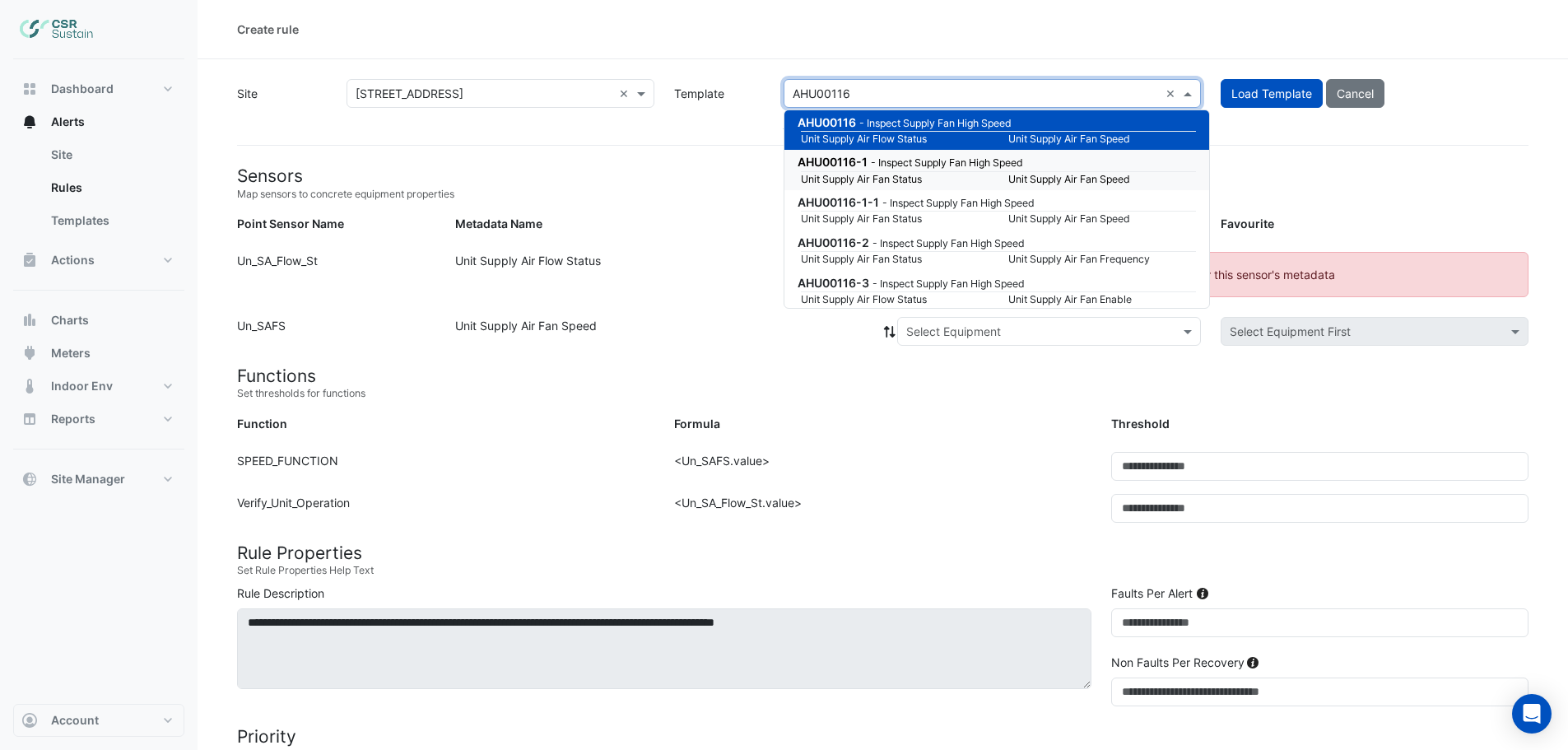
click at [1028, 172] on small "Unit Supply Air Fan Speed" at bounding box center [1102, 178] width 207 height 15
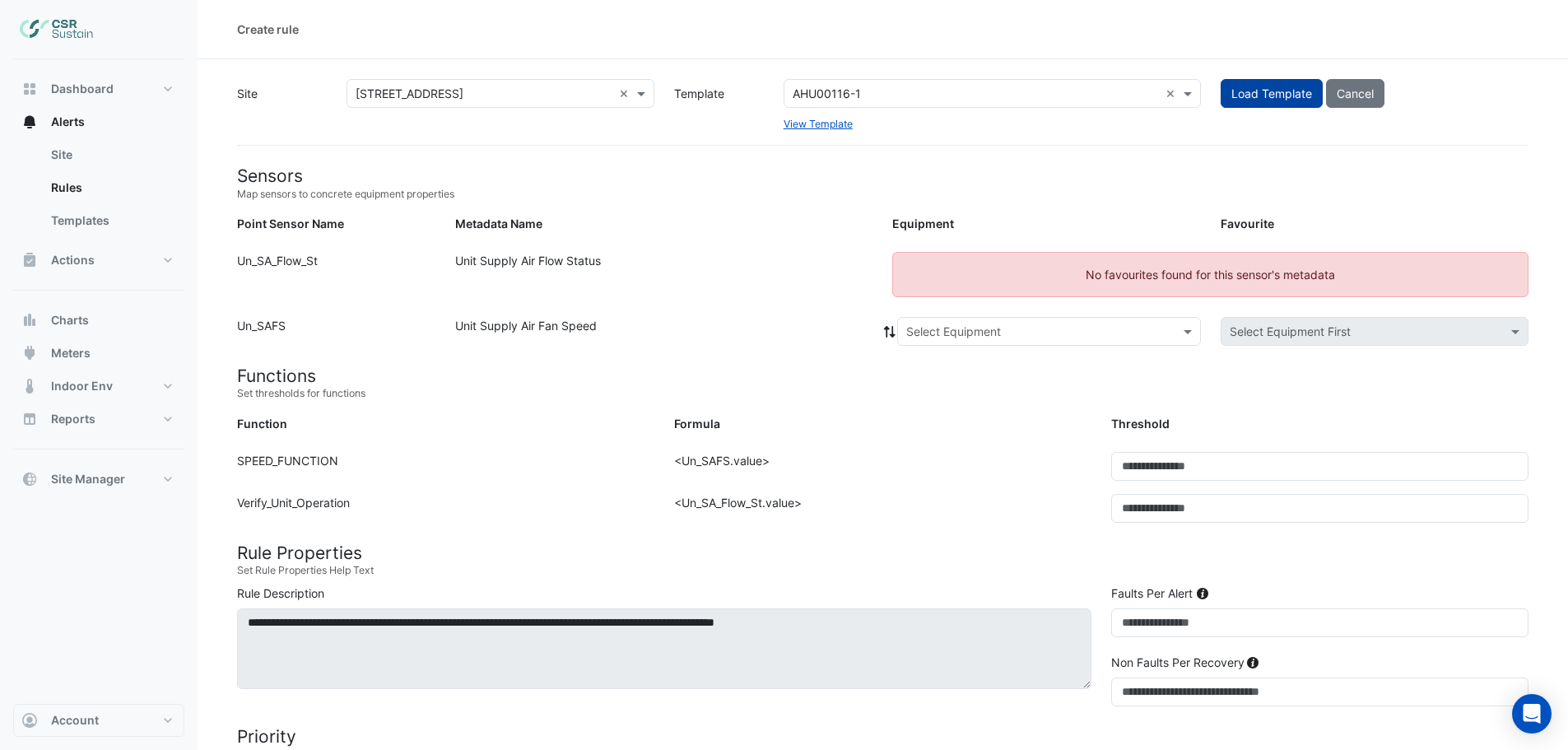
click at [1266, 84] on button "Load Template" at bounding box center [1270, 94] width 102 height 29
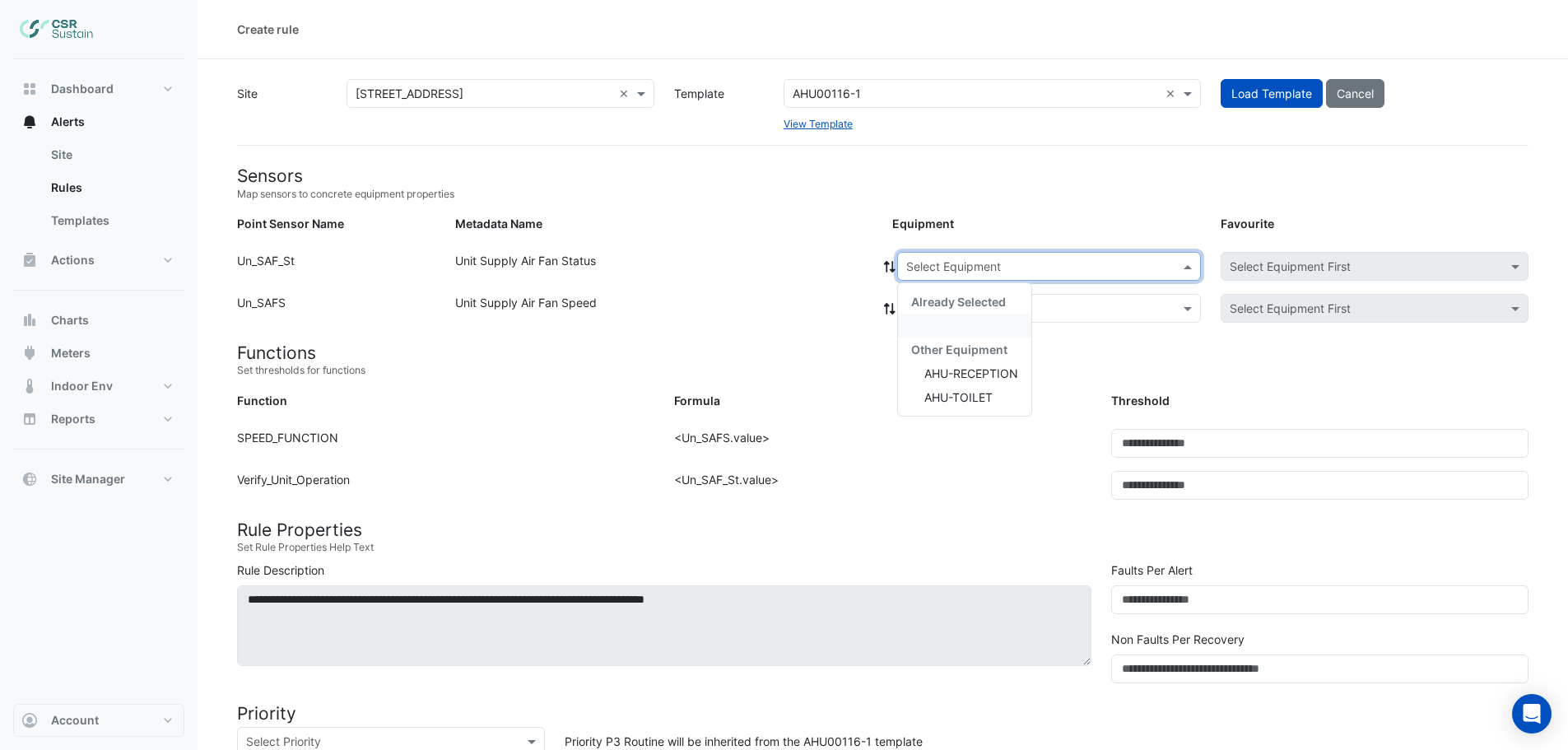
click at [915, 265] on input "text" at bounding box center [1032, 267] width 253 height 17
click at [997, 266] on input "text" at bounding box center [1032, 267] width 253 height 17
click at [1211, 269] on div "Favourite: Select Equipment First" at bounding box center [1374, 266] width 328 height 29
click at [1183, 265] on span at bounding box center [1189, 266] width 20 height 17
click at [914, 303] on span "Already Selected" at bounding box center [958, 301] width 95 height 14
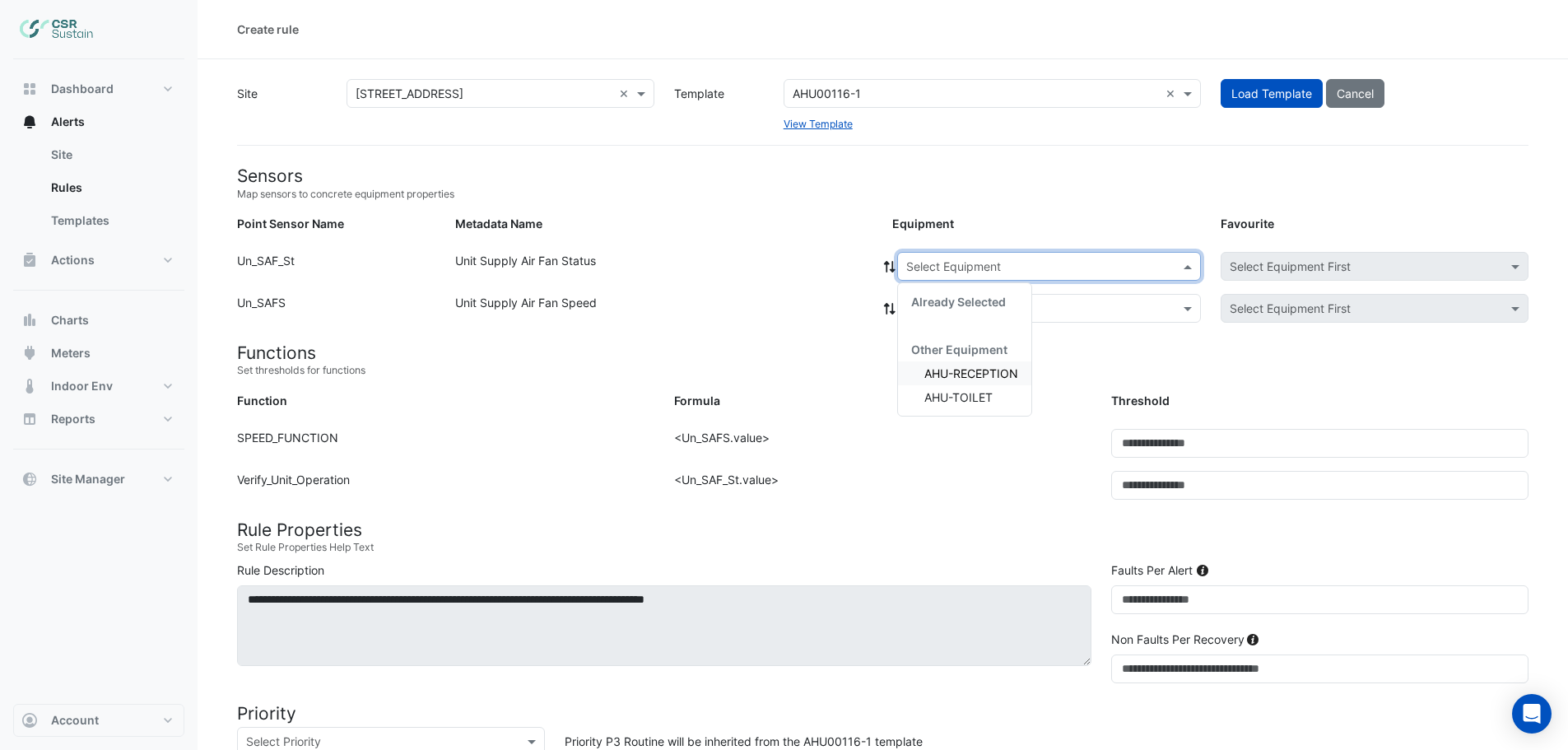
click at [953, 305] on span "Already Selected" at bounding box center [958, 301] width 95 height 14
click at [667, 372] on small "Set thresholds for functions" at bounding box center [883, 369] width 1291 height 15
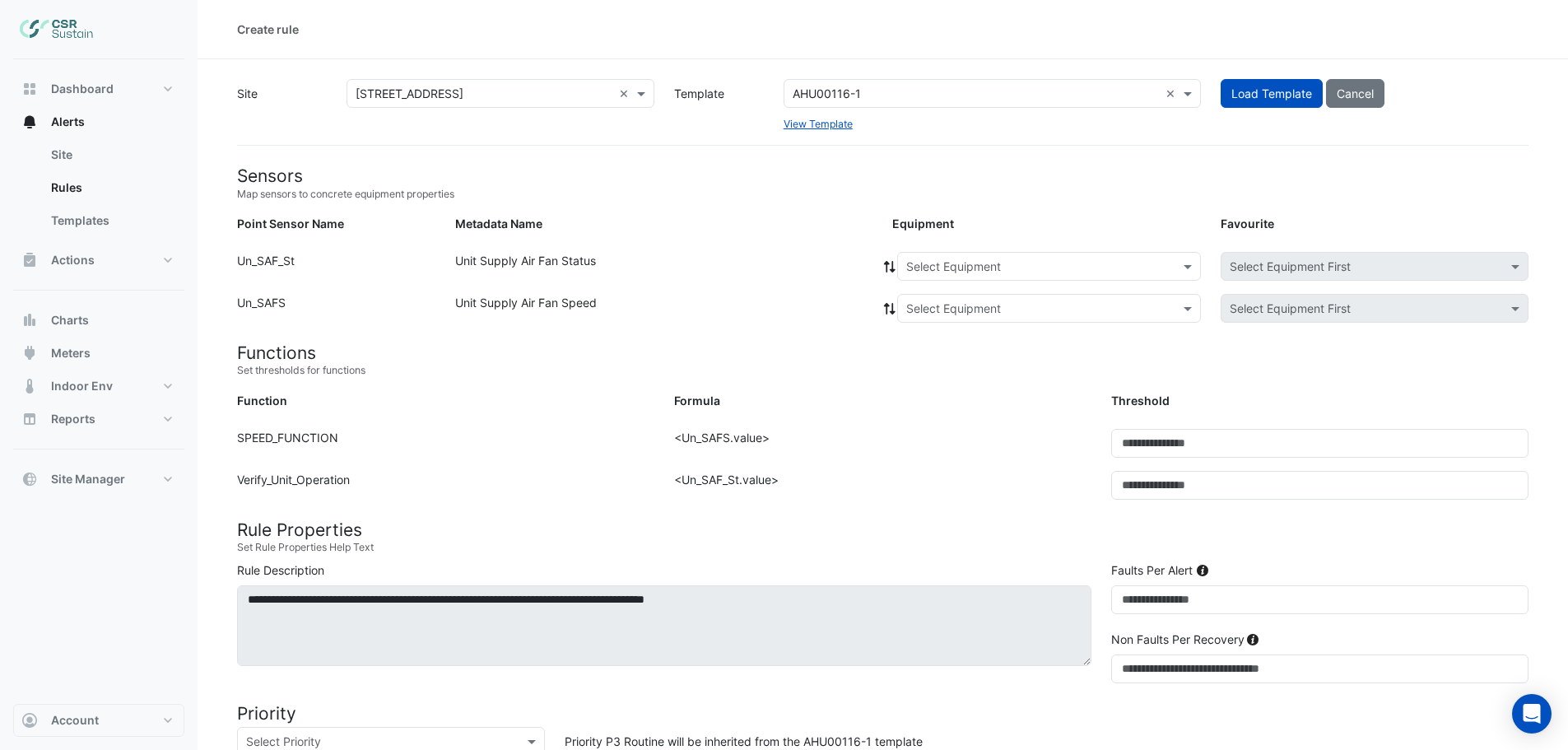
click at [966, 312] on input "text" at bounding box center [1032, 309] width 253 height 17
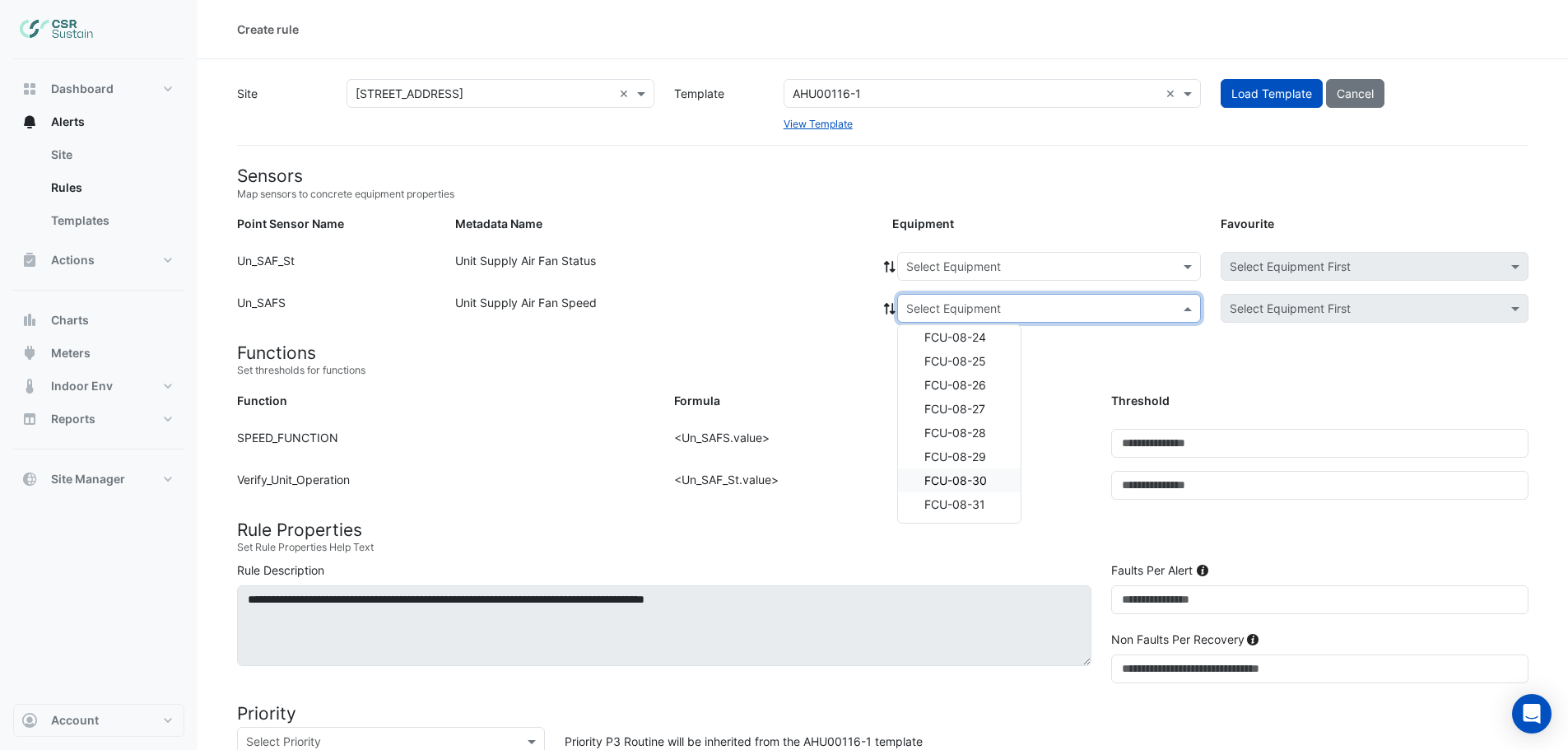
scroll to position [82, 0]
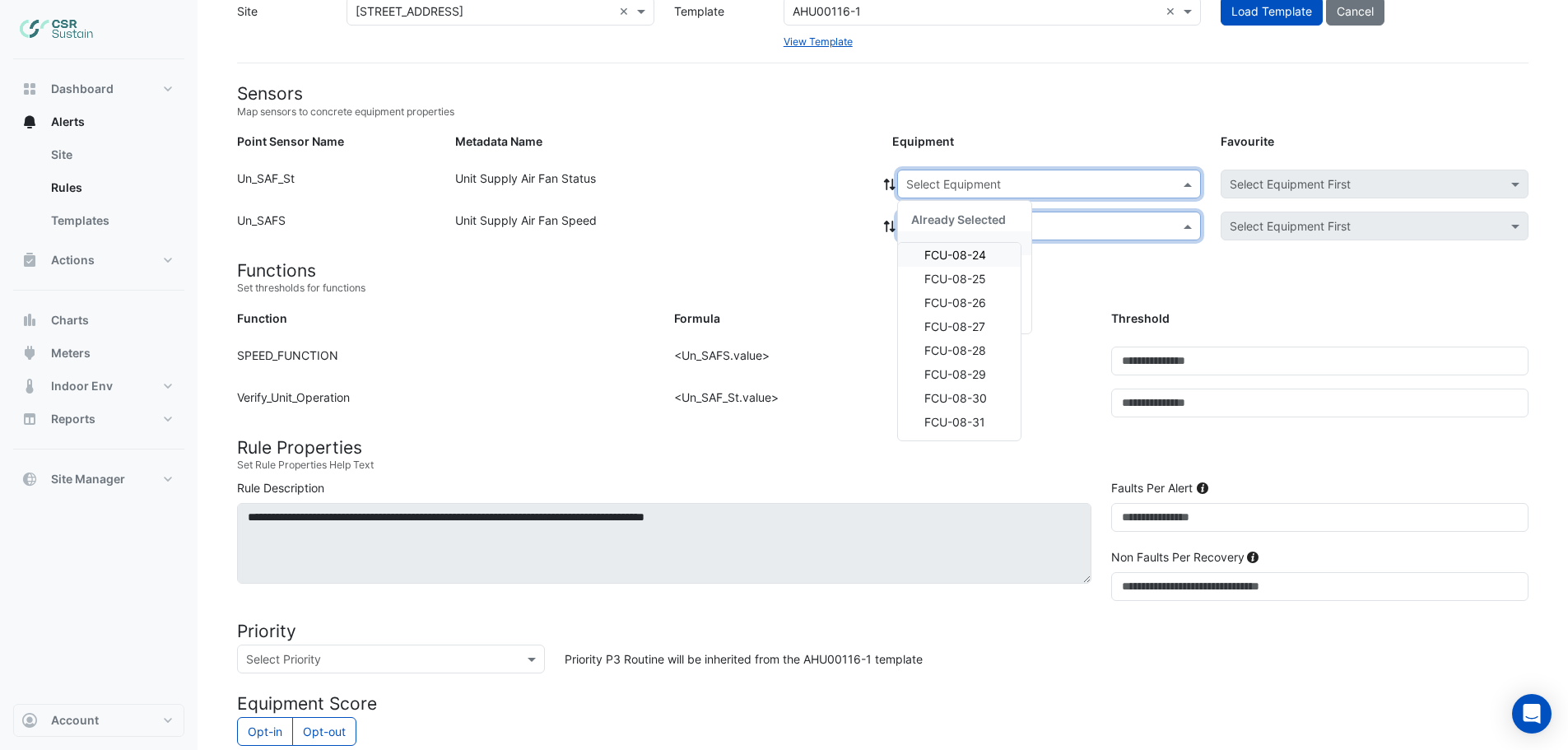
click at [944, 171] on div "Select Equipment" at bounding box center [1049, 184] width 303 height 29
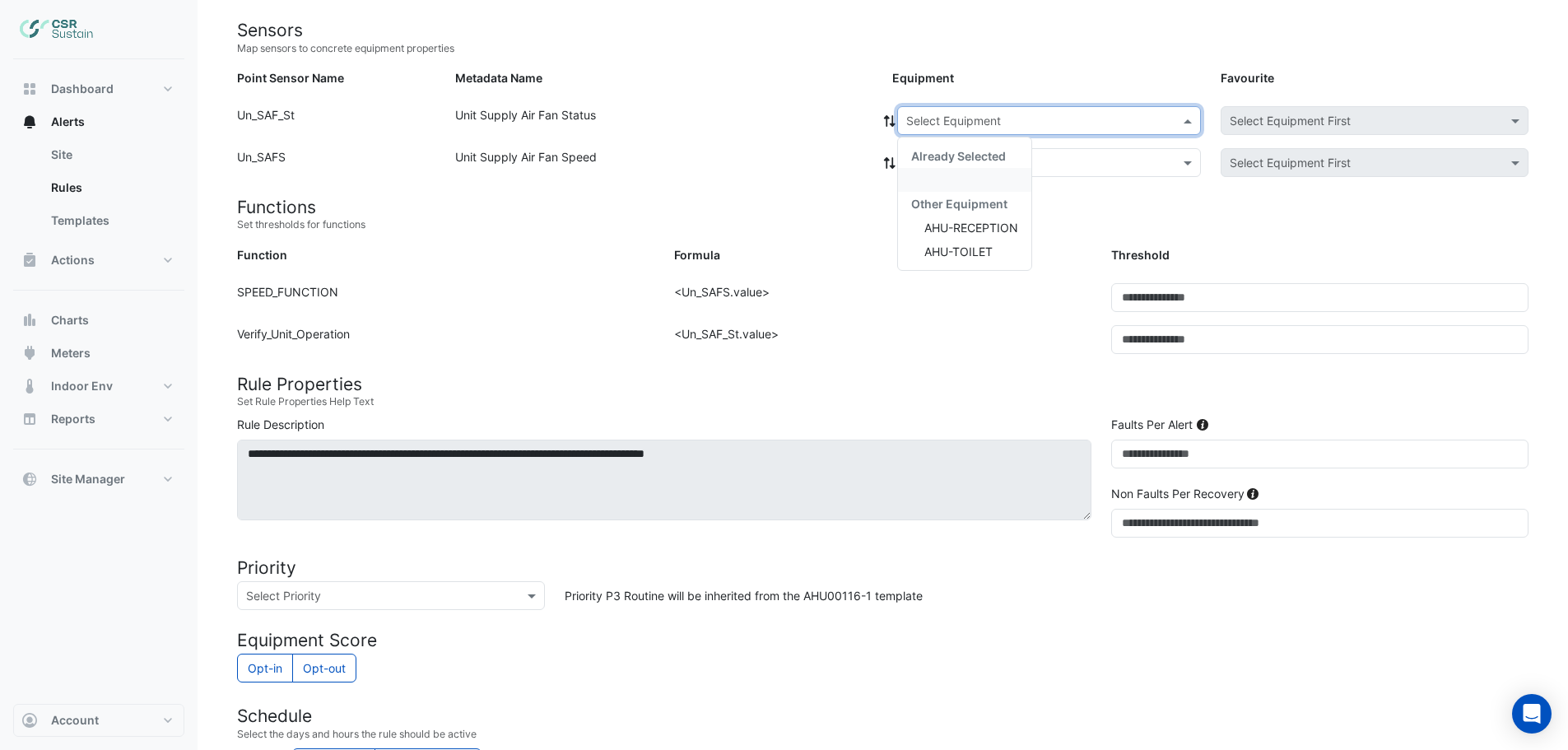
scroll to position [0, 0]
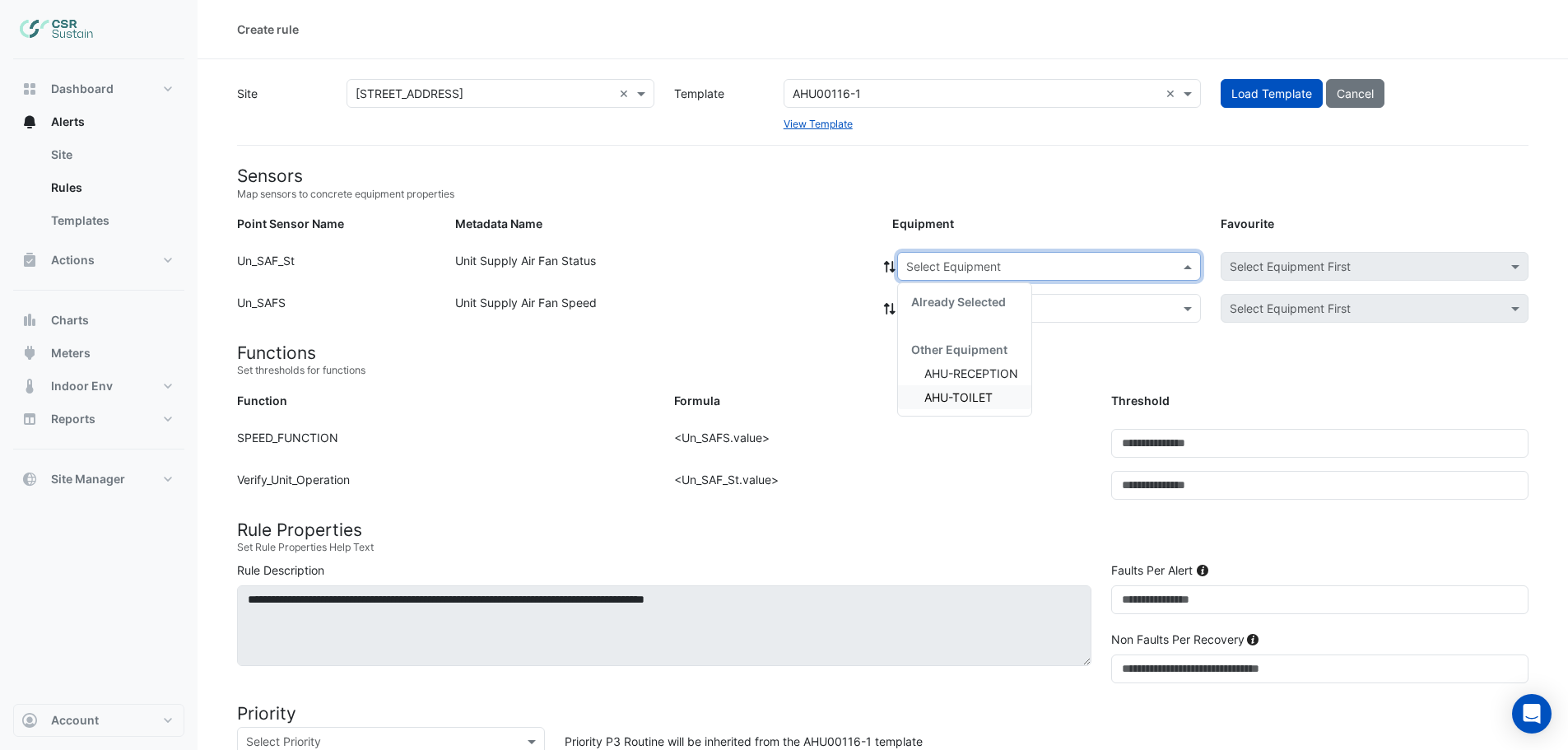
click at [937, 267] on input "text" at bounding box center [1032, 267] width 253 height 17
drag, startPoint x: 1023, startPoint y: 312, endPoint x: 1014, endPoint y: 303, distance: 12.7
click at [1021, 311] on div "Already Selected" at bounding box center [964, 301] width 134 height 24
click at [1007, 287] on div "Already Selected Other Equipment AHU-RECEPTION AHU-TOILET" at bounding box center [964, 349] width 134 height 133
click at [964, 304] on span "Already Selected" at bounding box center [958, 301] width 95 height 14
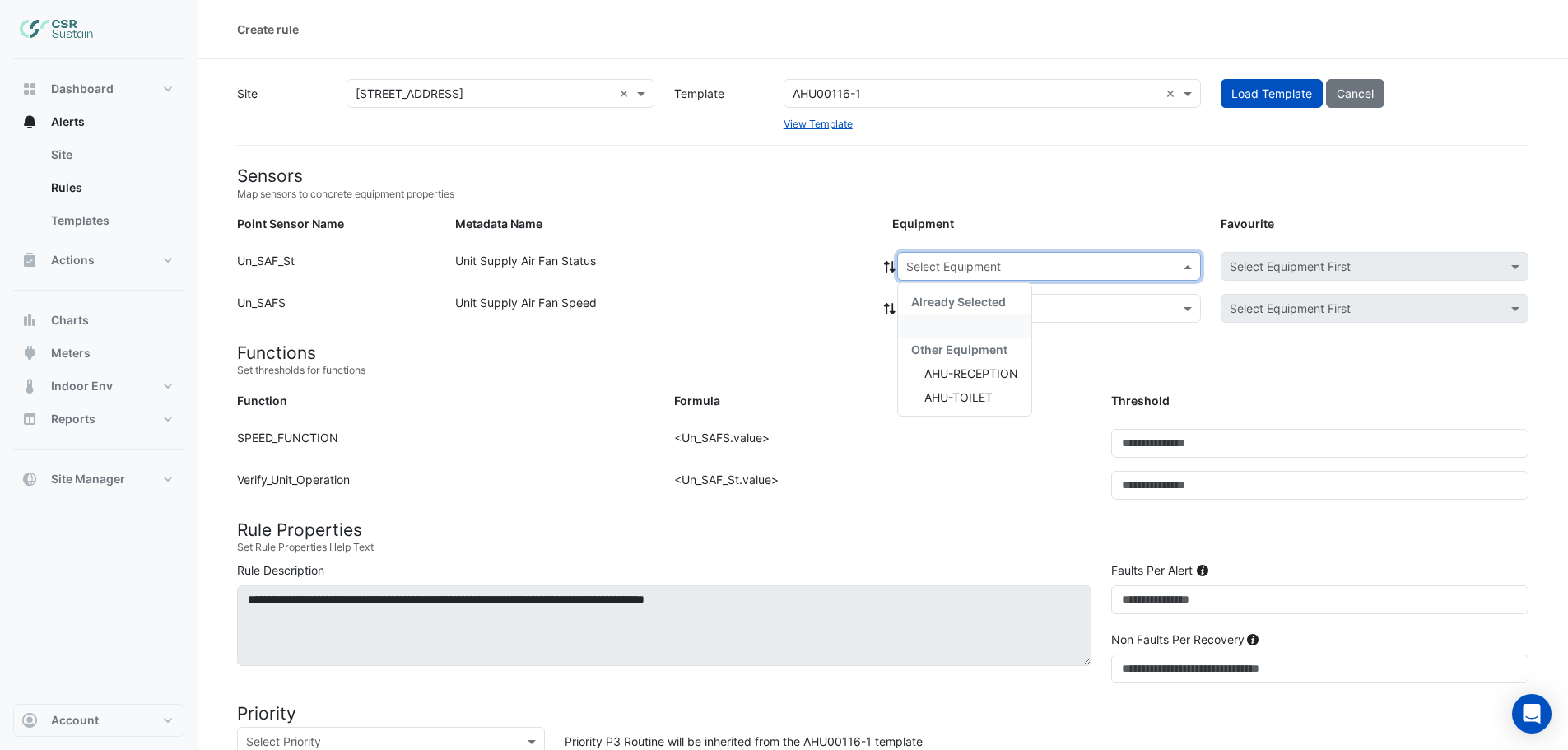
click at [925, 297] on span "Already Selected" at bounding box center [958, 301] width 95 height 14
click at [1004, 296] on span "Already Selected" at bounding box center [958, 301] width 95 height 14
click at [1187, 306] on span at bounding box center [1189, 308] width 20 height 17
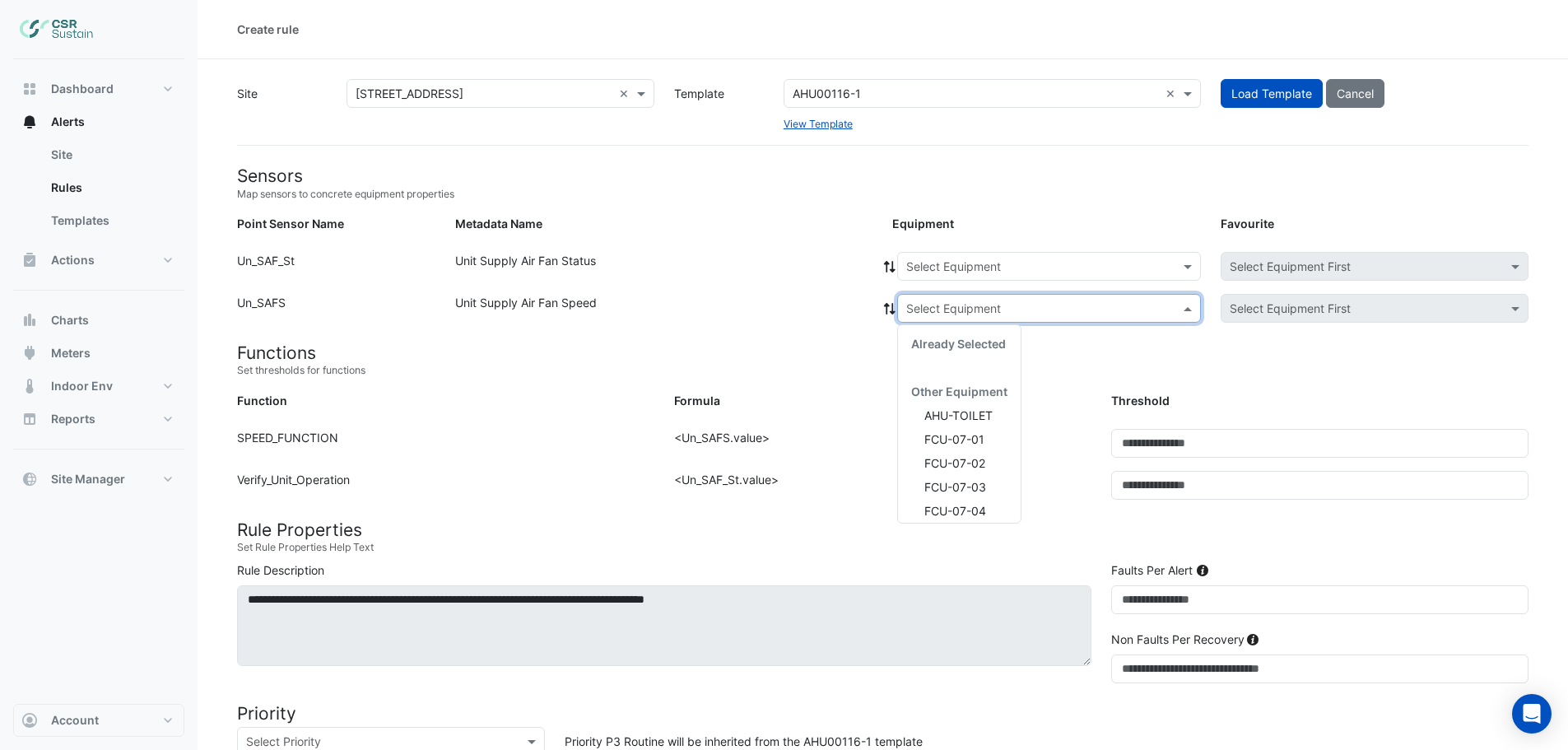
click at [729, 302] on div "Unit Supply Air Fan Speed" at bounding box center [663, 311] width 437 height 36
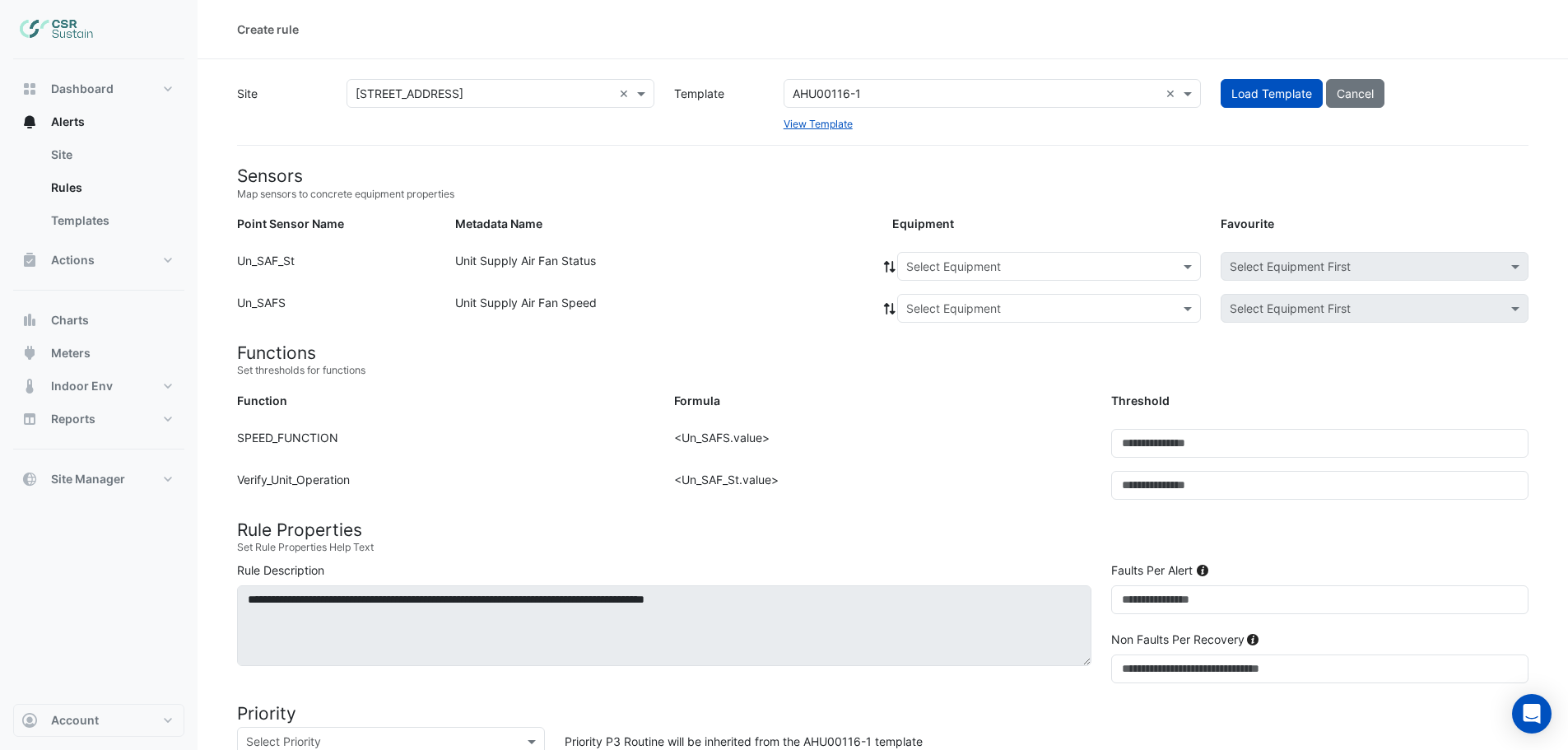
drag, startPoint x: 974, startPoint y: 257, endPoint x: 980, endPoint y: 275, distance: 19.0
click at [980, 259] on input "text" at bounding box center [1032, 267] width 253 height 17
click at [962, 299] on span "Already Selected" at bounding box center [958, 301] width 95 height 14
click at [980, 301] on span "Already Selected" at bounding box center [958, 301] width 95 height 14
type input "*****"
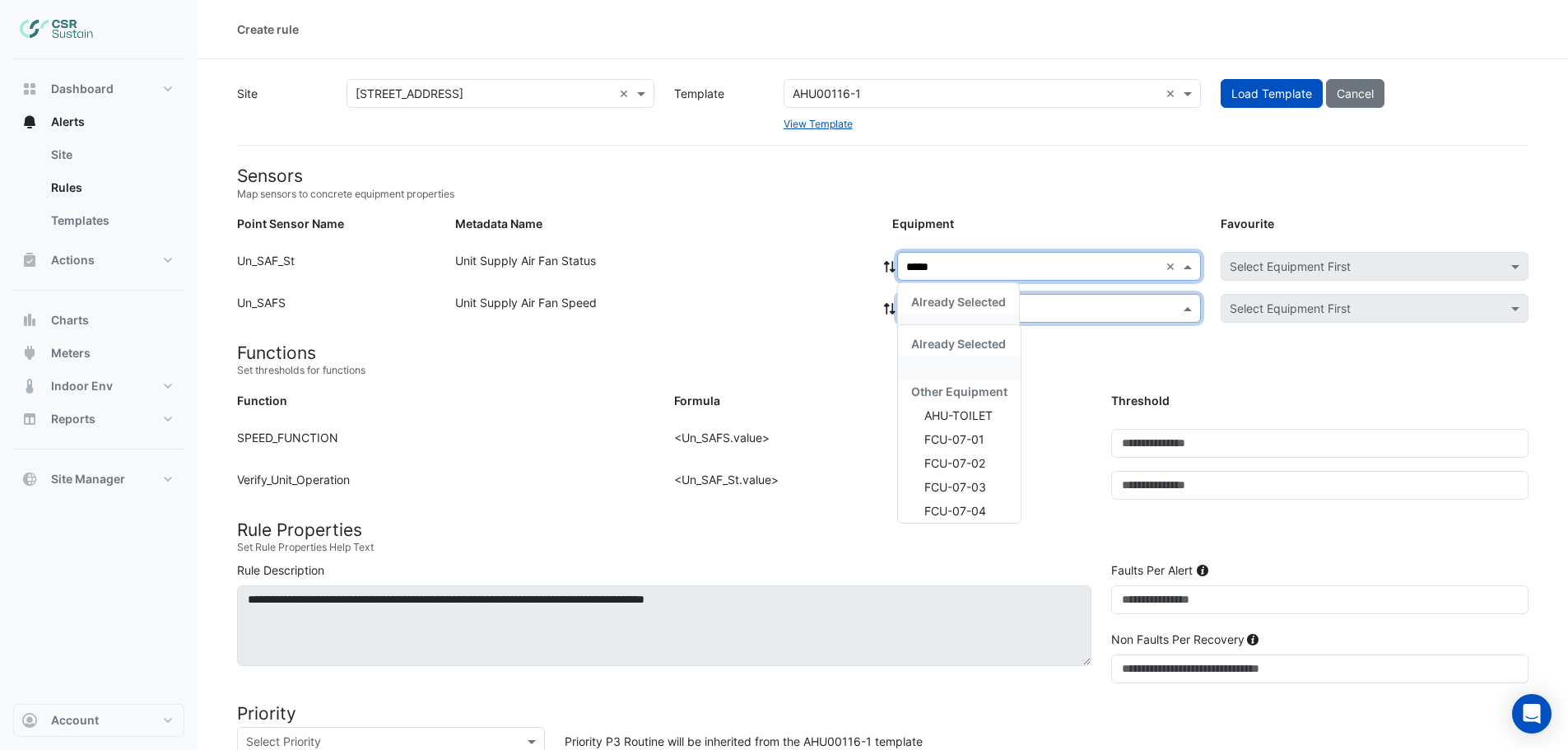
click at [1056, 306] on input "text" at bounding box center [1032, 309] width 253 height 17
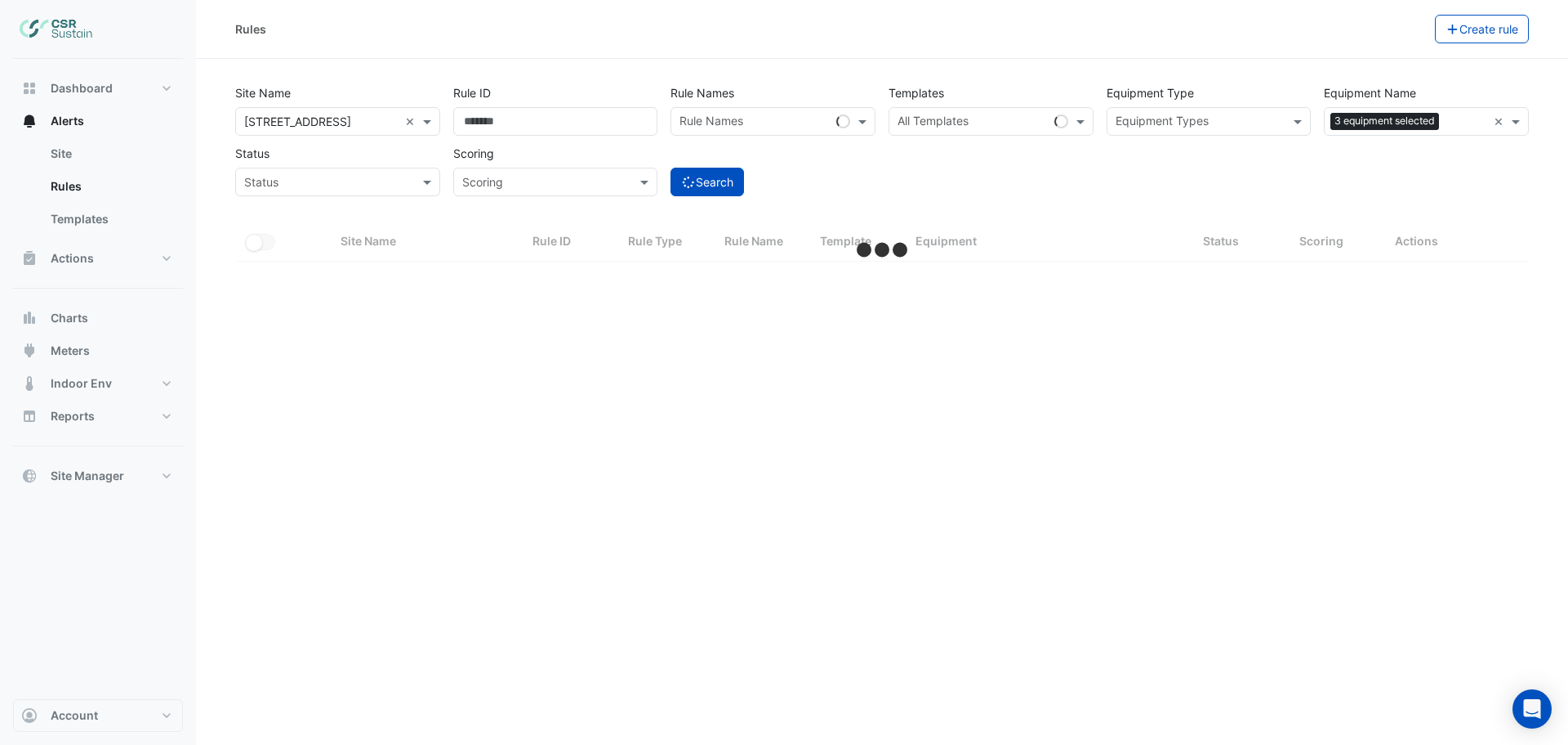
select select "***"
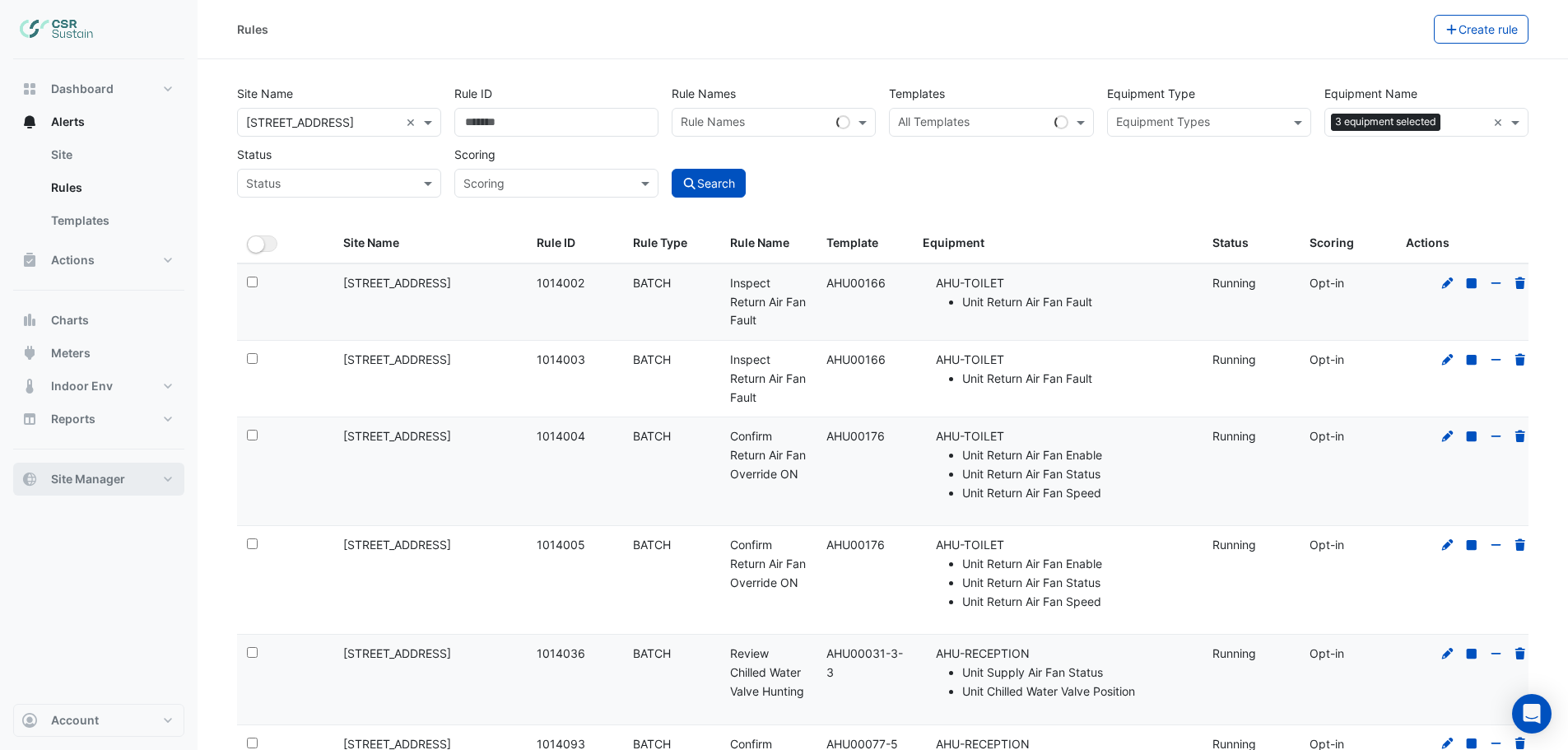
click at [106, 483] on span "Site Manager" at bounding box center [88, 479] width 74 height 16
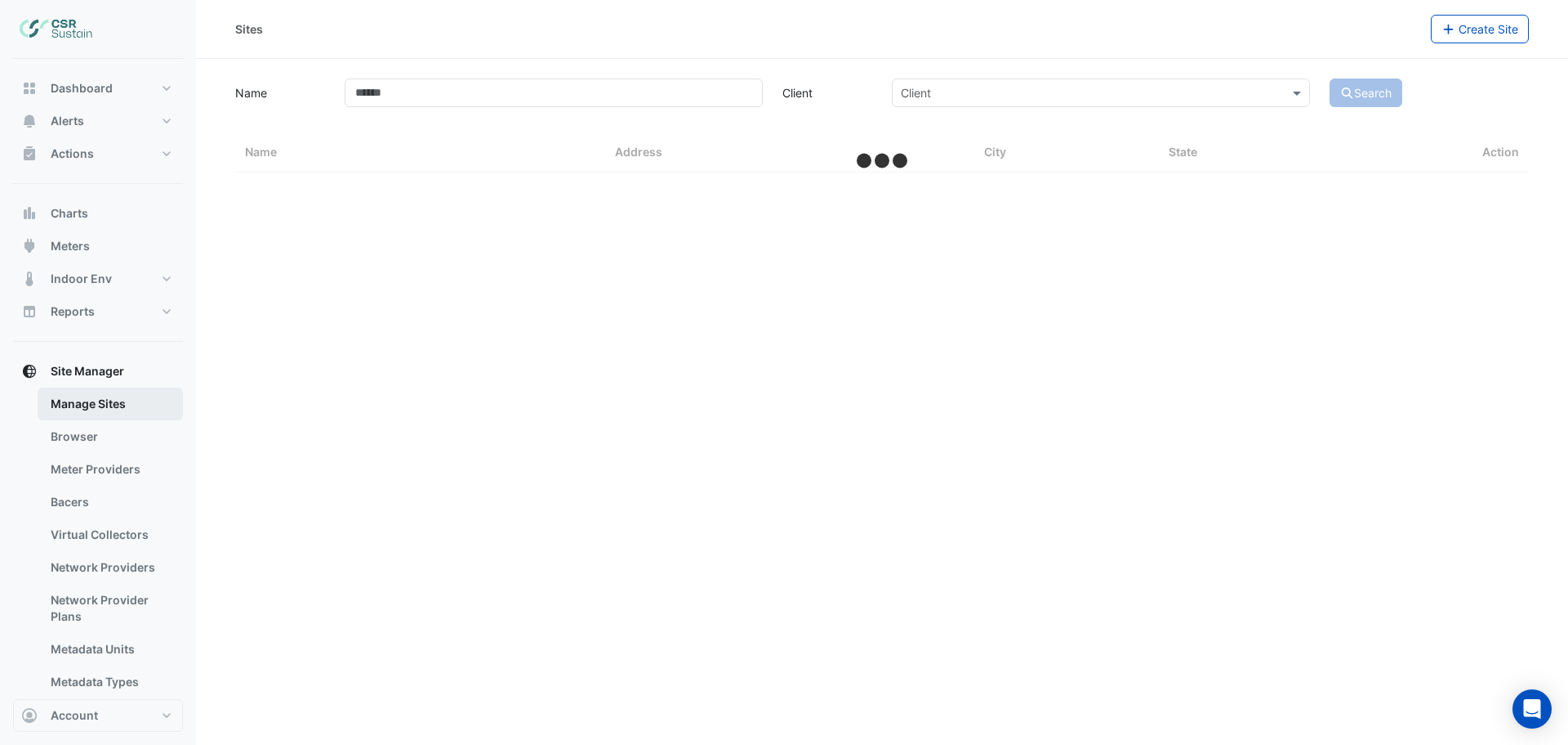
select select "***"
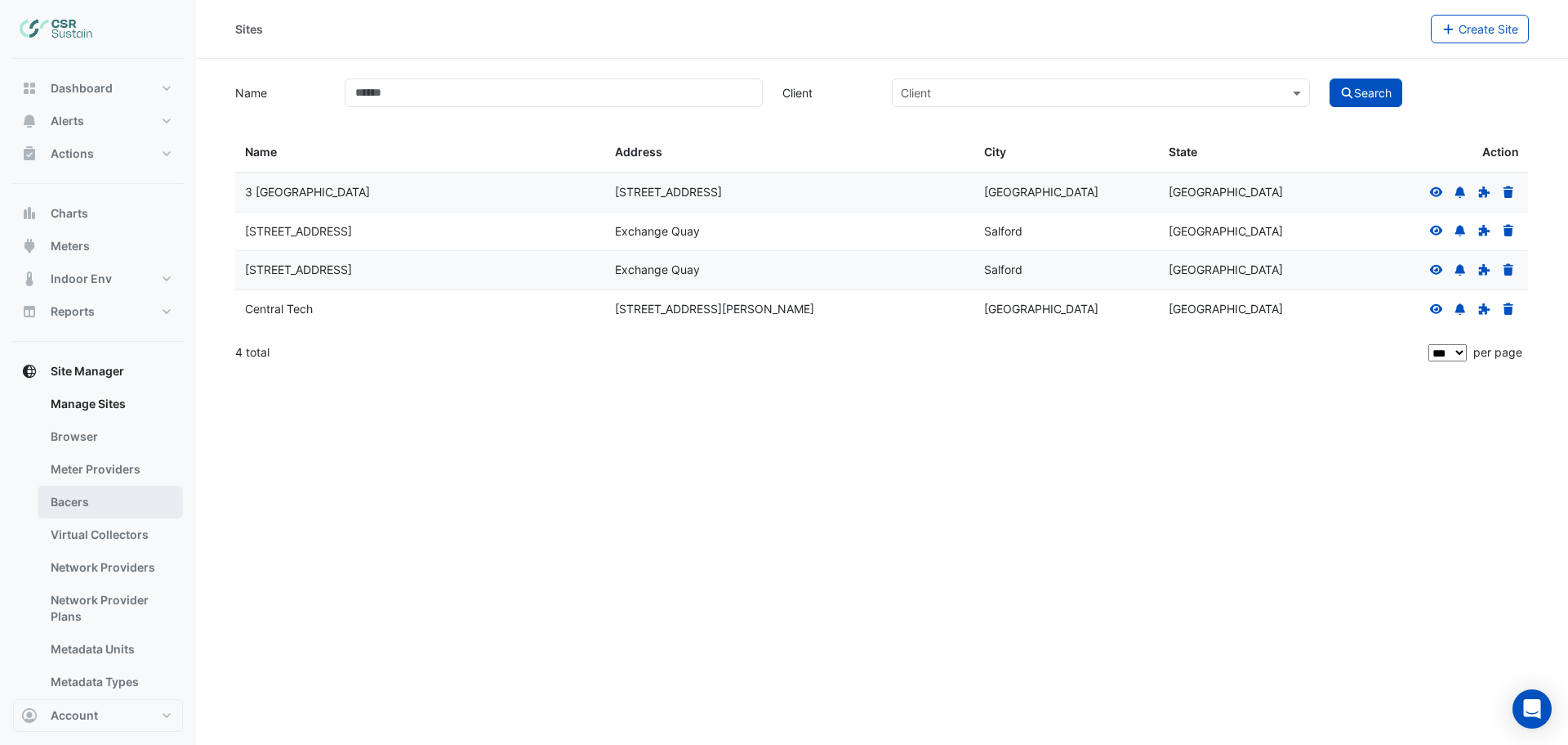
click at [61, 506] on link "Bacers" at bounding box center [110, 501] width 145 height 33
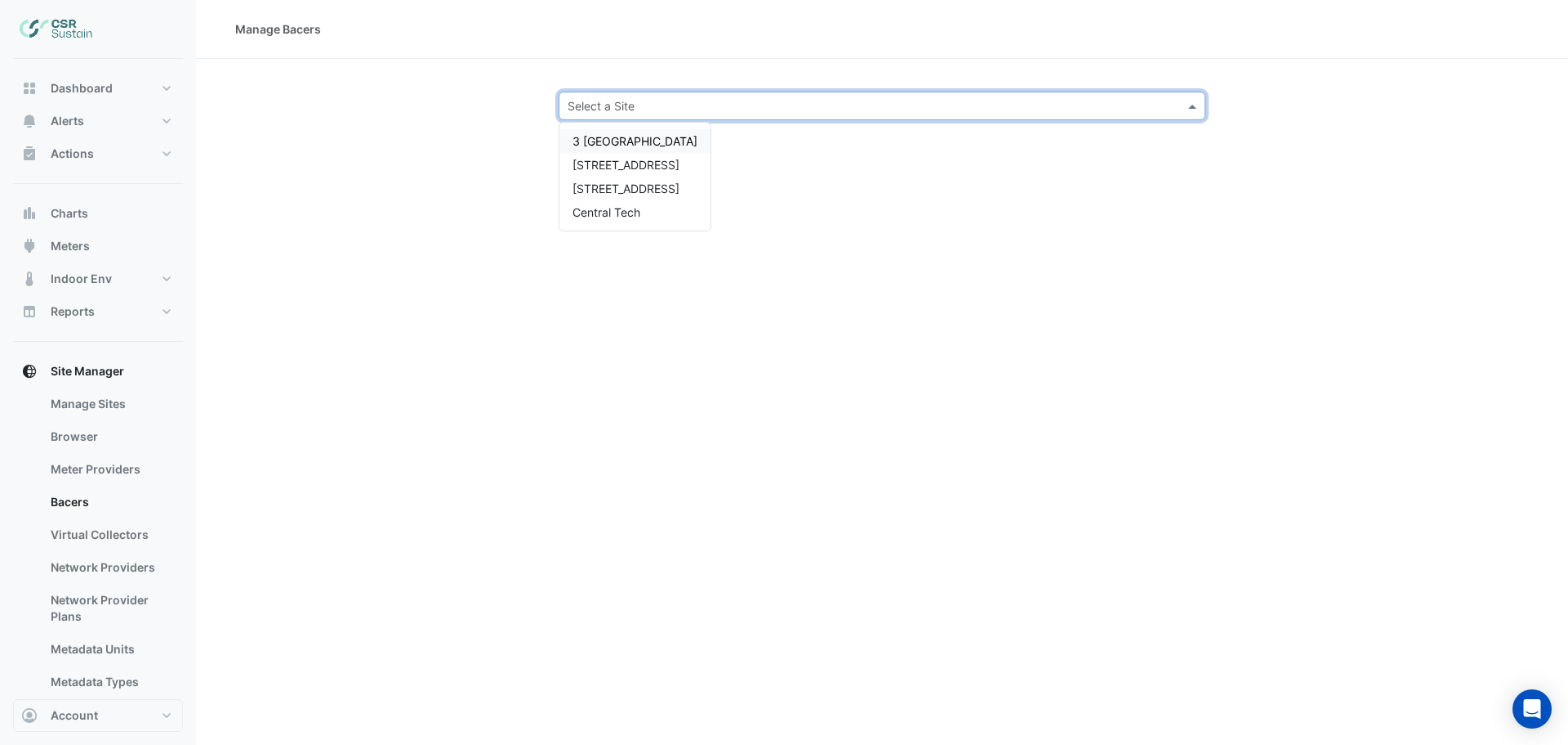
click at [636, 98] on input "text" at bounding box center [866, 107] width 596 height 17
click at [628, 168] on span "5 Exchange Quay" at bounding box center [625, 165] width 107 height 13
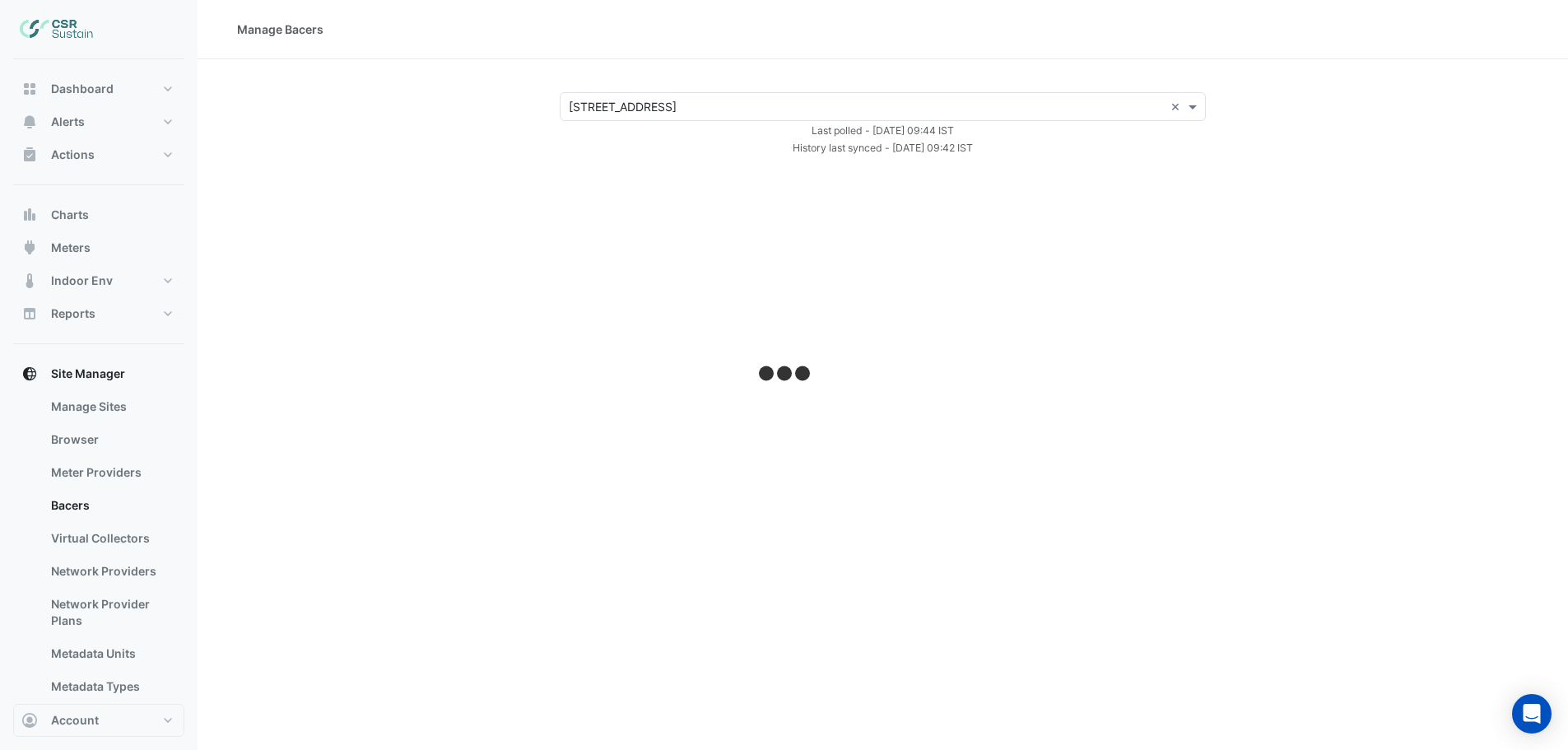
select select "***"
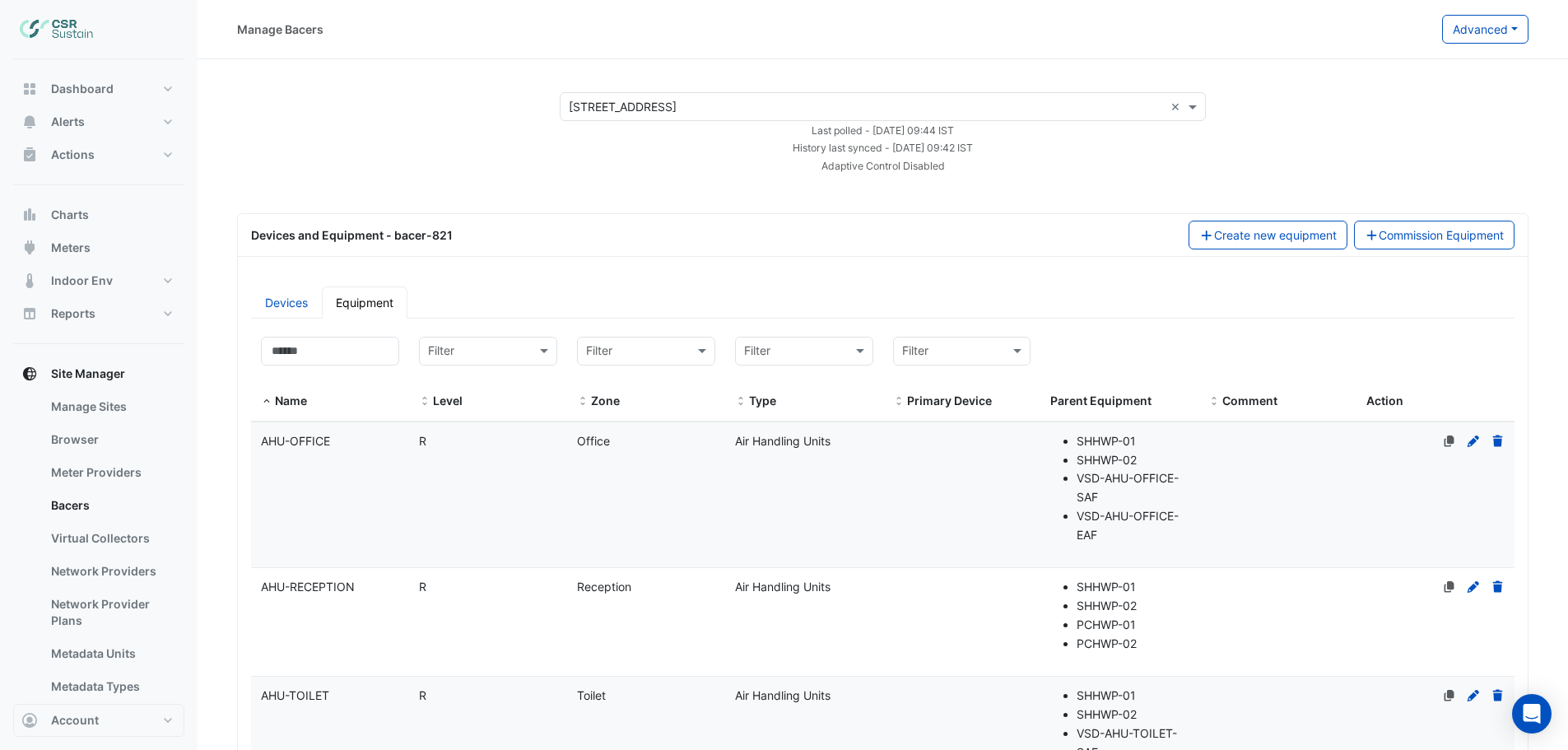
click at [331, 459] on datatable-body-cell "Name AHU-OFFICE" at bounding box center [329, 495] width 158 height 145
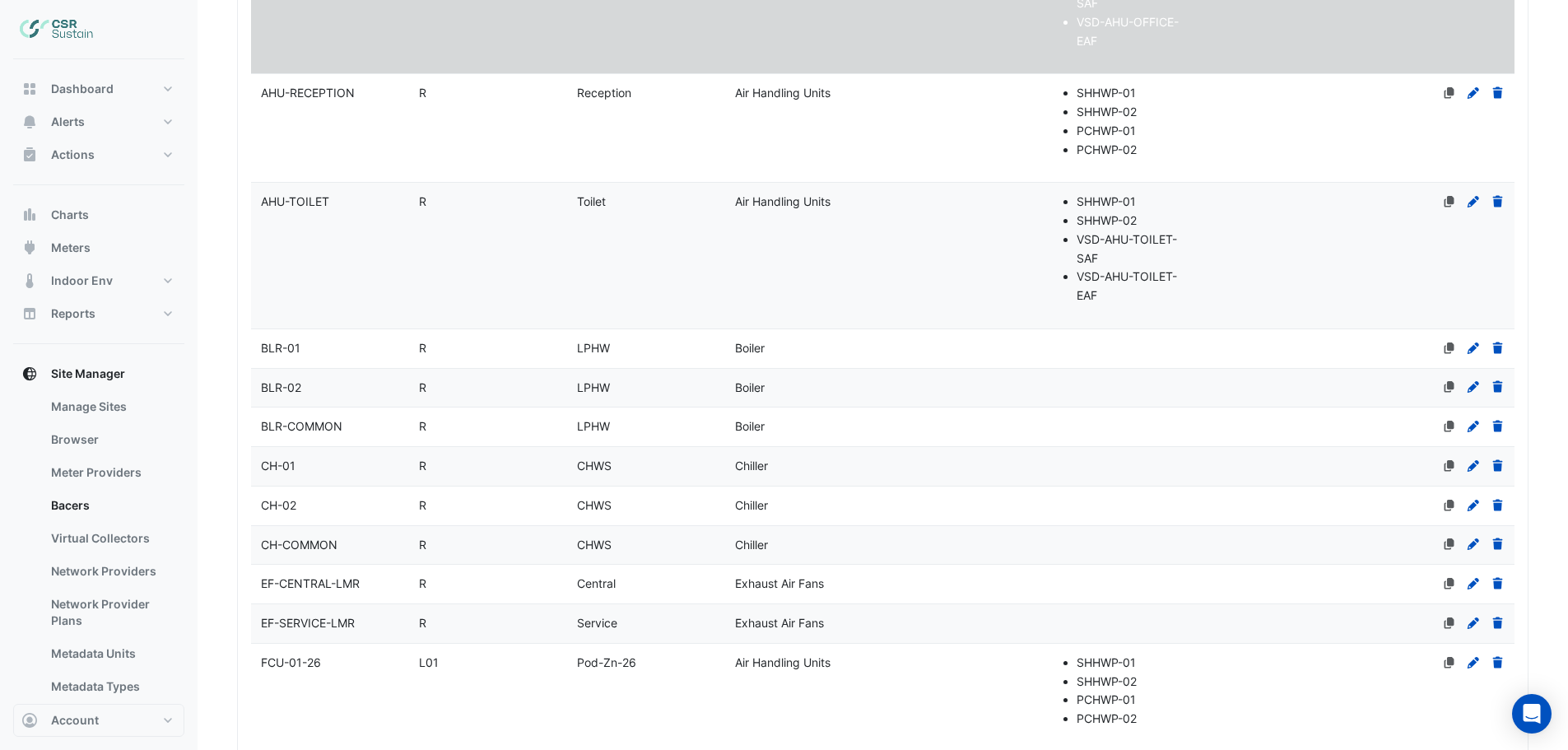
select select "***"
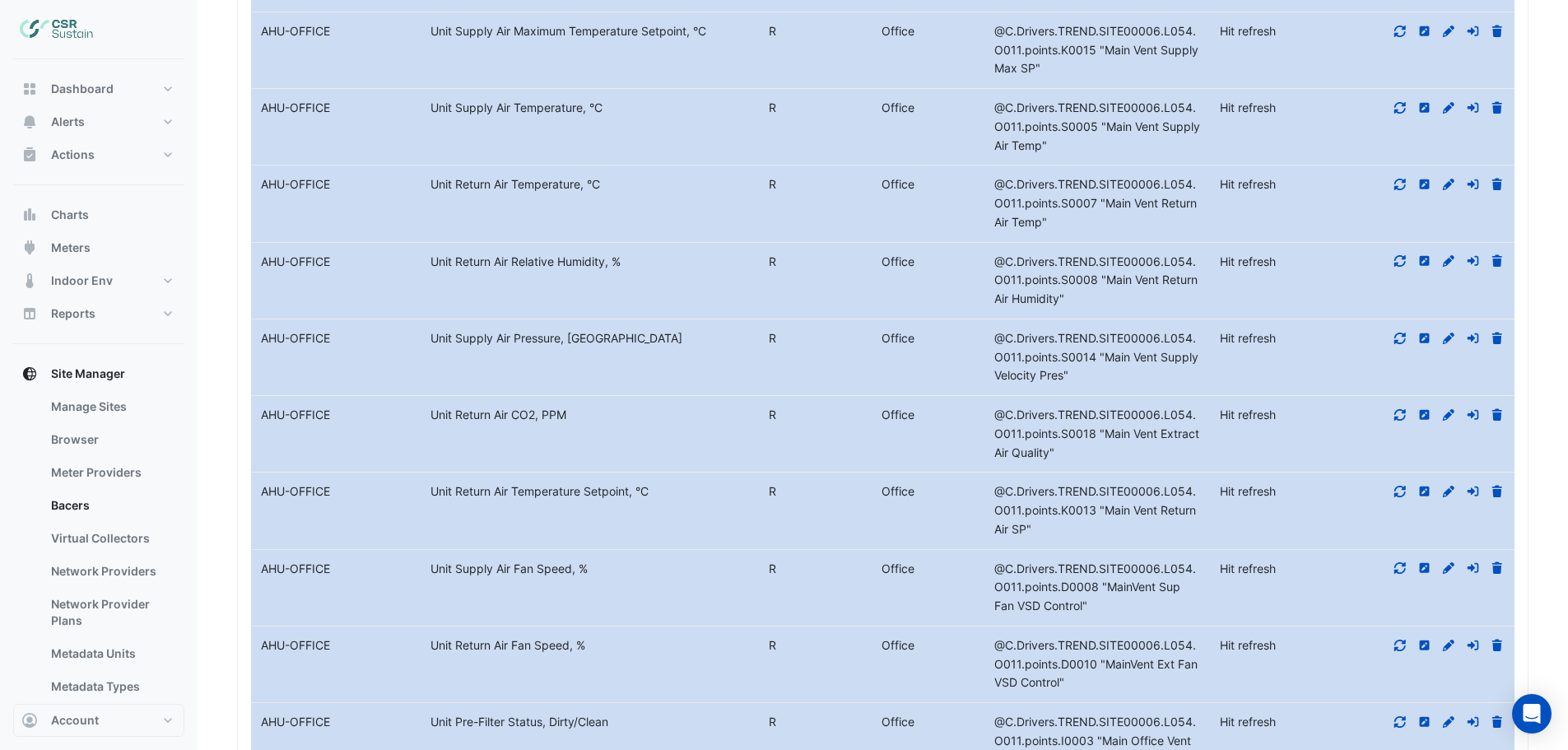
scroll to position [11603, 0]
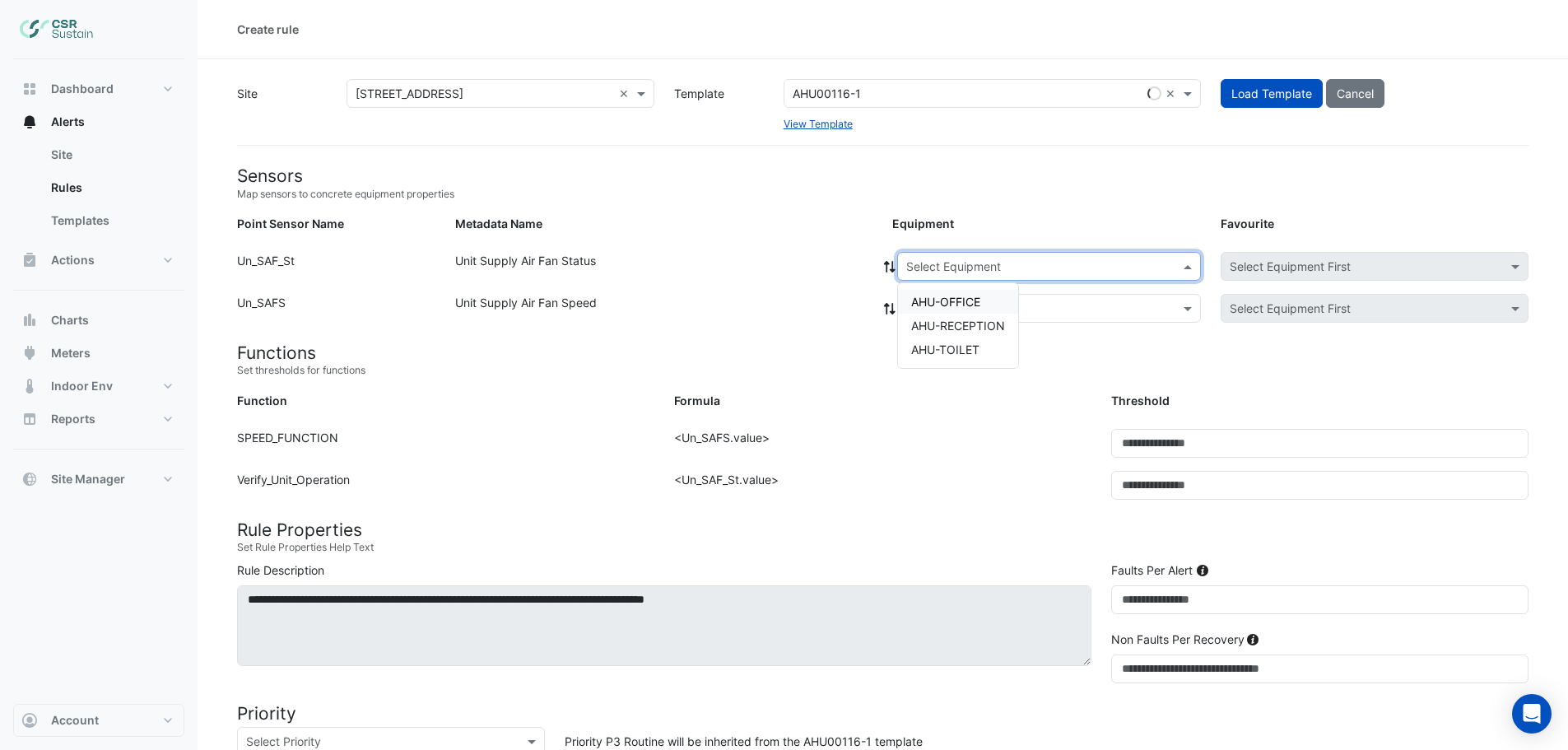
click at [992, 266] on input "text" at bounding box center [1032, 267] width 253 height 17
click at [956, 302] on span "AHU-OFFICE" at bounding box center [945, 301] width 69 height 14
click at [887, 269] on icon at bounding box center [890, 266] width 12 height 12
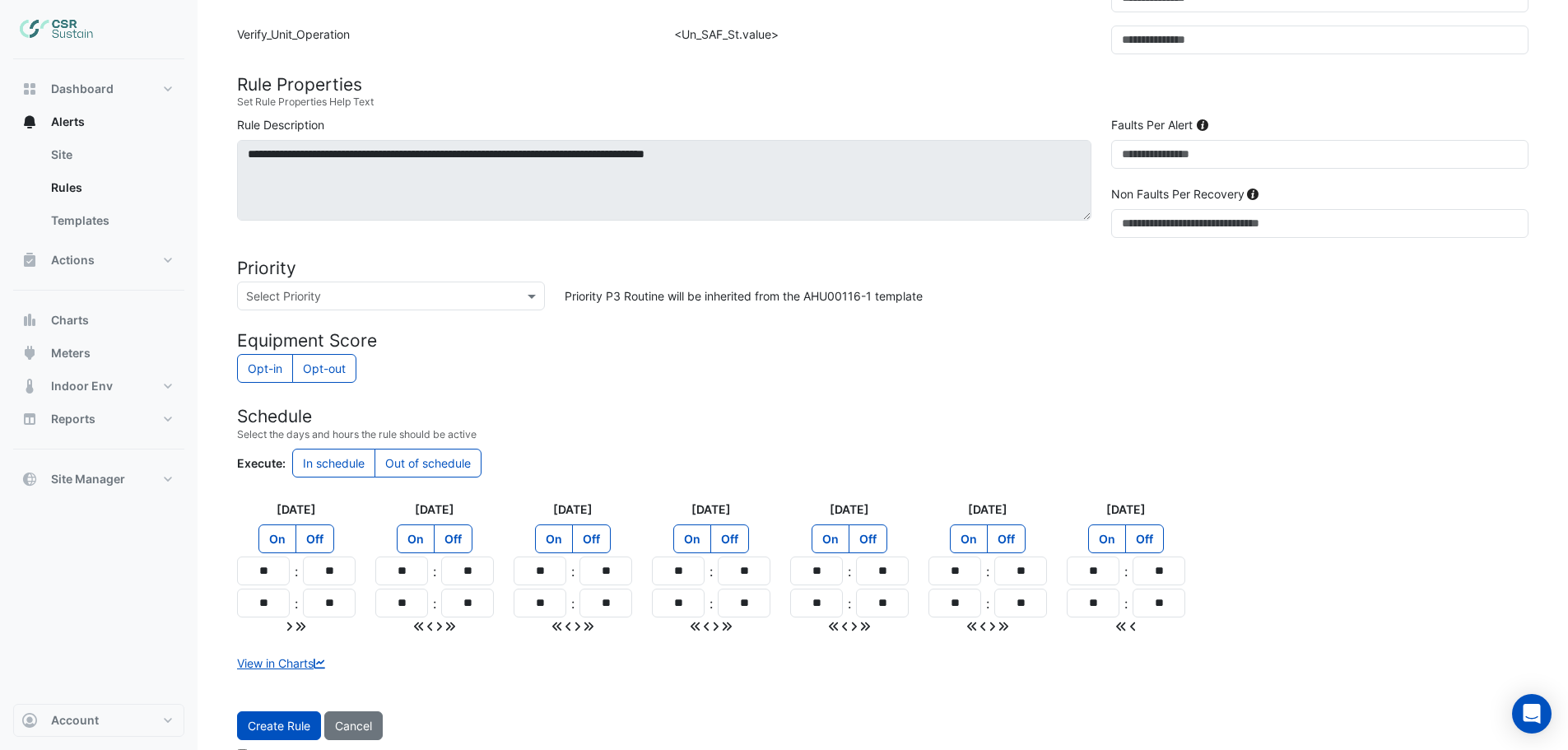
scroll to position [479, 0]
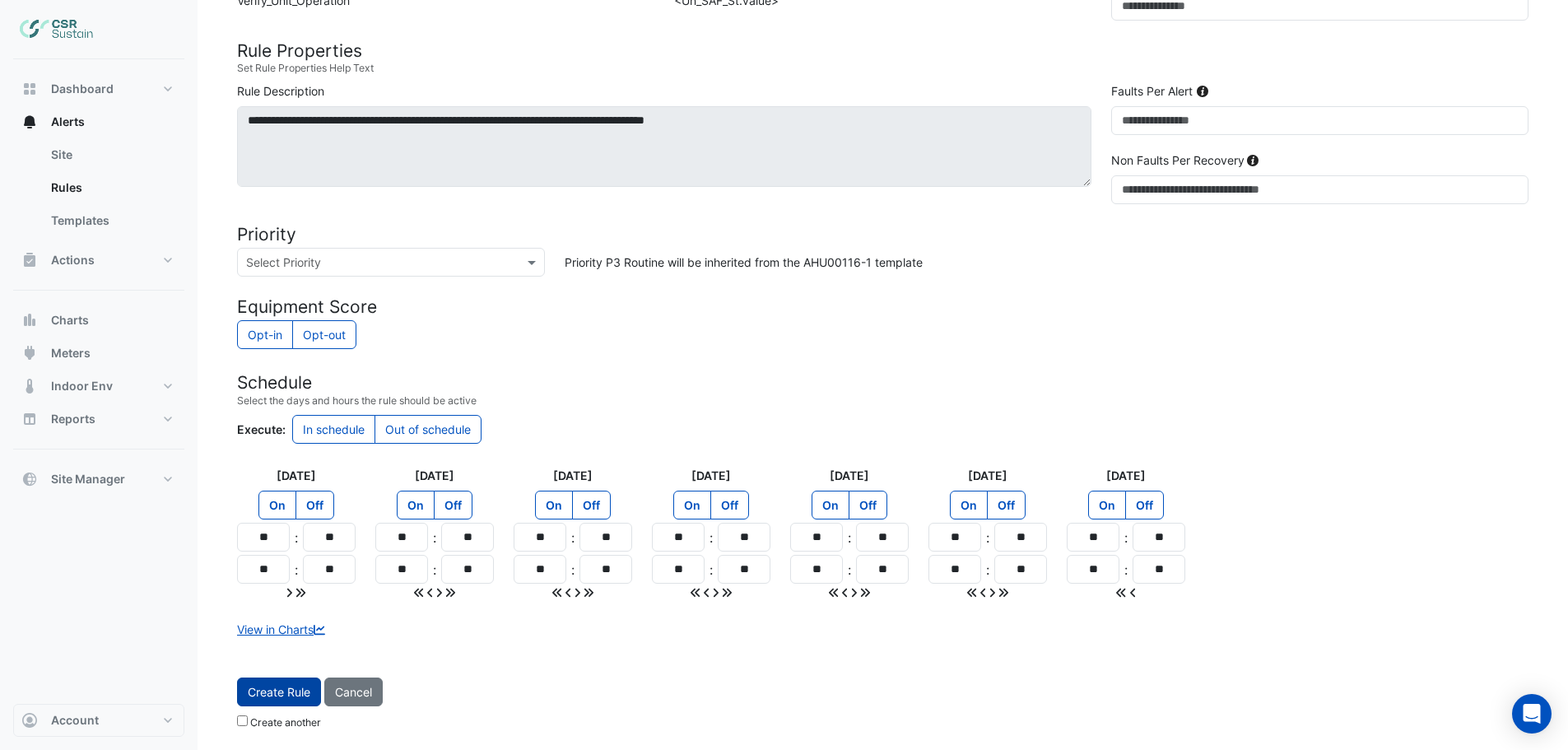
click at [281, 692] on span "Create Rule" at bounding box center [279, 692] width 63 height 14
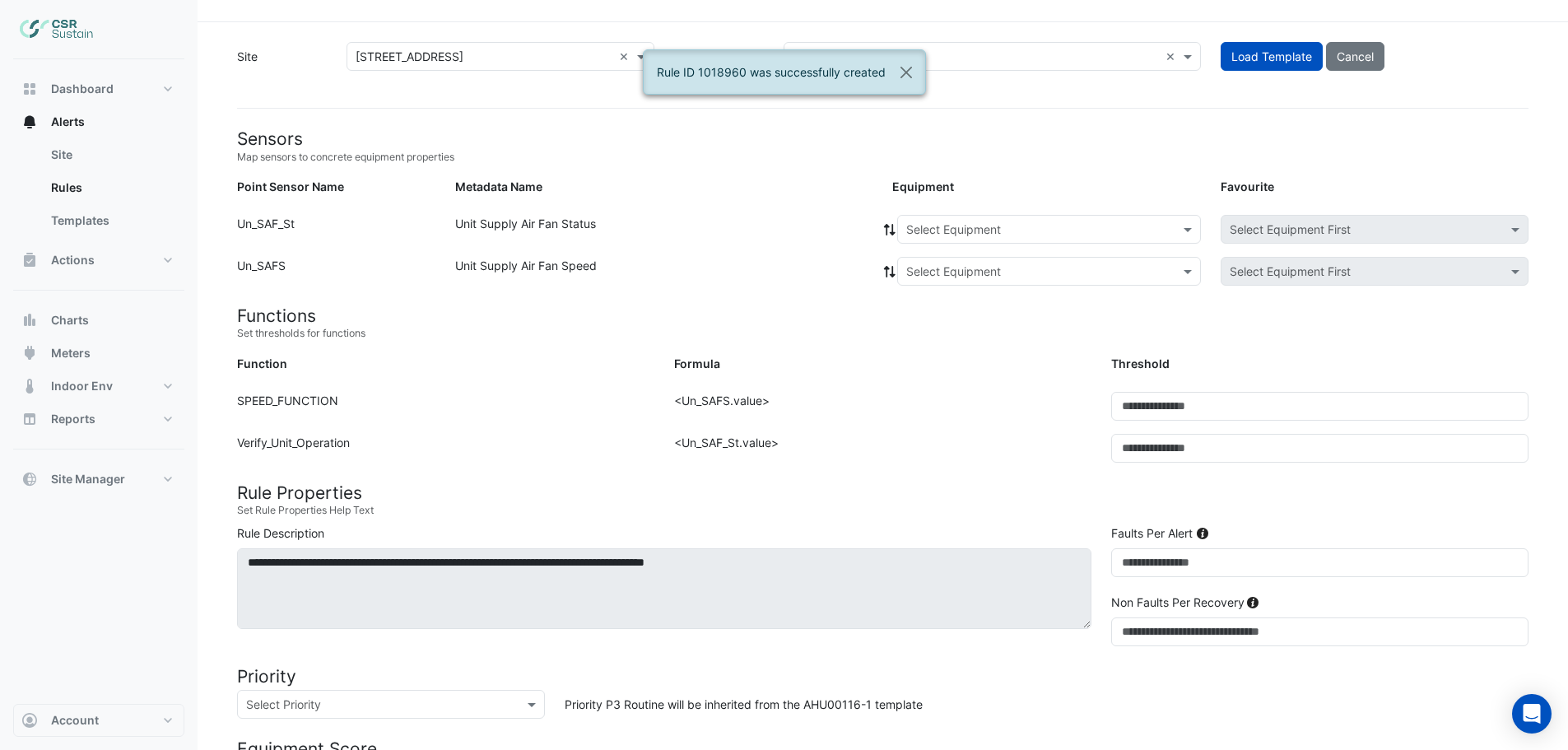
scroll to position [0, 0]
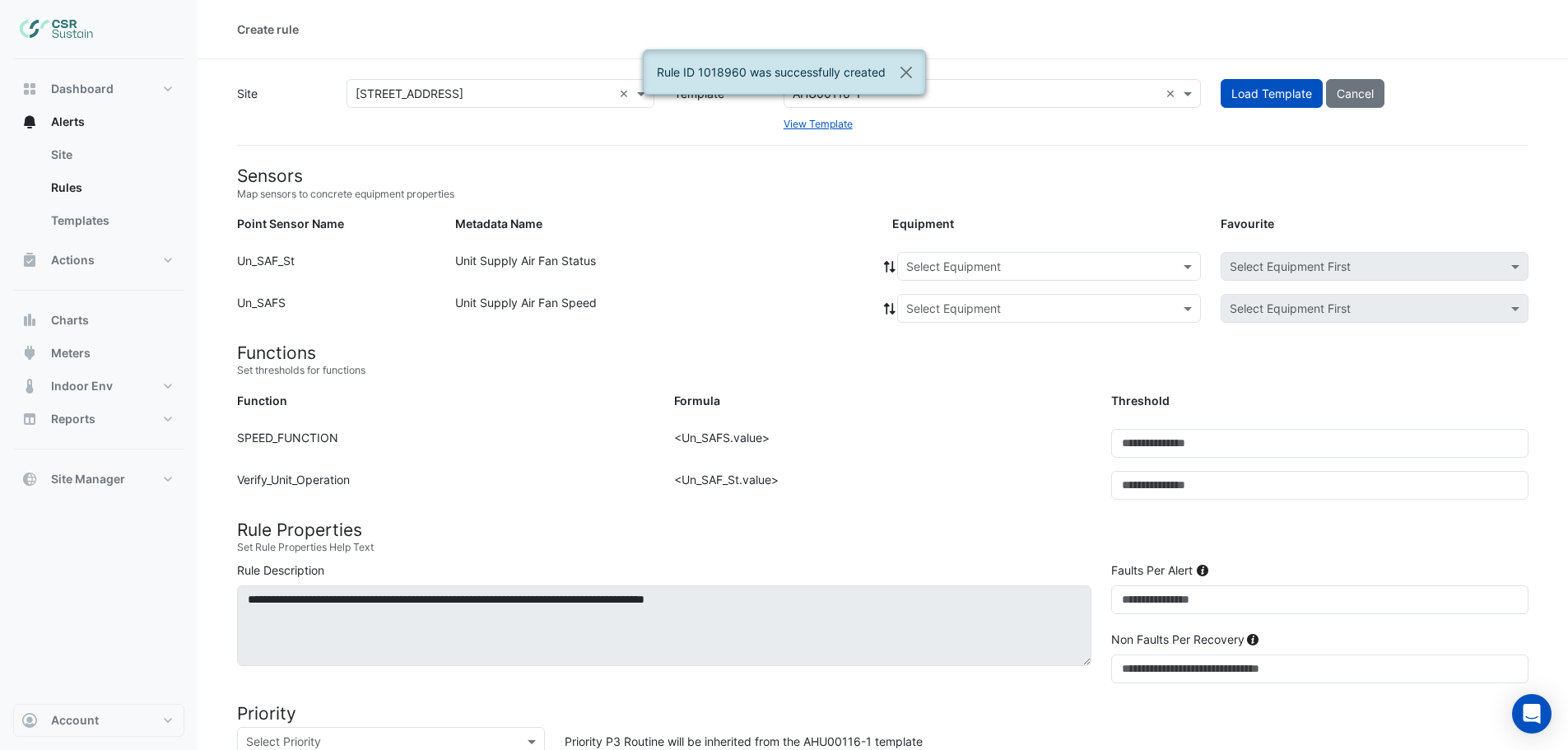
drag, startPoint x: 968, startPoint y: 90, endPoint x: 1068, endPoint y: 97, distance: 100.2
click at [968, 90] on input "text" at bounding box center [976, 94] width 366 height 17
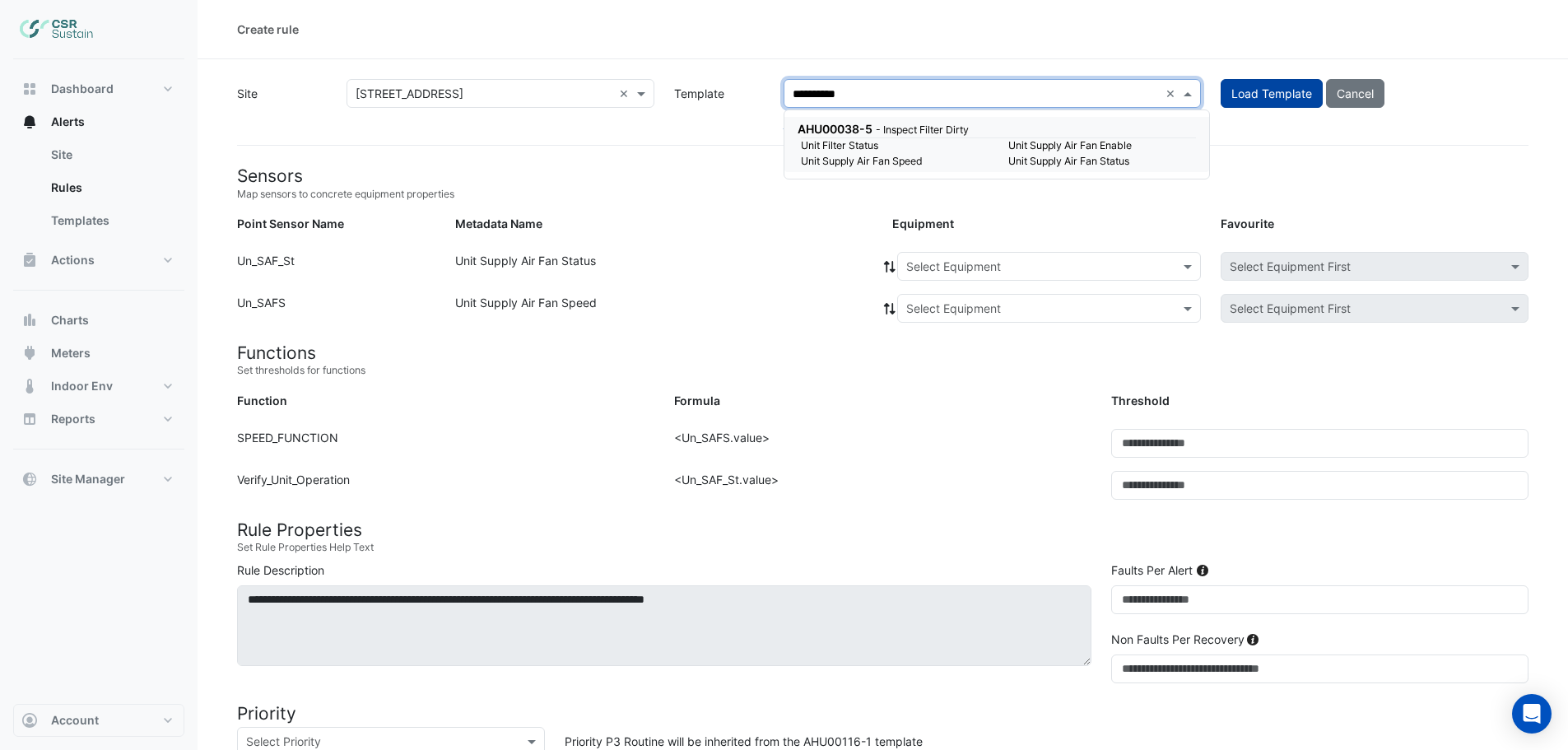
type input "**********"
click at [1277, 88] on span "Load Template" at bounding box center [1270, 93] width 80 height 14
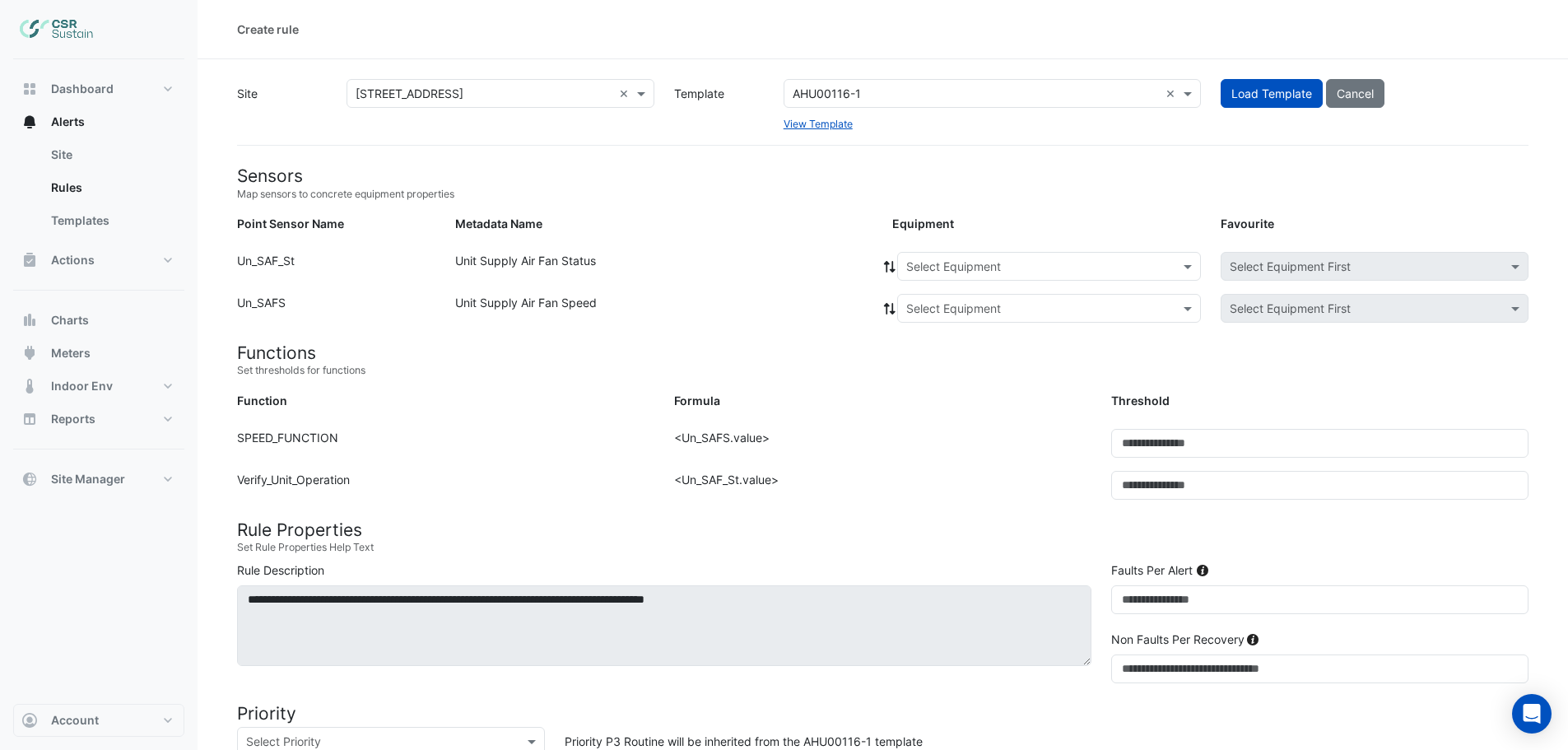
click at [971, 89] on input "text" at bounding box center [976, 94] width 366 height 17
click at [866, 98] on input "text" at bounding box center [976, 94] width 366 height 17
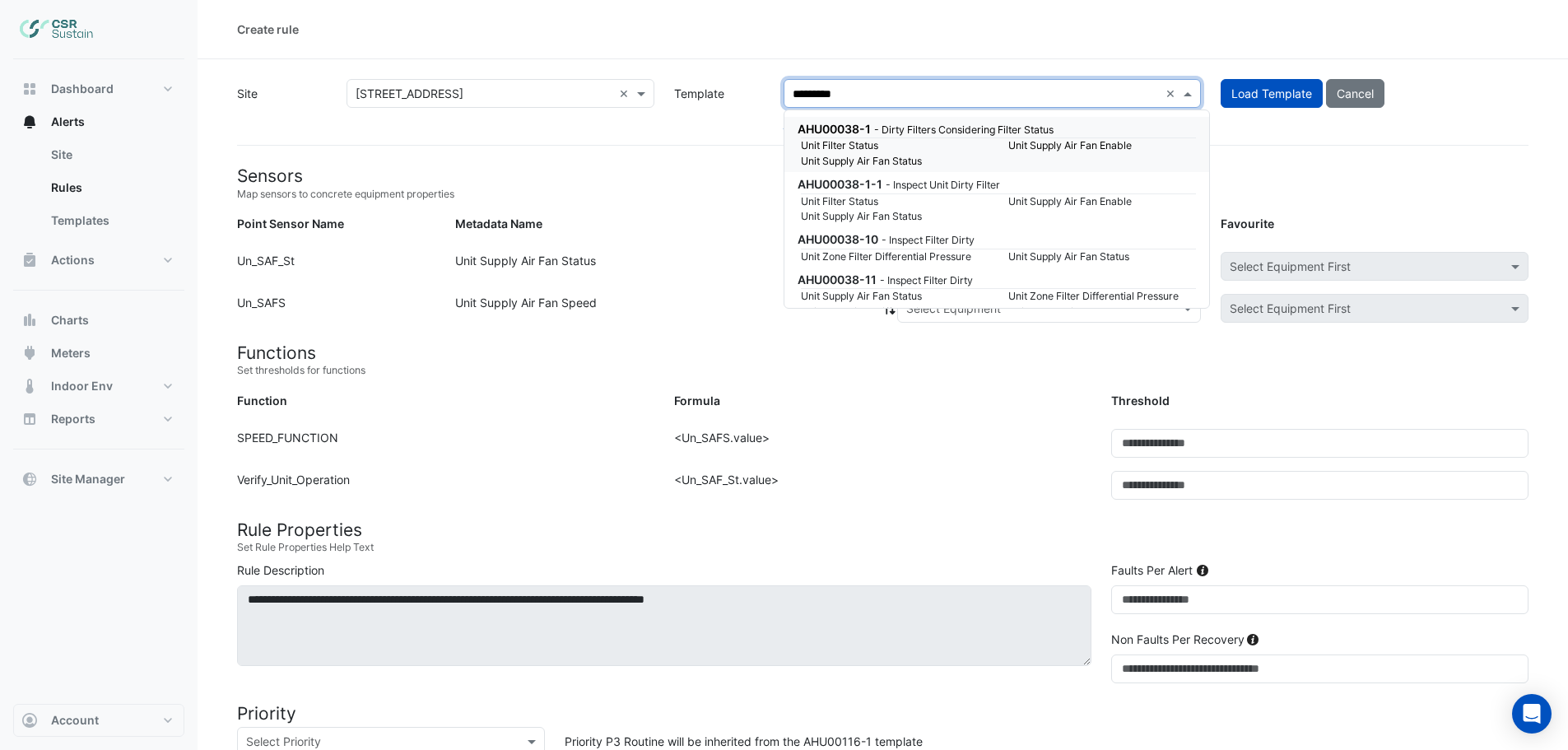
type input "**********"
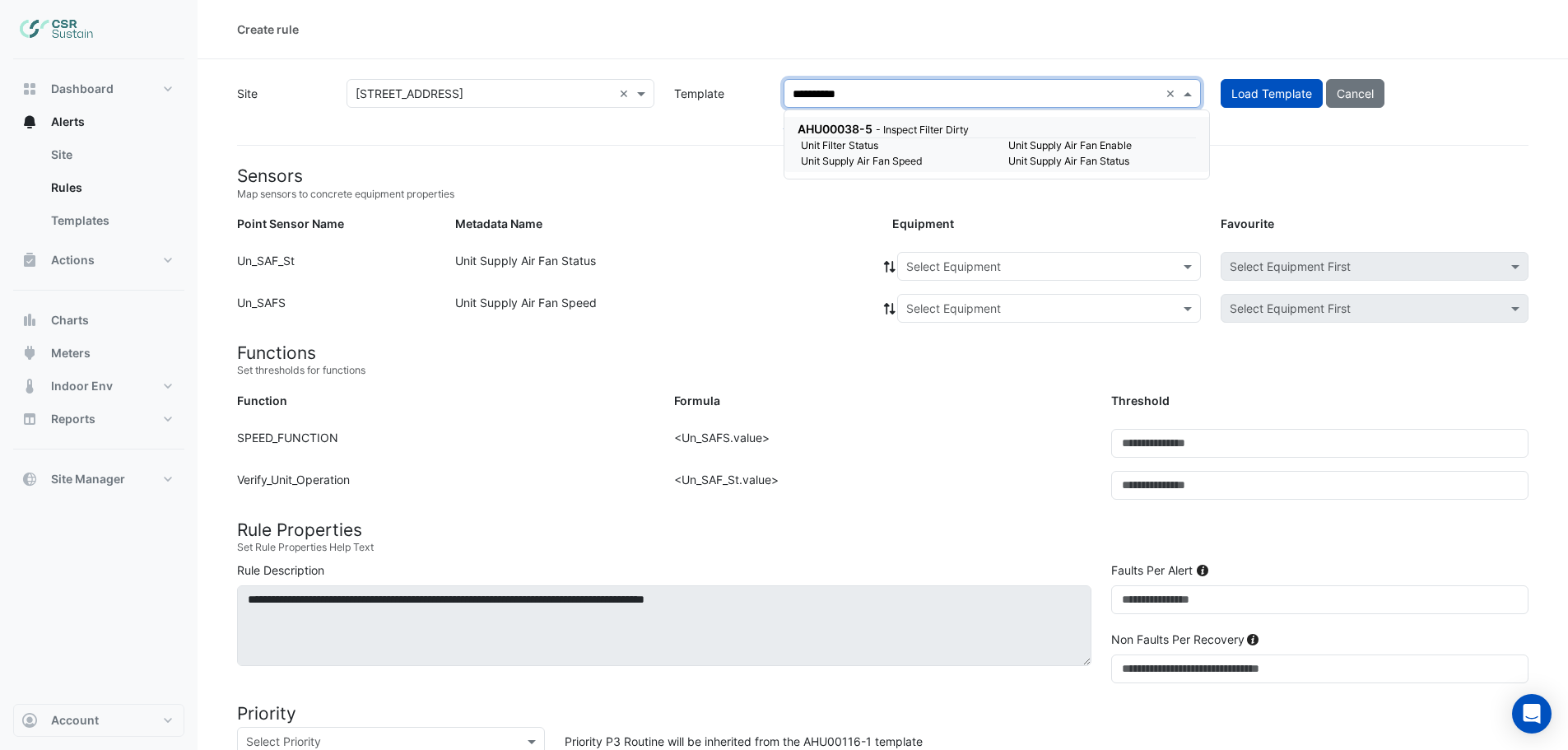
click at [911, 150] on small "Unit Filter Status" at bounding box center [894, 145] width 207 height 15
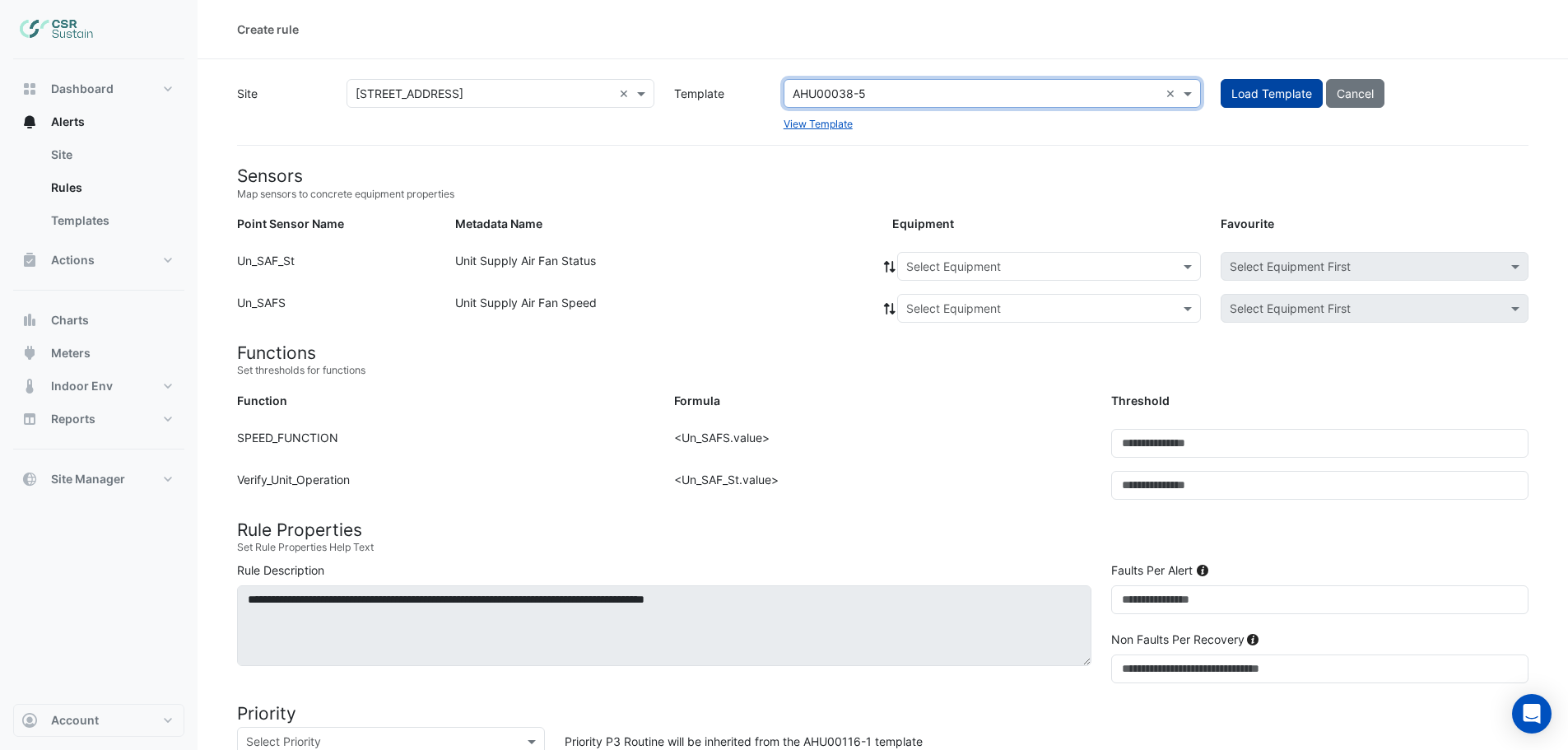
click at [1272, 90] on span "Load Template" at bounding box center [1270, 93] width 80 height 14
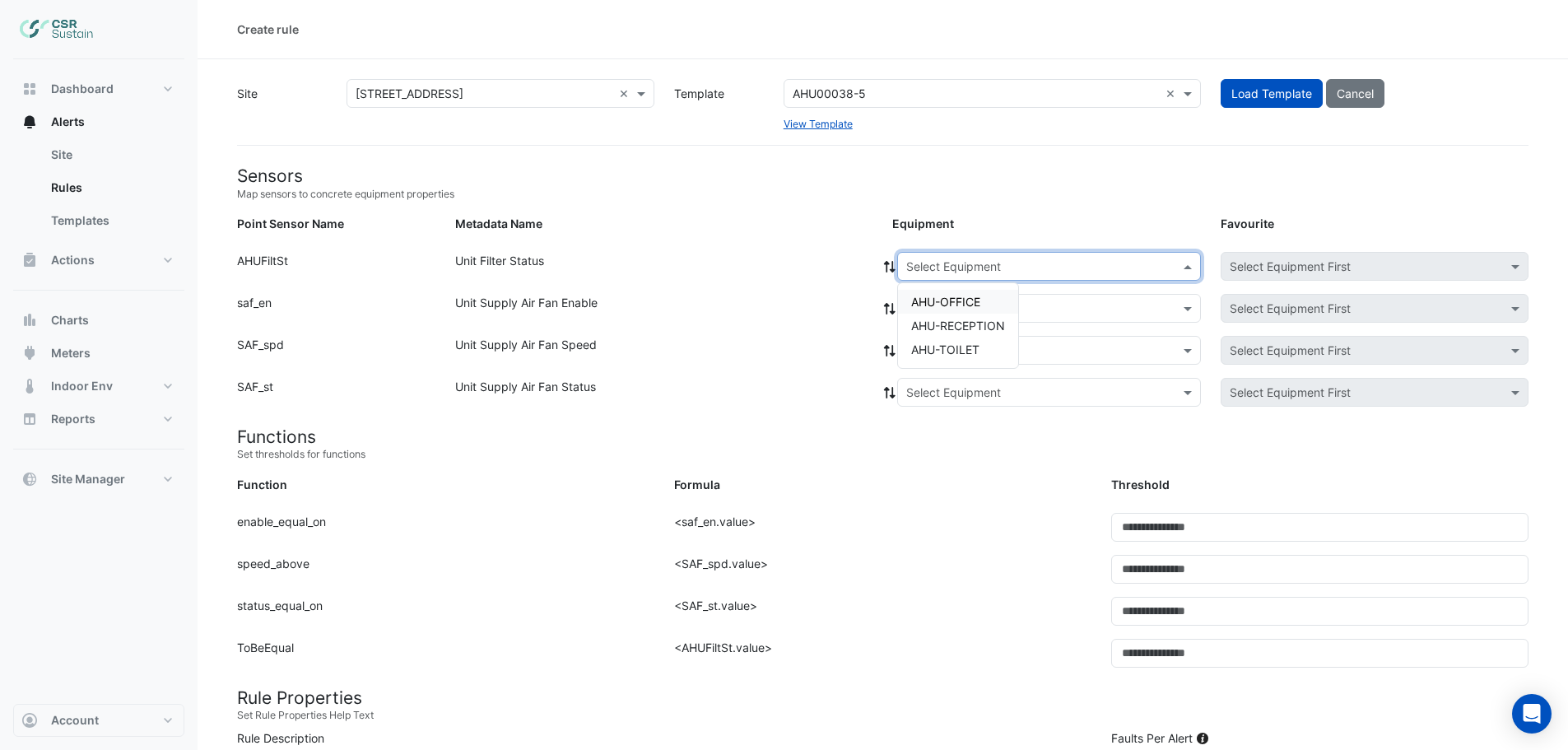
click at [947, 266] on input "text" at bounding box center [1032, 267] width 253 height 17
click at [945, 303] on span "AHU-OFFICE" at bounding box center [945, 301] width 69 height 14
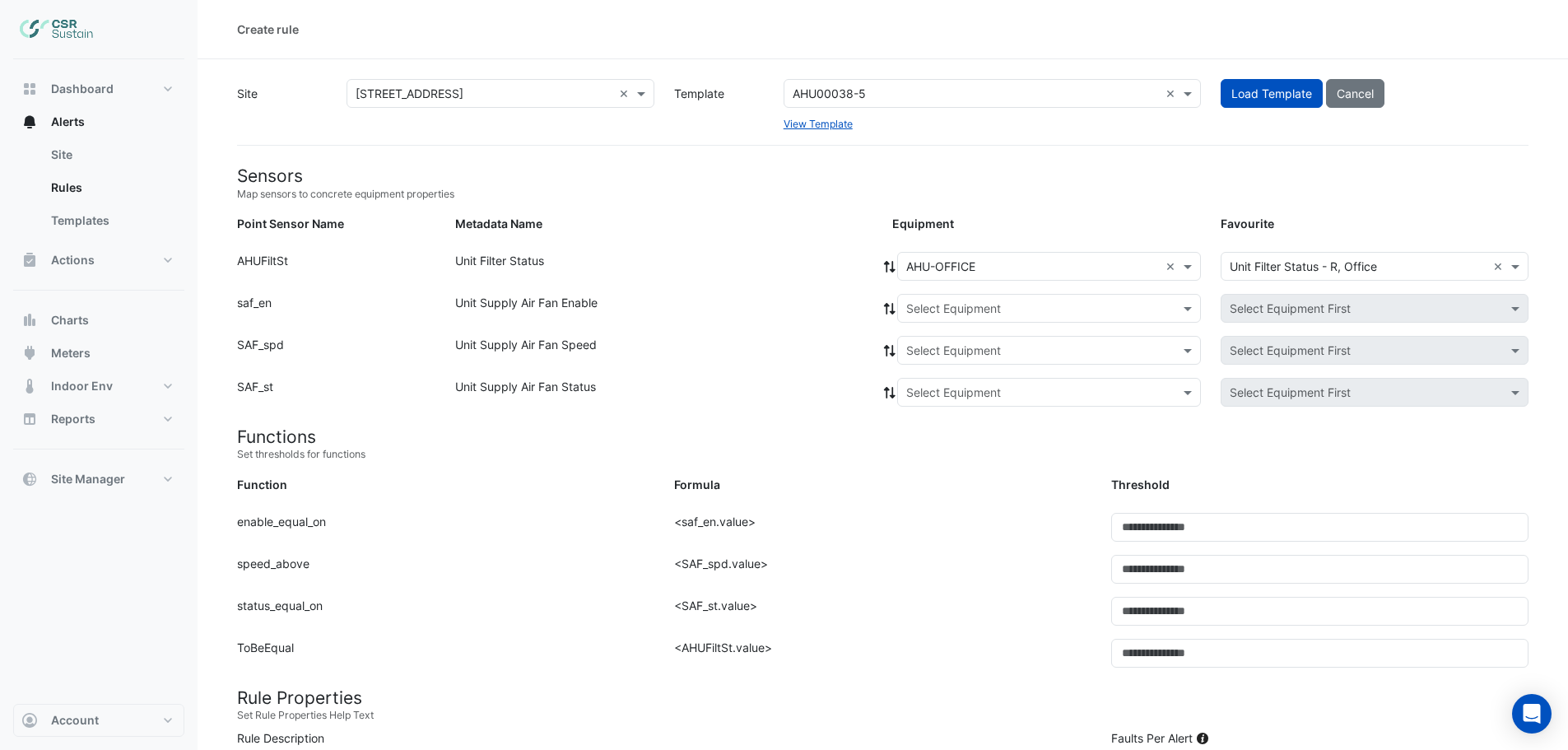
click at [888, 266] on icon at bounding box center [889, 266] width 15 height 12
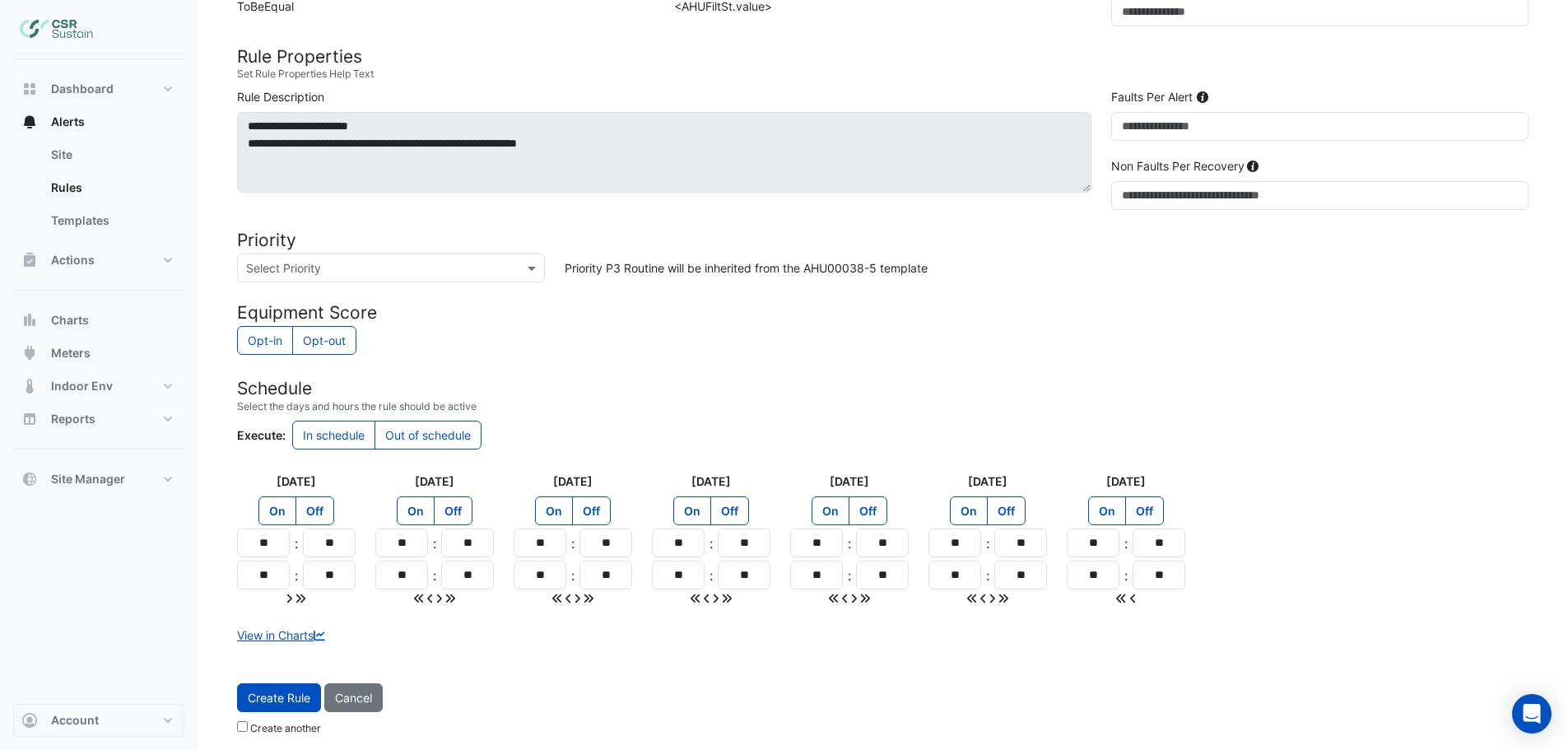
scroll to position [646, 0]
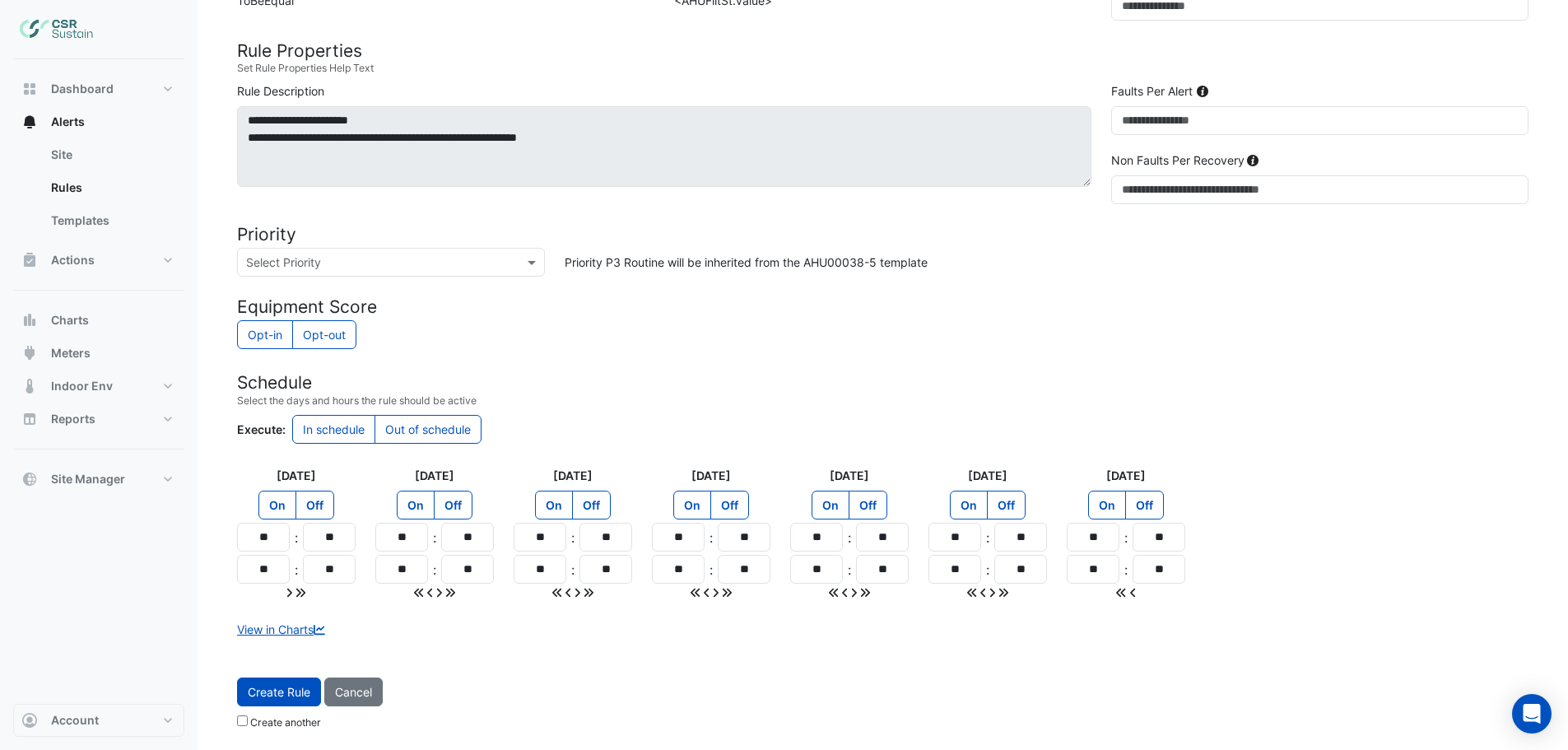
click at [284, 688] on span "Create Rule" at bounding box center [279, 692] width 63 height 14
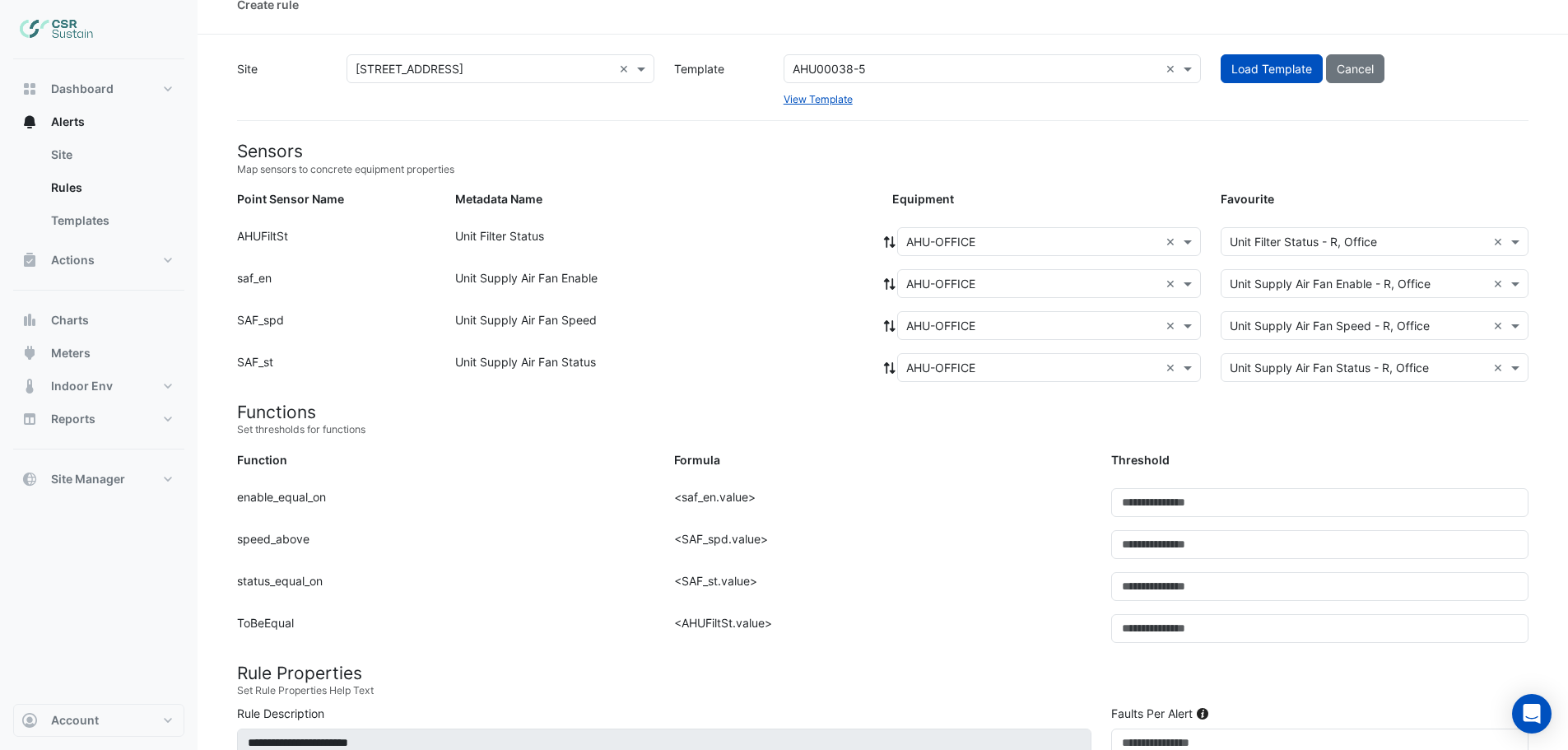
scroll to position [0, 0]
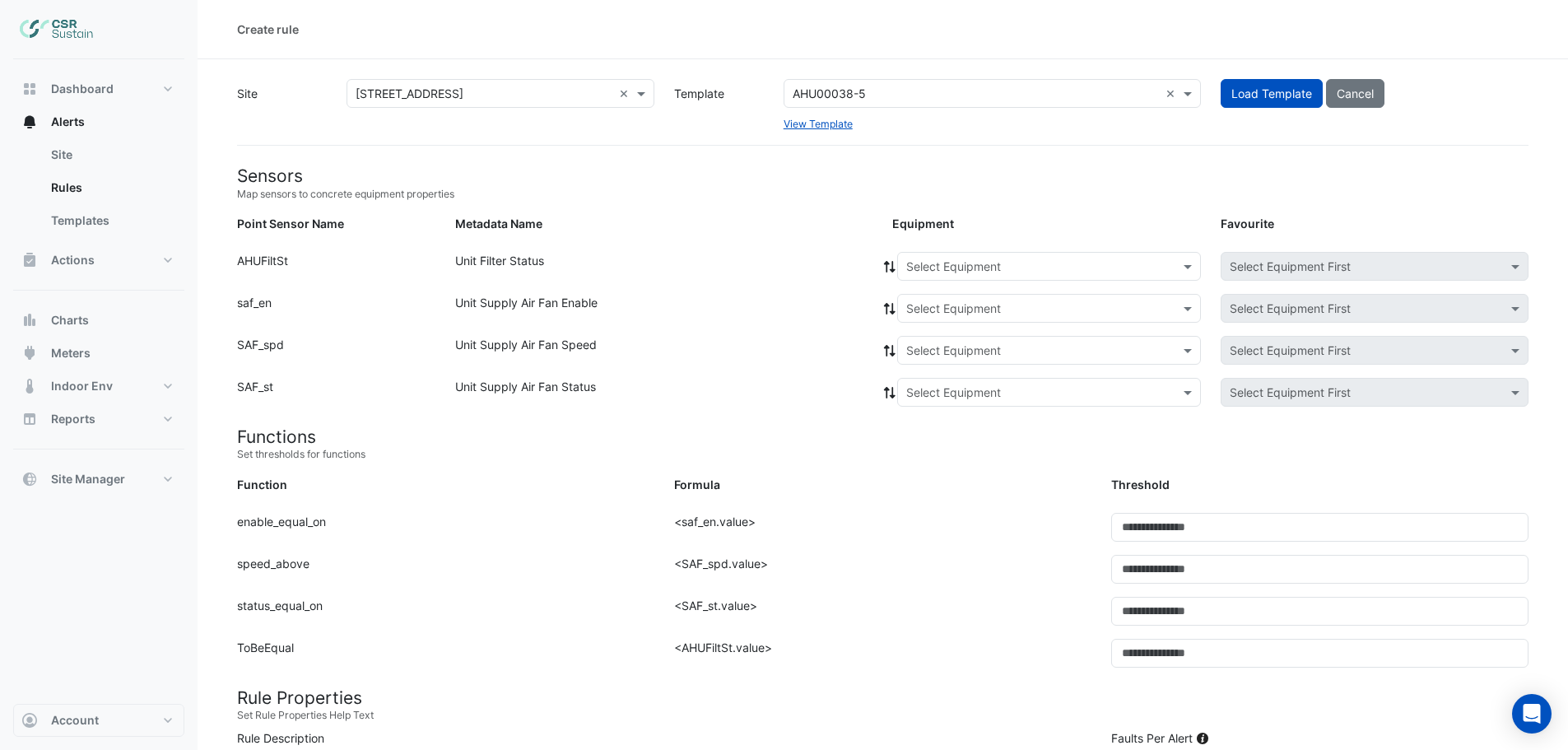
click at [848, 94] on input "text" at bounding box center [976, 94] width 366 height 17
type input "********"
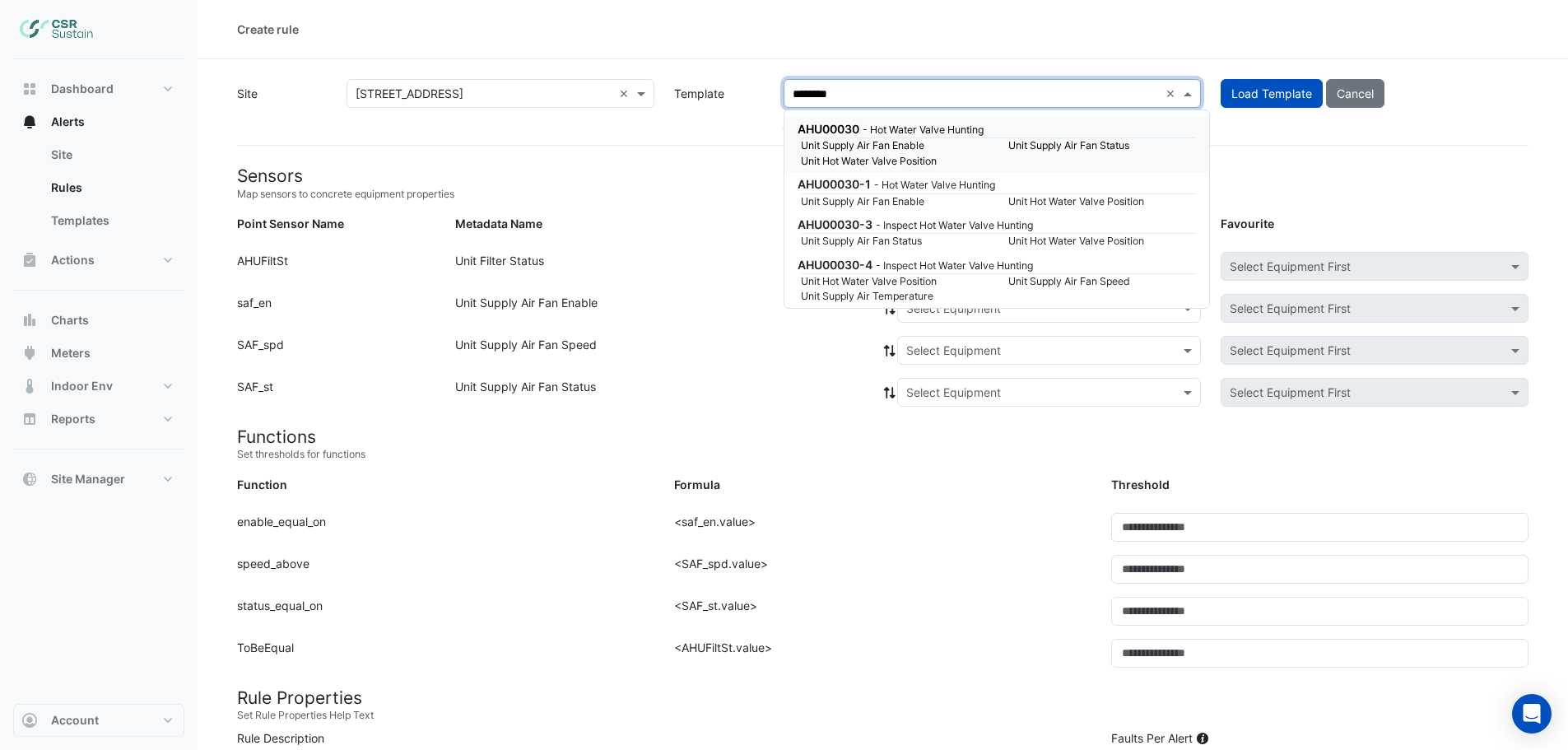
click at [850, 140] on small "Unit Supply Air Fan Enable" at bounding box center [894, 145] width 207 height 15
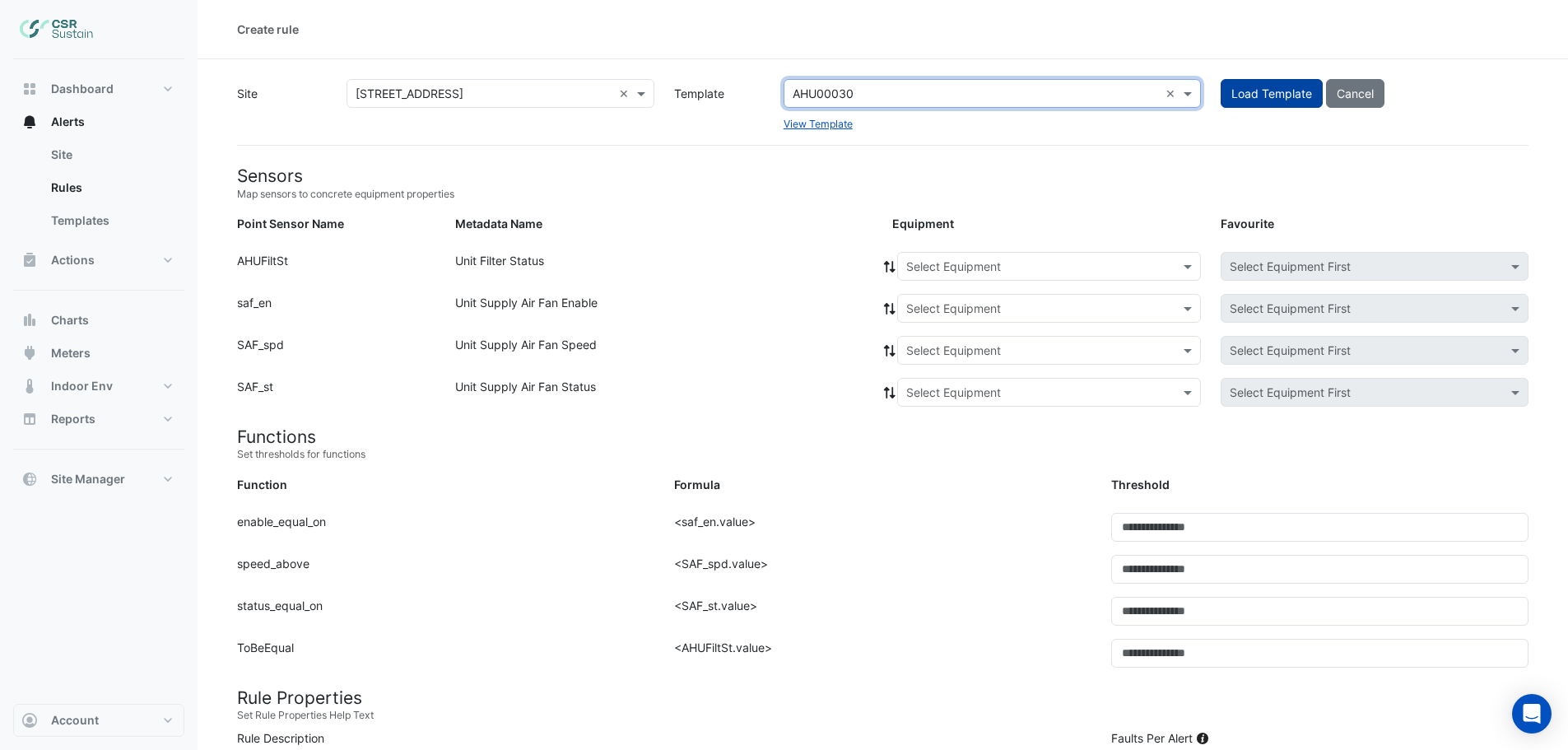
click at [1242, 87] on span "Load Template" at bounding box center [1270, 93] width 80 height 14
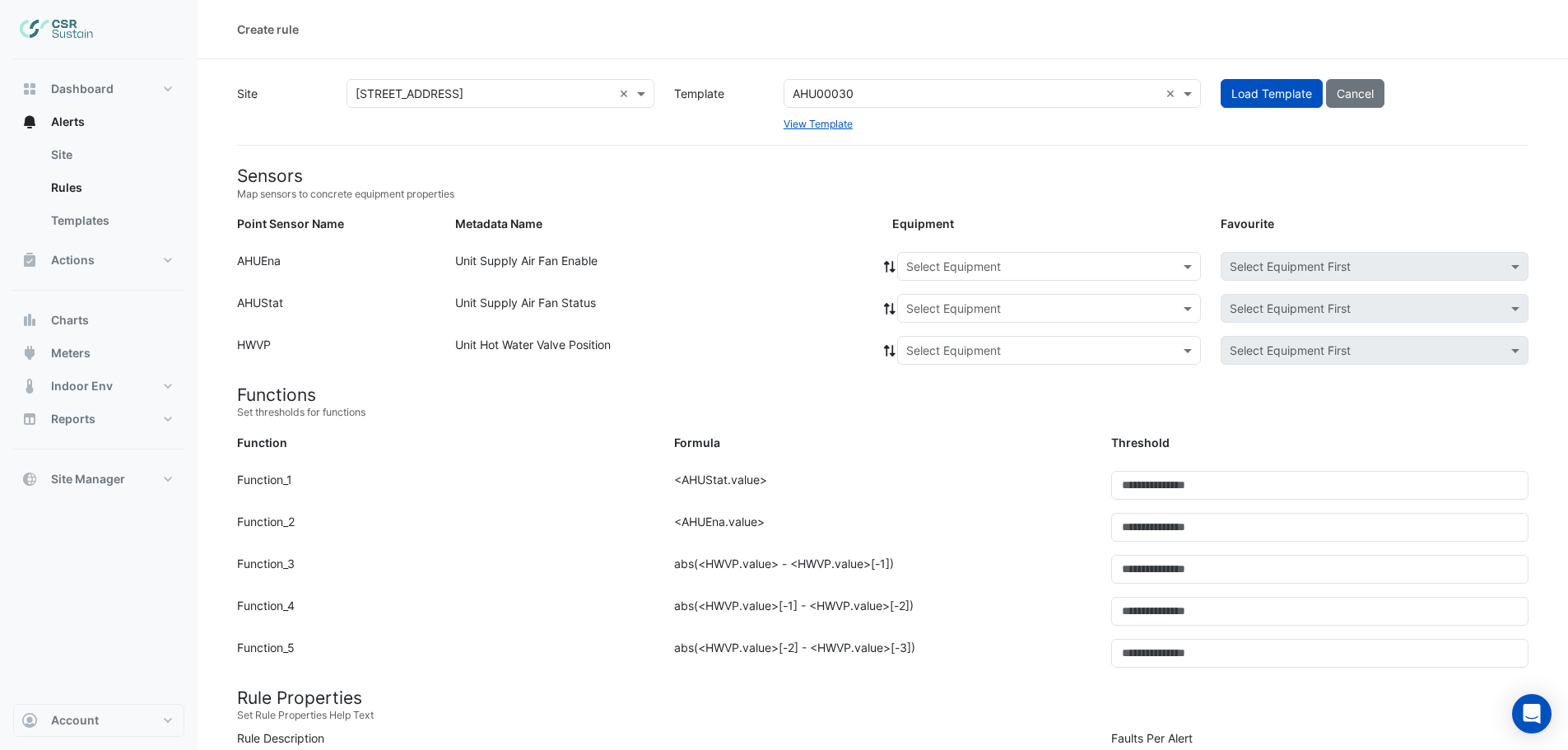
click at [929, 265] on input "text" at bounding box center [1032, 267] width 253 height 17
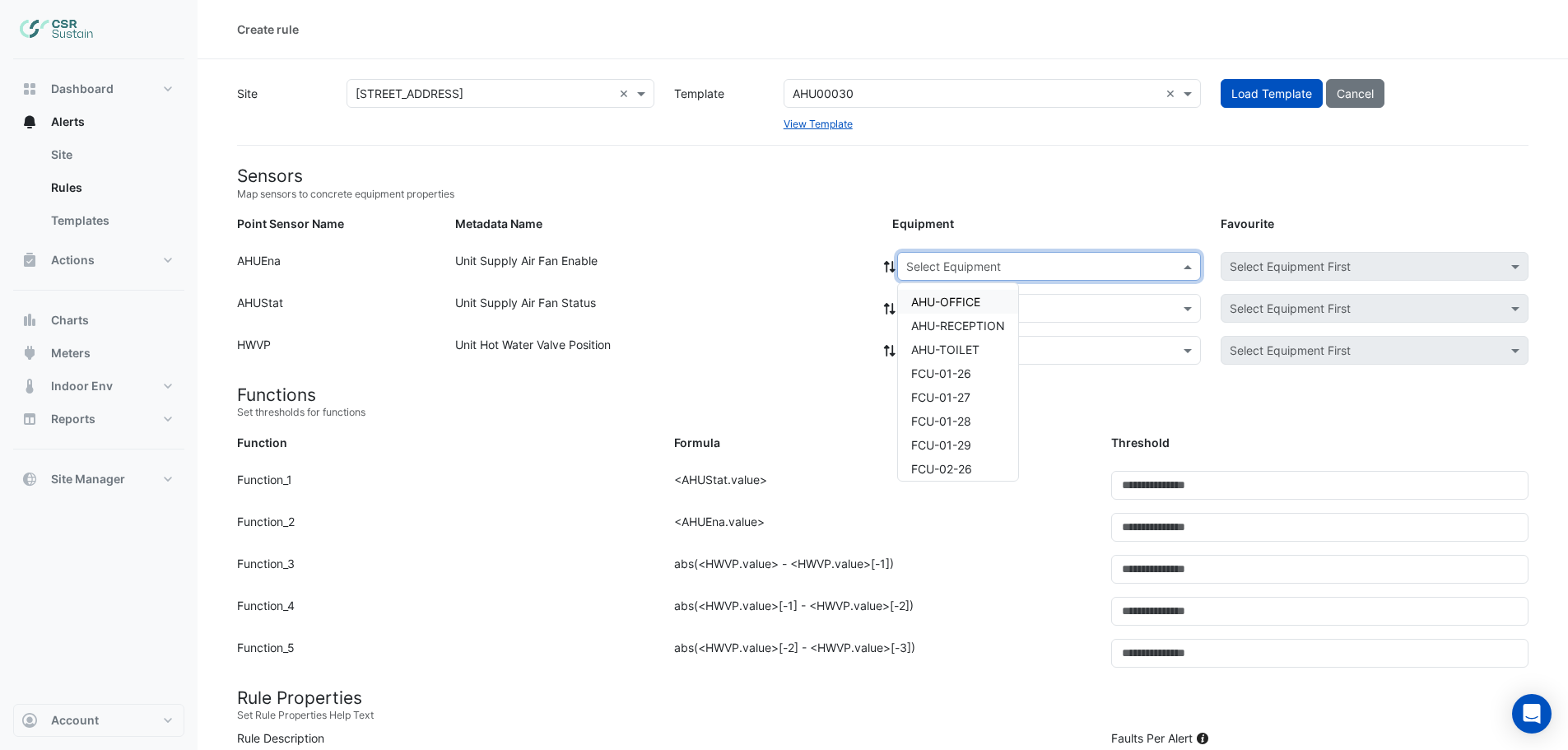
click at [933, 307] on span "AHU-OFFICE" at bounding box center [945, 301] width 69 height 14
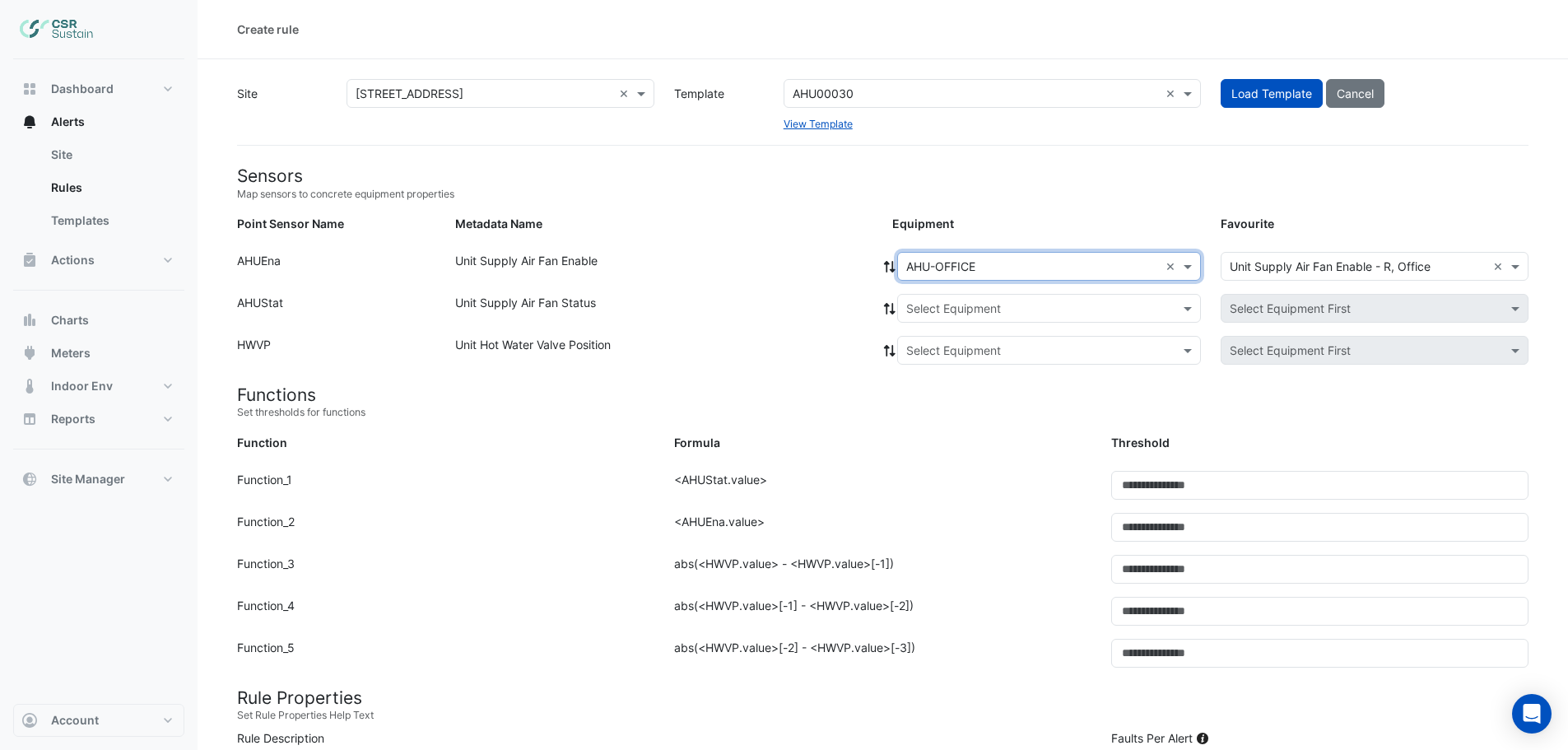
click at [882, 265] on icon at bounding box center [889, 266] width 15 height 12
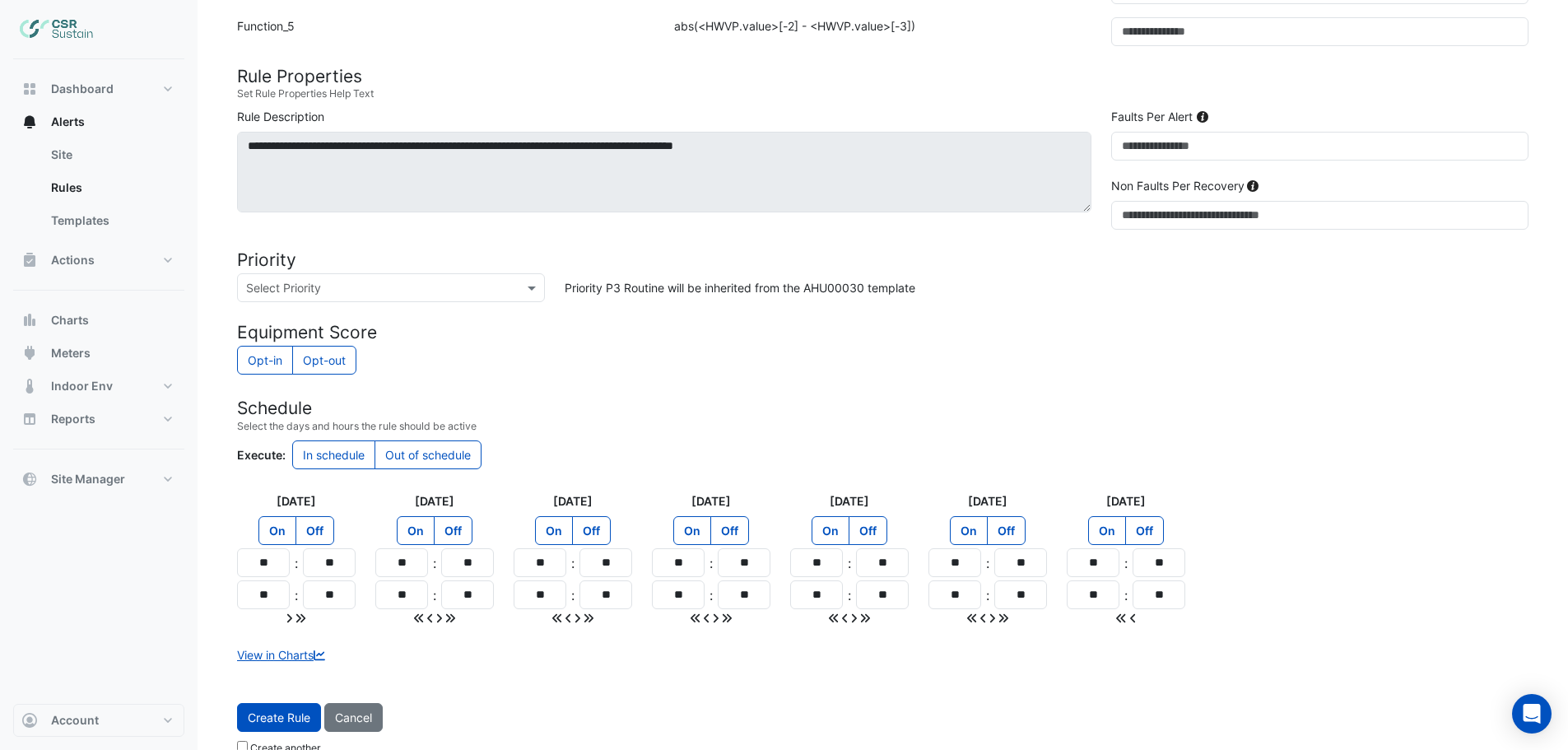
scroll to position [646, 0]
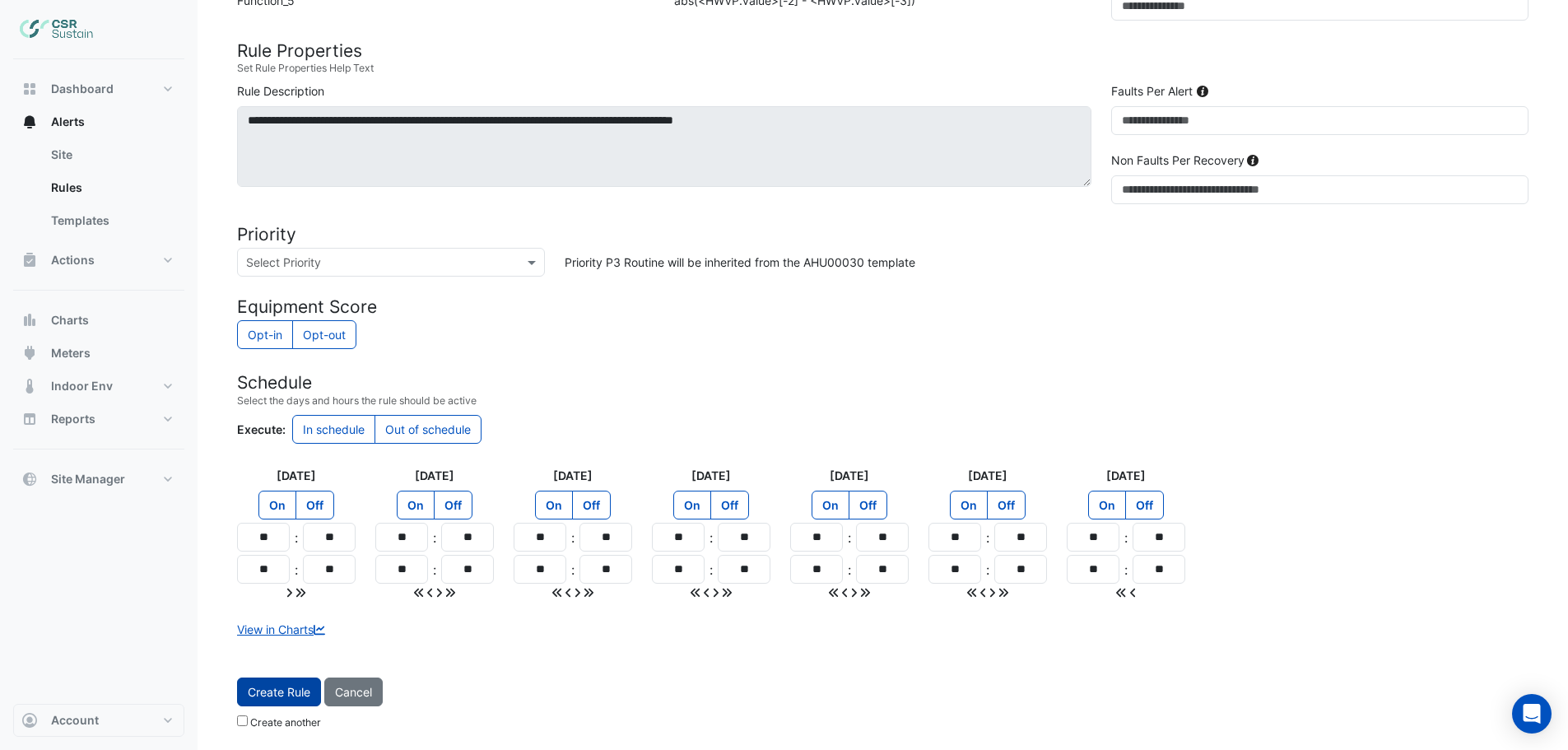
click at [281, 691] on span "Create Rule" at bounding box center [279, 692] width 63 height 14
